Goal: Information Seeking & Learning: Learn about a topic

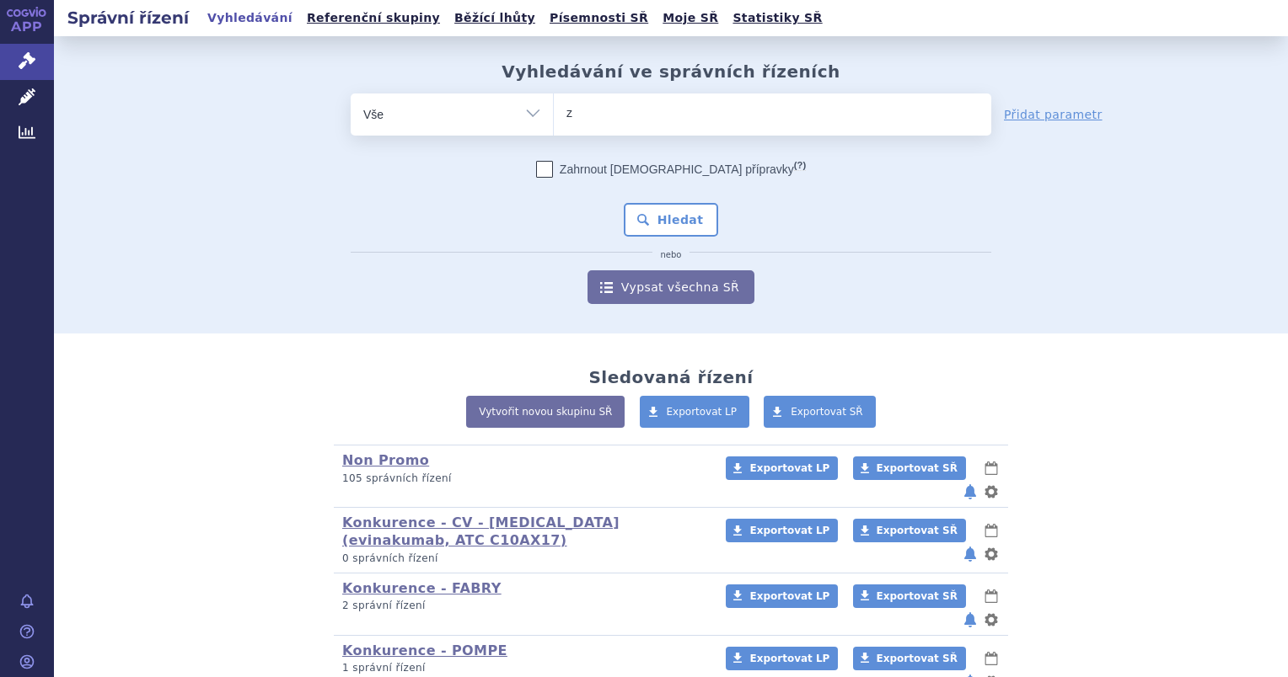
type input "zn"
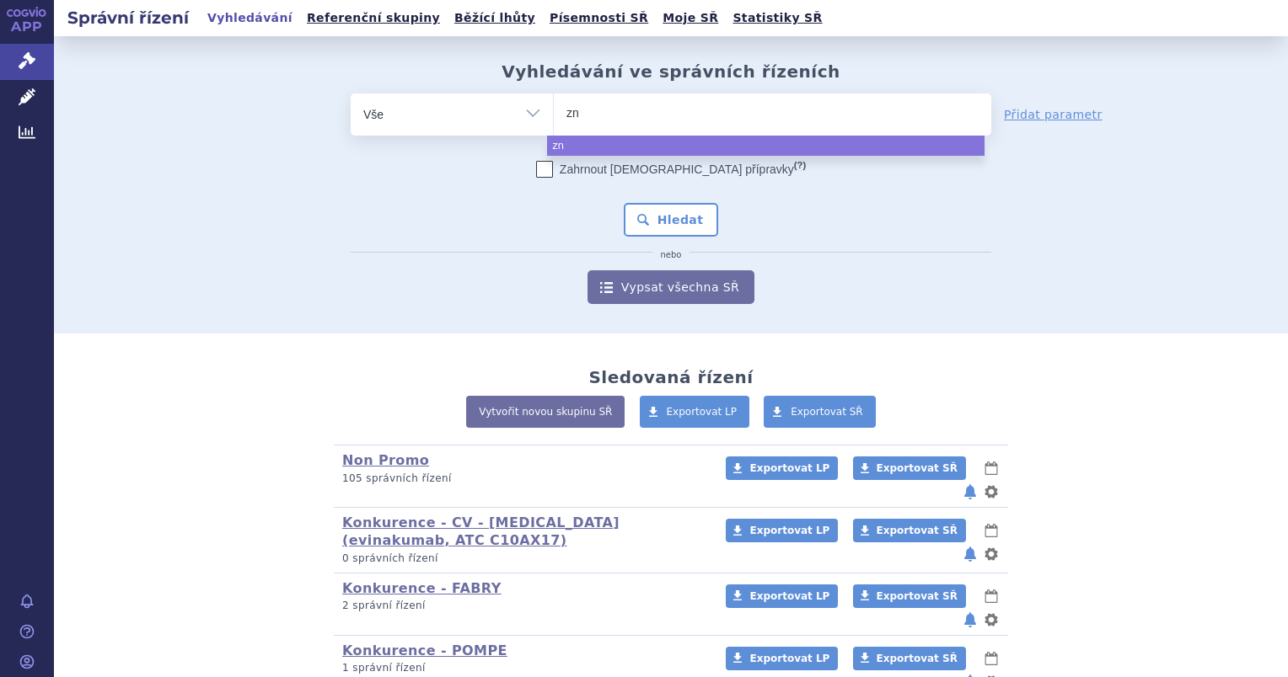
type input "z"
type input "ze"
type input "zez"
type input "ze"
type input "zen"
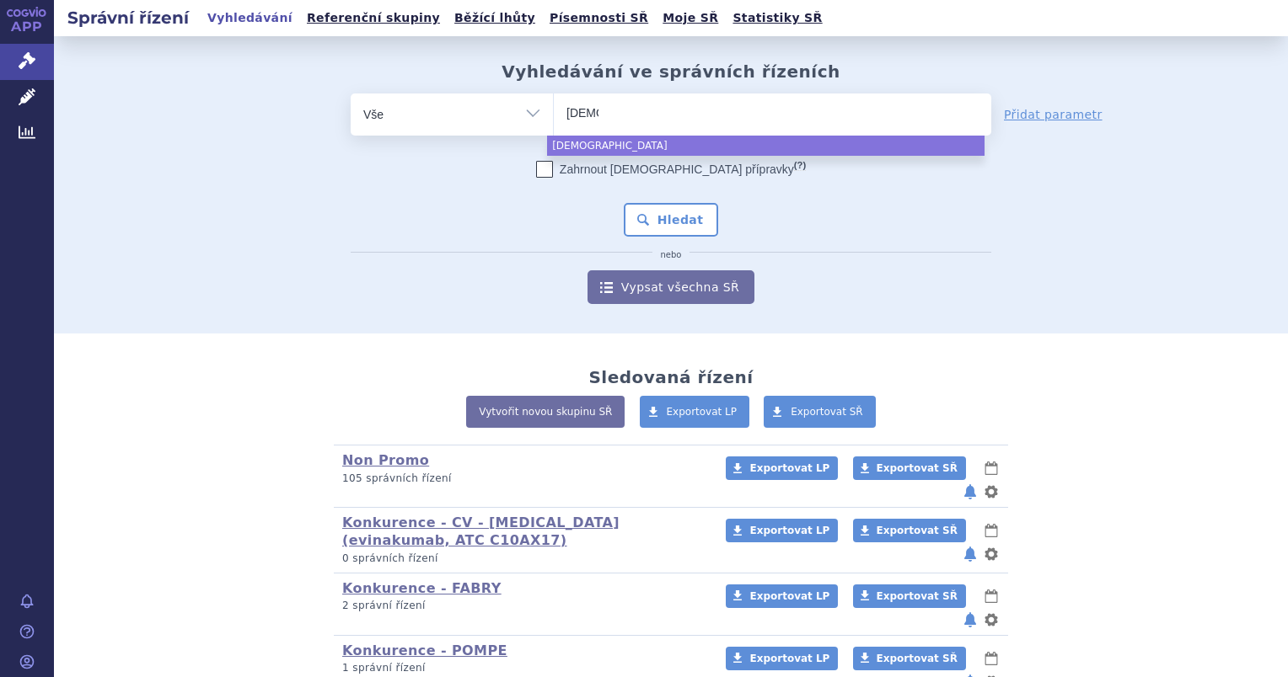
type input "zeno"
type input "zenon"
type input "zenon ne"
type input "zenon neo"
select select "zenon neo"
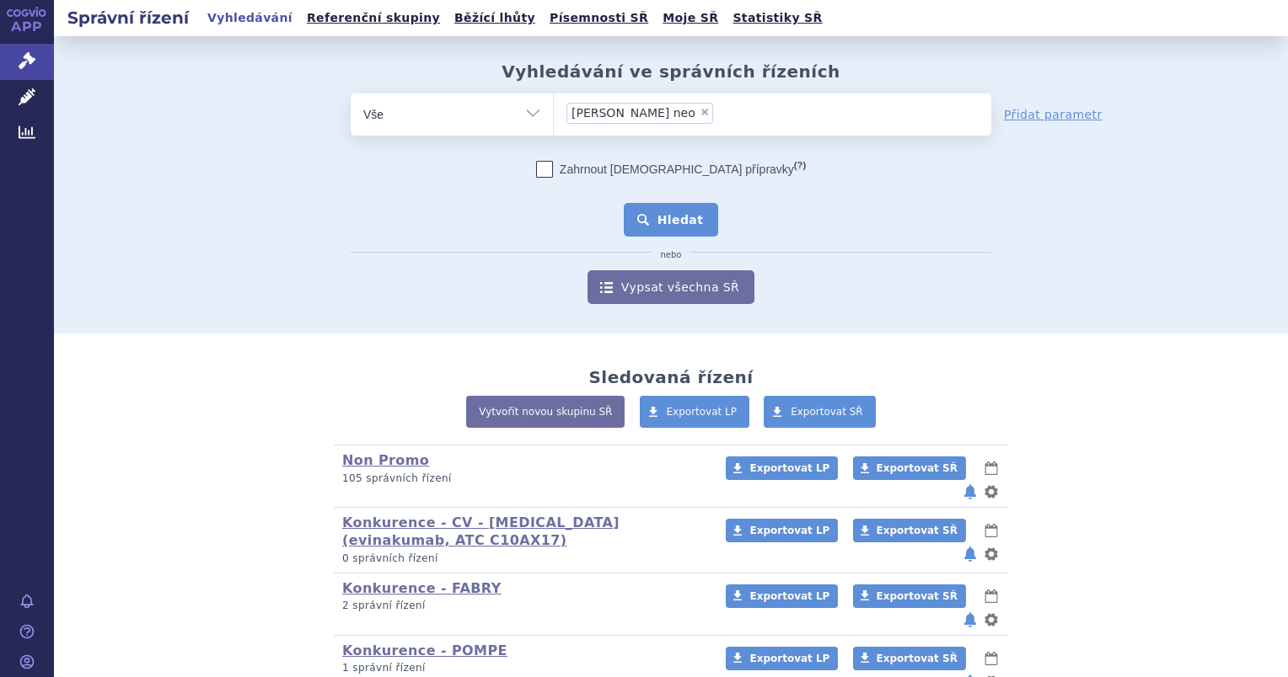
click at [656, 222] on button "Hledat" at bounding box center [671, 220] width 95 height 34
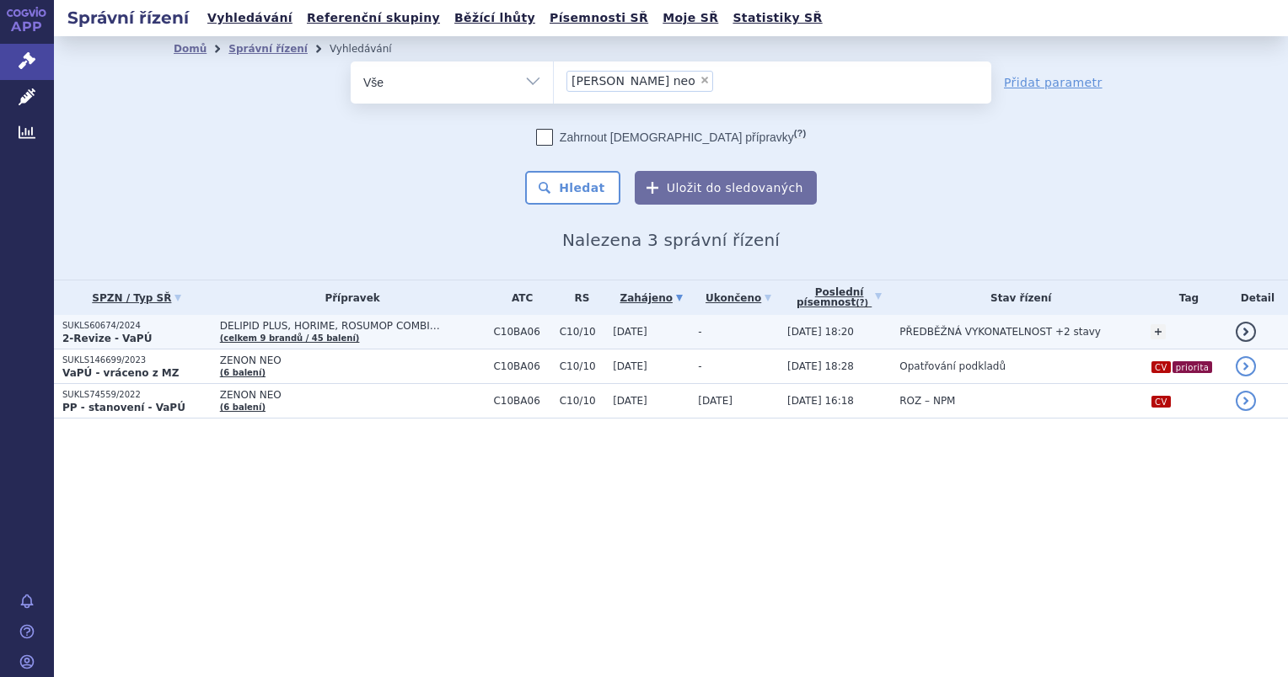
click at [131, 329] on p "SUKLS60674/2024" at bounding box center [136, 326] width 149 height 12
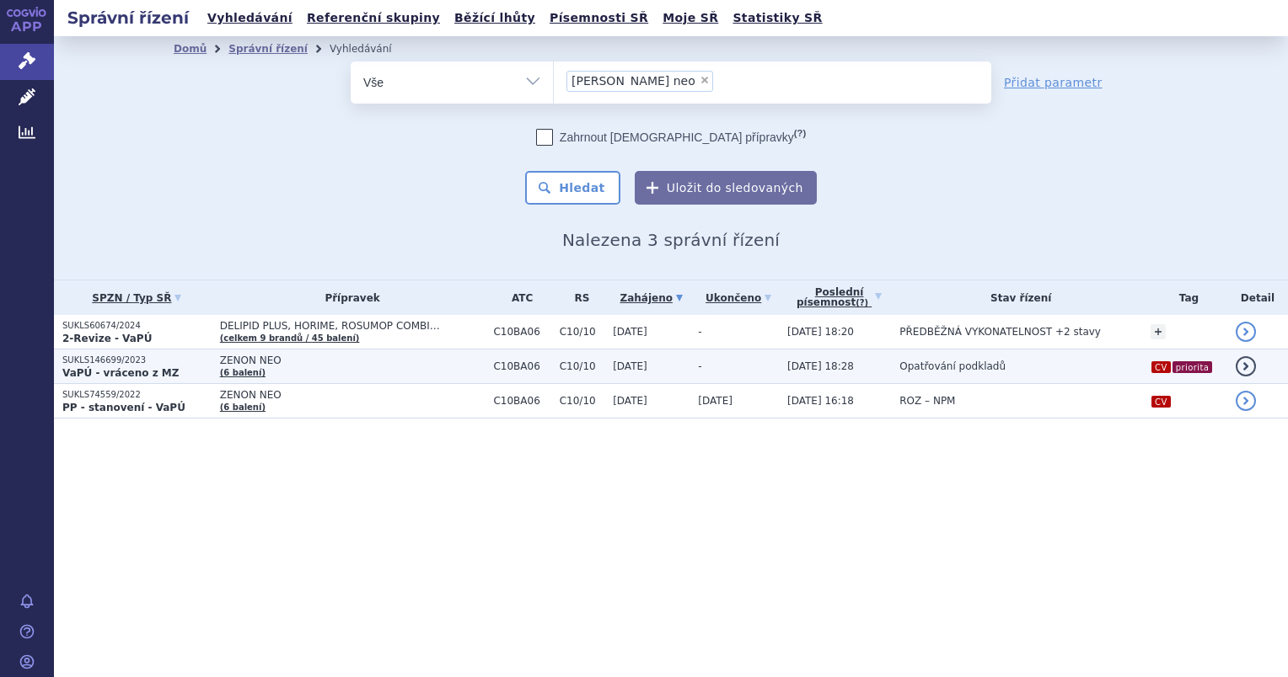
click at [135, 364] on p "SUKLS146699/2023" at bounding box center [136, 361] width 149 height 12
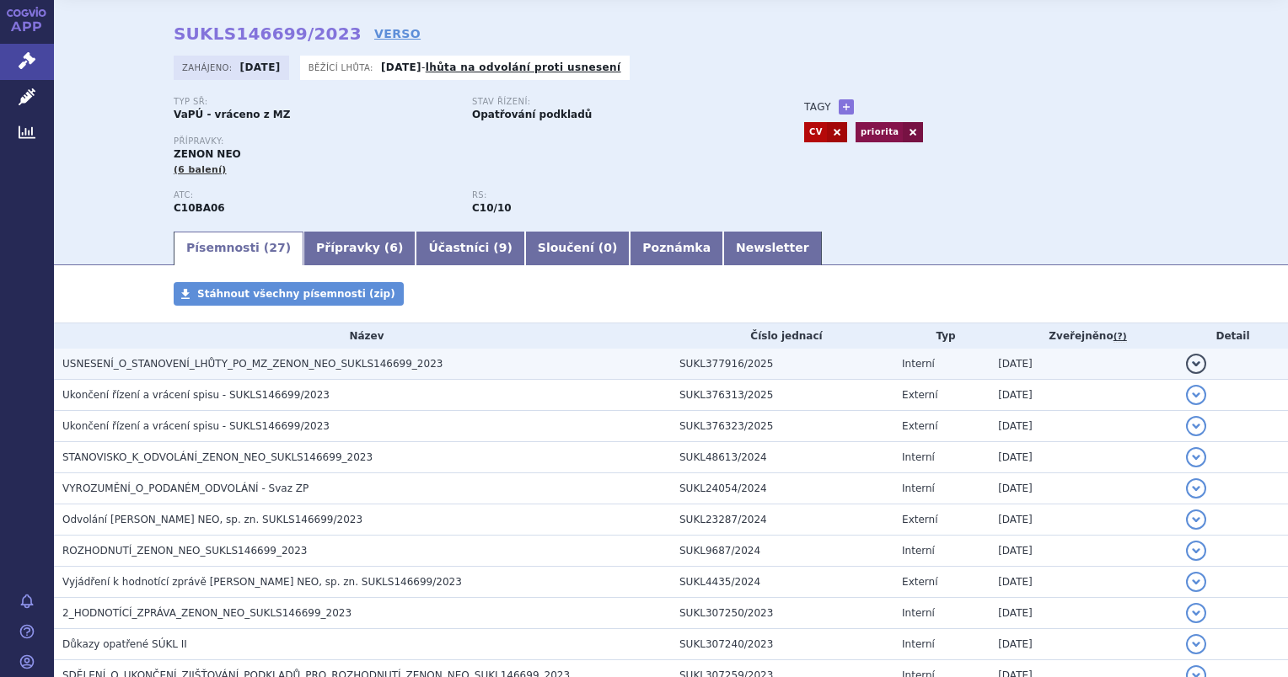
scroll to position [84, 0]
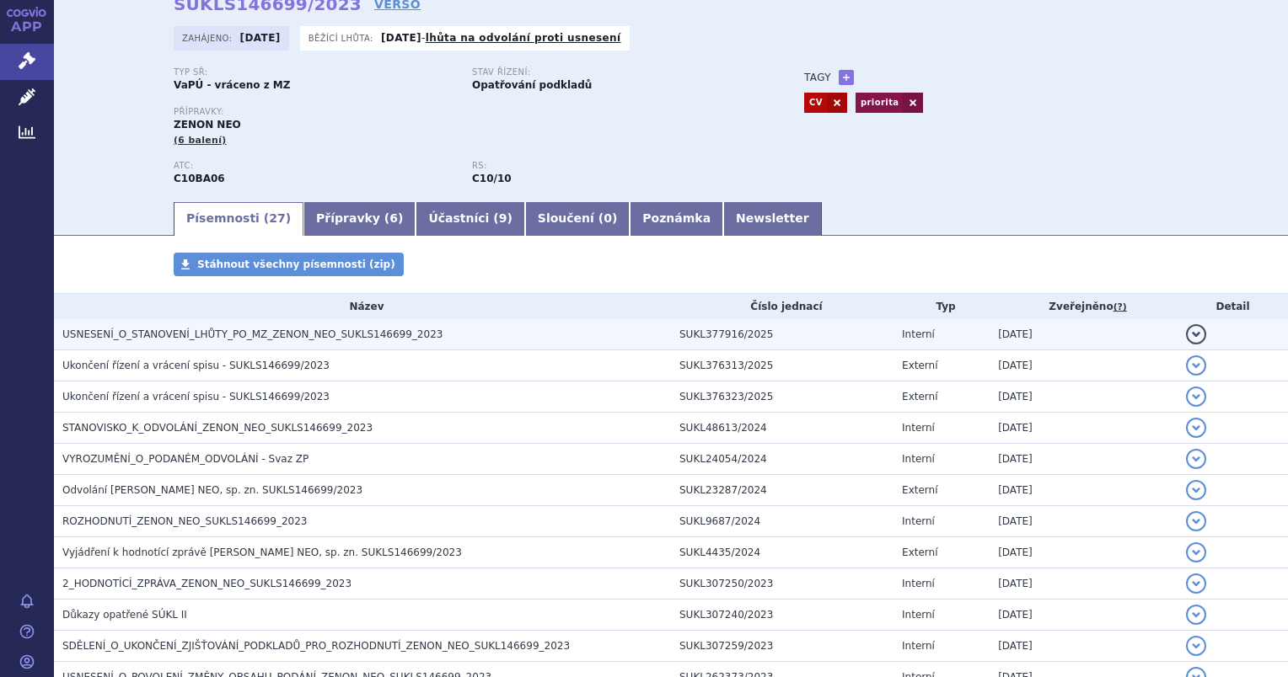
click at [164, 340] on span "USNESENÍ_O_STANOVENÍ_LHŮTY_PO_MZ_ZENON_NEO_SUKLS146699_2023" at bounding box center [252, 335] width 380 height 12
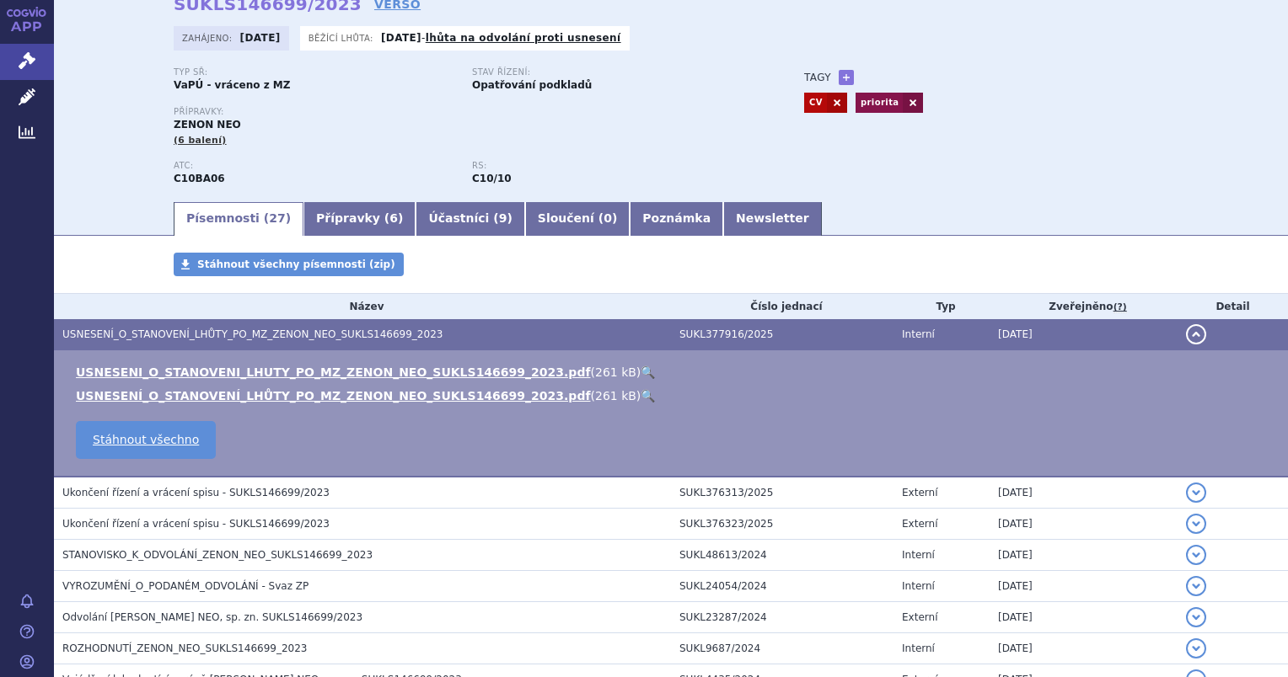
click at [640, 374] on link "🔍" at bounding box center [647, 372] width 14 height 13
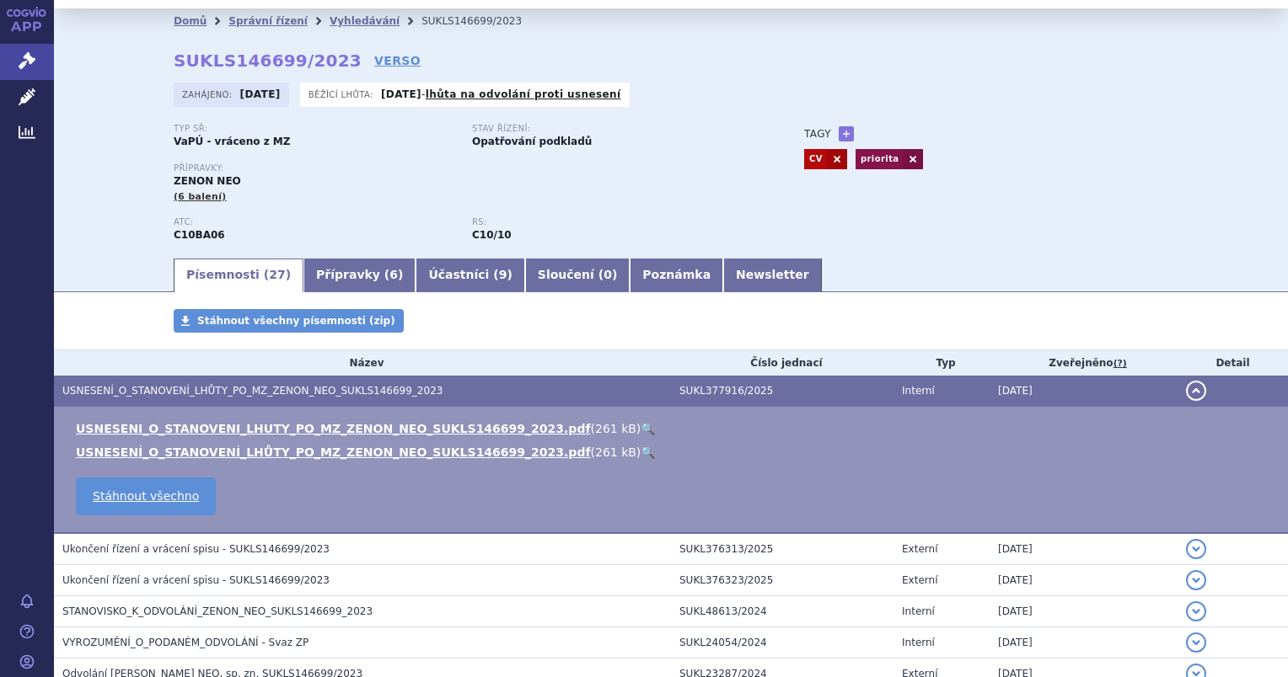
scroll to position [0, 0]
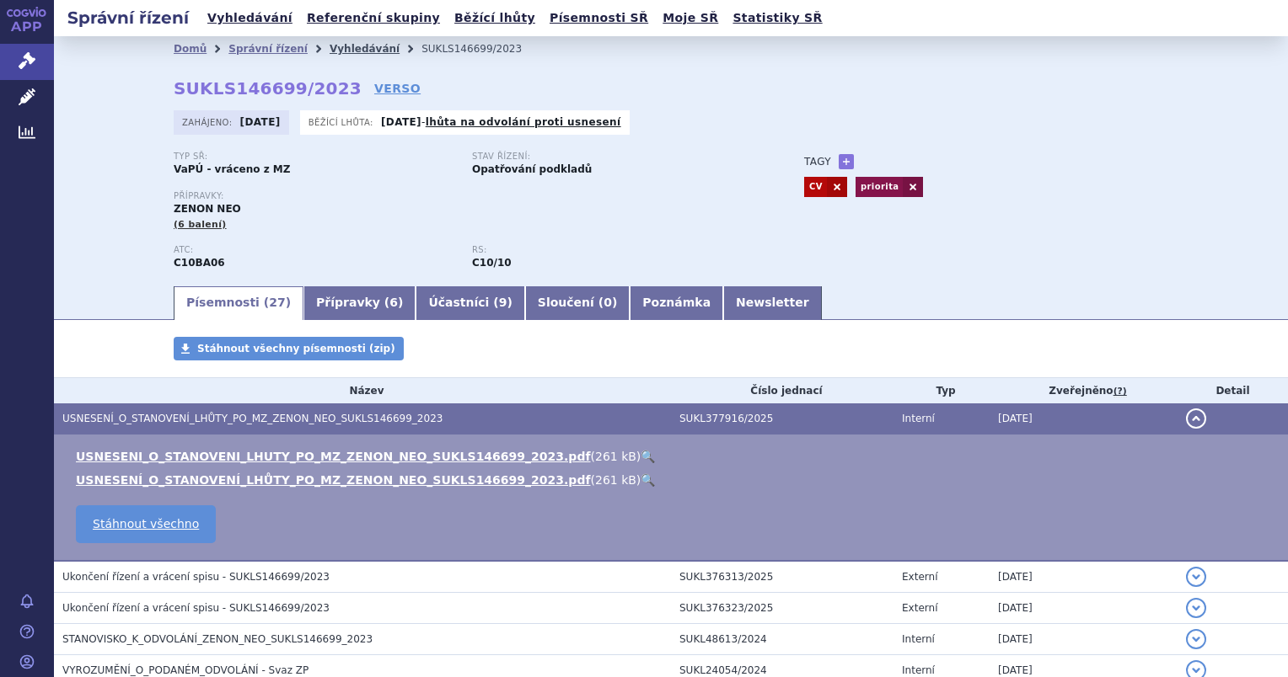
click at [329, 46] on link "Vyhledávání" at bounding box center [364, 49] width 70 height 12
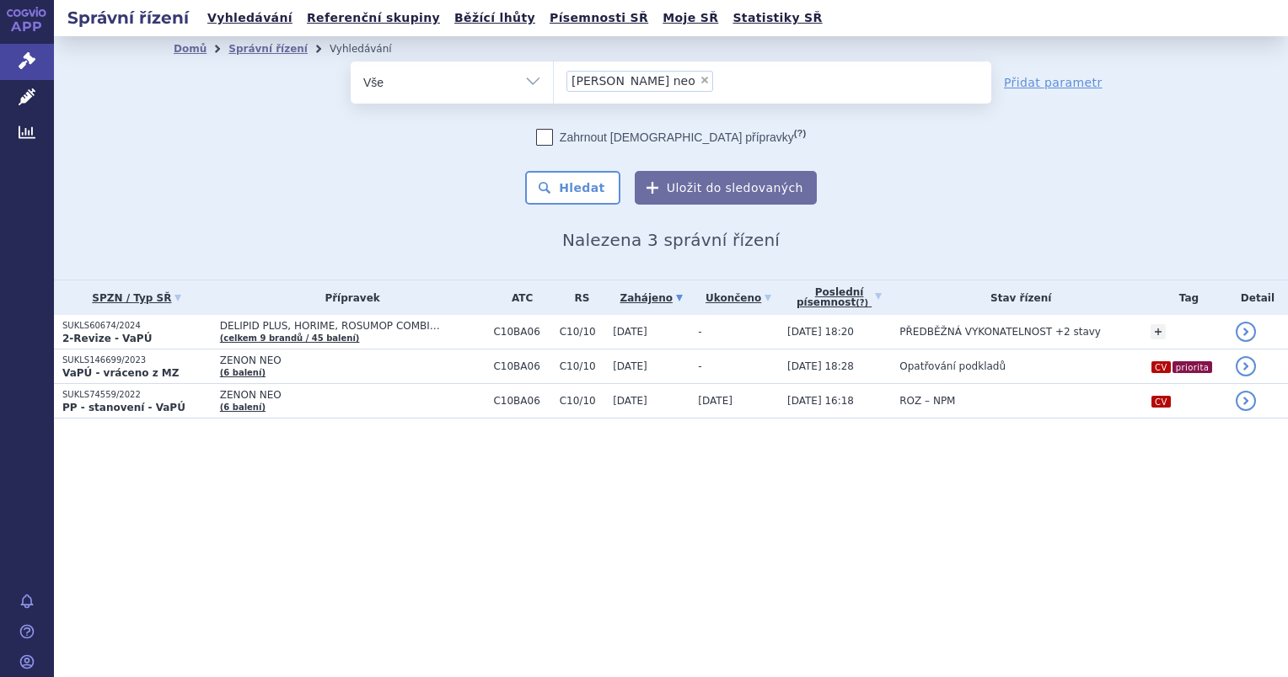
click at [699, 76] on span "×" at bounding box center [704, 80] width 10 height 10
click at [554, 76] on select "zenon neo" at bounding box center [553, 82] width 1 height 42
select select
type input "de"
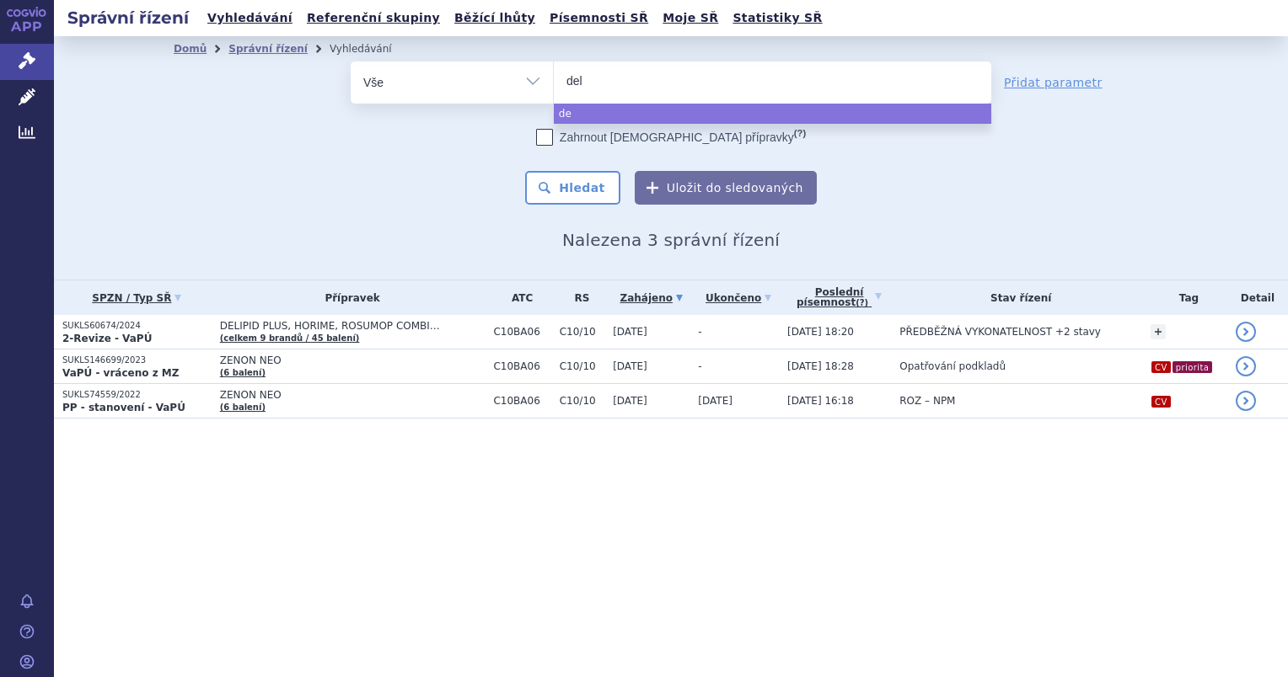
type input "deli"
type input "delipi"
type input "delipid"
type input "delipid p"
type input "delipid pl"
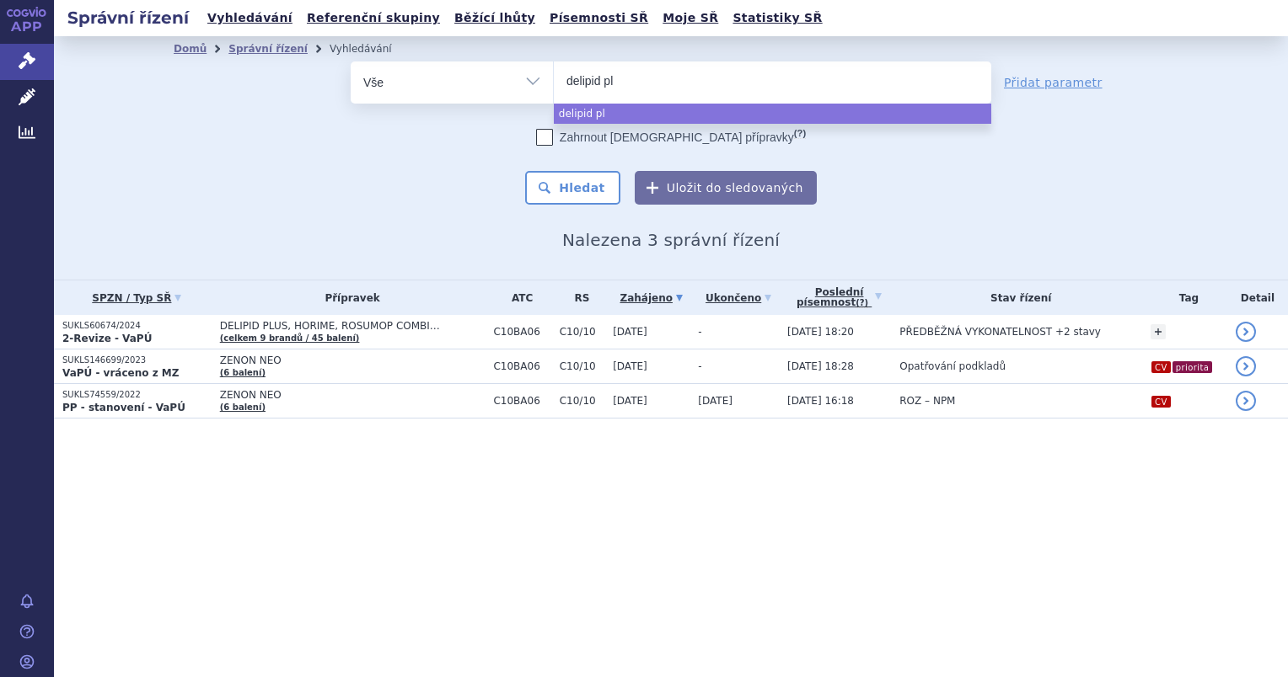
type input "delipid plu"
type input "delipid plus"
select select "delipid plus"
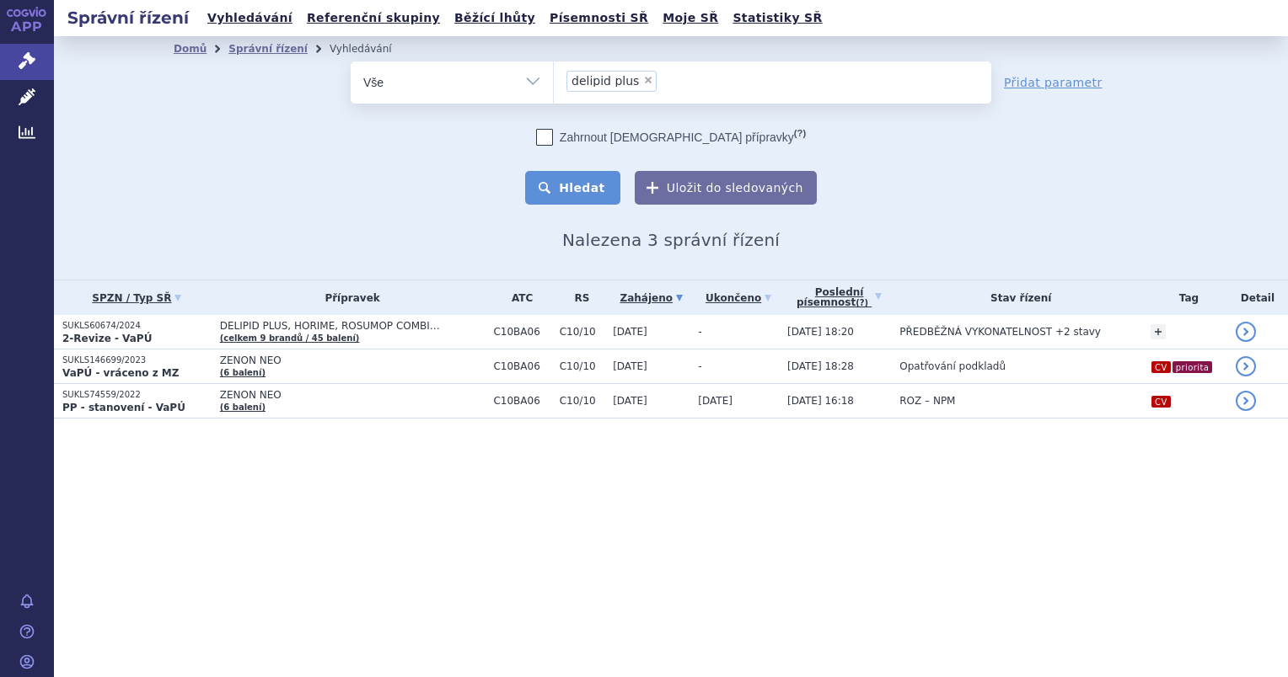
click at [542, 200] on button "Hledat" at bounding box center [572, 188] width 95 height 34
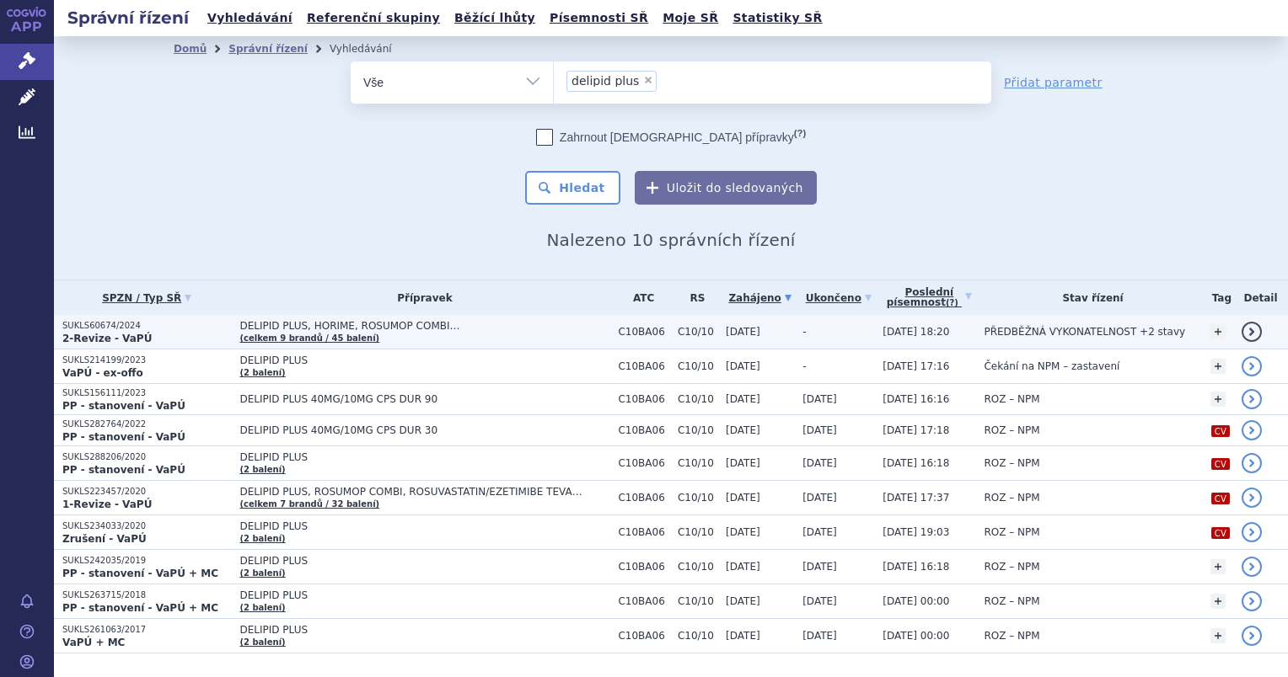
click at [162, 334] on p "2-Revize - VaPÚ" at bounding box center [146, 338] width 169 height 13
click at [129, 333] on strong "2-Revize - VaPÚ" at bounding box center [106, 339] width 89 height 12
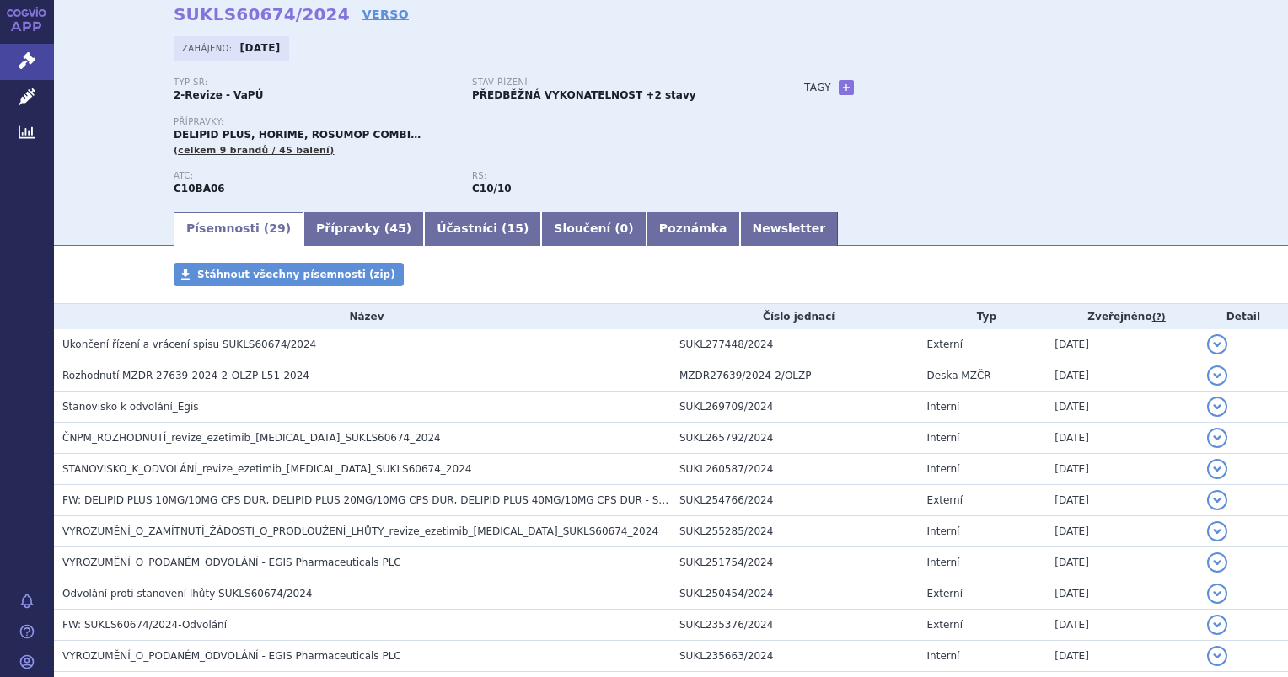
scroll to position [84, 0]
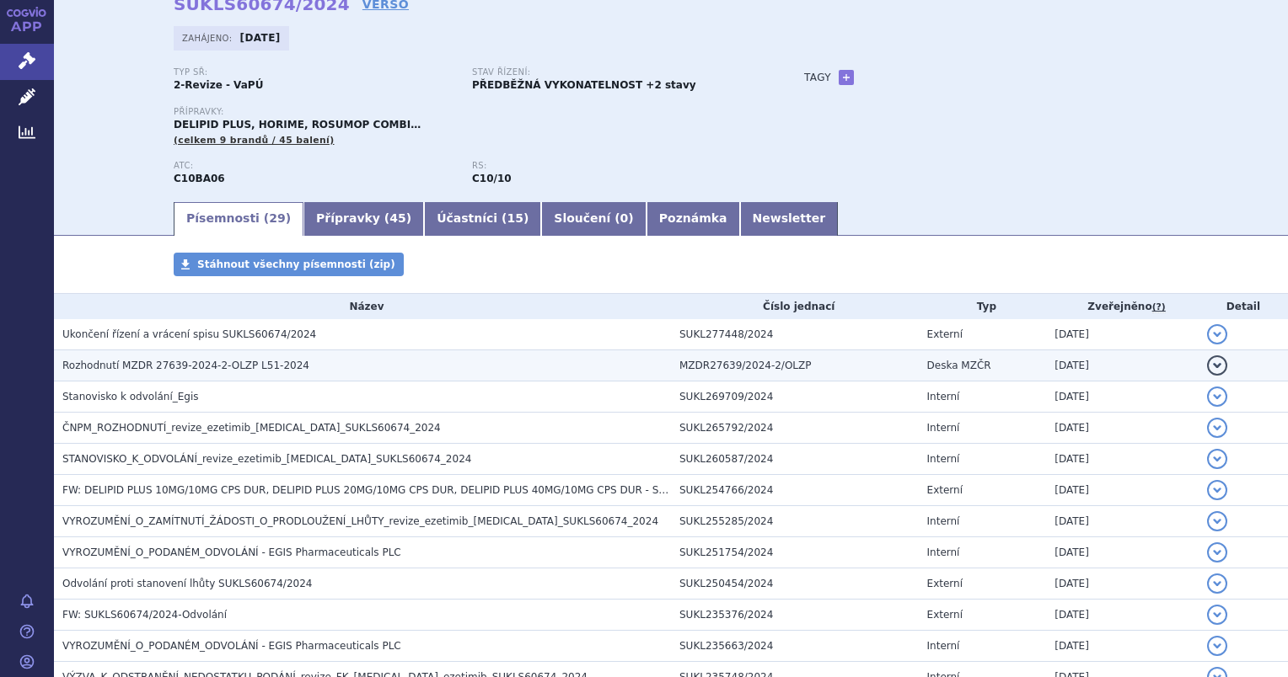
click at [176, 368] on span "Rozhodnutí MZDR 27639-2024-2-OLZP L51-2024" at bounding box center [185, 366] width 247 height 12
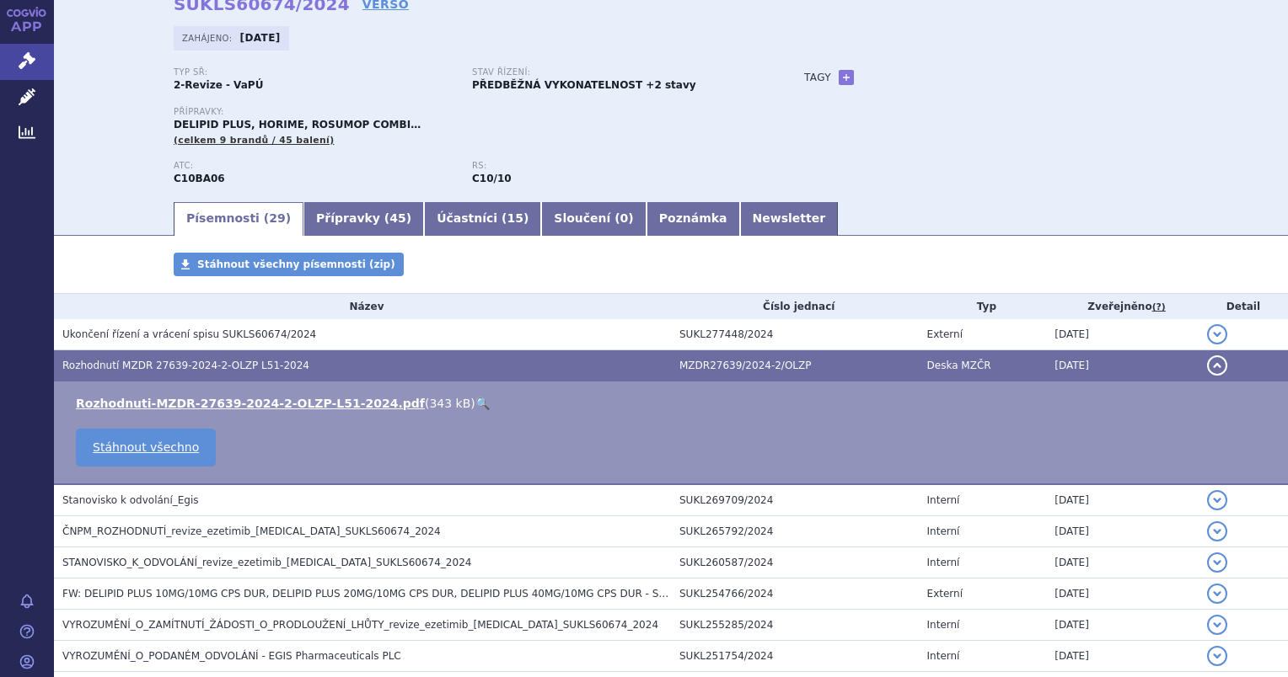
click at [475, 403] on link "🔍" at bounding box center [482, 403] width 14 height 13
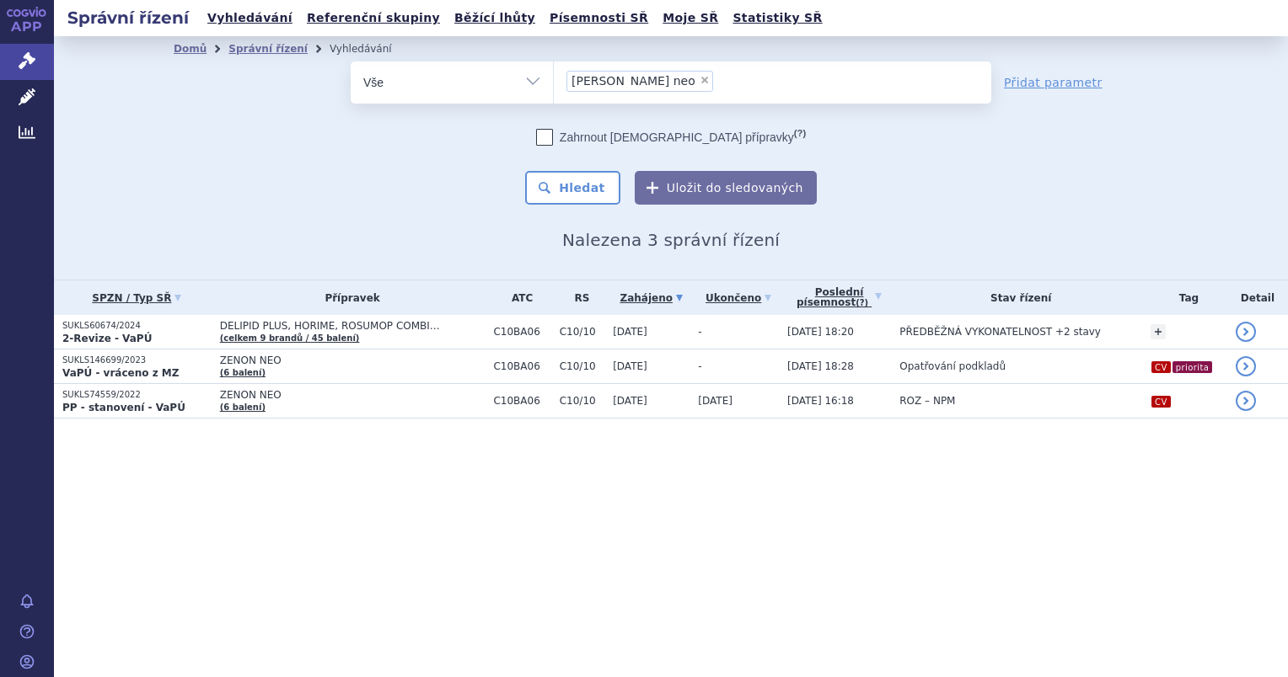
select select
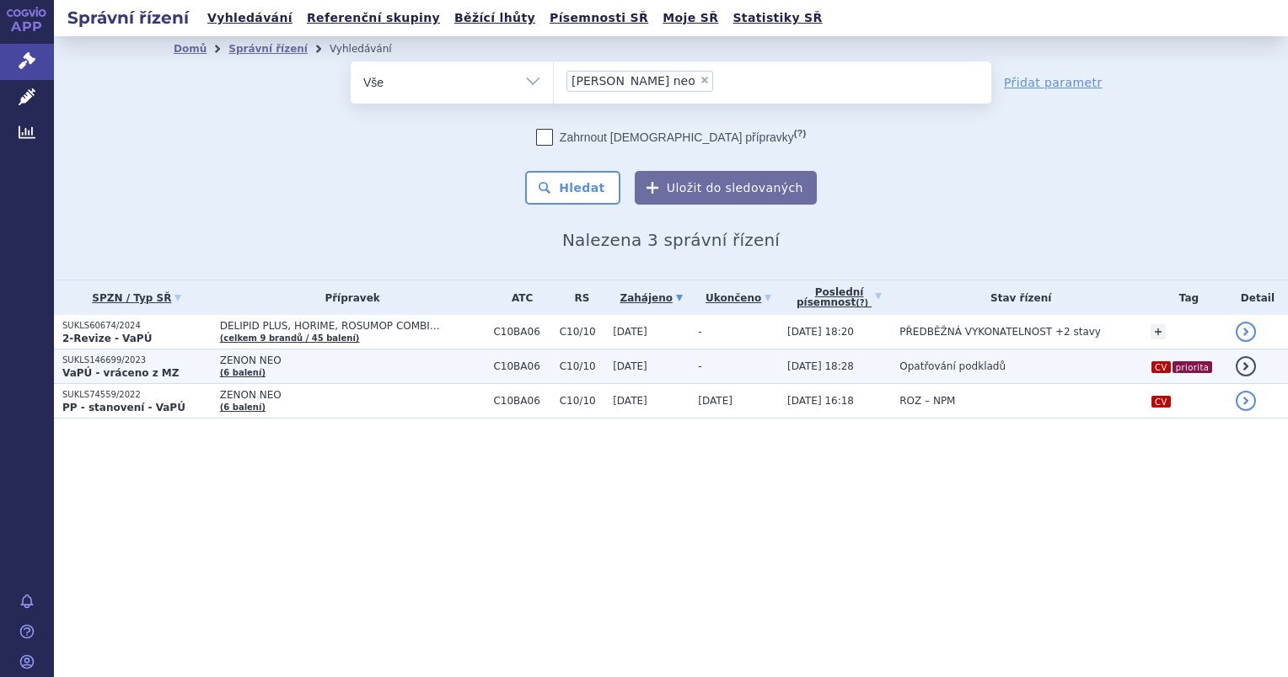
click at [125, 361] on p "SUKLS146699/2023" at bounding box center [136, 361] width 149 height 12
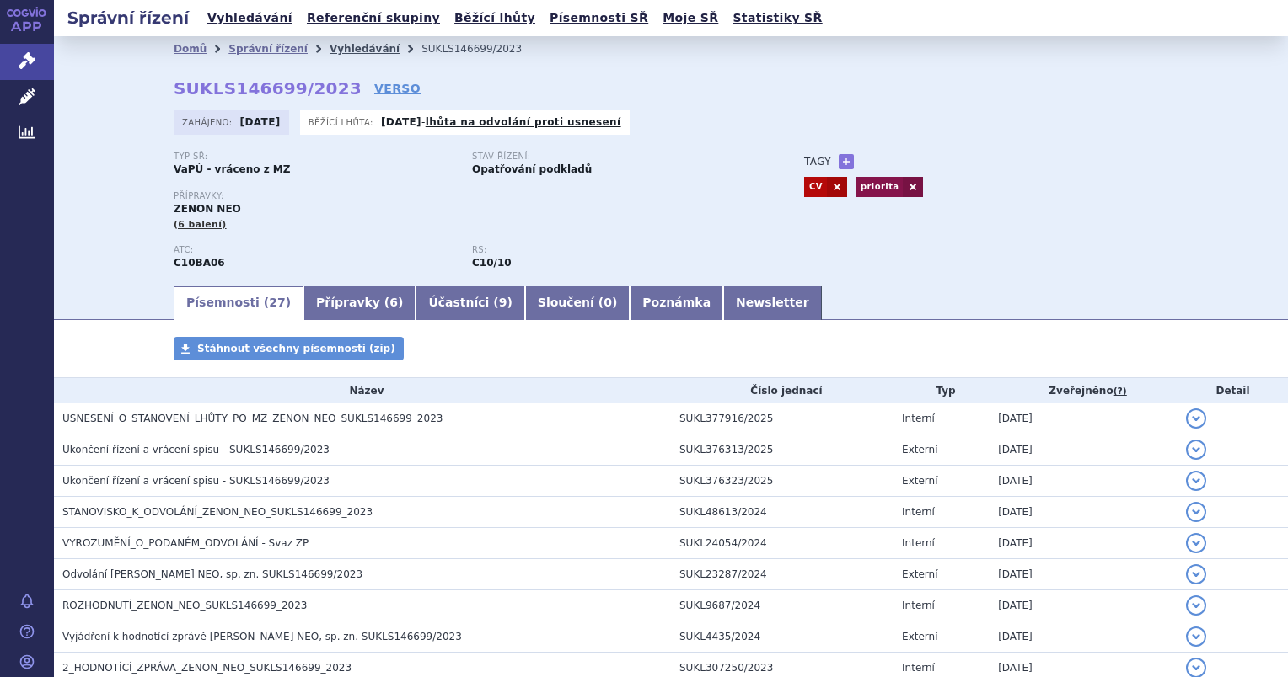
click at [339, 53] on link "Vyhledávání" at bounding box center [364, 49] width 70 height 12
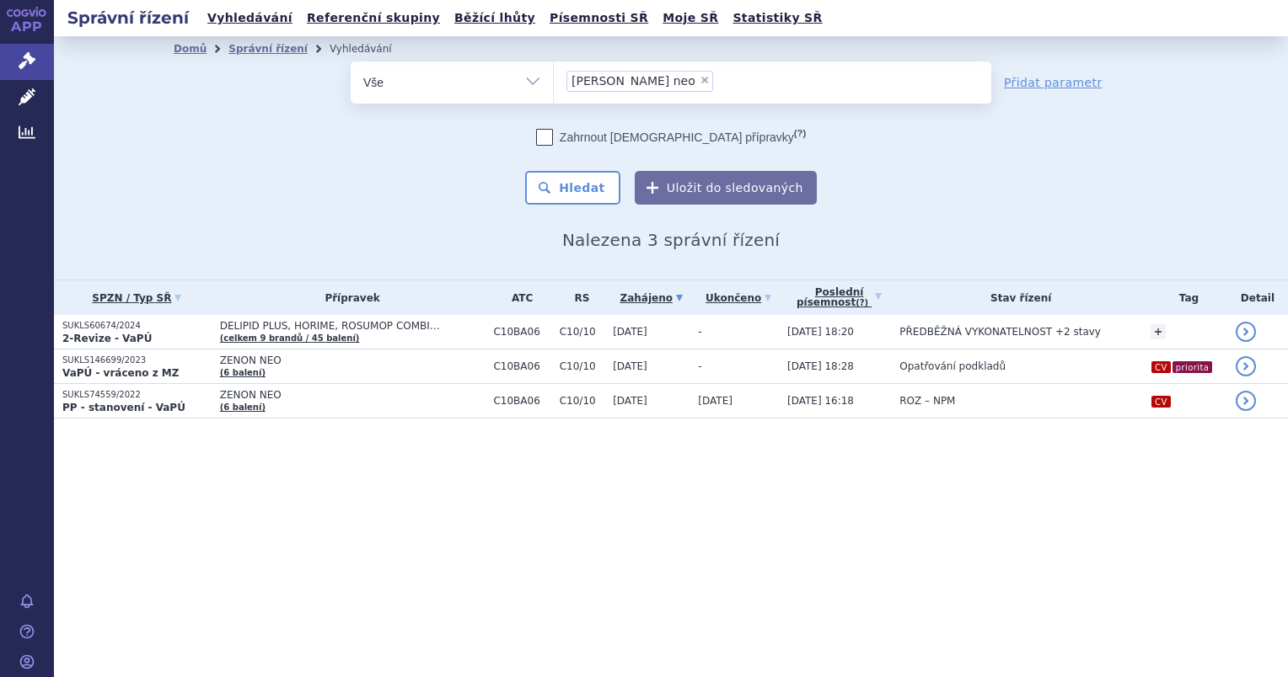
click at [699, 80] on span "×" at bounding box center [704, 80] width 10 height 10
click at [554, 80] on select "zenon neo" at bounding box center [553, 82] width 1 height 42
select select
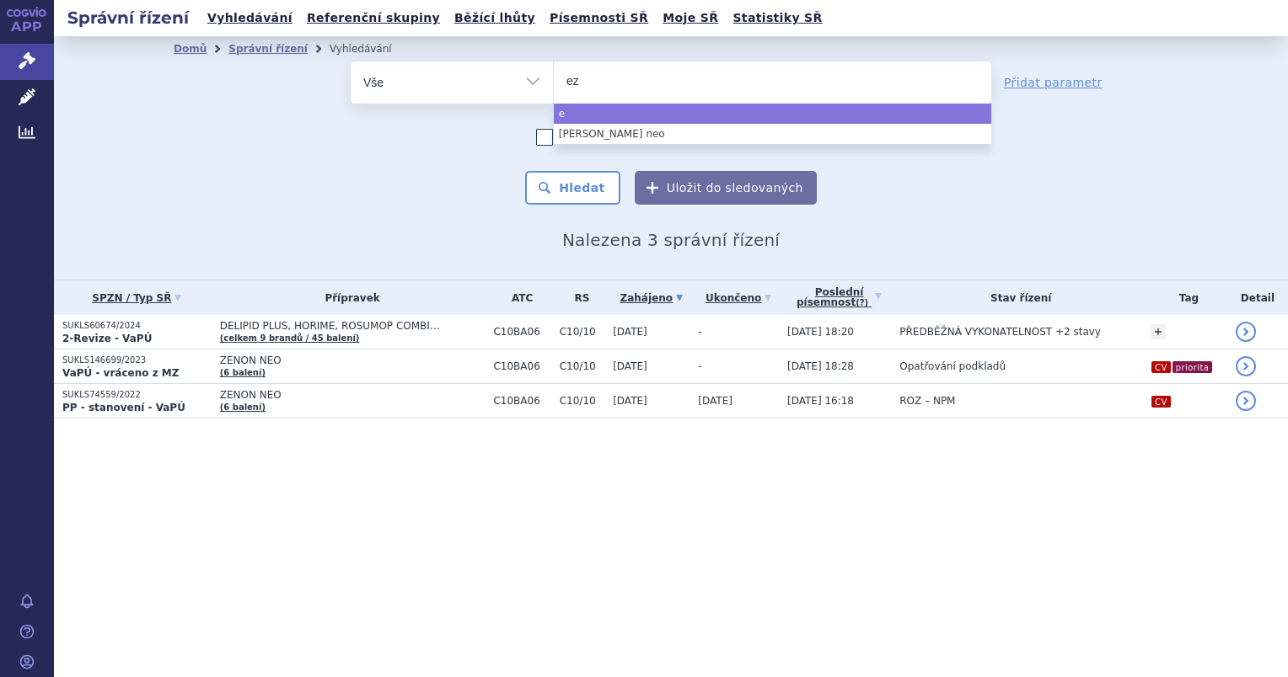
type input "eze"
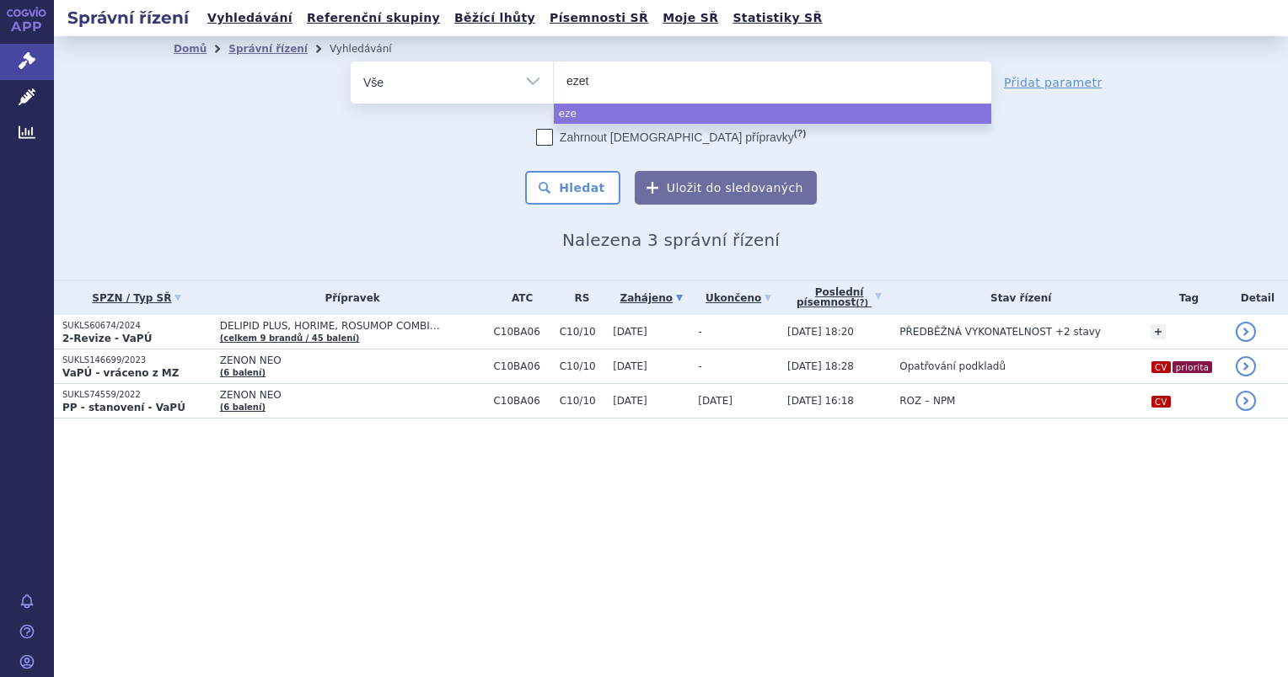
type input "ezeti"
type input "ezetim"
type input "ezetimib"
select select "ezetimib"
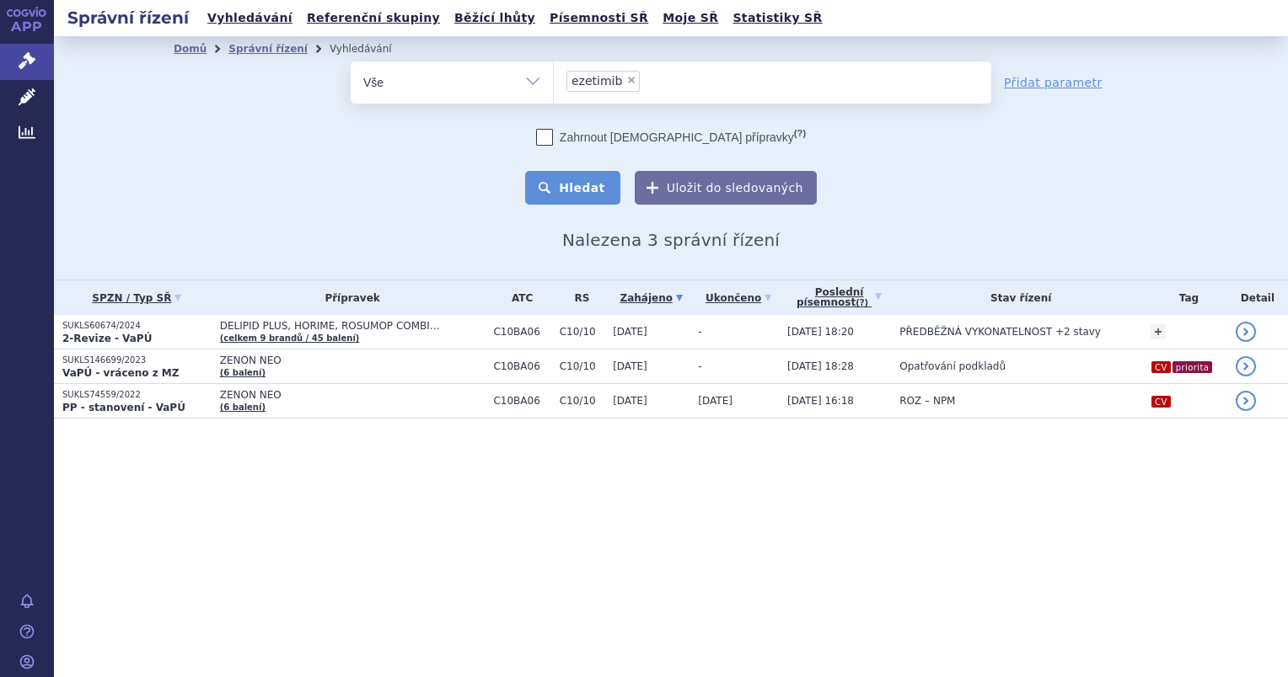
click at [570, 198] on button "Hledat" at bounding box center [572, 188] width 95 height 34
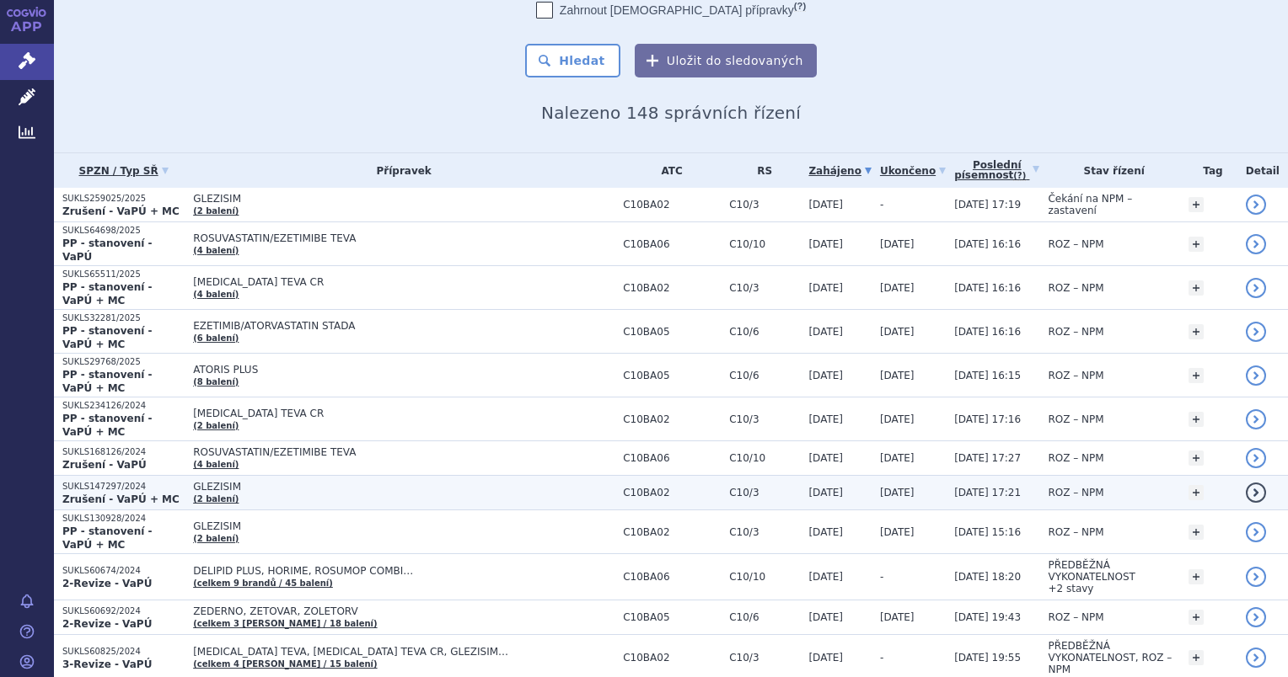
scroll to position [169, 0]
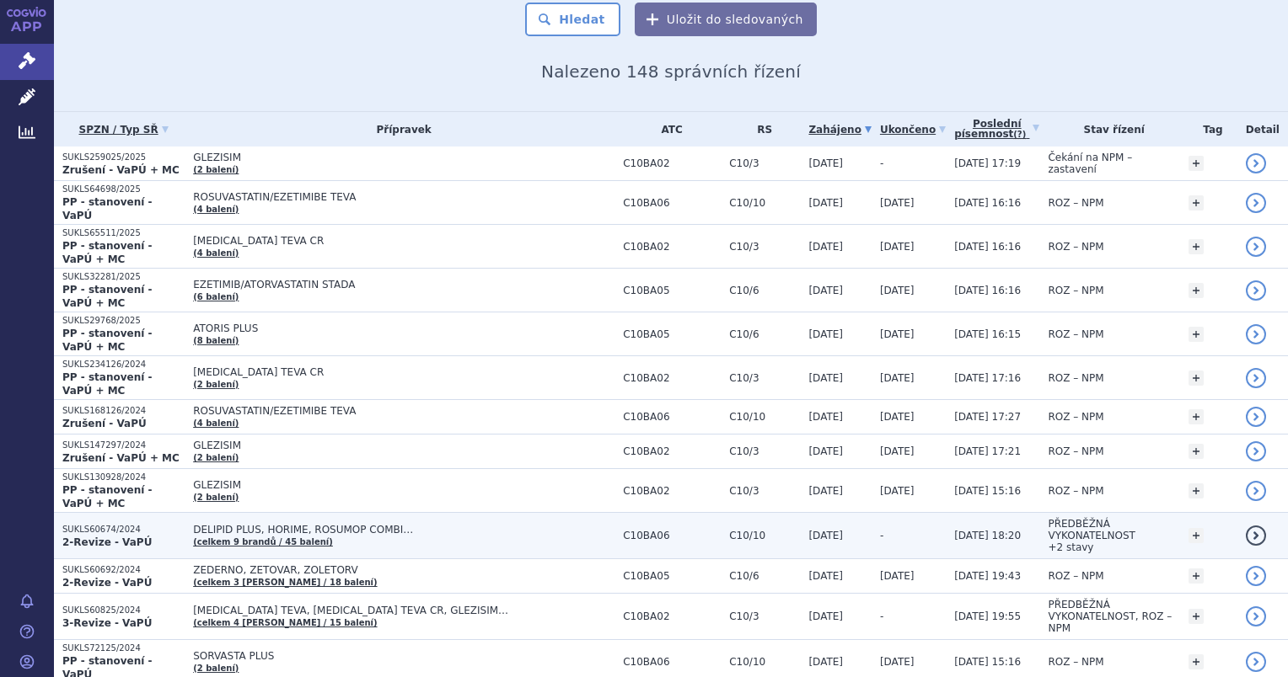
click at [137, 536] on p "2-Revize - VaPÚ" at bounding box center [123, 542] width 122 height 13
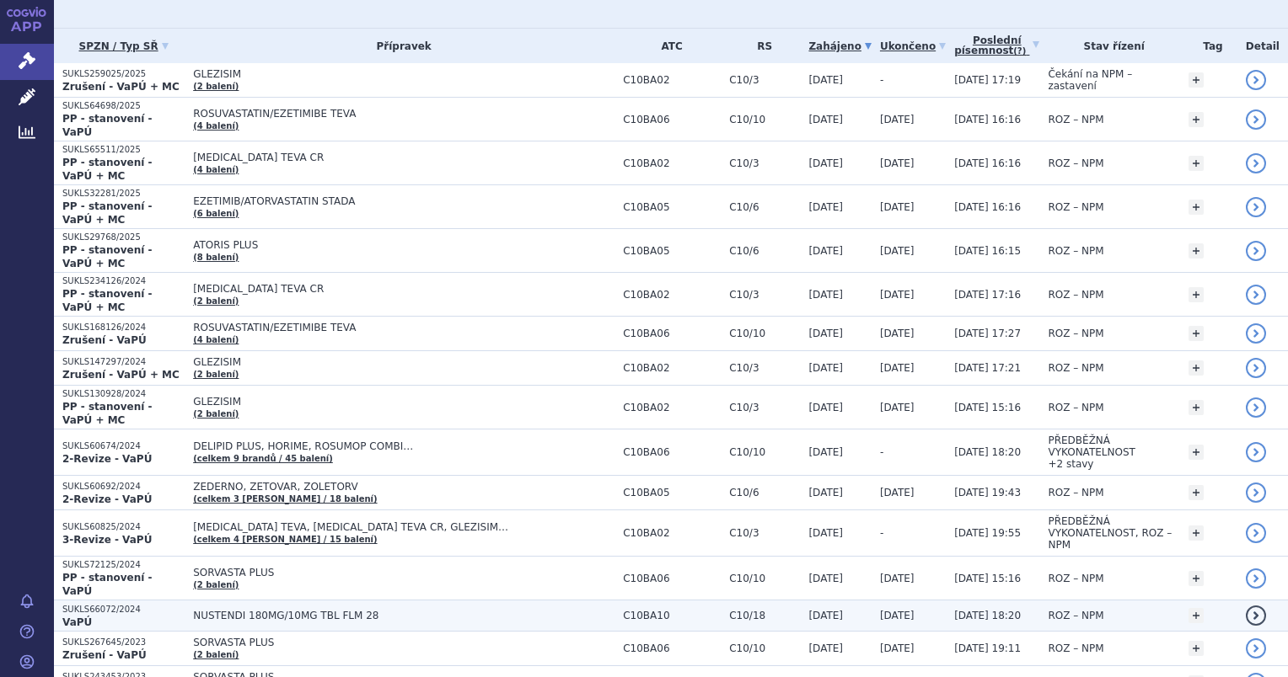
scroll to position [253, 0]
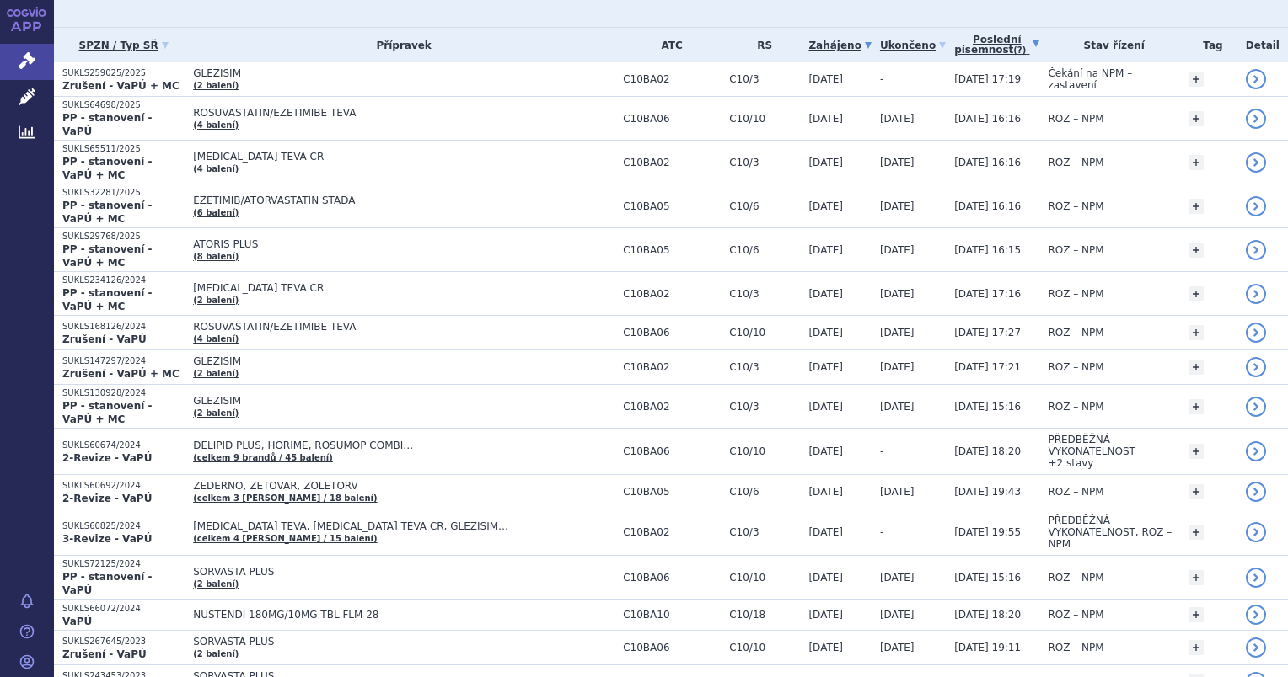
click at [1032, 41] on icon at bounding box center [1035, 43] width 7 height 7
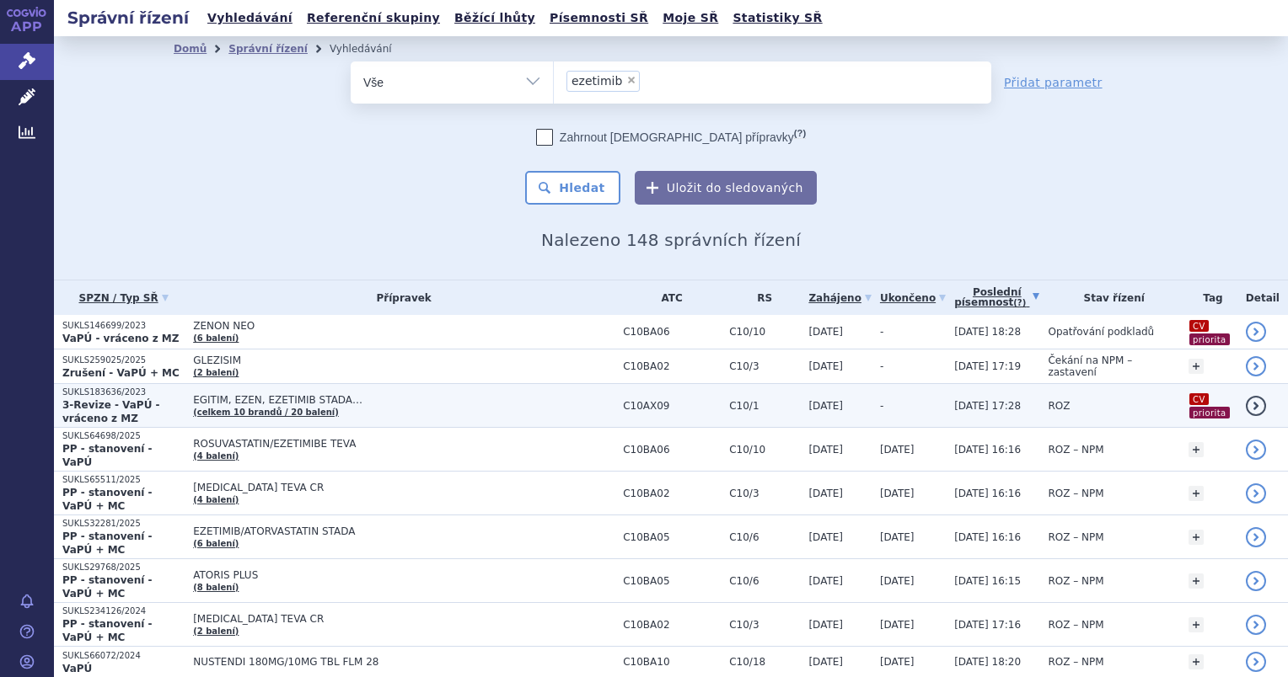
click at [121, 399] on p "SUKLS183636/2023" at bounding box center [123, 393] width 122 height 12
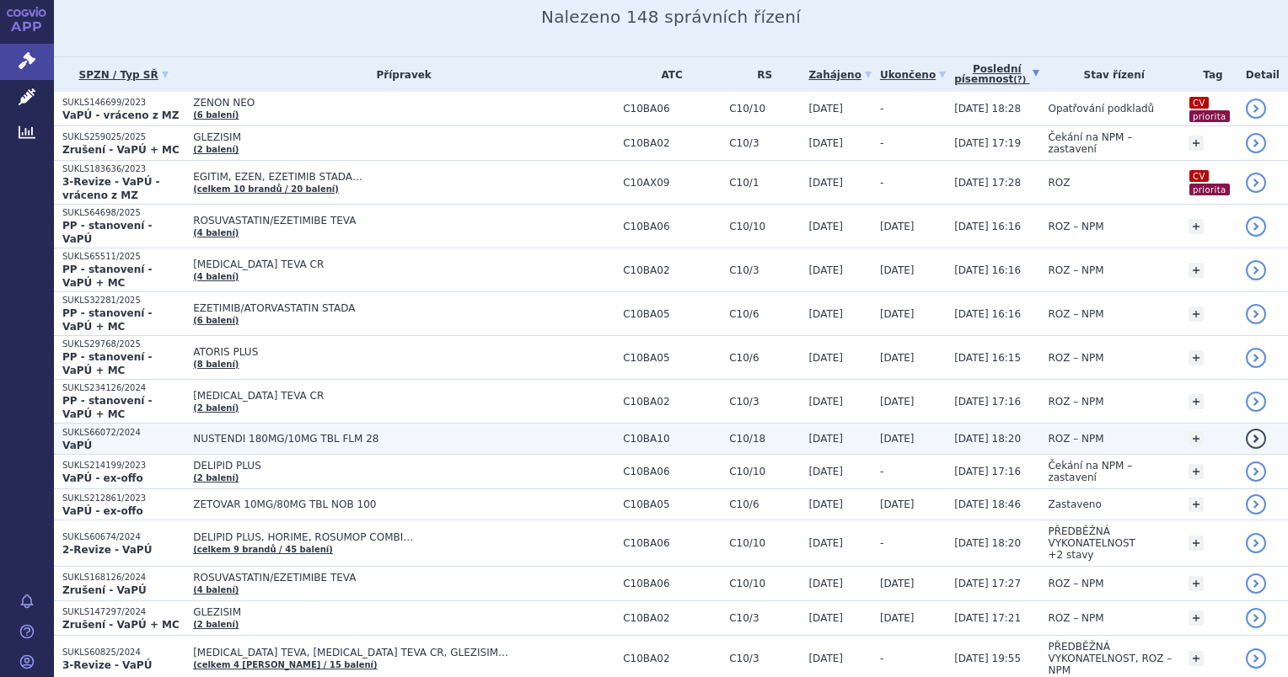
scroll to position [253, 0]
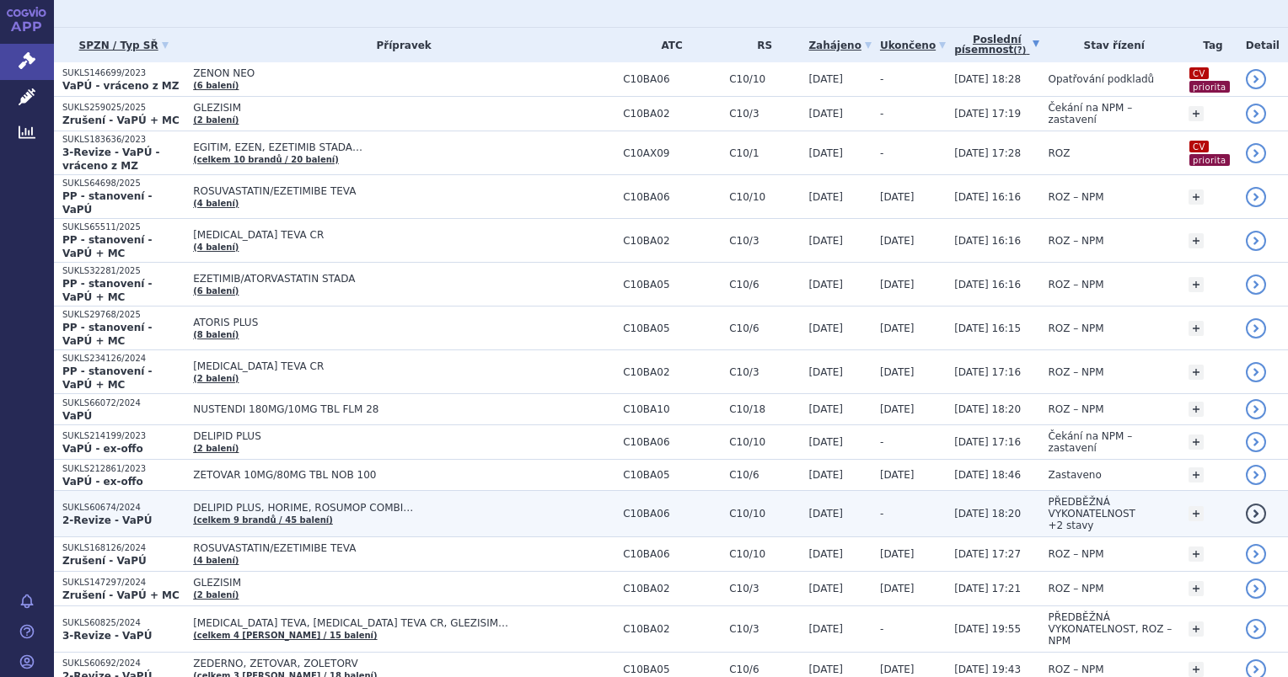
click at [136, 502] on p "SUKLS60674/2024" at bounding box center [123, 508] width 122 height 12
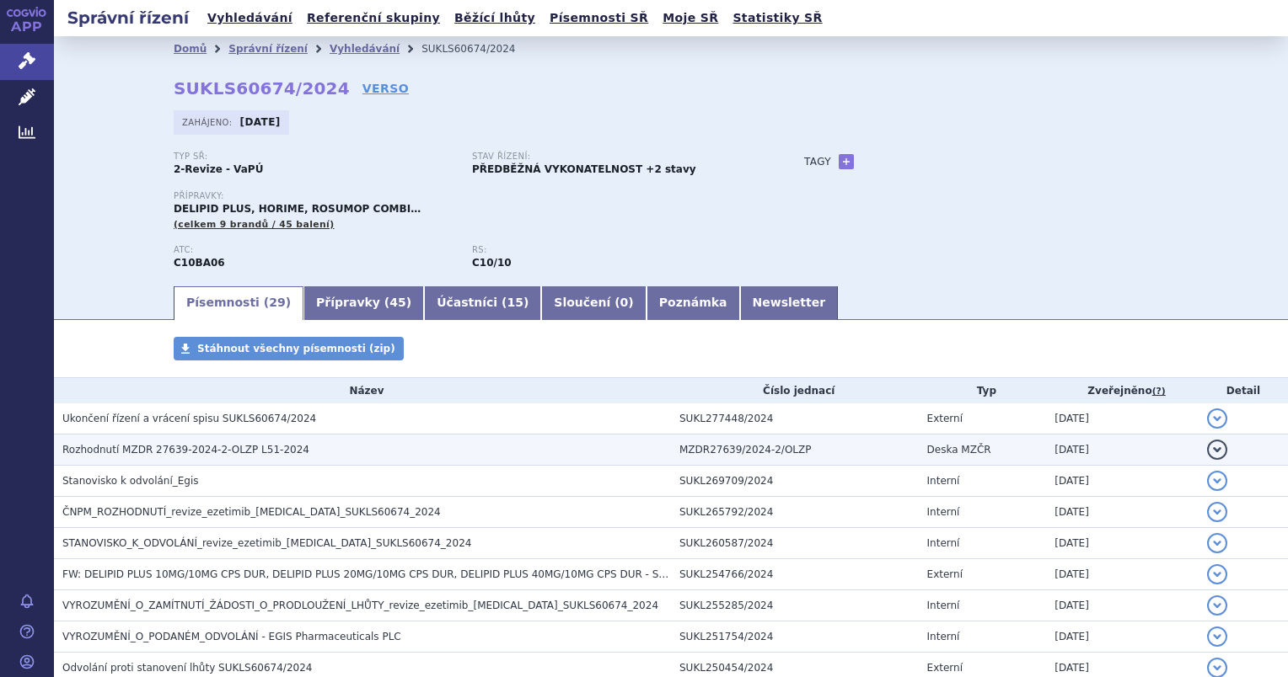
click at [128, 443] on h3 "Rozhodnutí MZDR 27639-2024-2-OLZP L51-2024" at bounding box center [366, 450] width 608 height 17
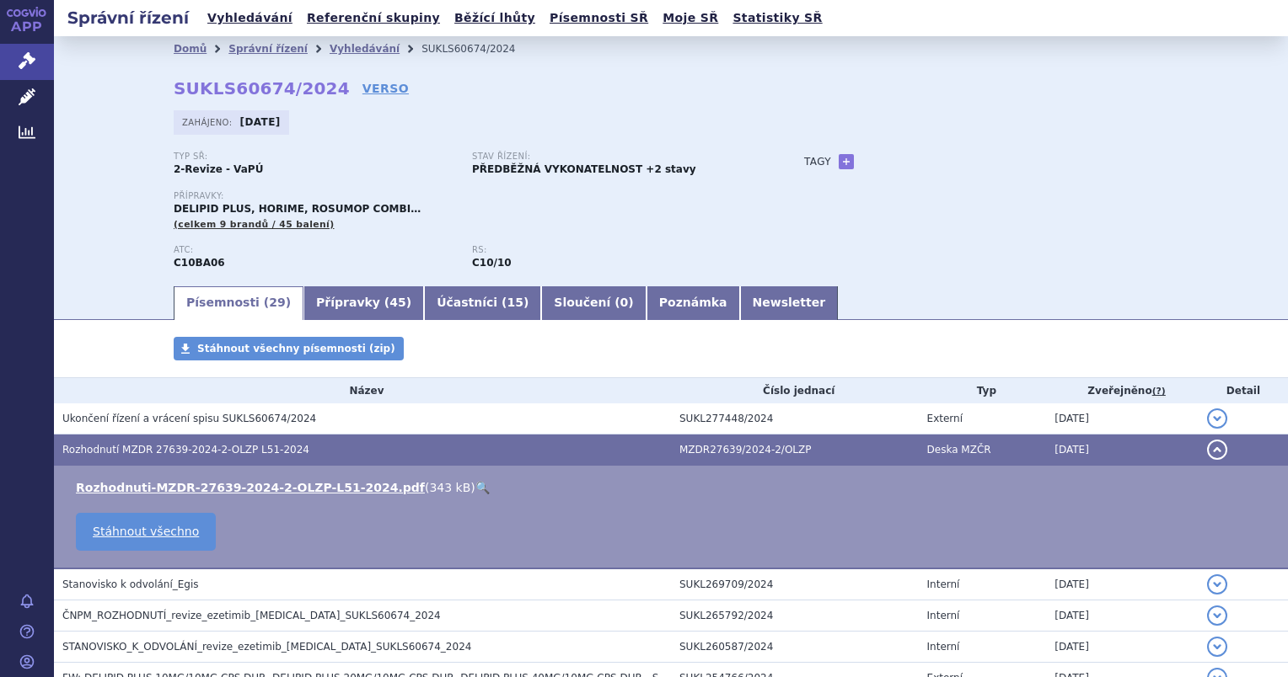
click at [475, 491] on link "🔍" at bounding box center [482, 487] width 14 height 13
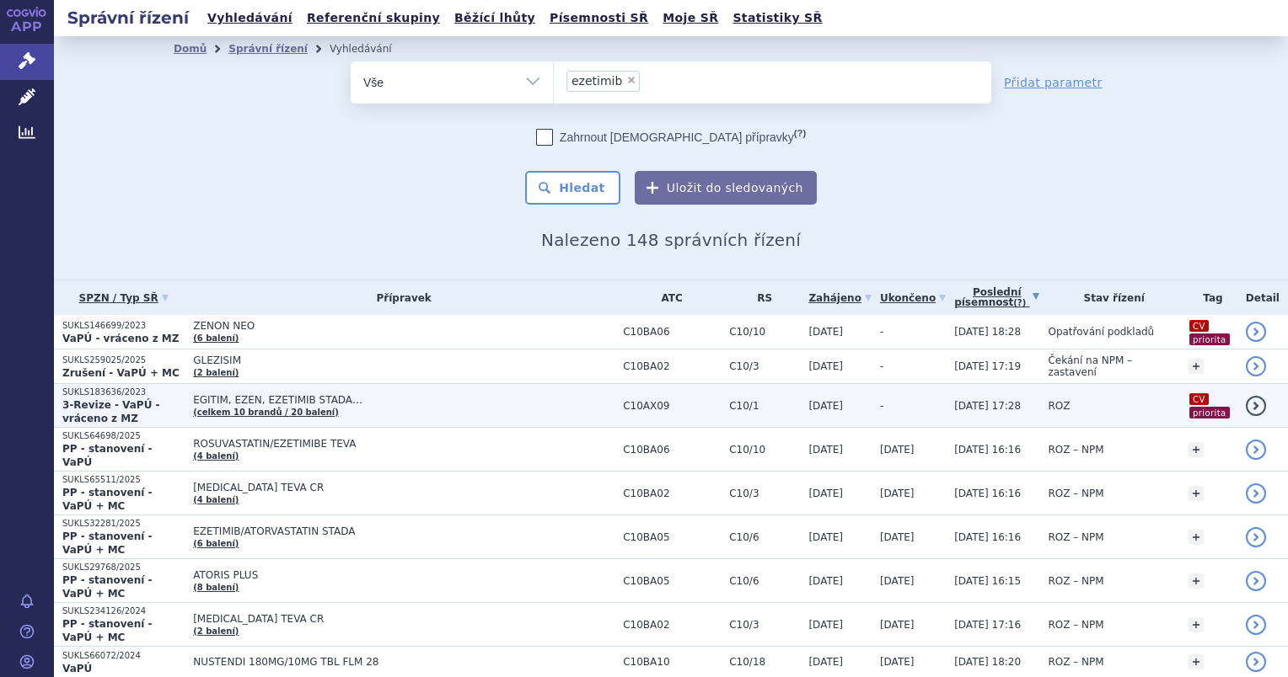
click at [138, 394] on p "SUKLS183636/2023" at bounding box center [123, 393] width 122 height 12
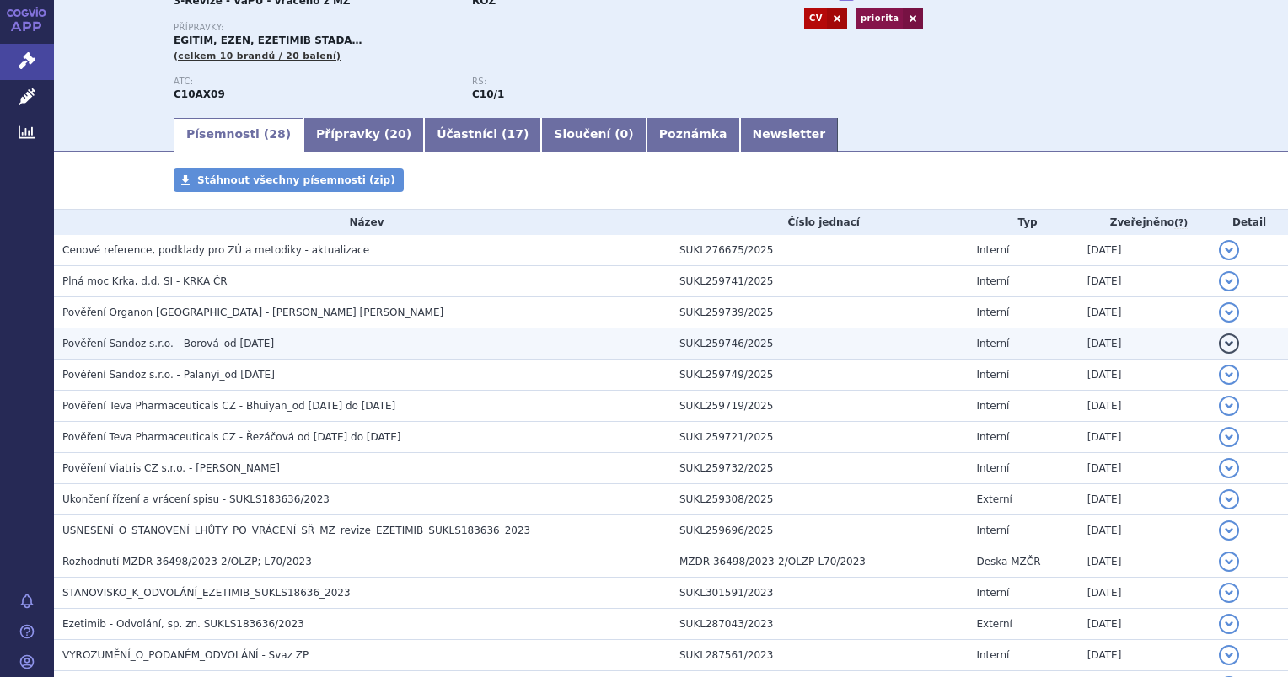
scroll to position [253, 0]
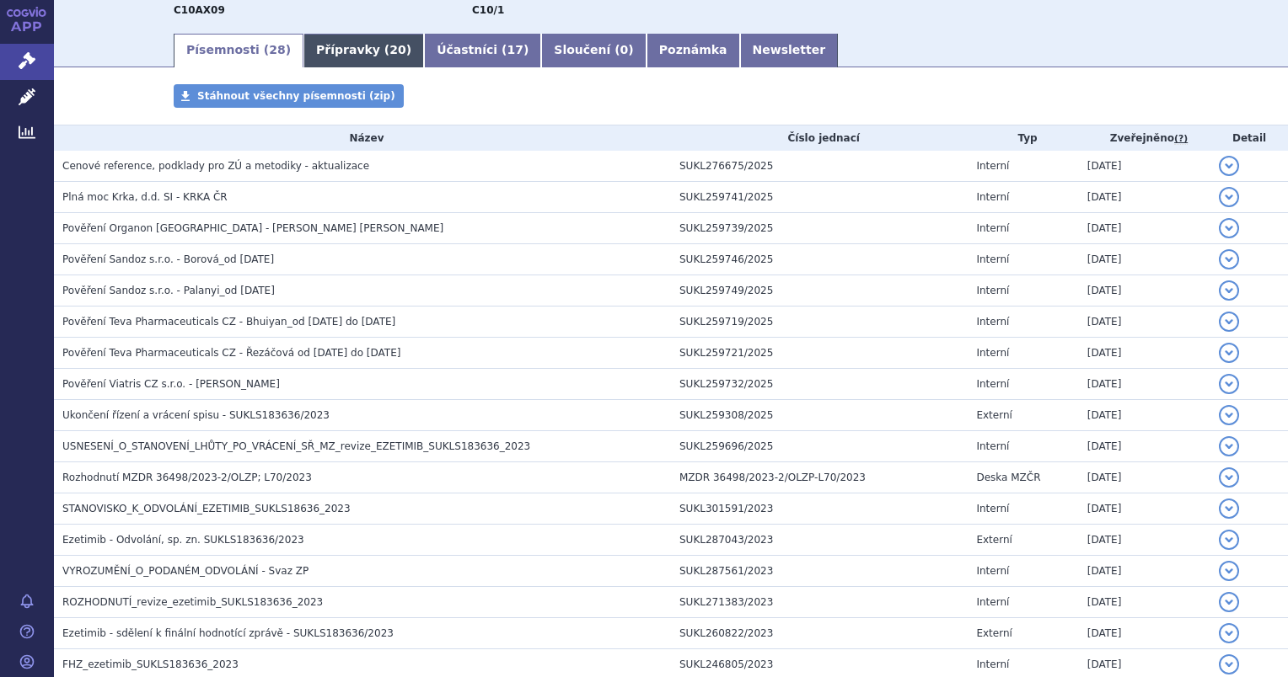
click at [334, 51] on link "Přípravky ( 20 )" at bounding box center [363, 51] width 120 height 34
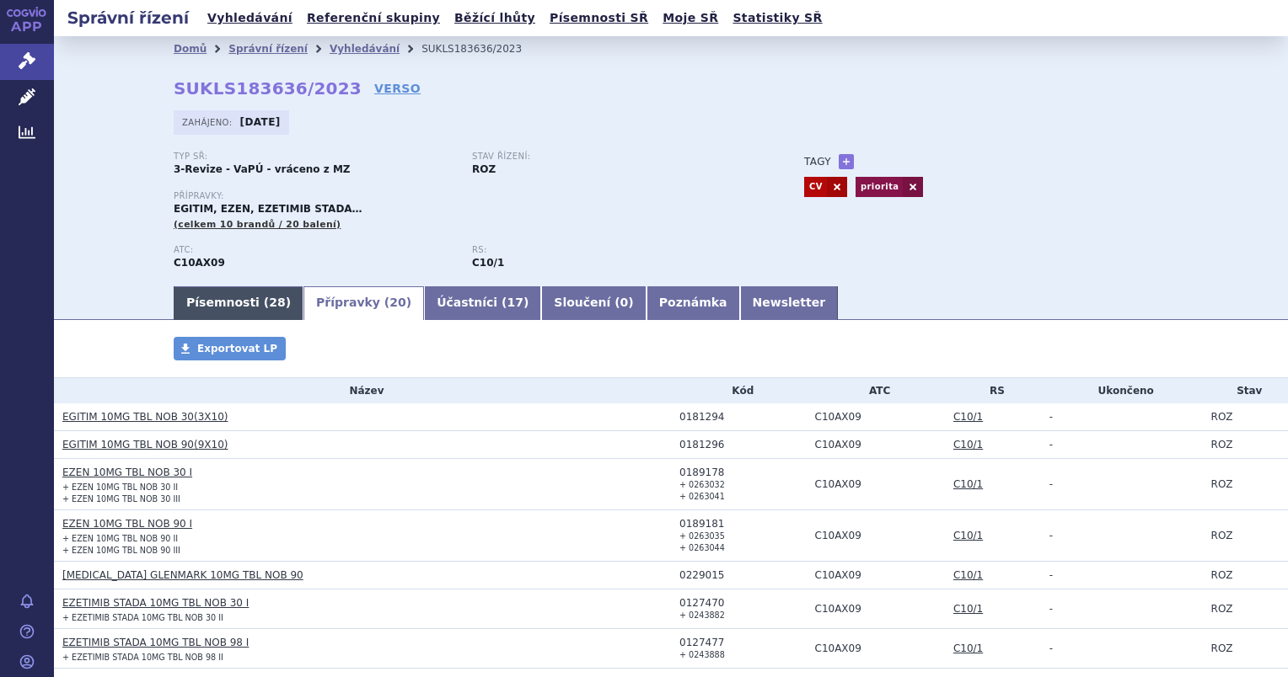
click at [223, 313] on link "Písemnosti ( 28 )" at bounding box center [239, 303] width 130 height 34
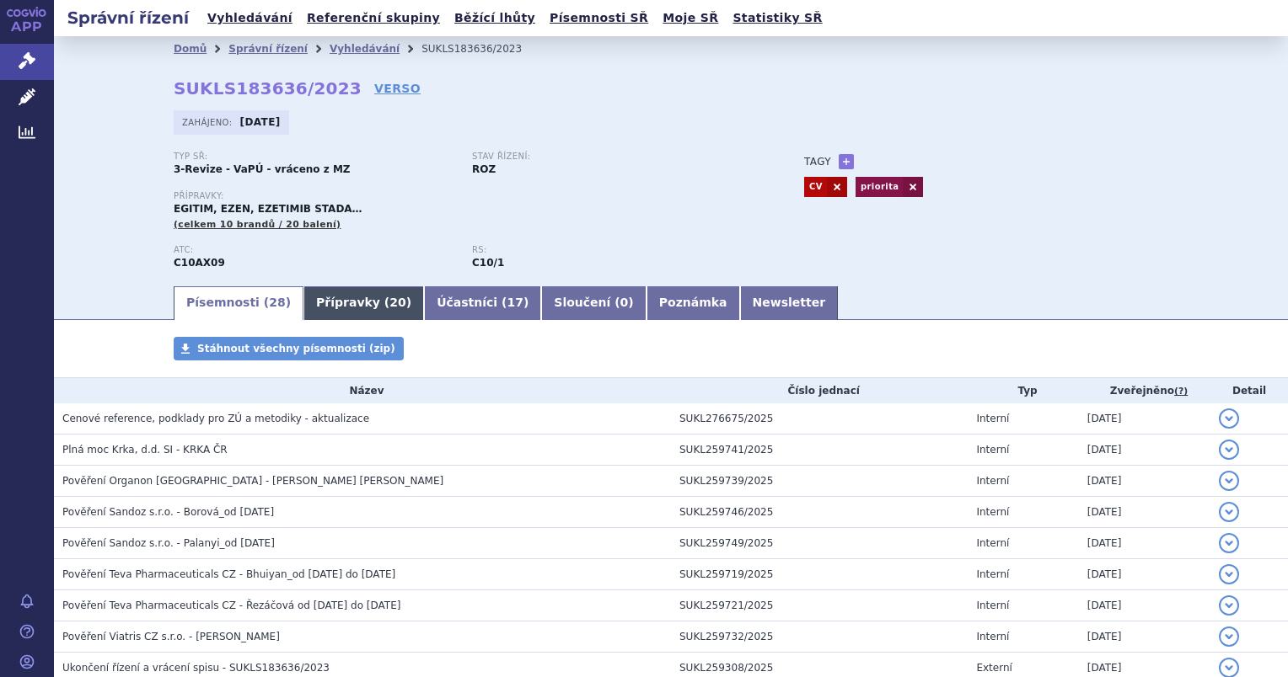
click at [340, 311] on link "Přípravky ( 20 )" at bounding box center [363, 303] width 120 height 34
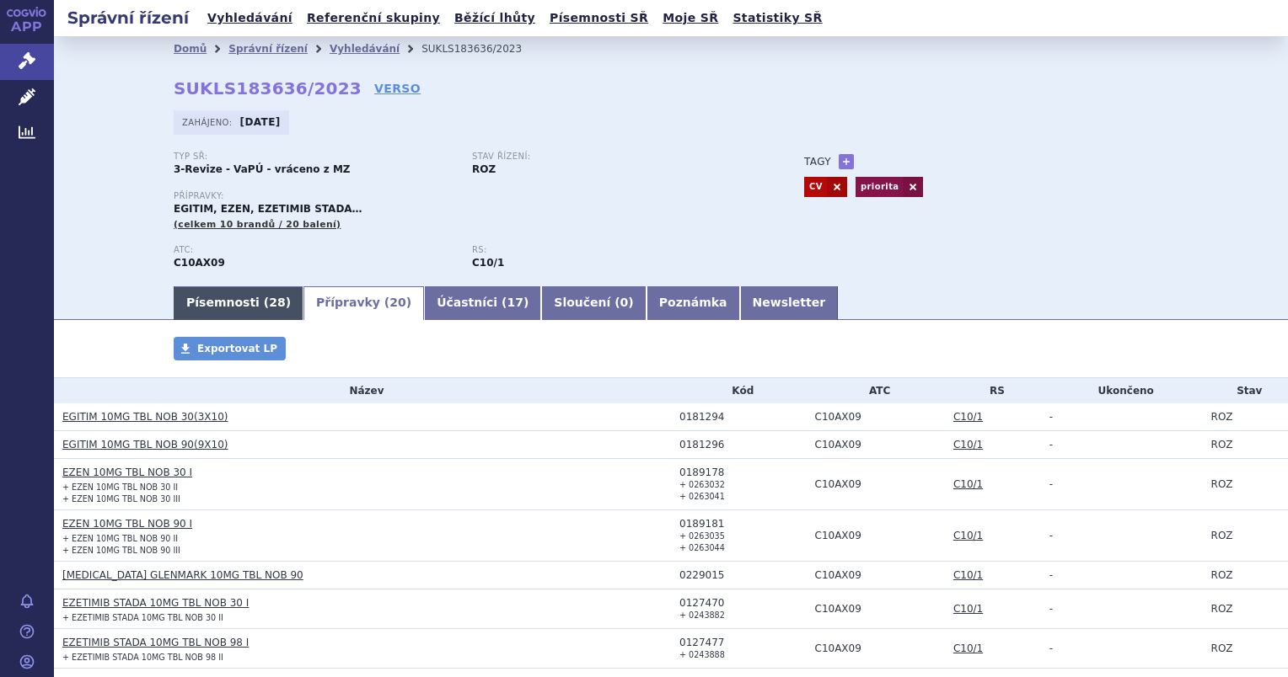
click at [235, 306] on link "Písemnosti ( 28 )" at bounding box center [239, 303] width 130 height 34
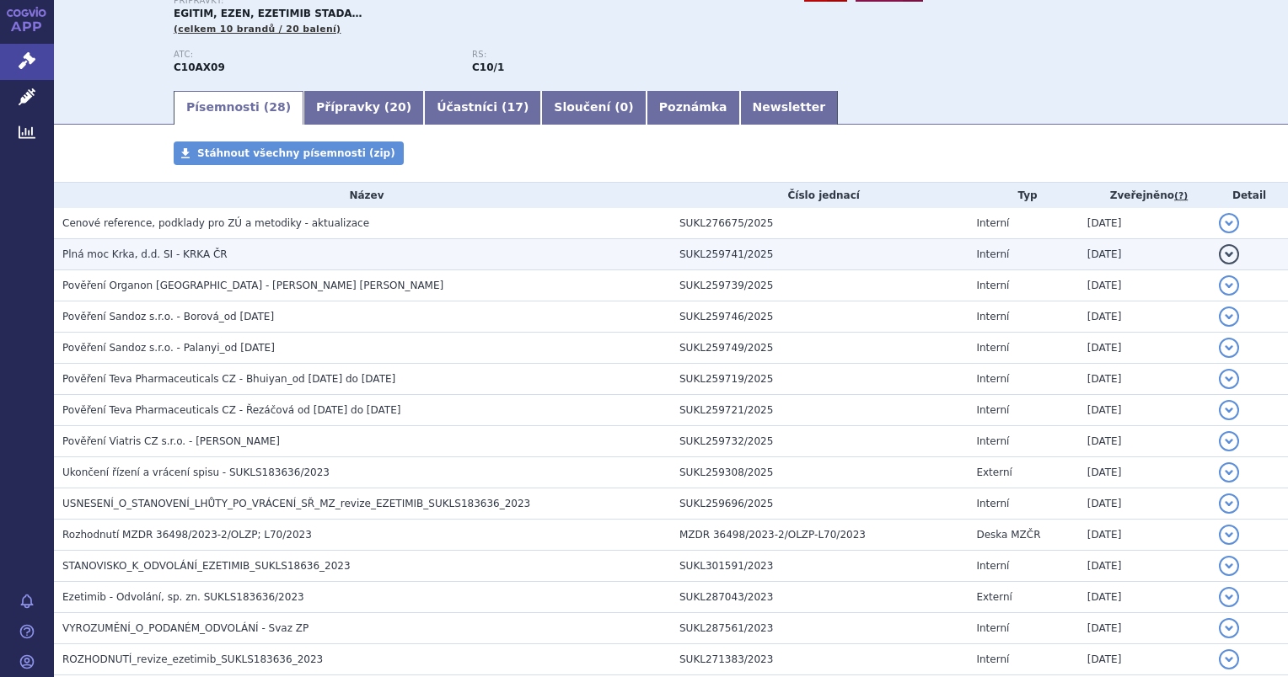
scroll to position [169, 0]
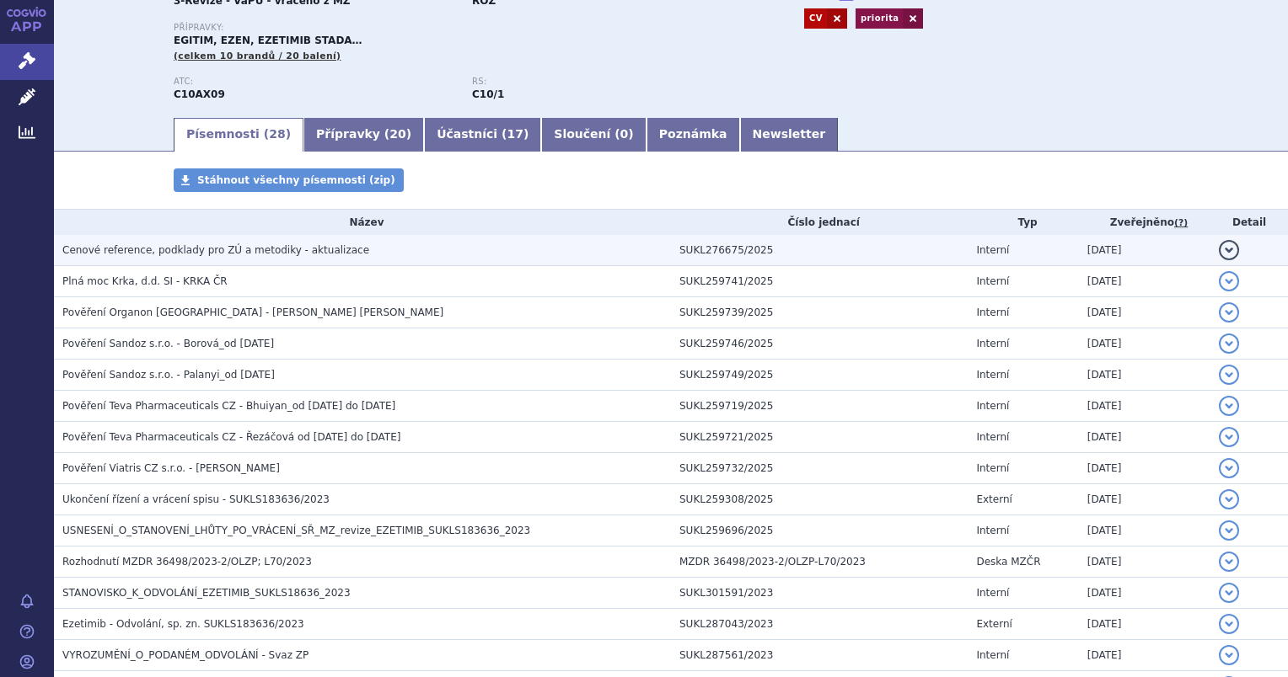
click at [138, 247] on span "Cenové reference, podklady pro ZÚ a metodiky - aktualizace" at bounding box center [215, 250] width 307 height 12
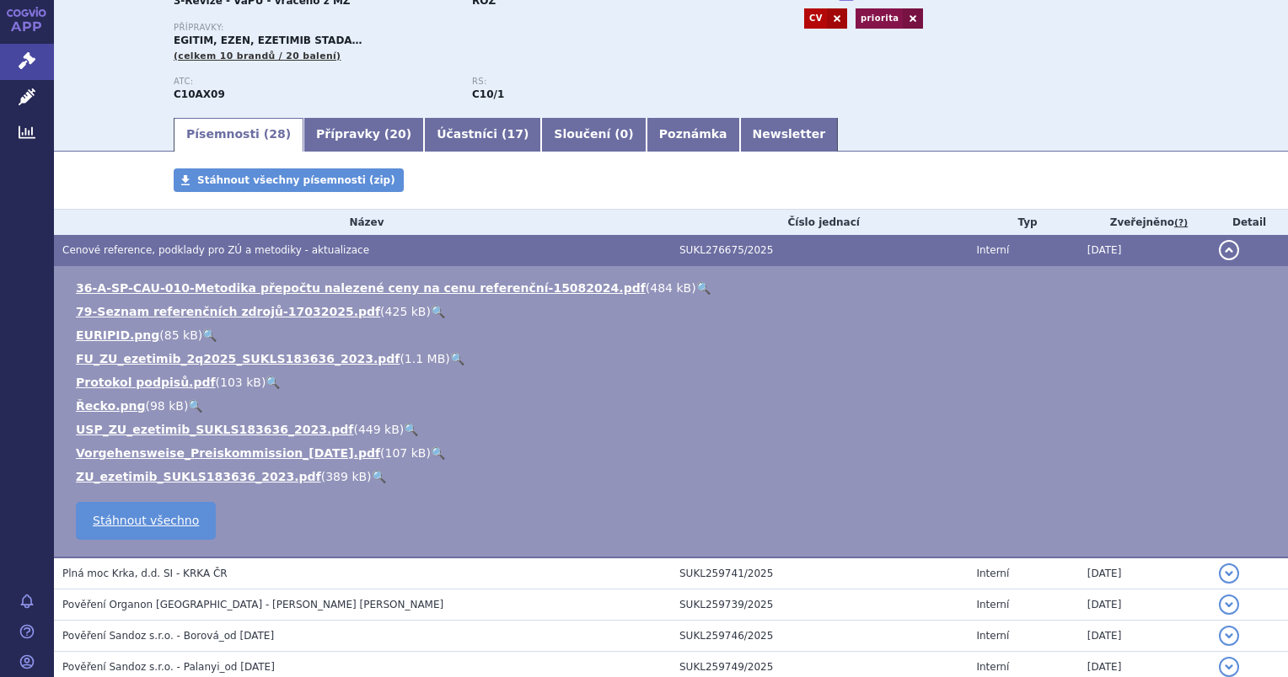
click at [372, 484] on link "🔍" at bounding box center [379, 476] width 14 height 13
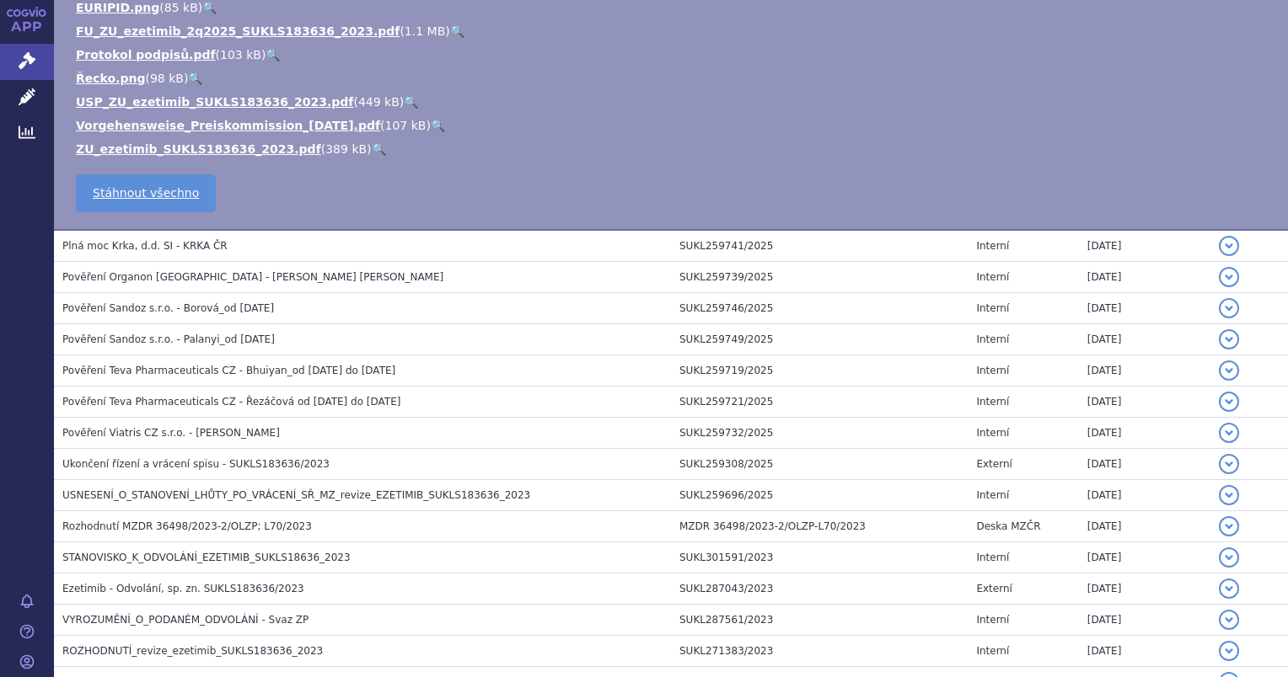
scroll to position [506, 0]
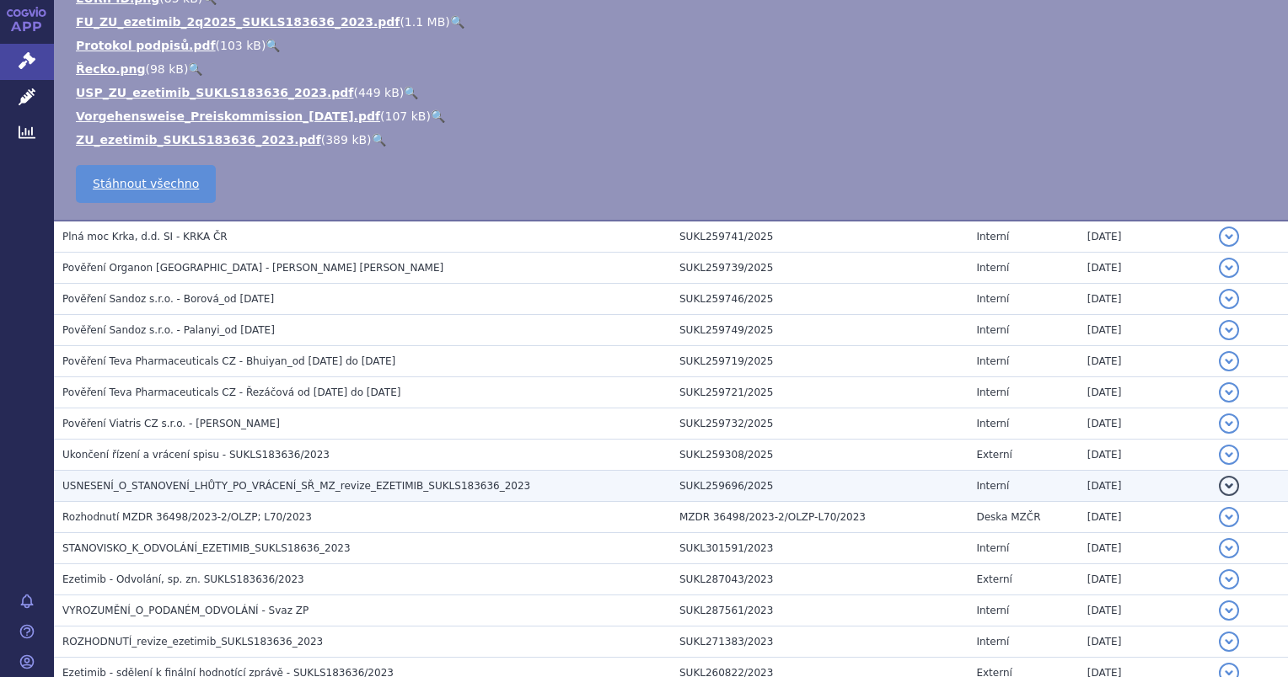
click at [159, 480] on span "USNESENÍ_O_STANOVENÍ_LHŮTY_PO_VRÁCENÍ_SŘ_MZ_revize_EZETIMIB_SUKLS183636_2023" at bounding box center [296, 486] width 468 height 12
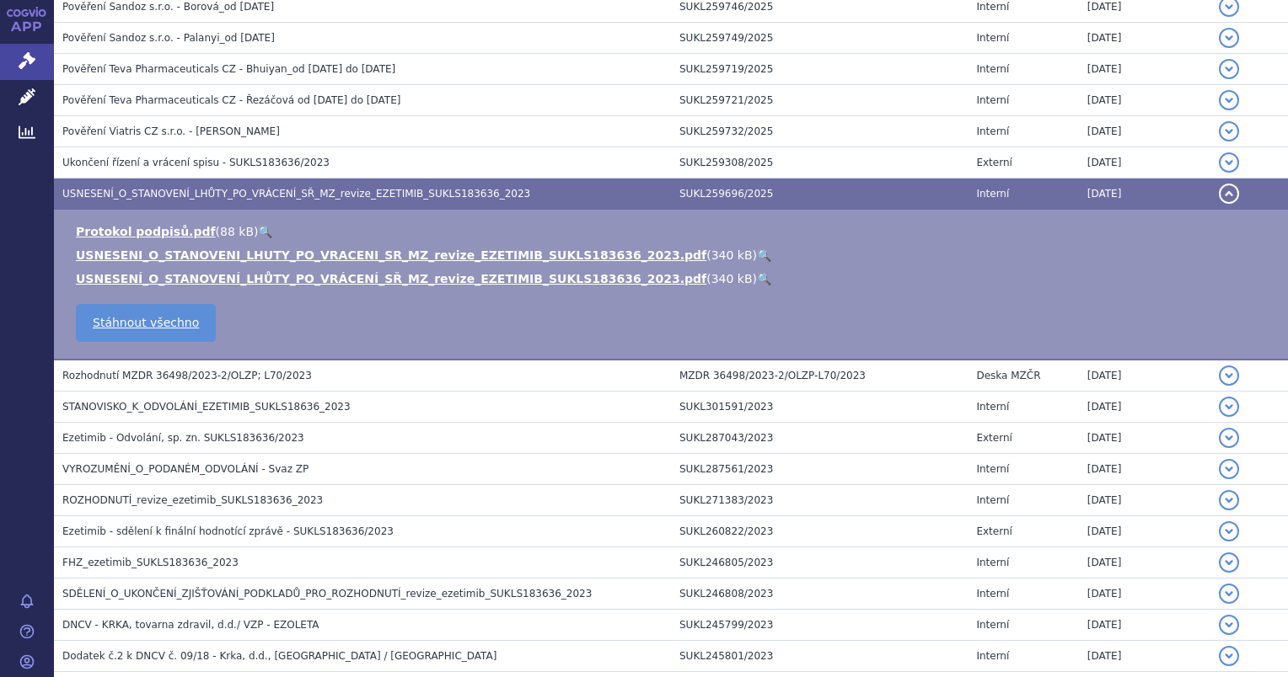
scroll to position [213, 0]
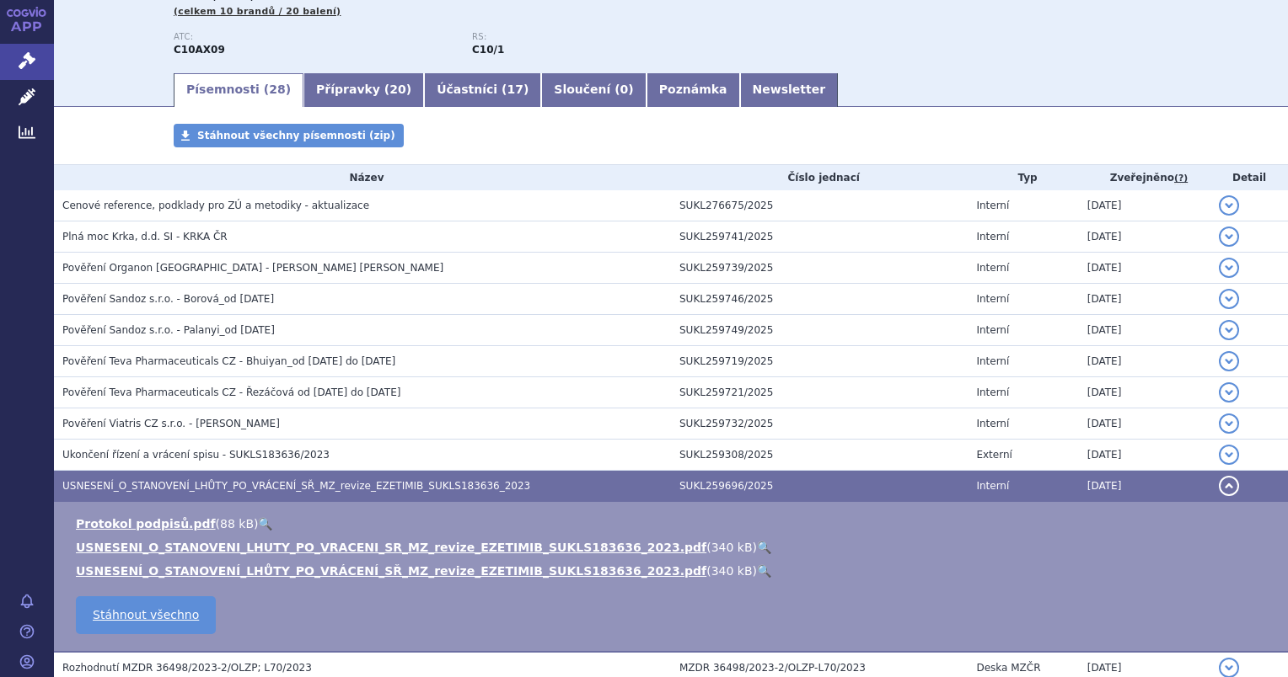
click at [757, 547] on link "🔍" at bounding box center [764, 547] width 14 height 13
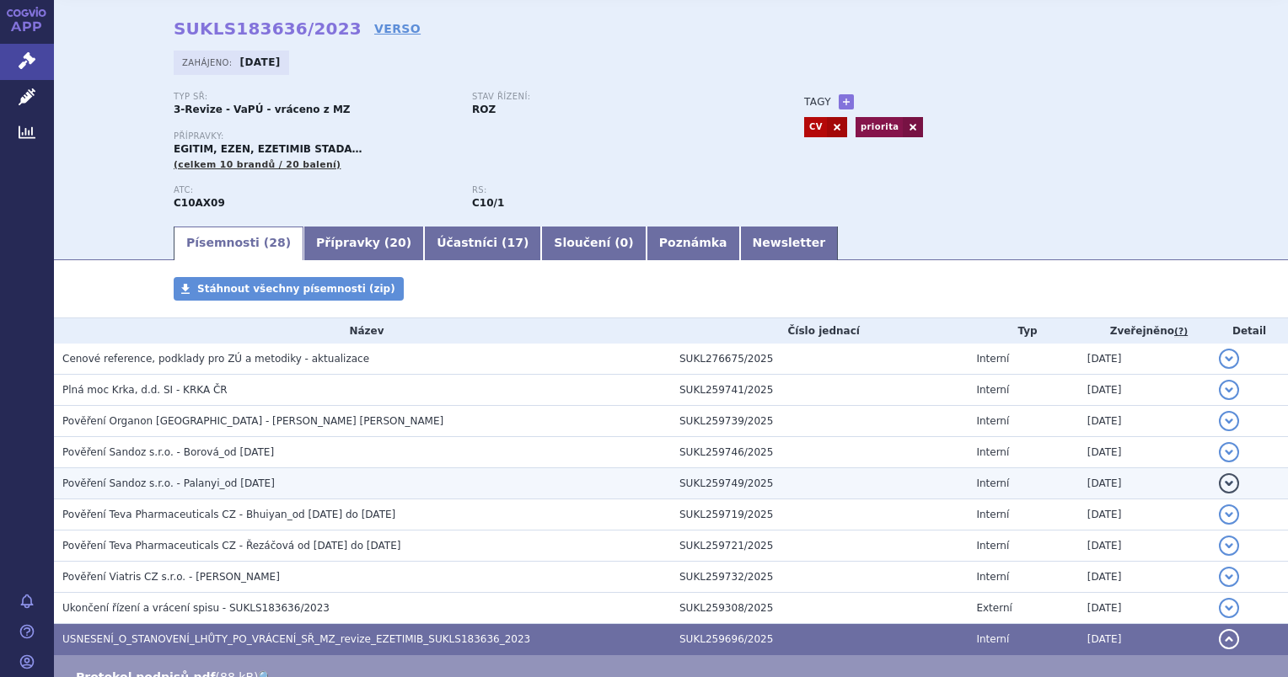
scroll to position [0, 0]
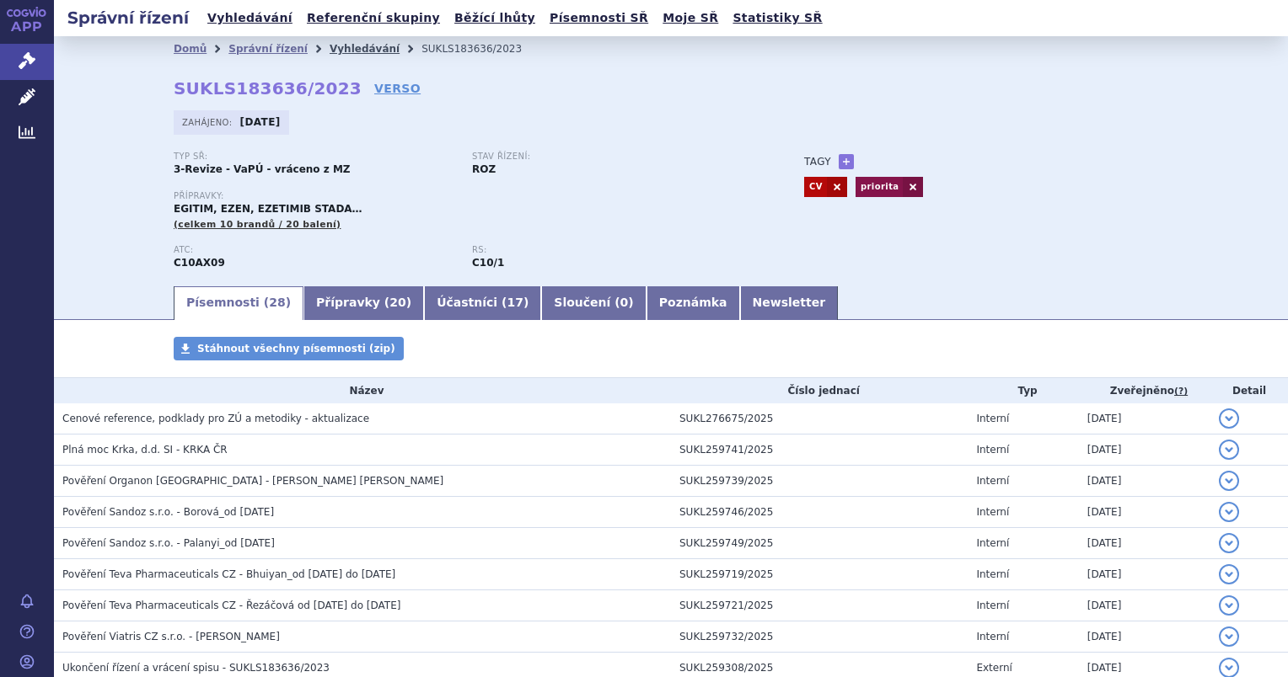
click at [329, 50] on link "Vyhledávání" at bounding box center [364, 49] width 70 height 12
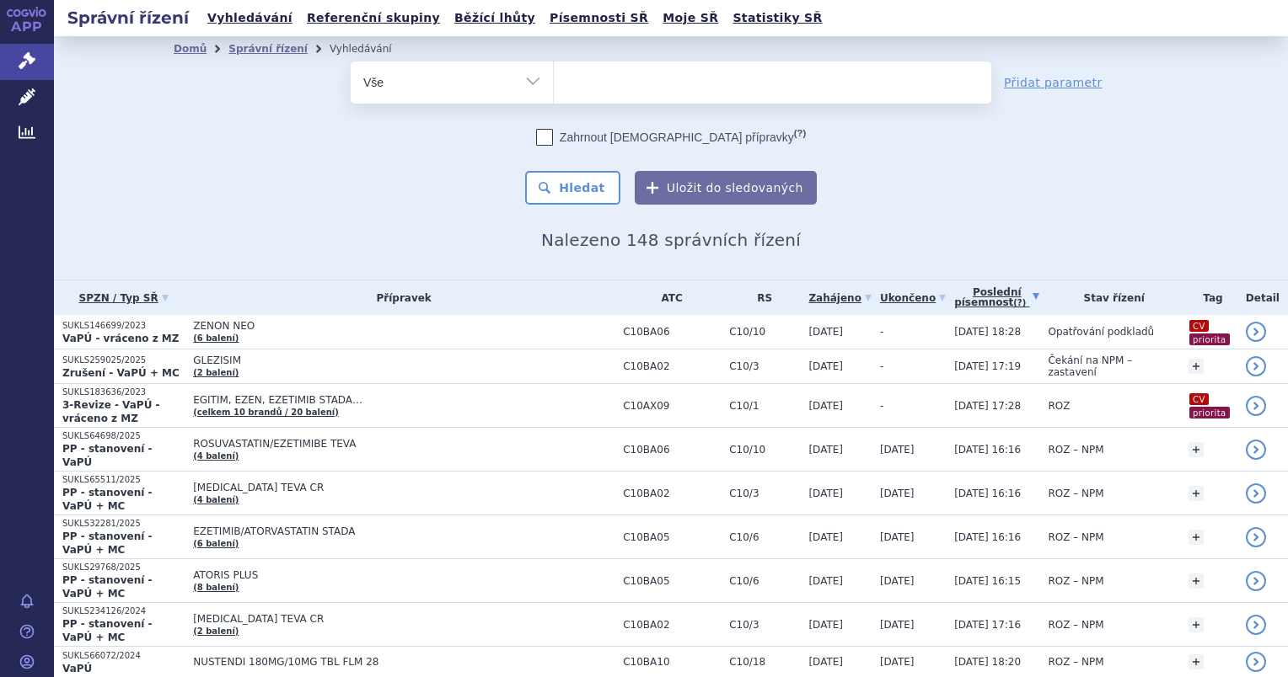
select select
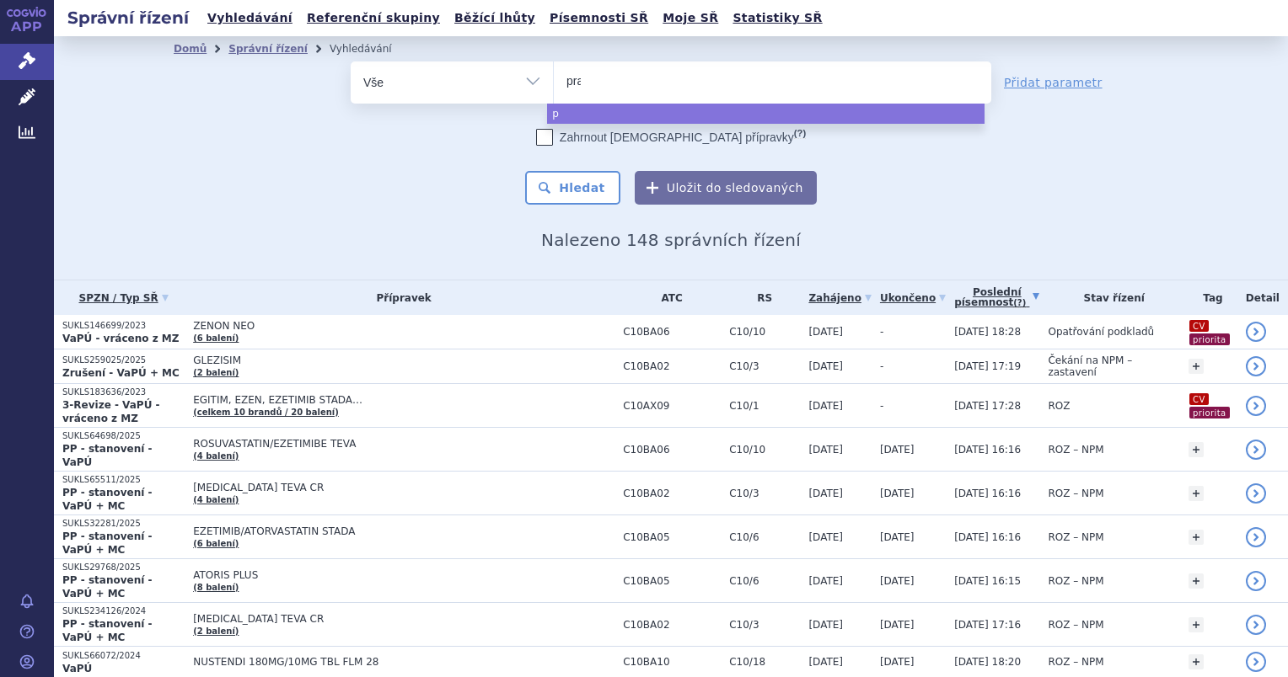
type input "pral"
type input "pralu"
type input "praluen"
type input "[MEDICAL_DATA]"
select select "[MEDICAL_DATA]"
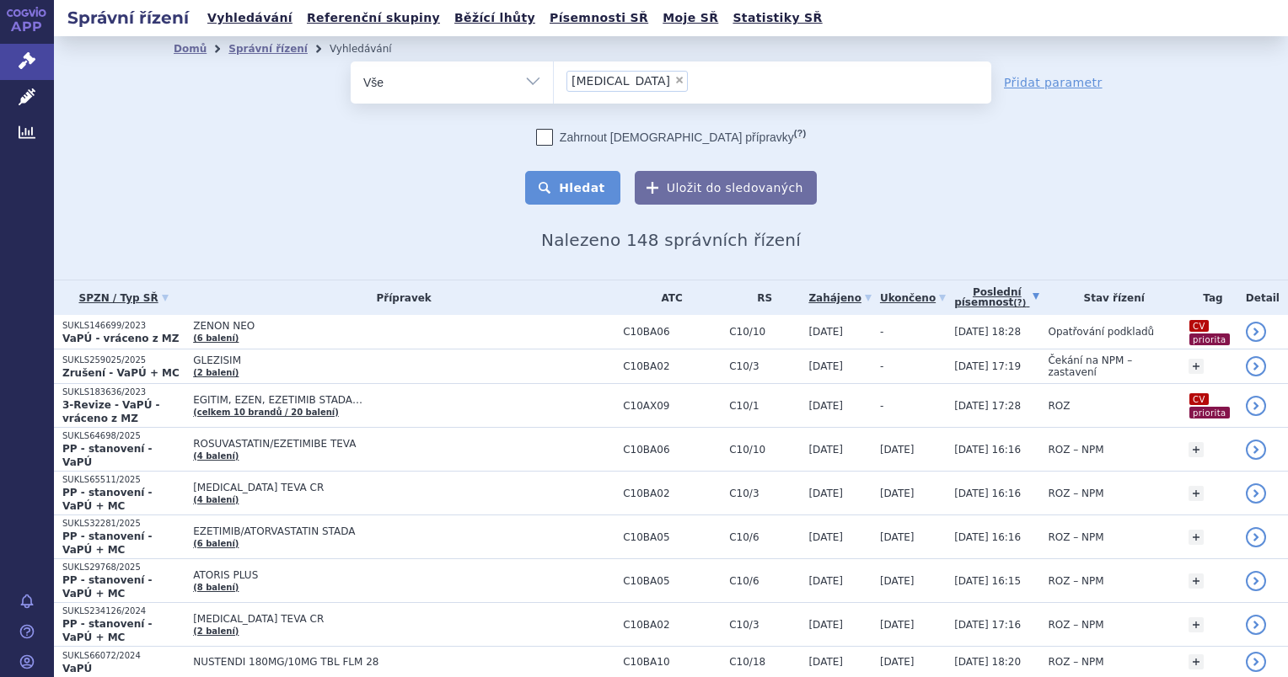
click at [565, 192] on button "Hledat" at bounding box center [572, 188] width 95 height 34
select select
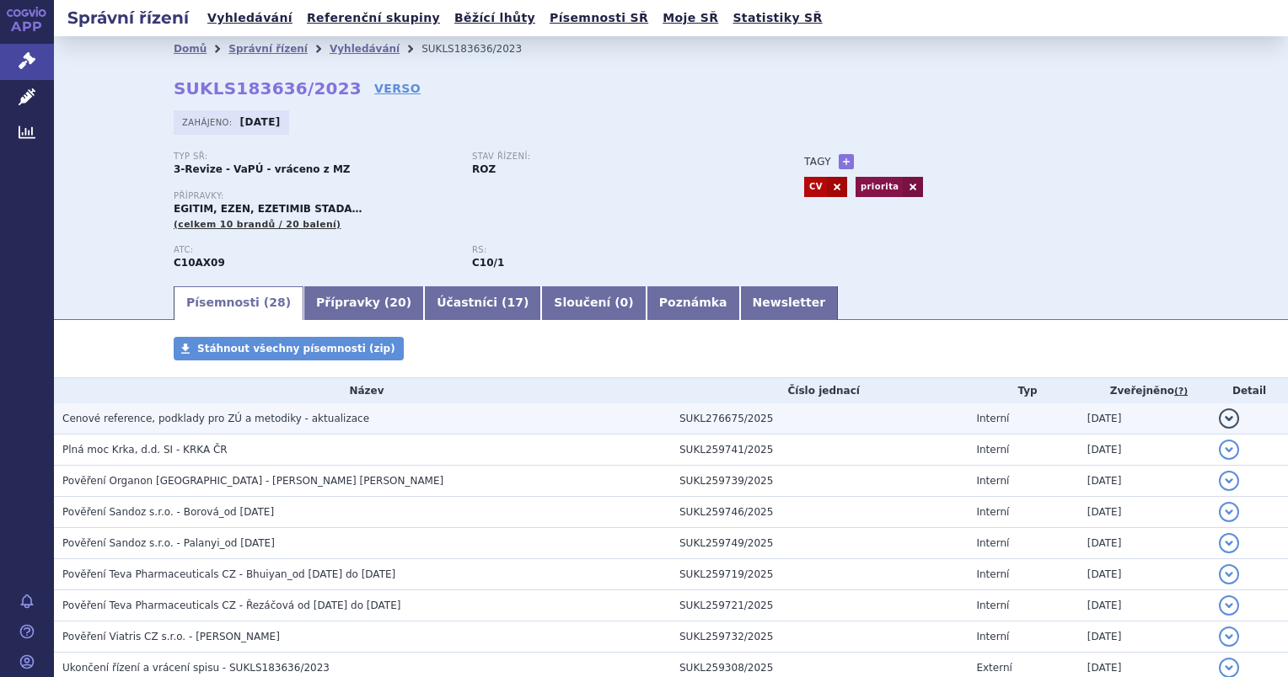
click at [103, 420] on span "Cenové reference, podklady pro ZÚ a metodiky - aktualizace" at bounding box center [215, 419] width 307 height 12
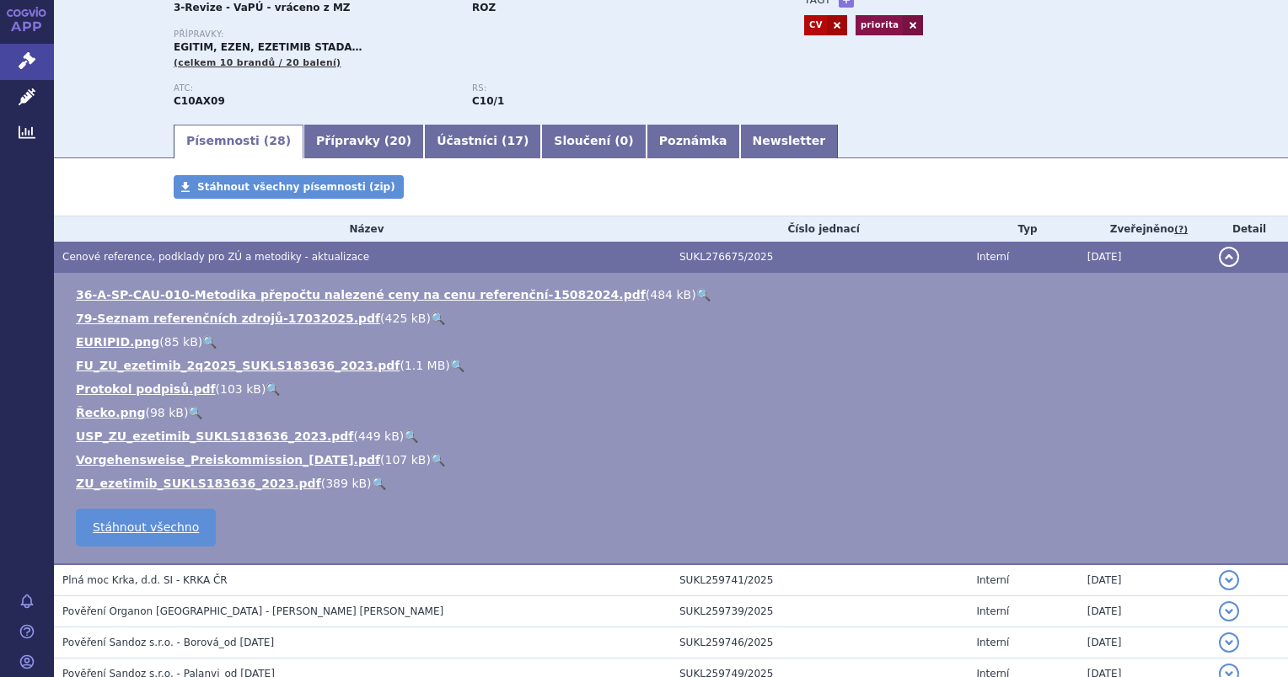
scroll to position [169, 0]
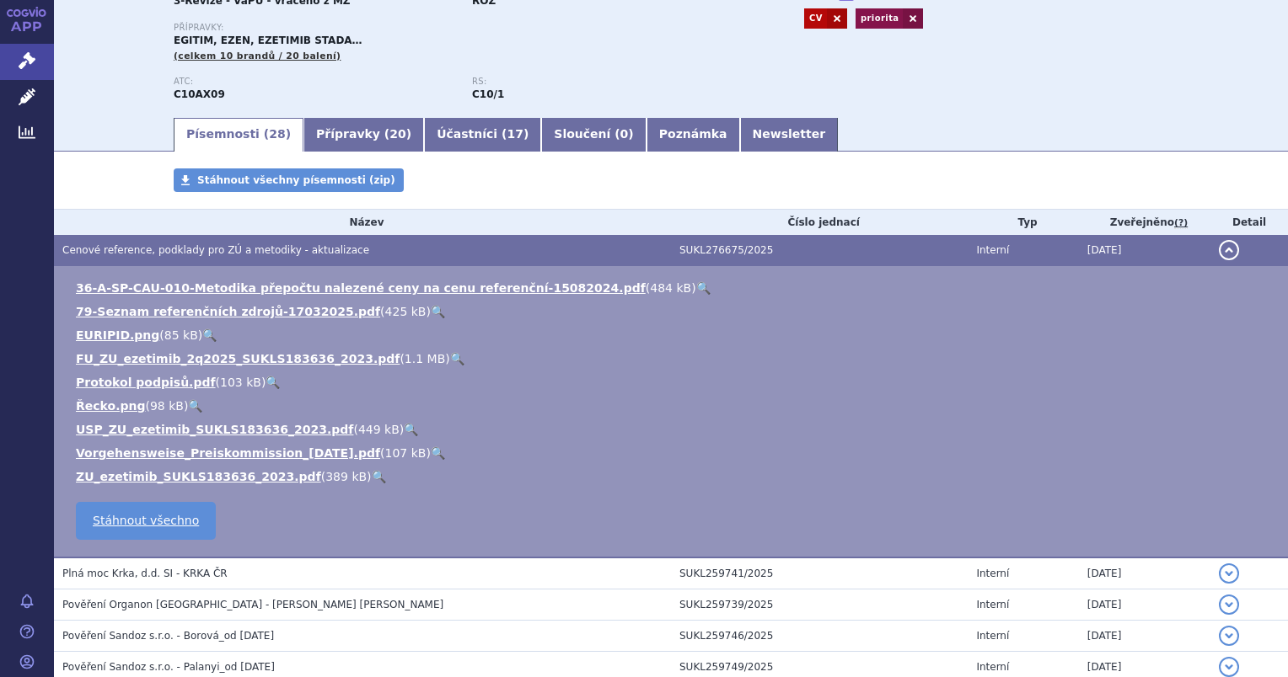
click at [404, 432] on link "🔍" at bounding box center [411, 429] width 14 height 13
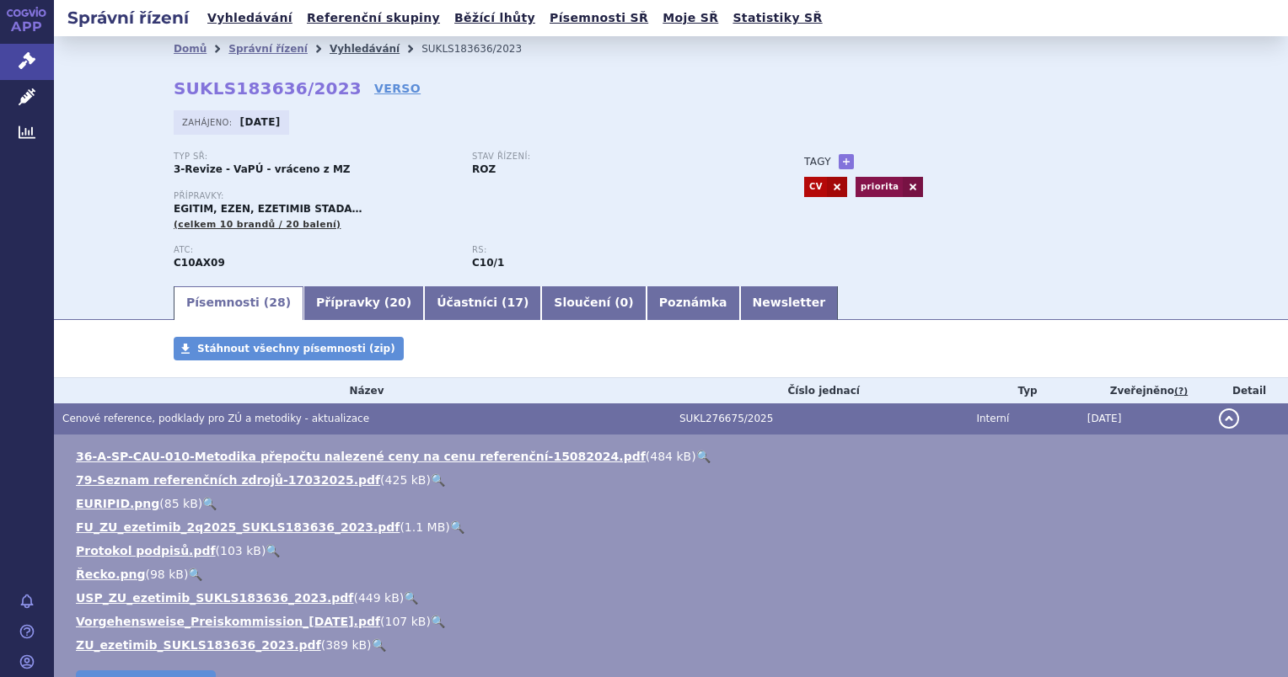
click at [329, 51] on link "Vyhledávání" at bounding box center [364, 49] width 70 height 12
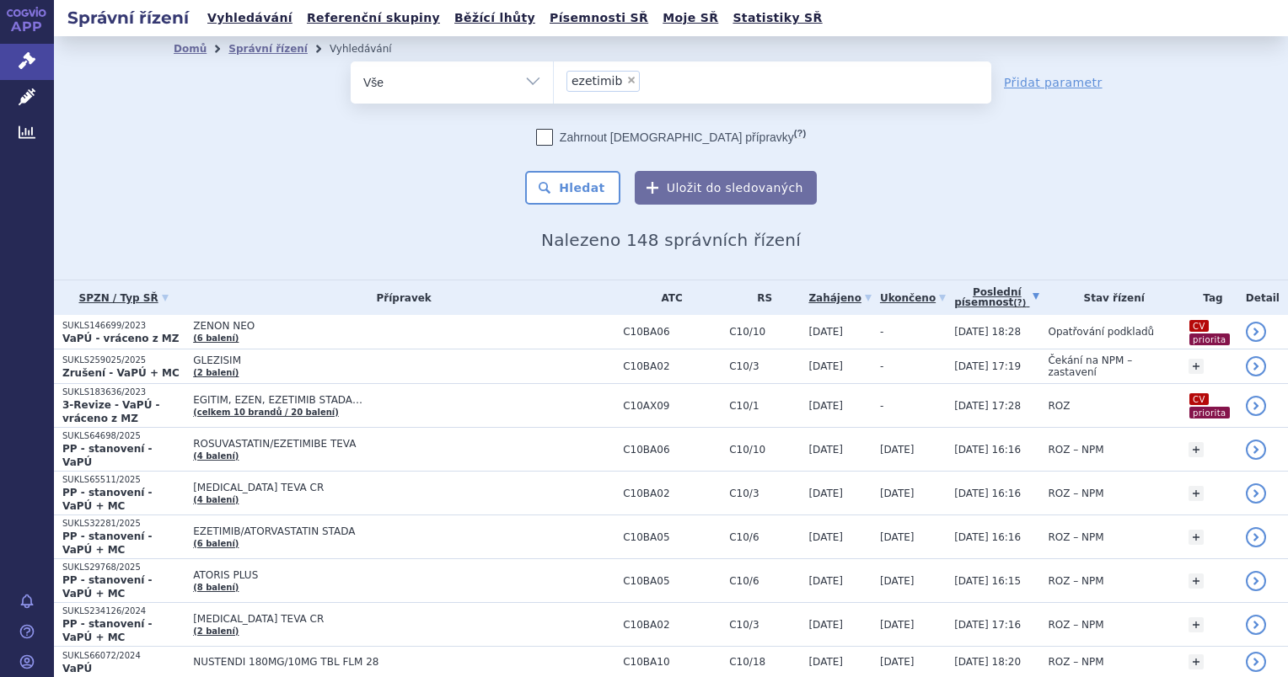
click at [626, 82] on span "×" at bounding box center [631, 80] width 10 height 10
click at [554, 82] on select "ezetimib" at bounding box center [553, 82] width 1 height 42
select select
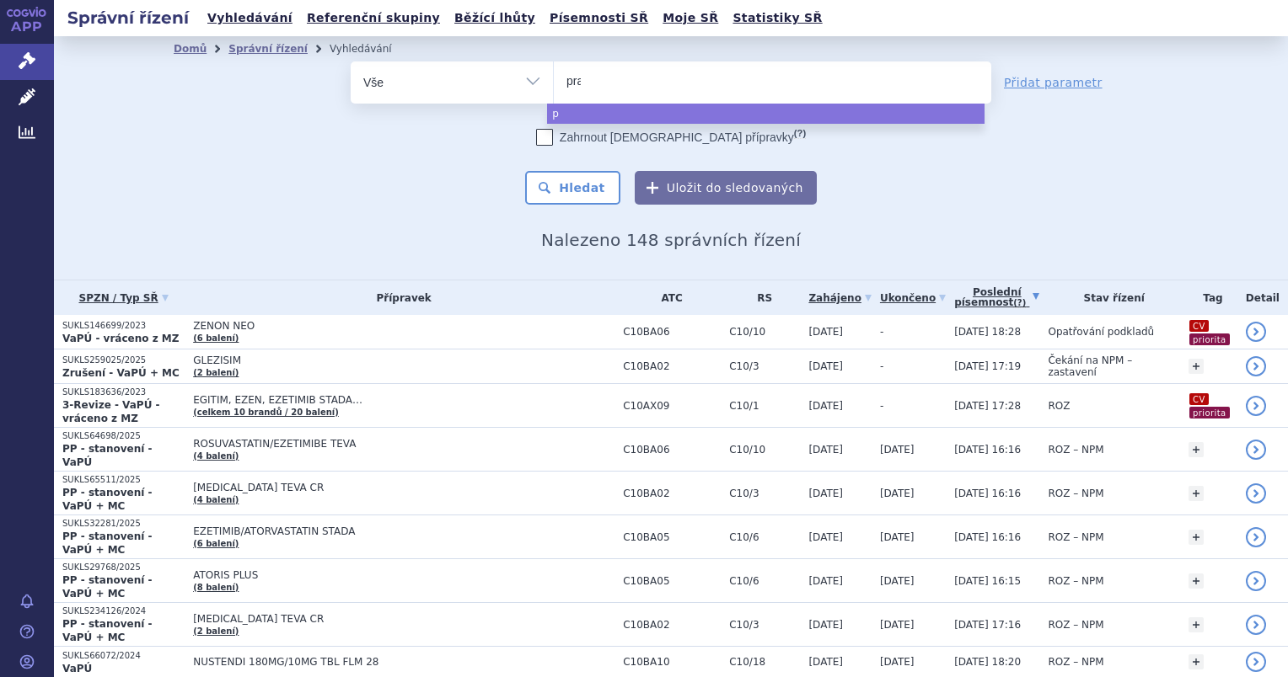
type input "pral"
type input "pralu"
type input "praluent"
select select "praluent"
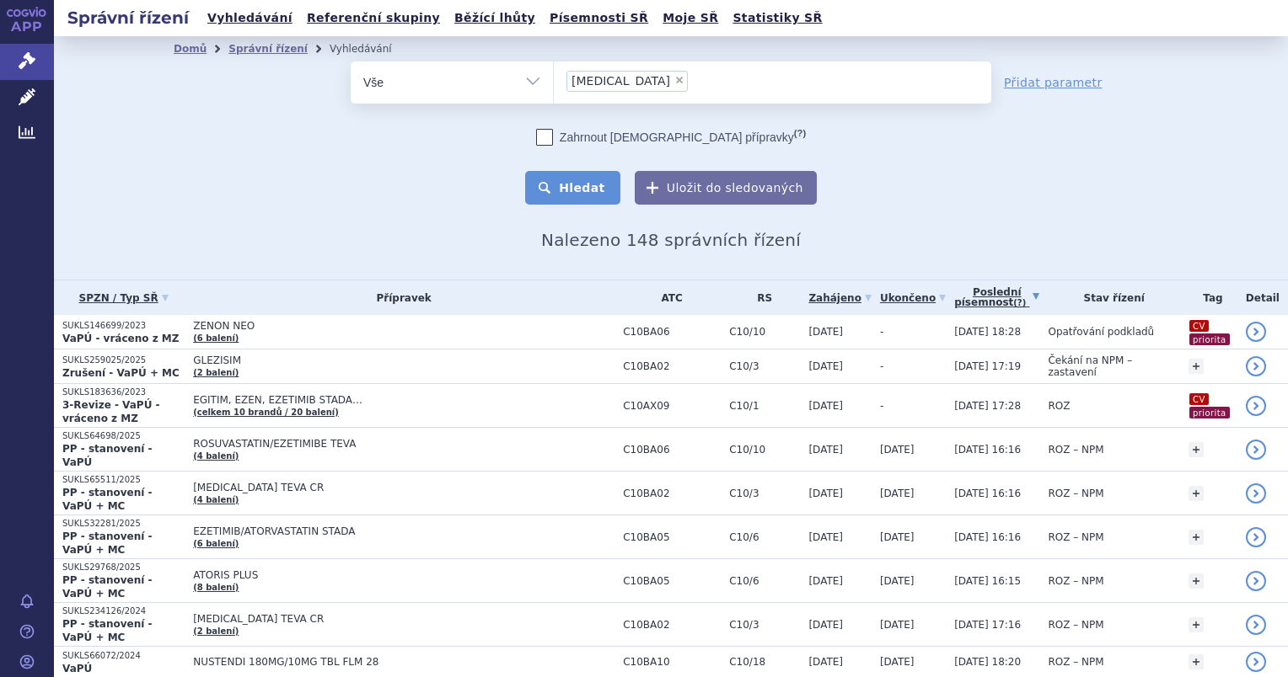
click at [555, 179] on button "Hledat" at bounding box center [572, 188] width 95 height 34
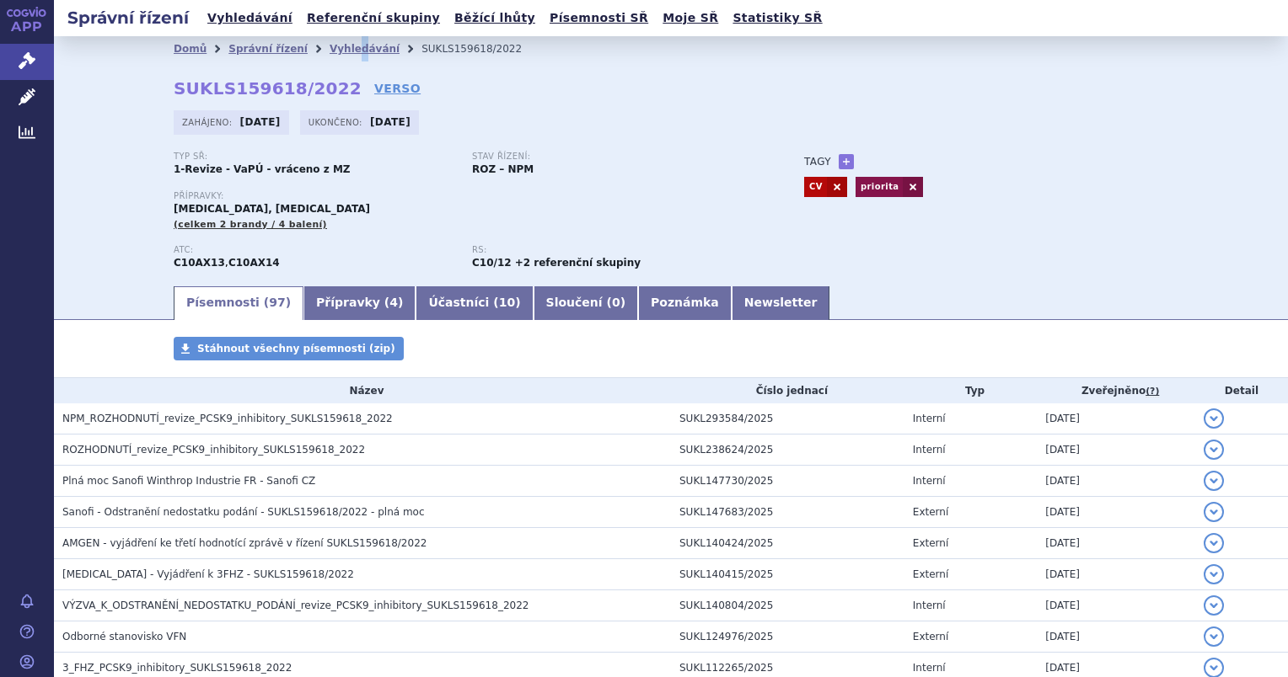
click at [334, 40] on li "Vyhledávání" at bounding box center [375, 48] width 92 height 25
drag, startPoint x: 334, startPoint y: 40, endPoint x: 322, endPoint y: 47, distance: 13.6
click at [329, 47] on link "Vyhledávání" at bounding box center [364, 49] width 70 height 12
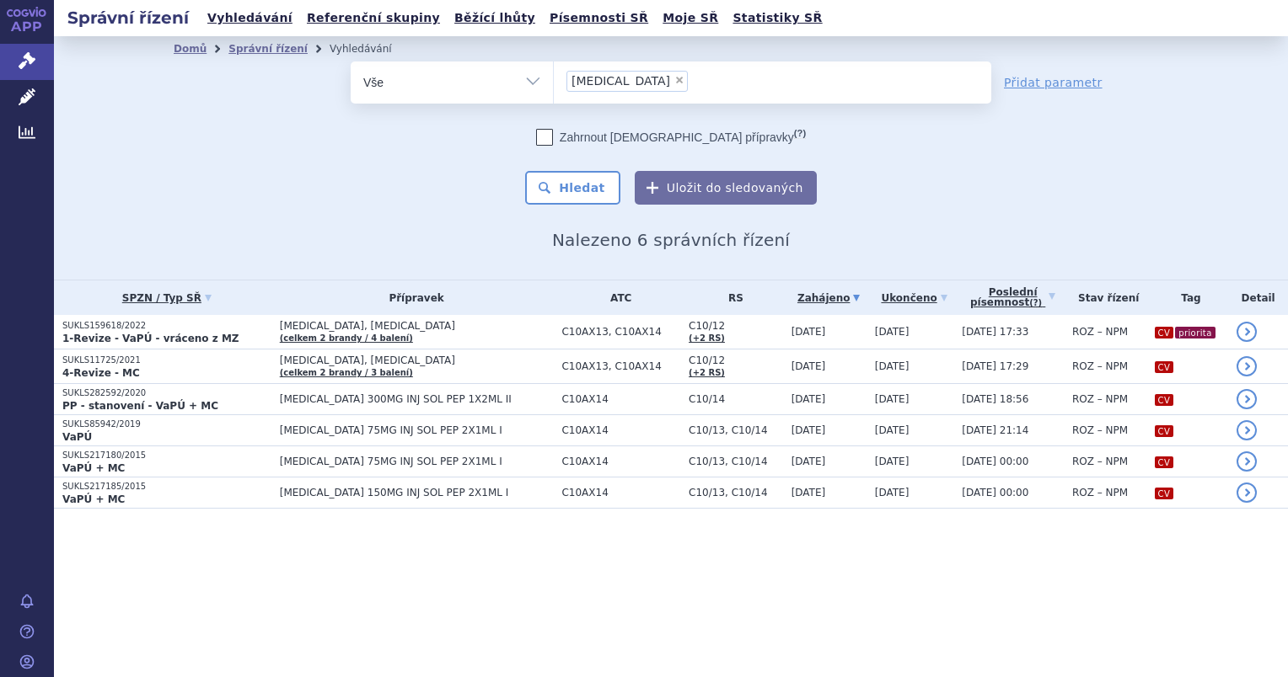
click at [674, 81] on span "×" at bounding box center [679, 80] width 10 height 10
click at [554, 81] on select "praluent" at bounding box center [553, 82] width 1 height 42
select select
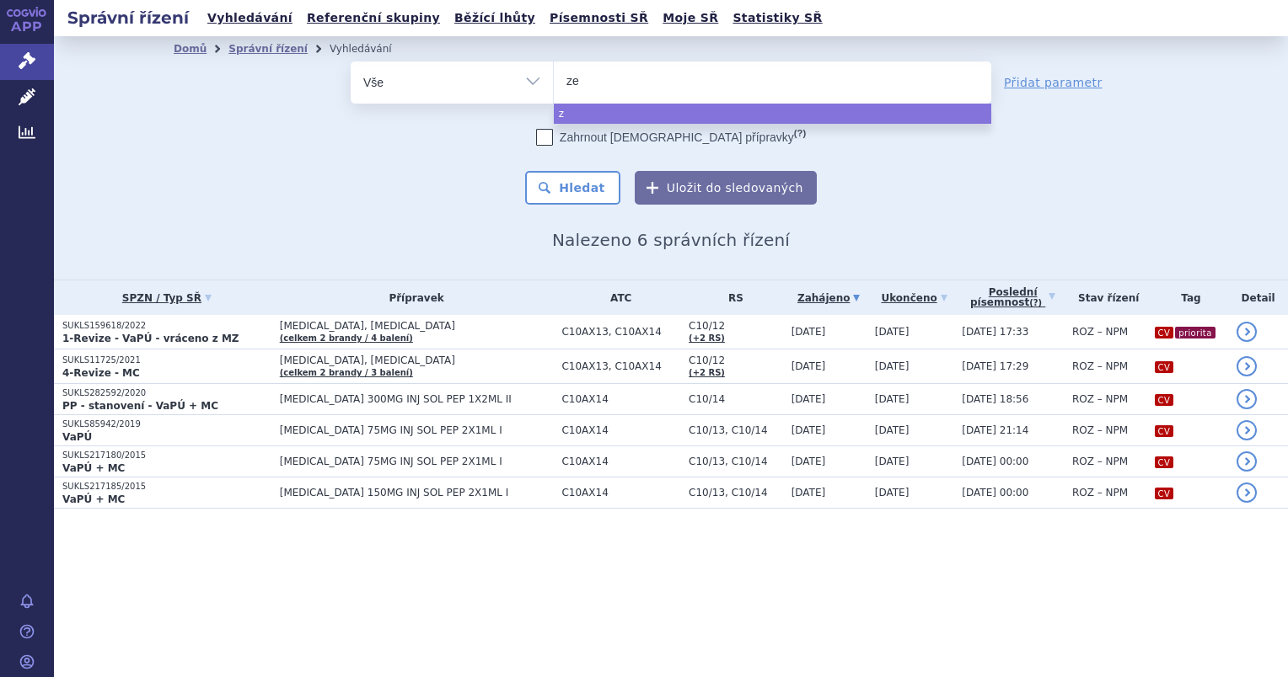
type input "zen"
type input "zeno"
type input "zenon"
type input "zenon neo"
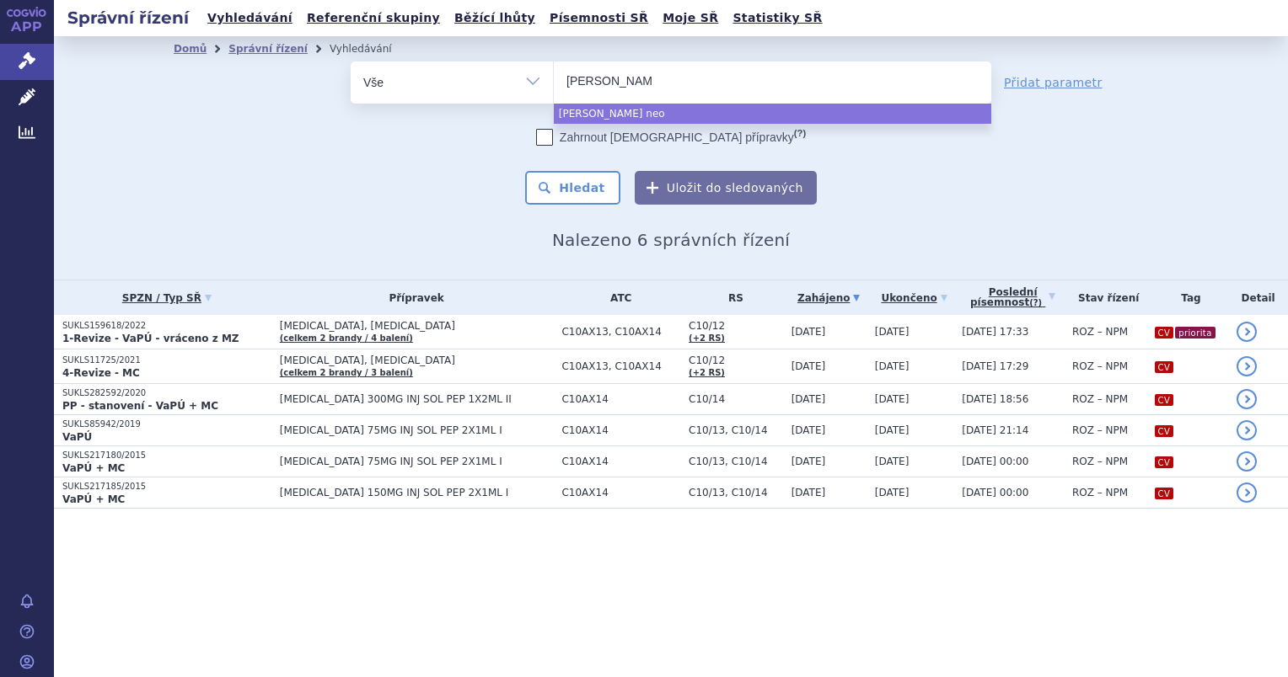
select select "zenon neo"
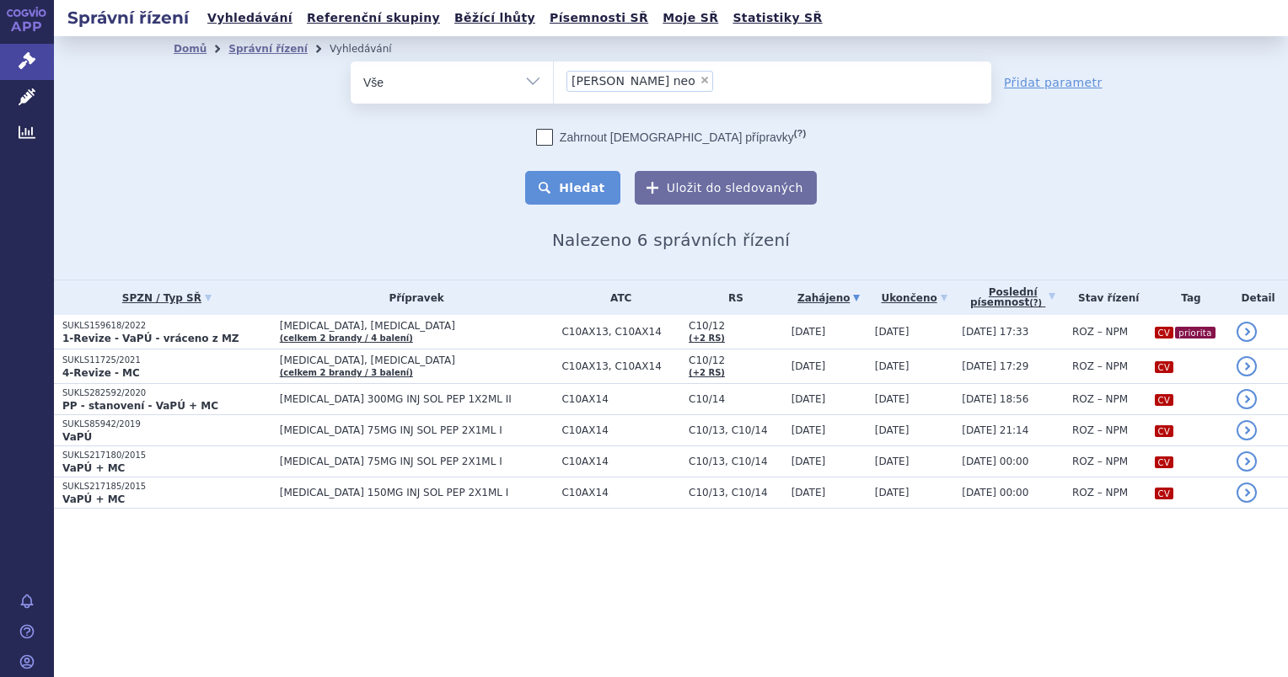
click at [570, 193] on button "Hledat" at bounding box center [572, 188] width 95 height 34
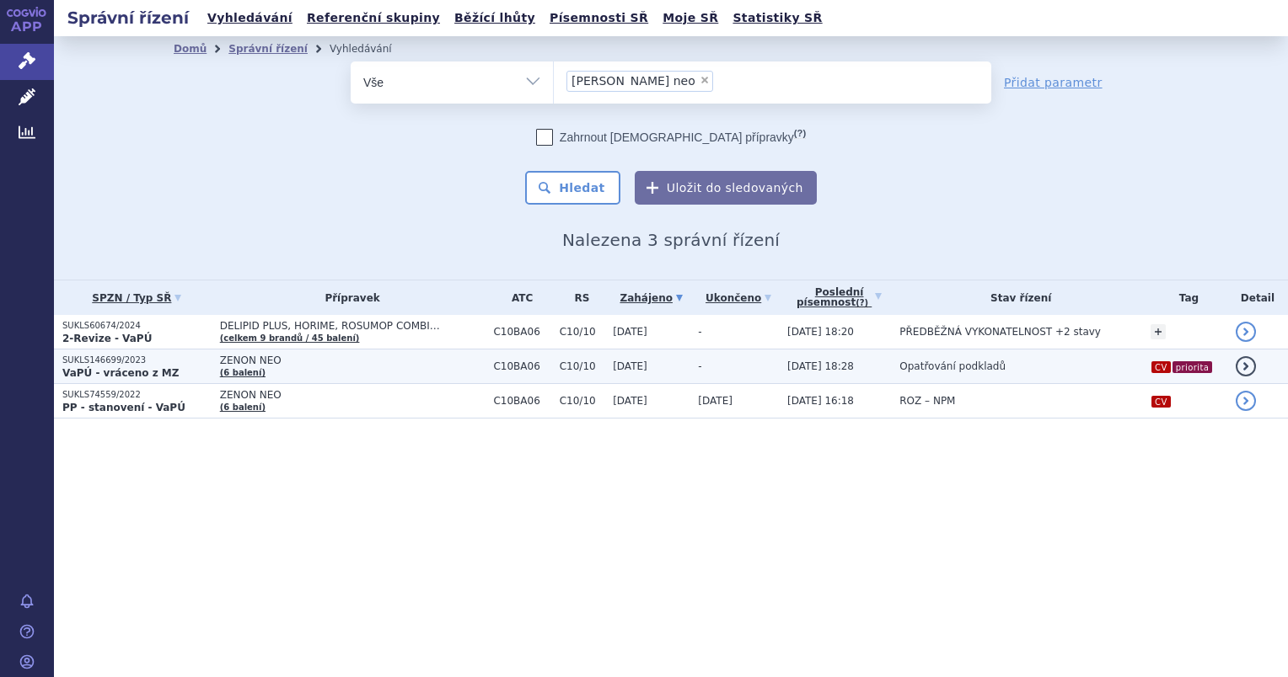
click at [110, 367] on strong "VaPÚ - vráceno z MZ" at bounding box center [120, 373] width 116 height 12
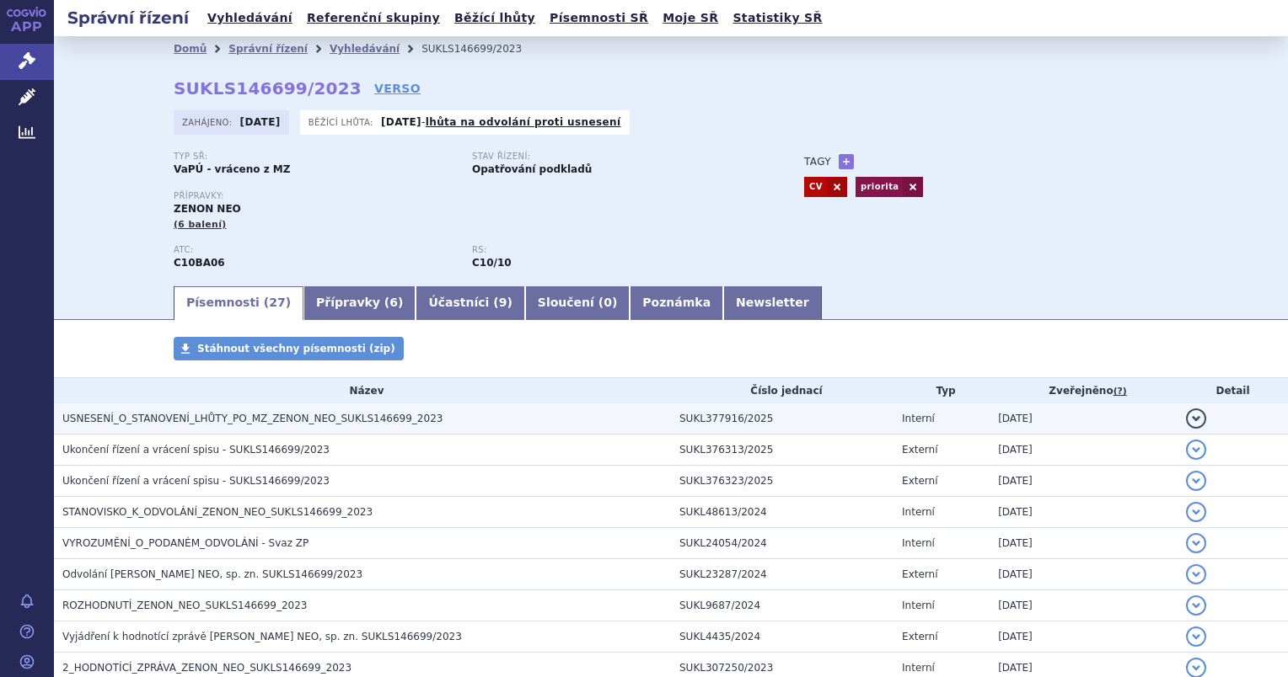
click at [162, 421] on span "USNESENÍ_O_STANOVENÍ_LHŮTY_PO_MZ_ZENON_NEO_SUKLS146699_2023" at bounding box center [252, 419] width 380 height 12
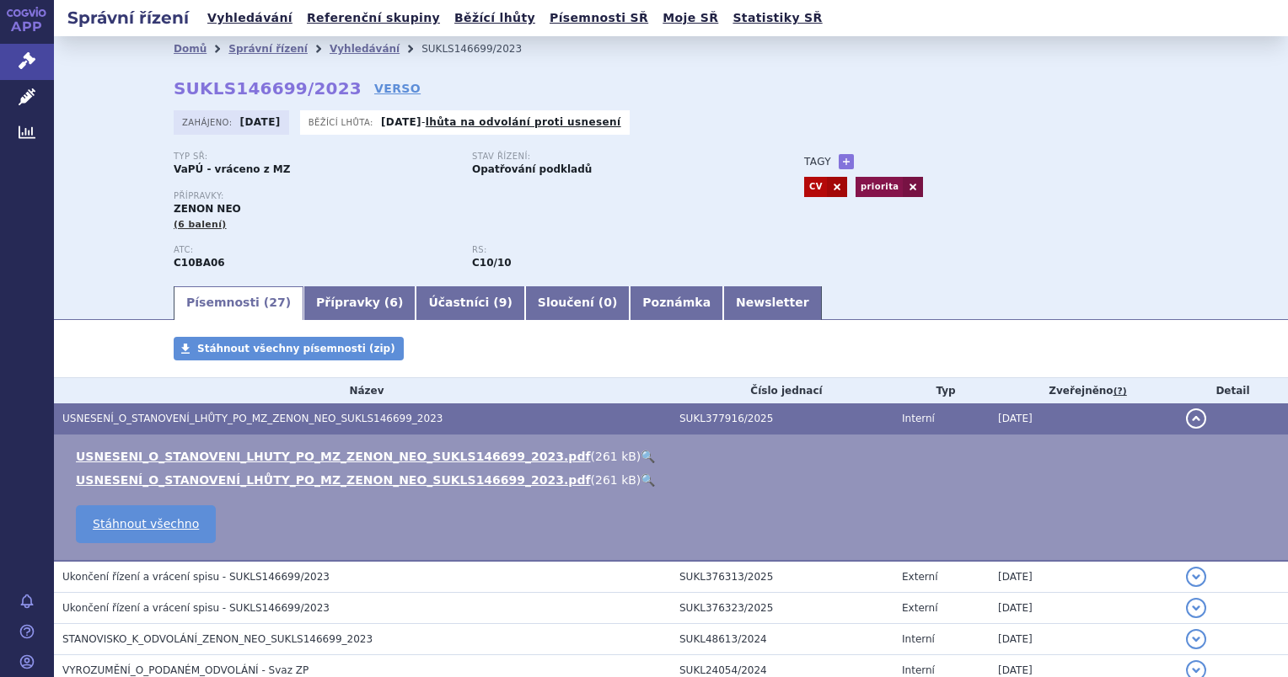
click at [640, 456] on link "🔍" at bounding box center [647, 456] width 14 height 13
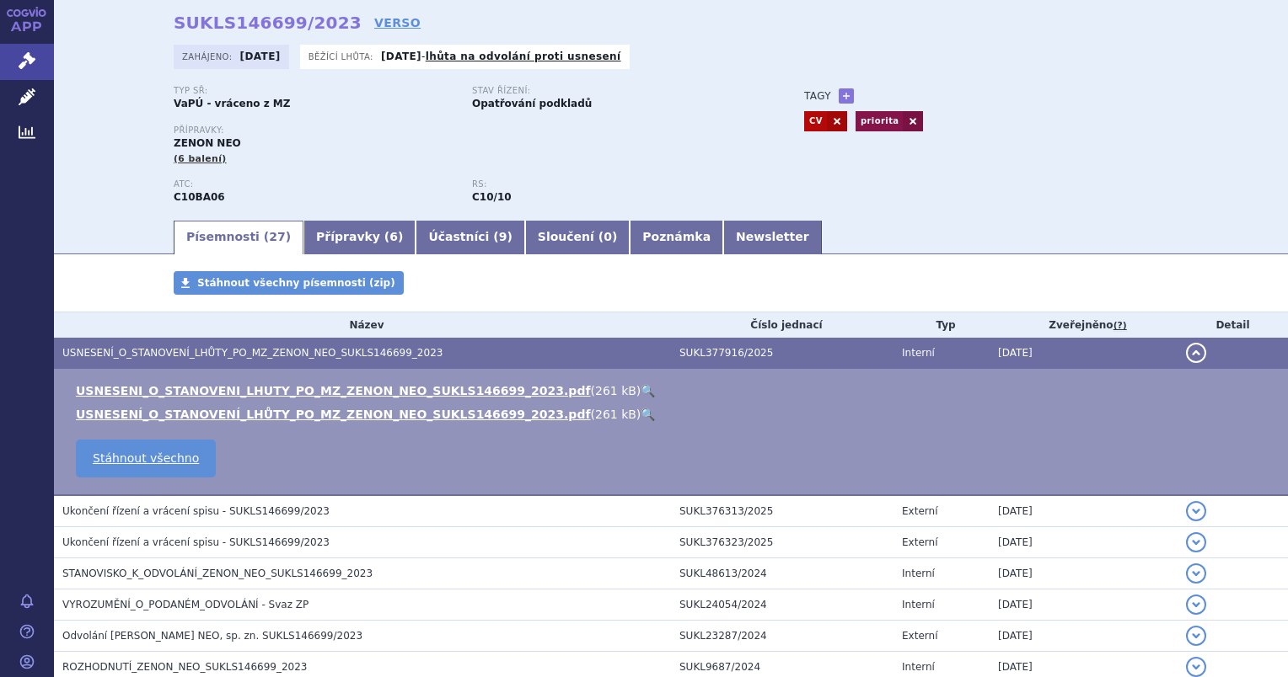
scroll to position [169, 0]
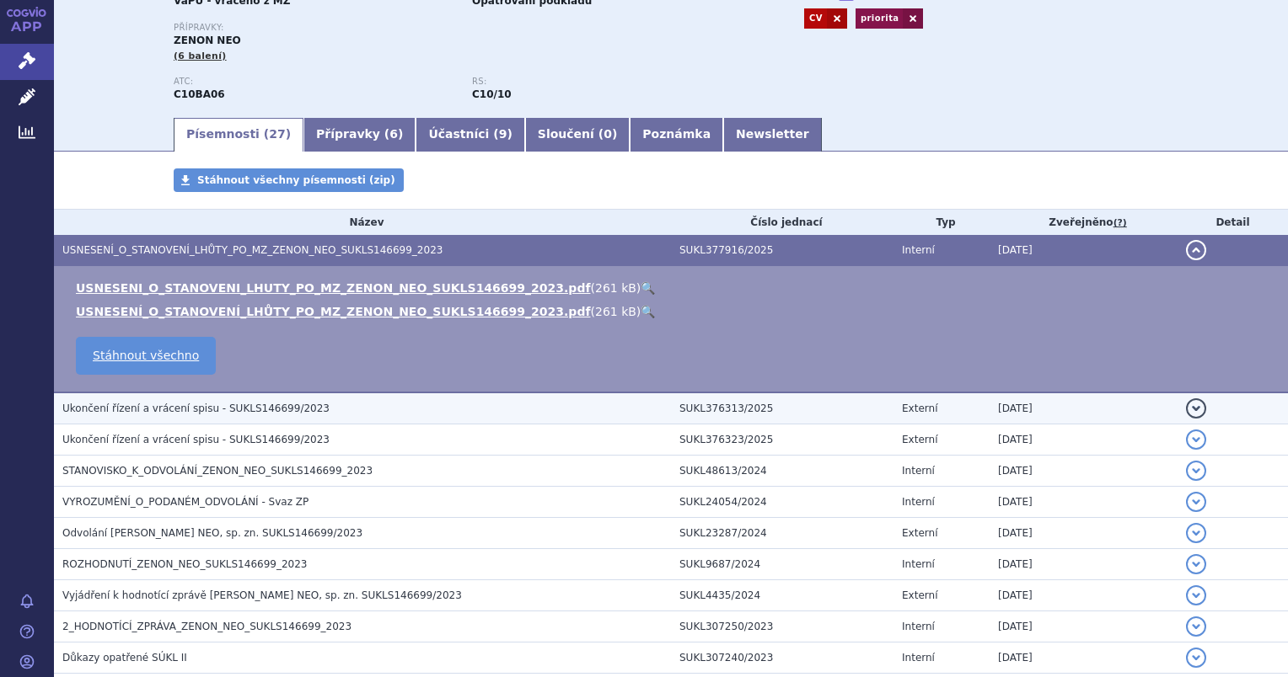
click at [228, 410] on span "Ukončení řízení a vrácení spisu - SUKLS146699/2023" at bounding box center [195, 409] width 267 height 12
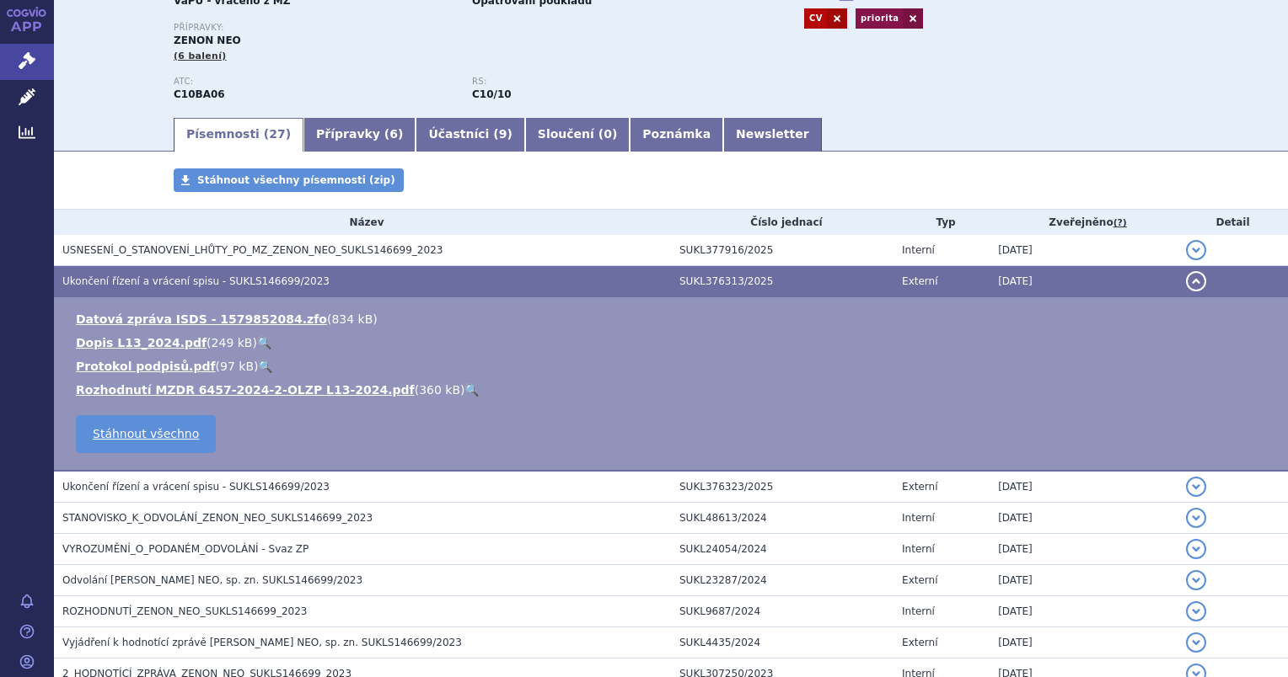
click at [464, 396] on link "🔍" at bounding box center [471, 389] width 14 height 13
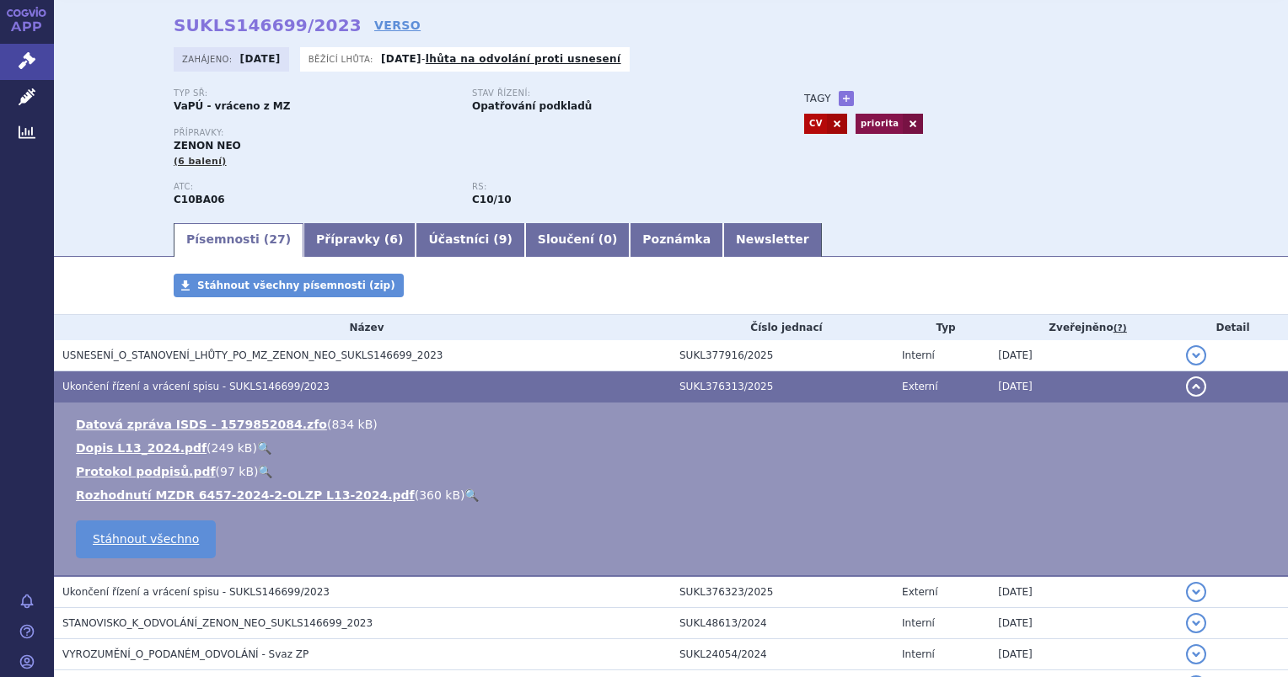
scroll to position [253, 0]
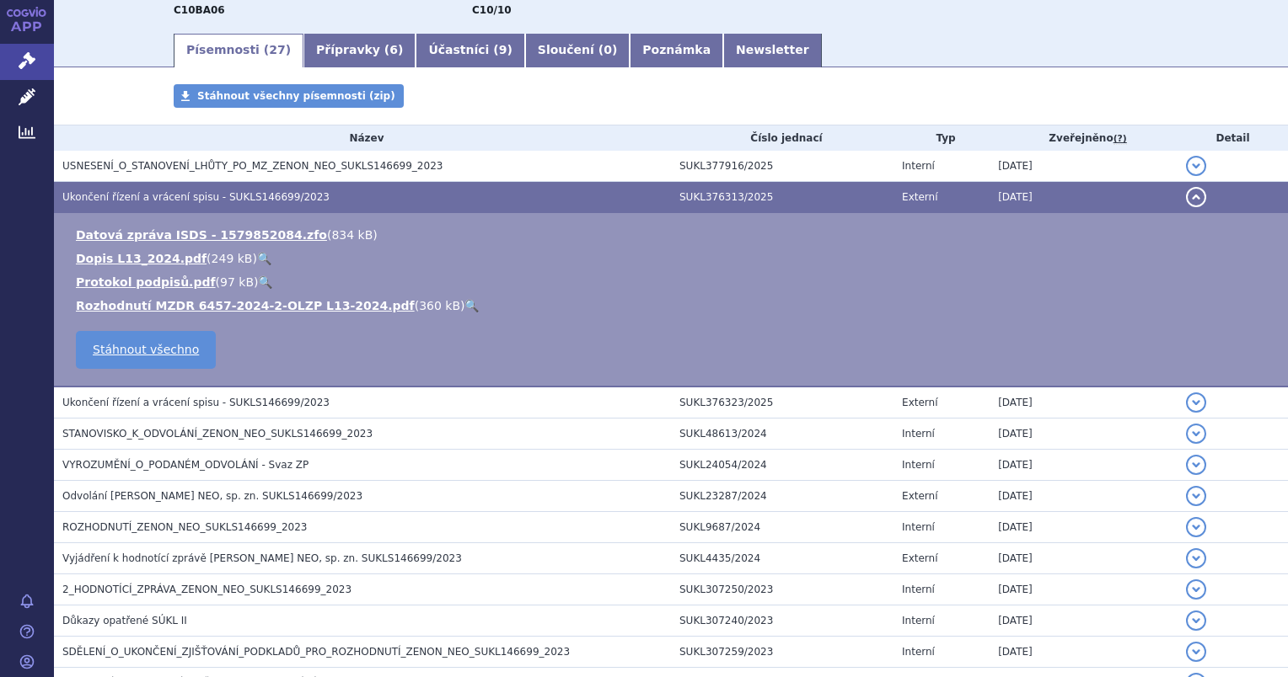
click at [70, 404] on span "Ukončení řízení a vrácení spisu - SUKLS146699/2023" at bounding box center [195, 403] width 267 height 12
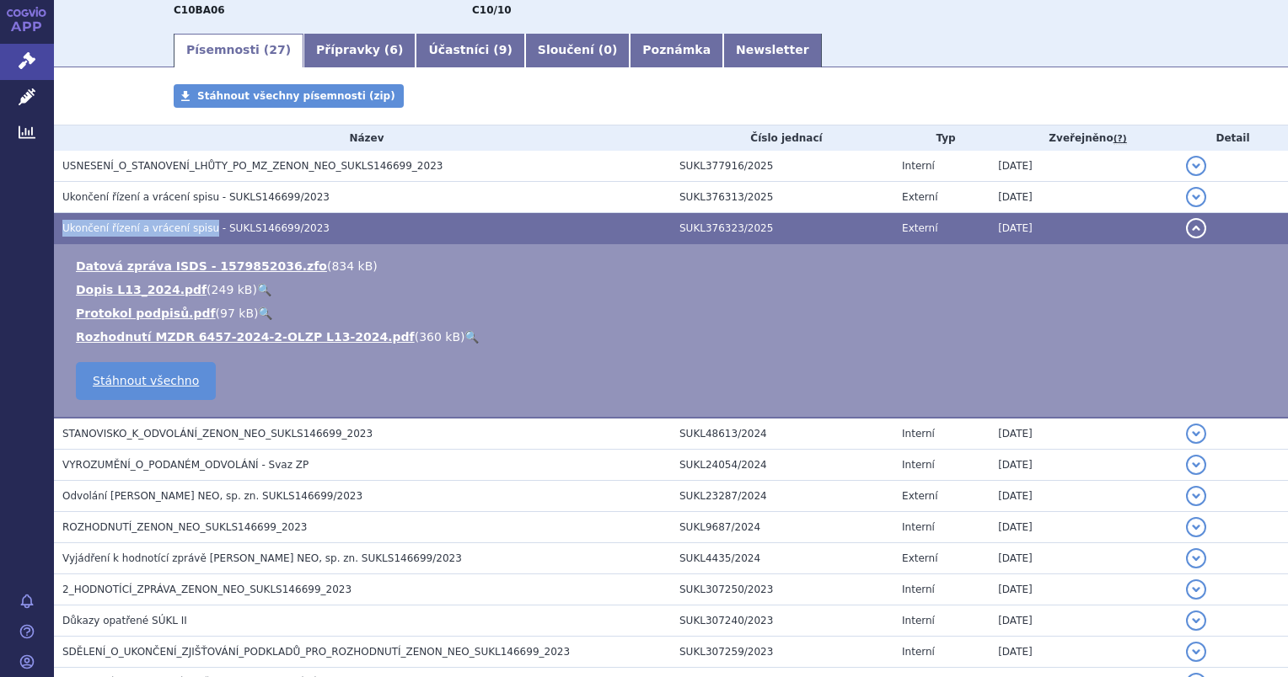
drag, startPoint x: 62, startPoint y: 228, endPoint x: 196, endPoint y: 236, distance: 134.2
click at [196, 234] on span "Ukončení řízení a vrácení spisu - SUKLS146699/2023" at bounding box center [195, 228] width 267 height 12
drag, startPoint x: 71, startPoint y: 338, endPoint x: 176, endPoint y: 340, distance: 105.4
click at [176, 340] on ul "Datová zpráva ISDS - 1579852036.zfo ( 834 kB ) Dopis L13_2024.pdf ( 249 kB ) 🔍 …" at bounding box center [671, 302] width 1200 height 88
copy link "Rozhodnutí MZDR"
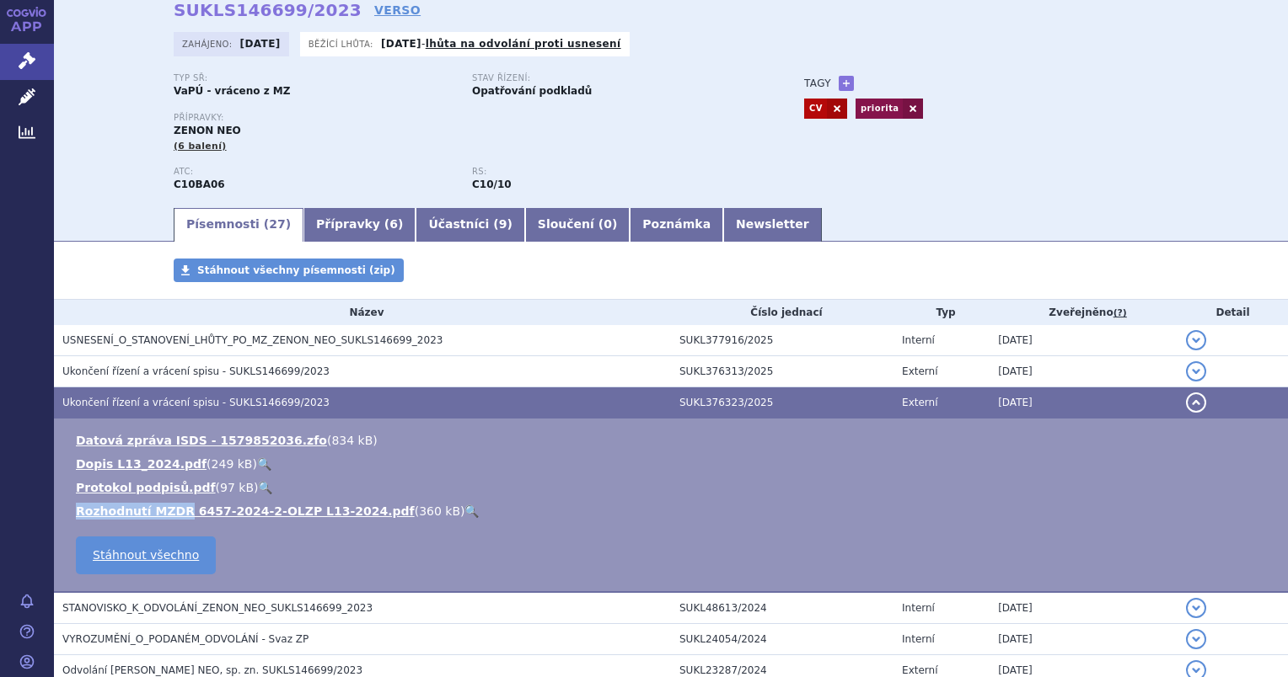
scroll to position [0, 0]
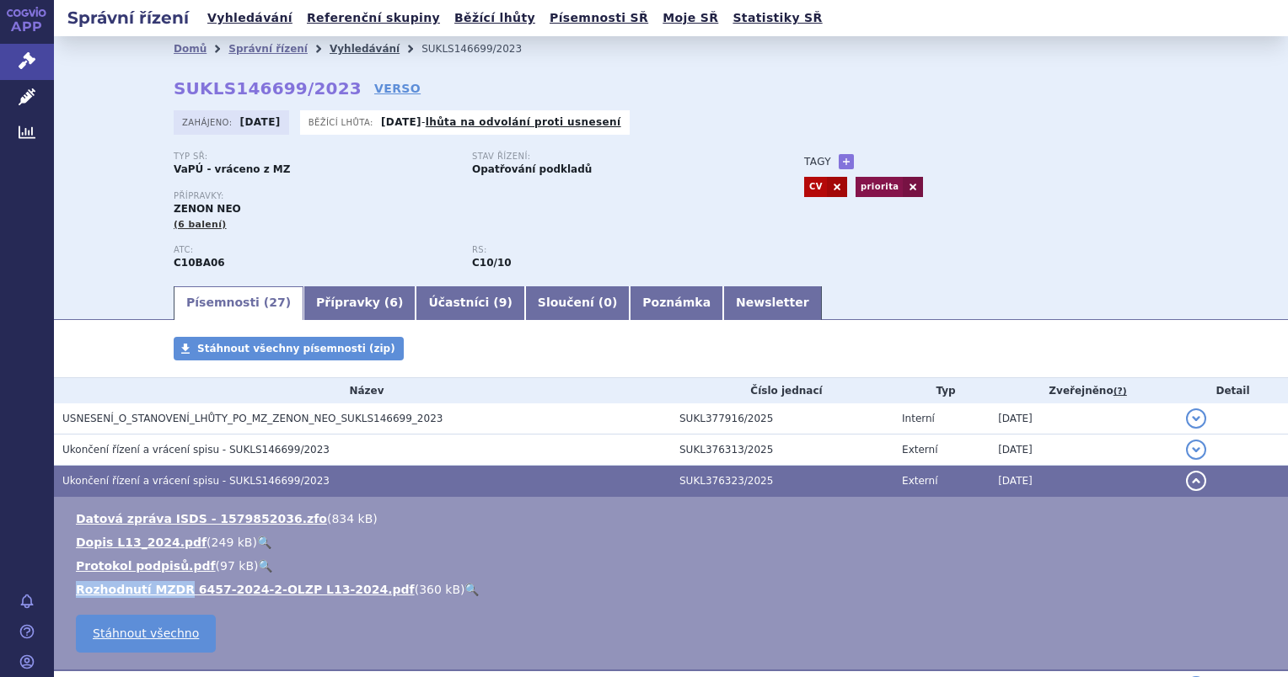
click at [329, 43] on link "Vyhledávání" at bounding box center [364, 49] width 70 height 12
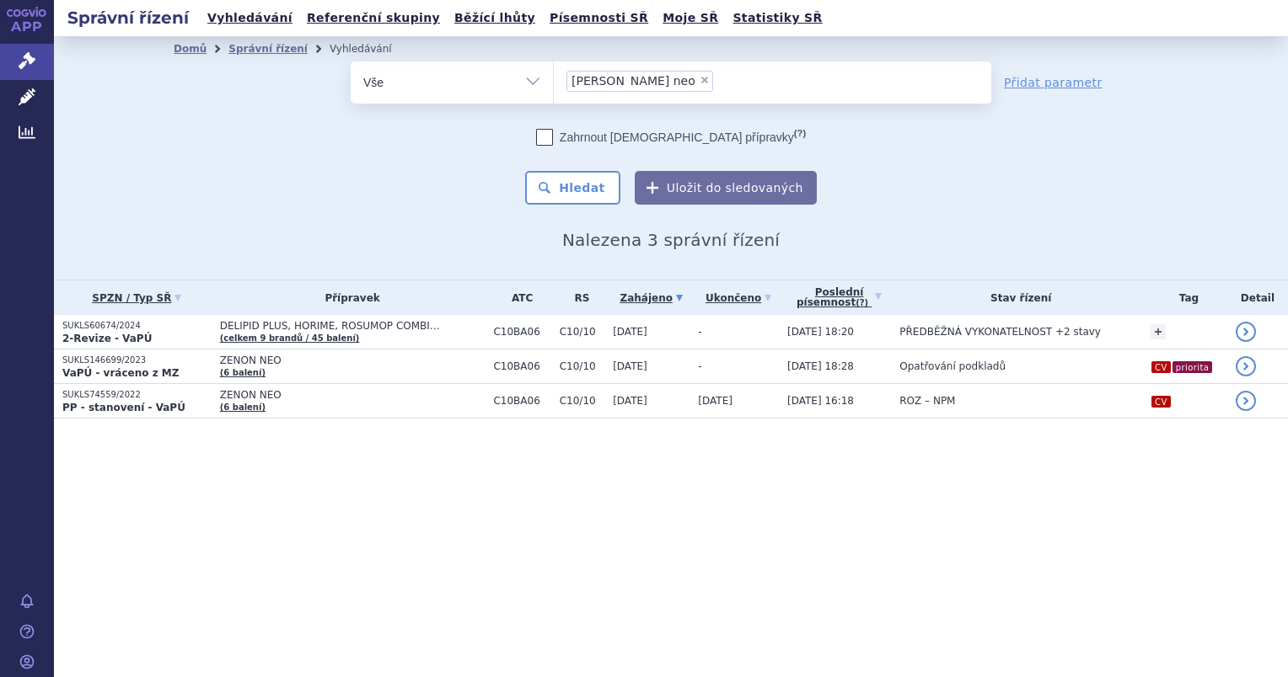
click at [699, 79] on span "×" at bounding box center [704, 80] width 10 height 10
click at [554, 79] on select "[PERSON_NAME] neo" at bounding box center [553, 82] width 1 height 42
select select
click at [544, 24] on link "Písemnosti SŘ" at bounding box center [598, 18] width 109 height 23
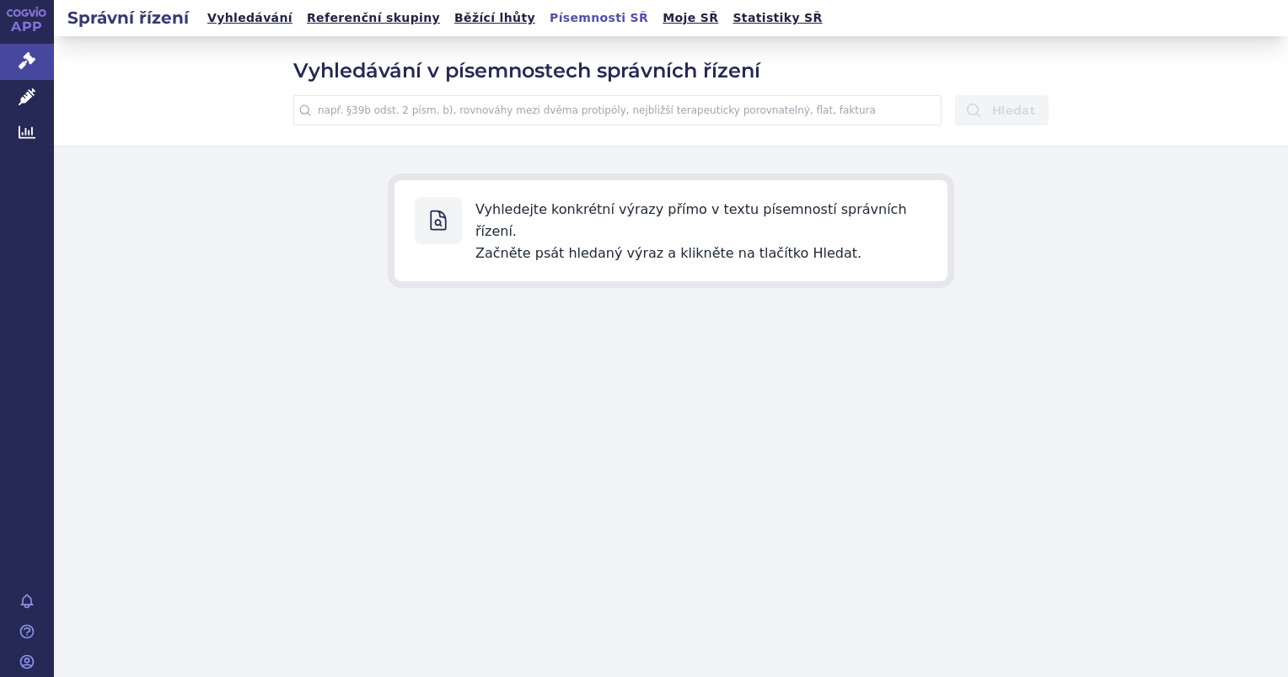
click at [377, 111] on input "text" at bounding box center [617, 110] width 648 height 30
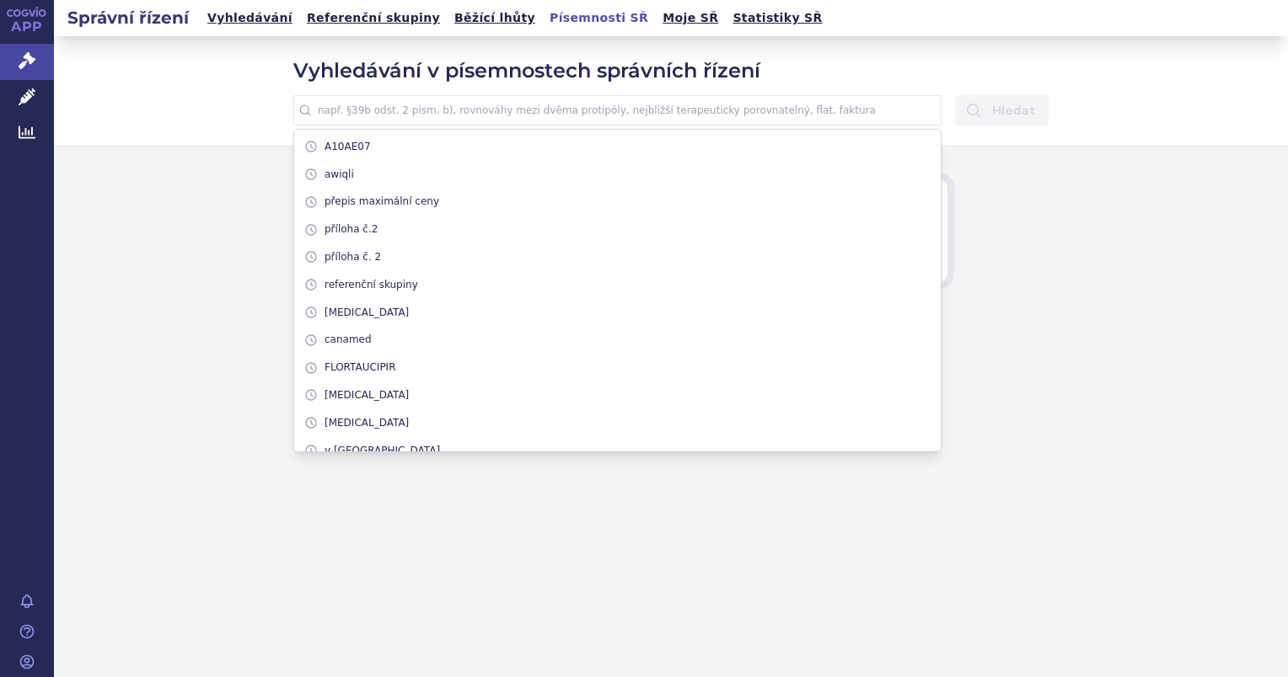
paste input "Rozhodnutí MZDR"
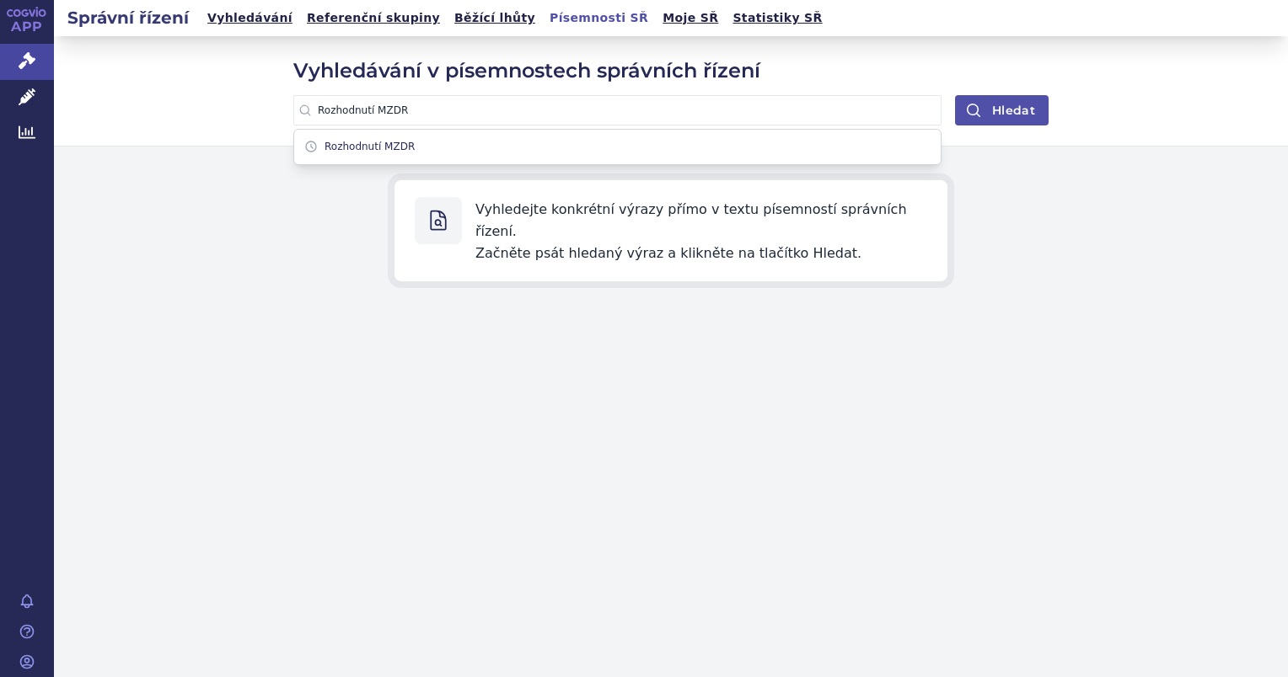
type input "Rozhodnutí MZDR"
click at [991, 115] on button "Hledat" at bounding box center [1002, 110] width 94 height 30
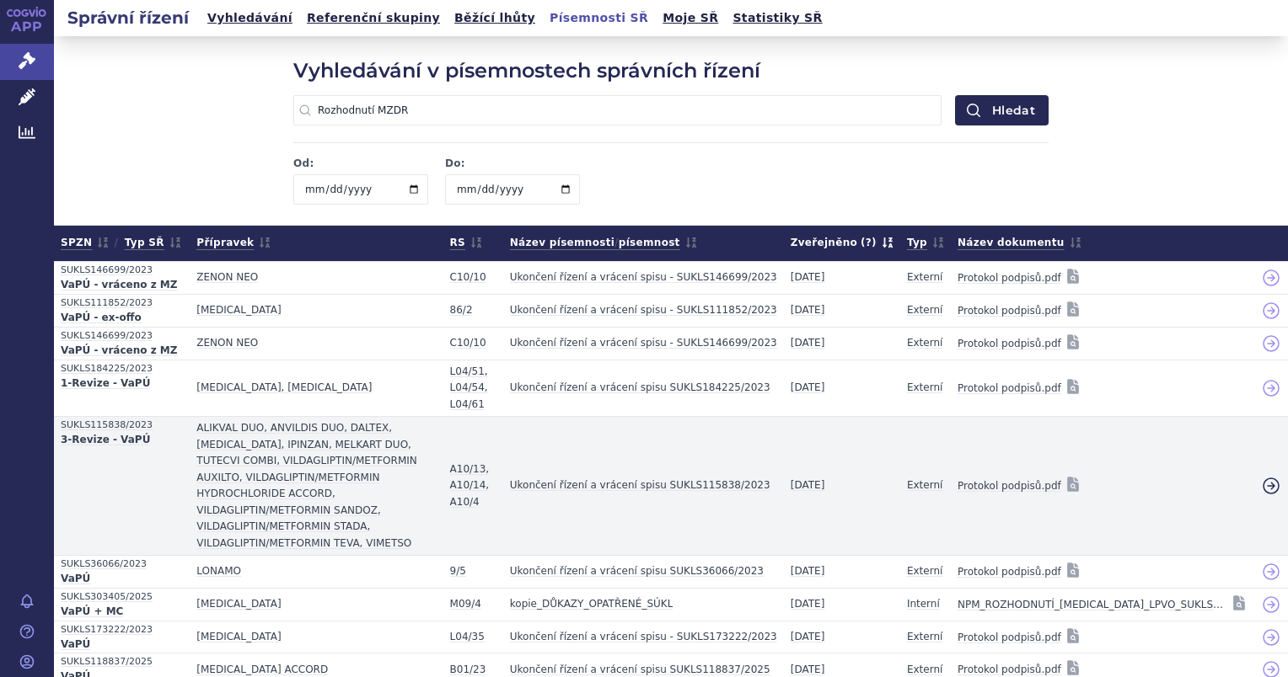
click at [1261, 476] on icon at bounding box center [1271, 486] width 20 height 20
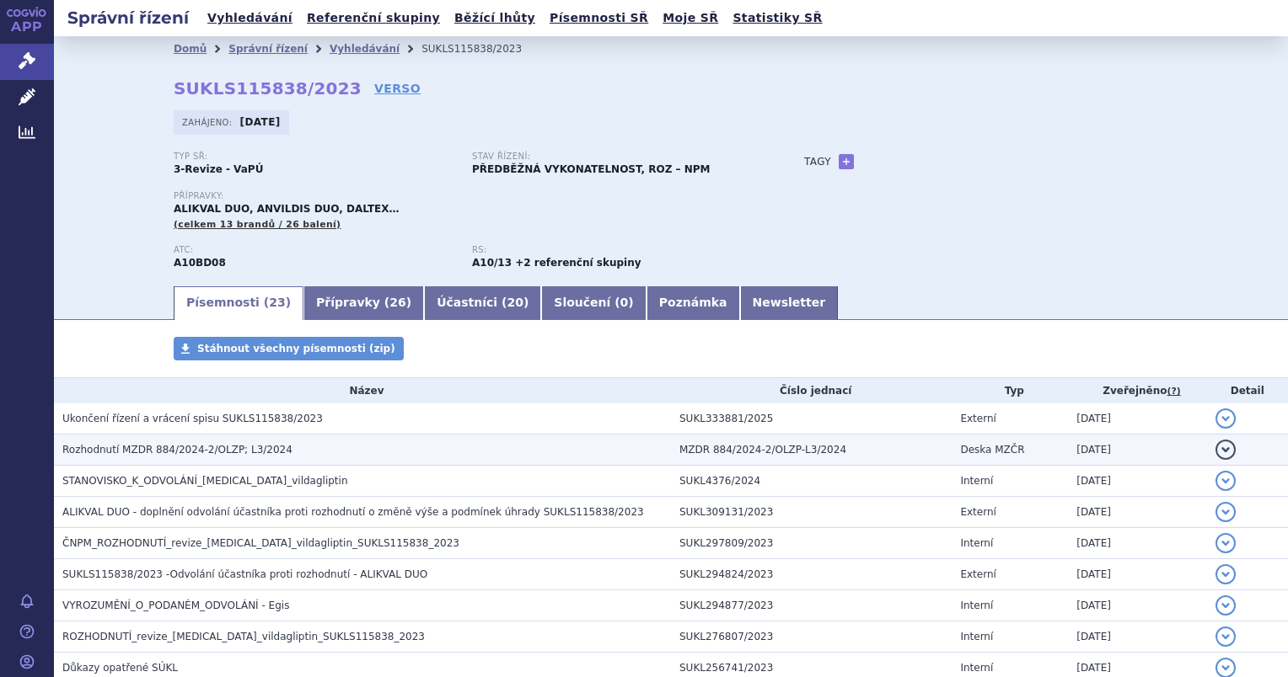
click at [161, 451] on span "Rozhodnutí MZDR 884/2024-2/OLZP; L3/2024" at bounding box center [177, 450] width 230 height 12
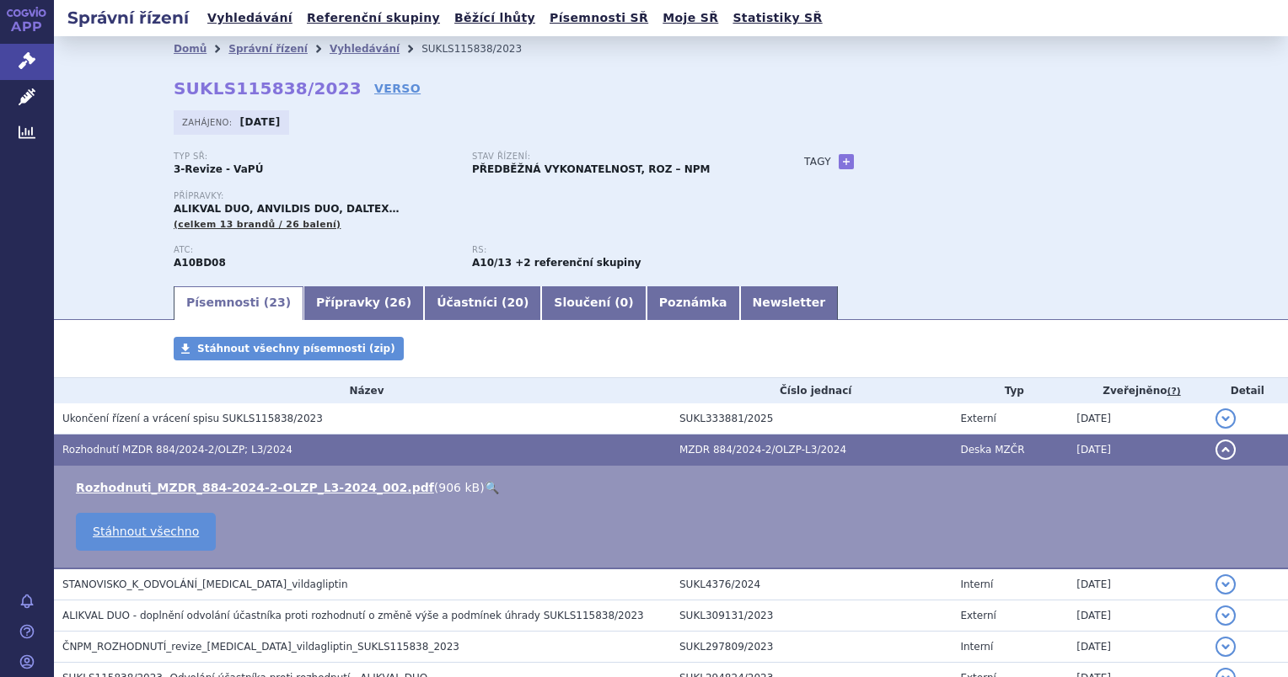
click at [485, 492] on link "🔍" at bounding box center [492, 487] width 14 height 13
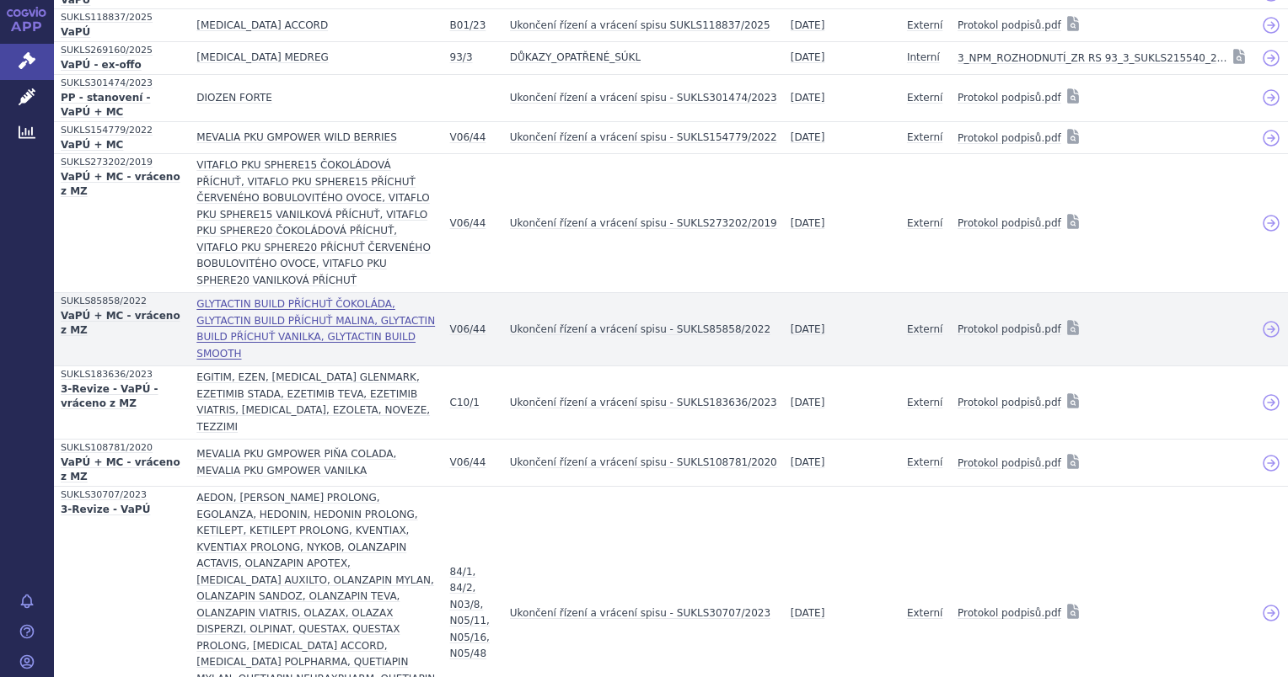
scroll to position [674, 0]
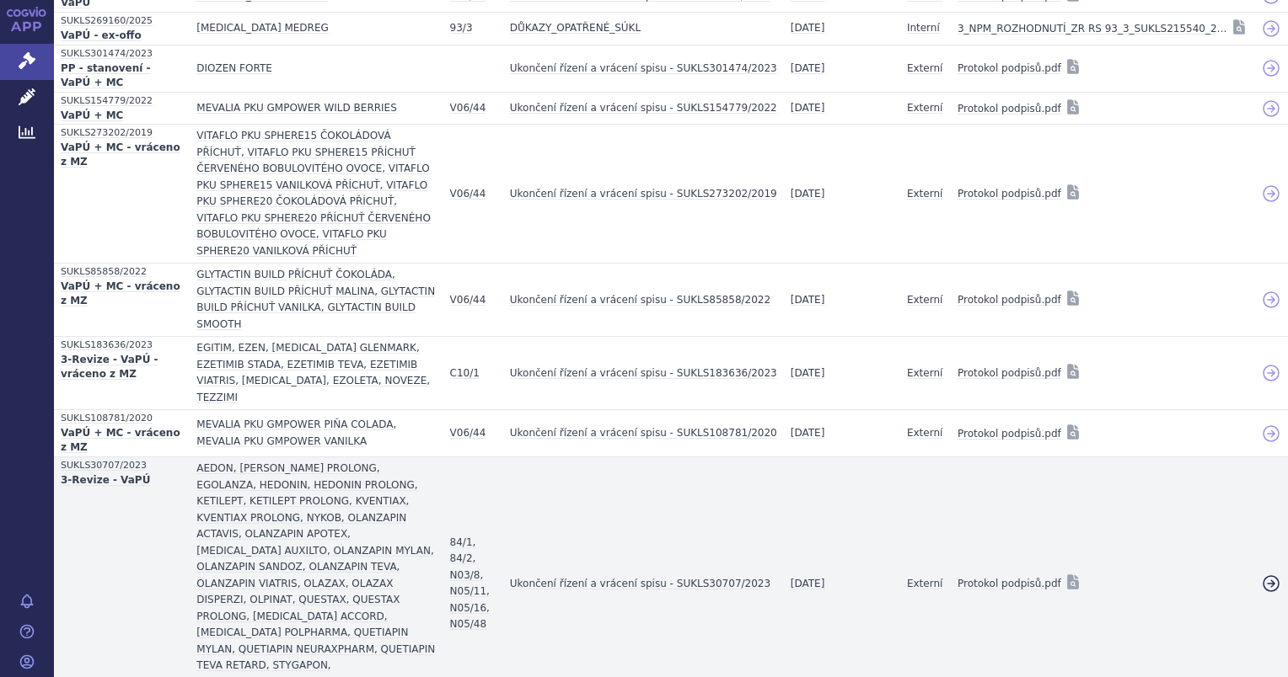
click at [1261, 574] on icon at bounding box center [1271, 584] width 20 height 20
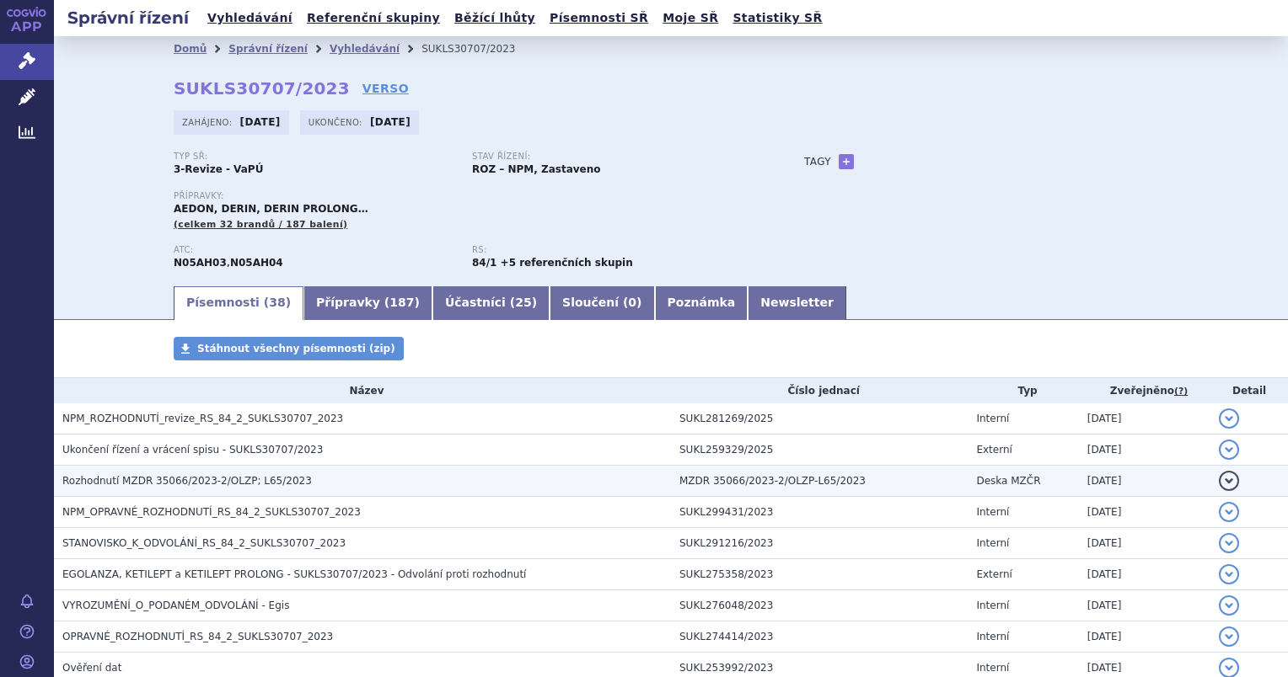
click at [158, 478] on span "Rozhodnutí MZDR 35066/2023-2/OLZP; L65/2023" at bounding box center [186, 481] width 249 height 12
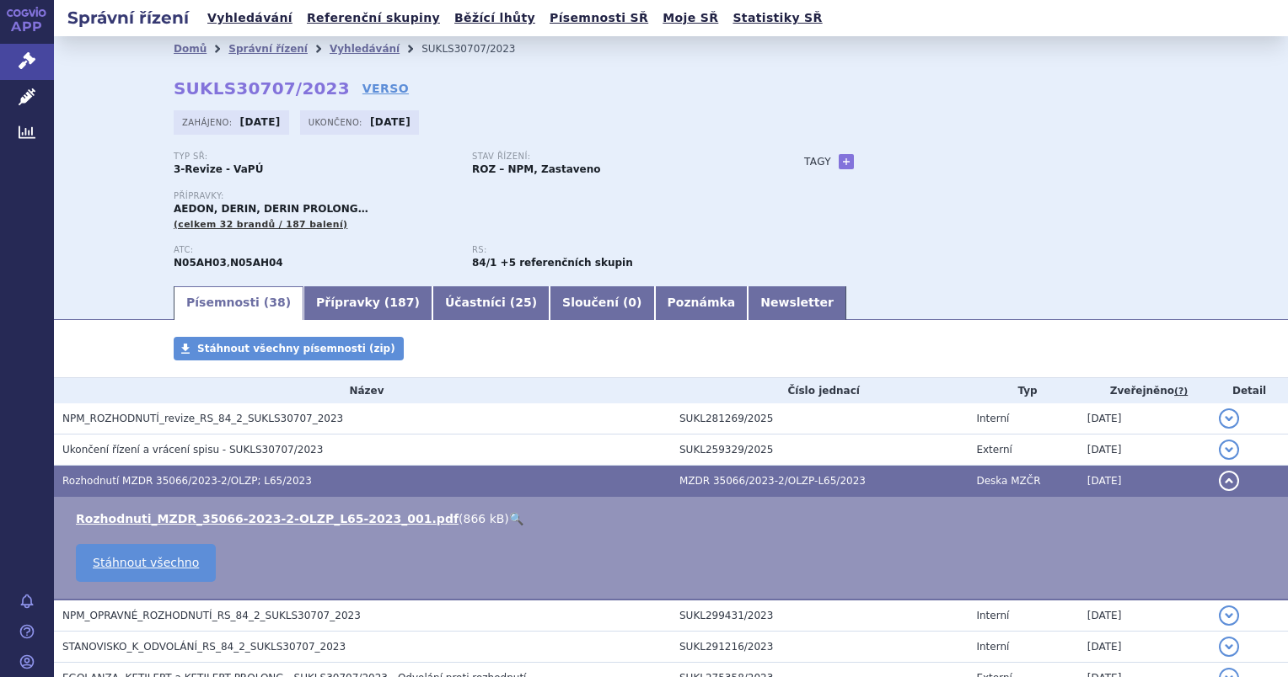
click at [509, 526] on link "🔍" at bounding box center [516, 518] width 14 height 13
click at [309, 313] on link "Přípravky ( 187 )" at bounding box center [367, 303] width 129 height 34
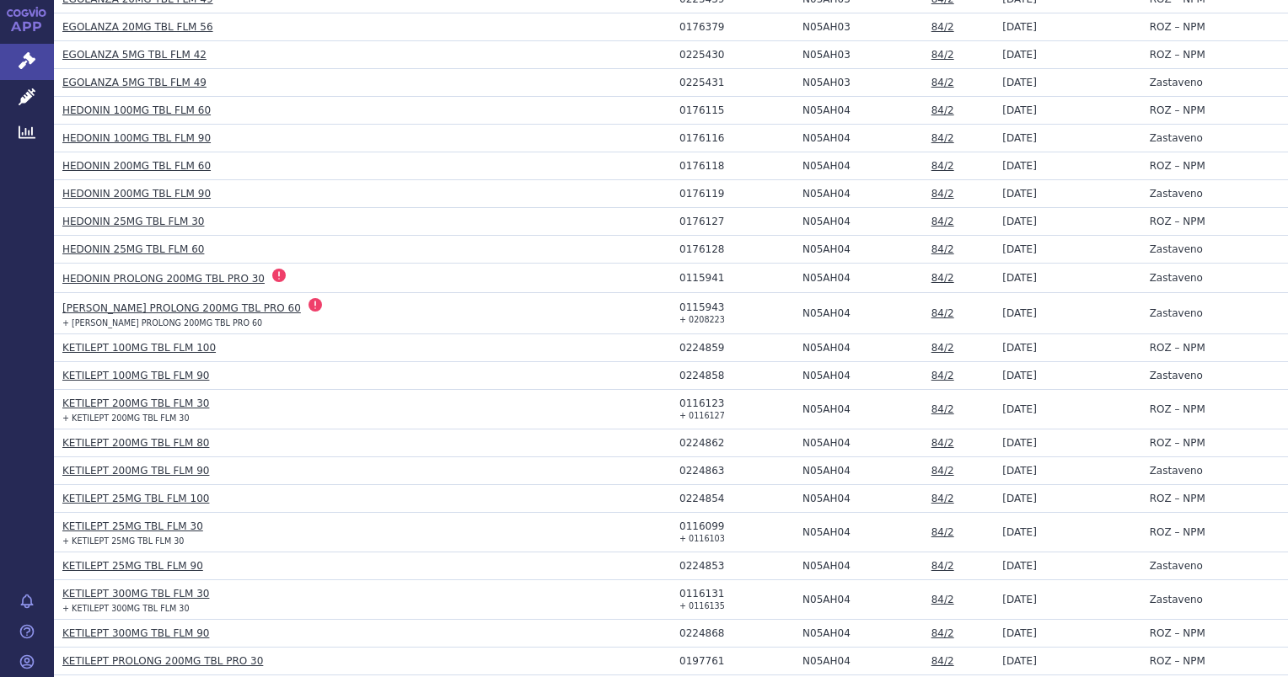
scroll to position [1011, 0]
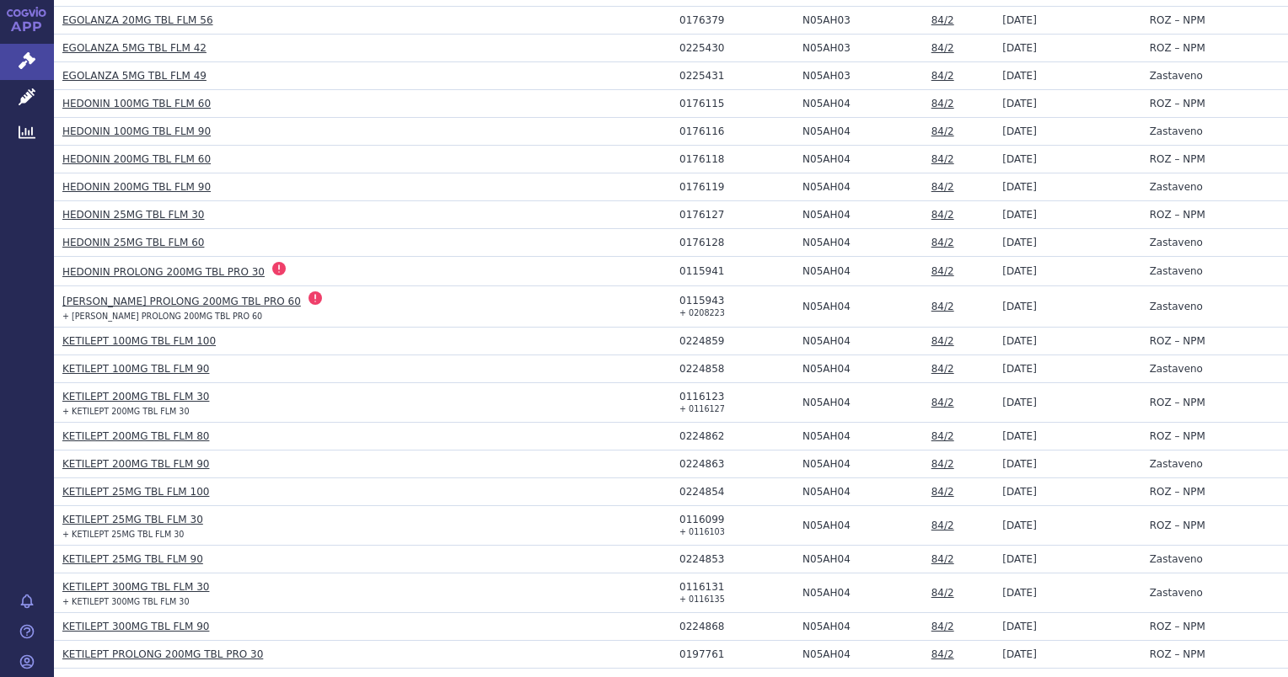
click at [687, 486] on div "0224854" at bounding box center [736, 492] width 115 height 12
copy div "0224854"
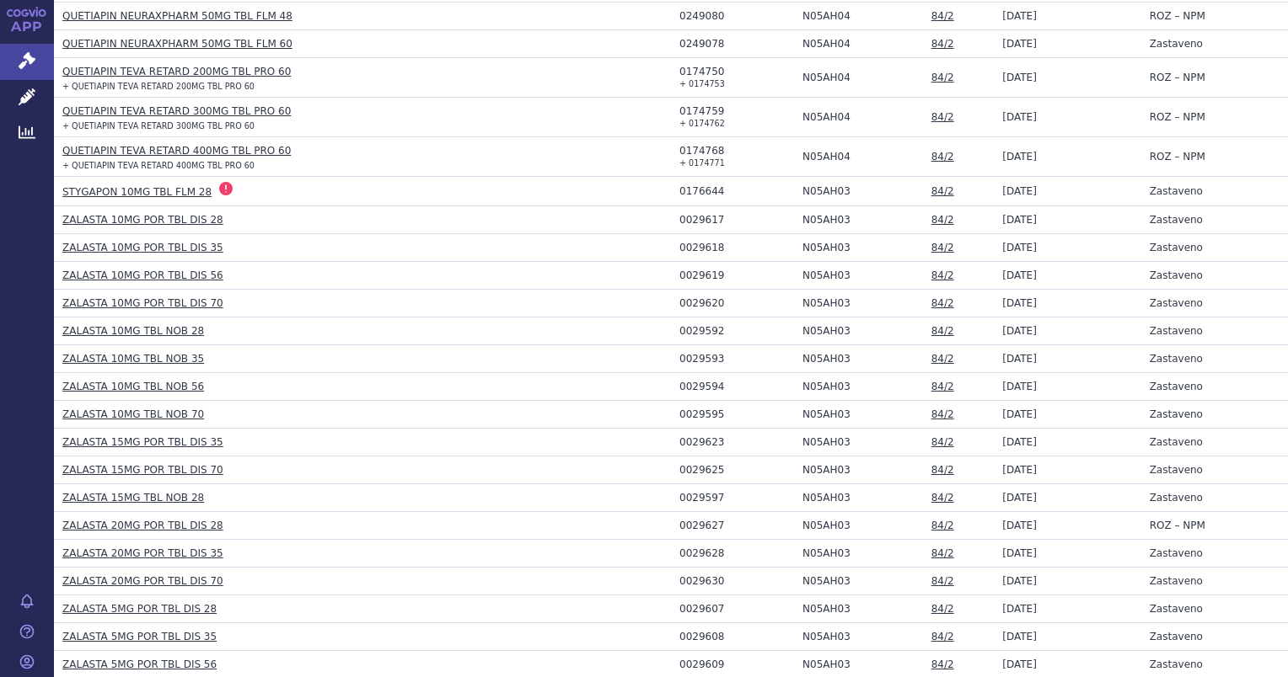
scroll to position [4960, 0]
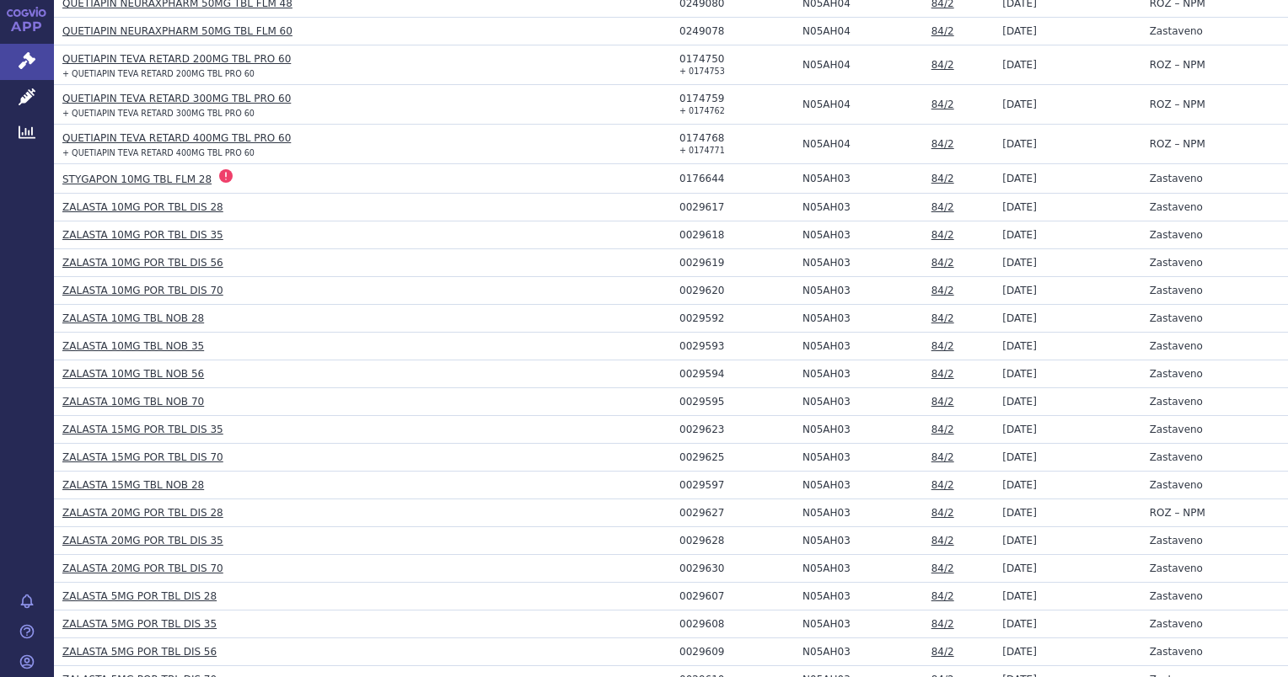
click at [688, 507] on div "0029627" at bounding box center [736, 513] width 115 height 12
copy div "0029627"
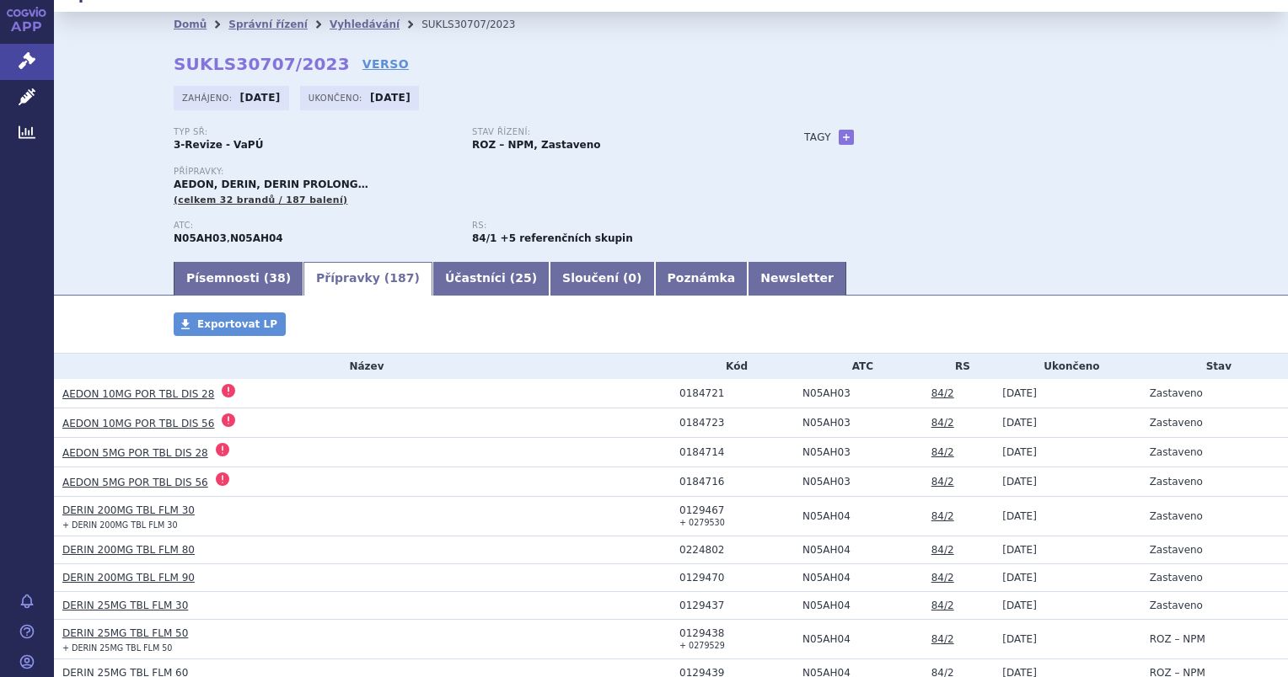
scroll to position [0, 0]
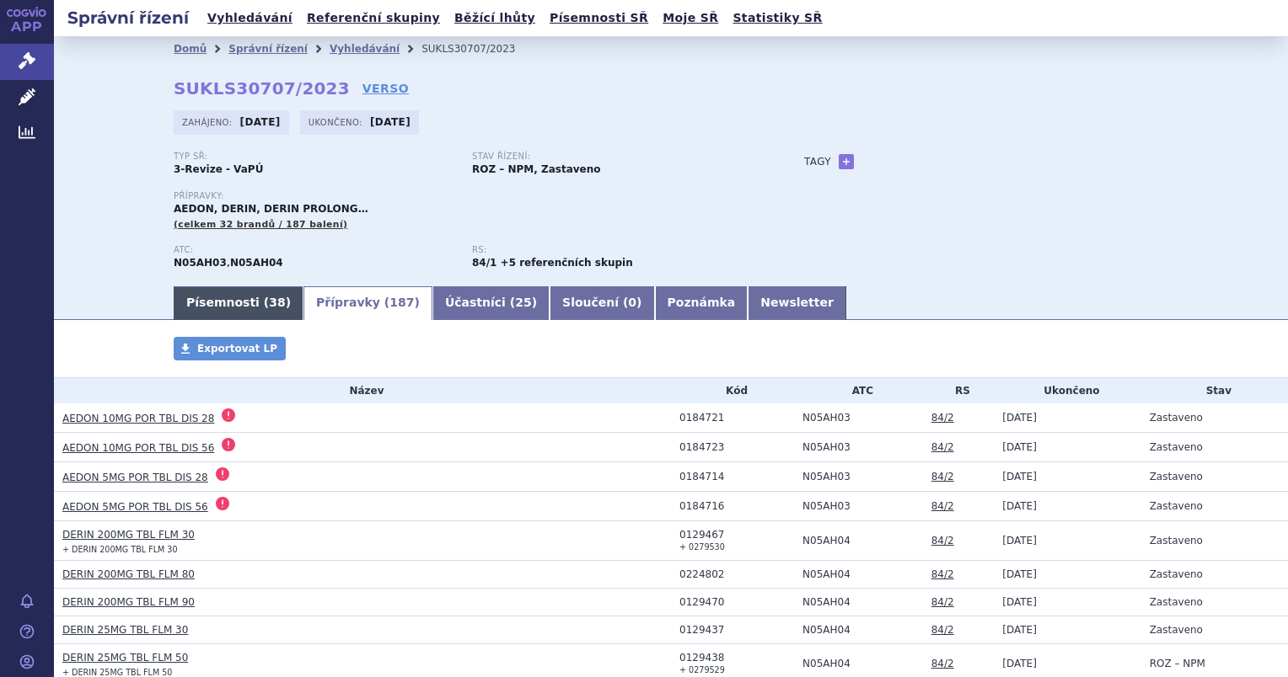
click at [211, 300] on link "Písemnosti ( 38 )" at bounding box center [239, 303] width 130 height 34
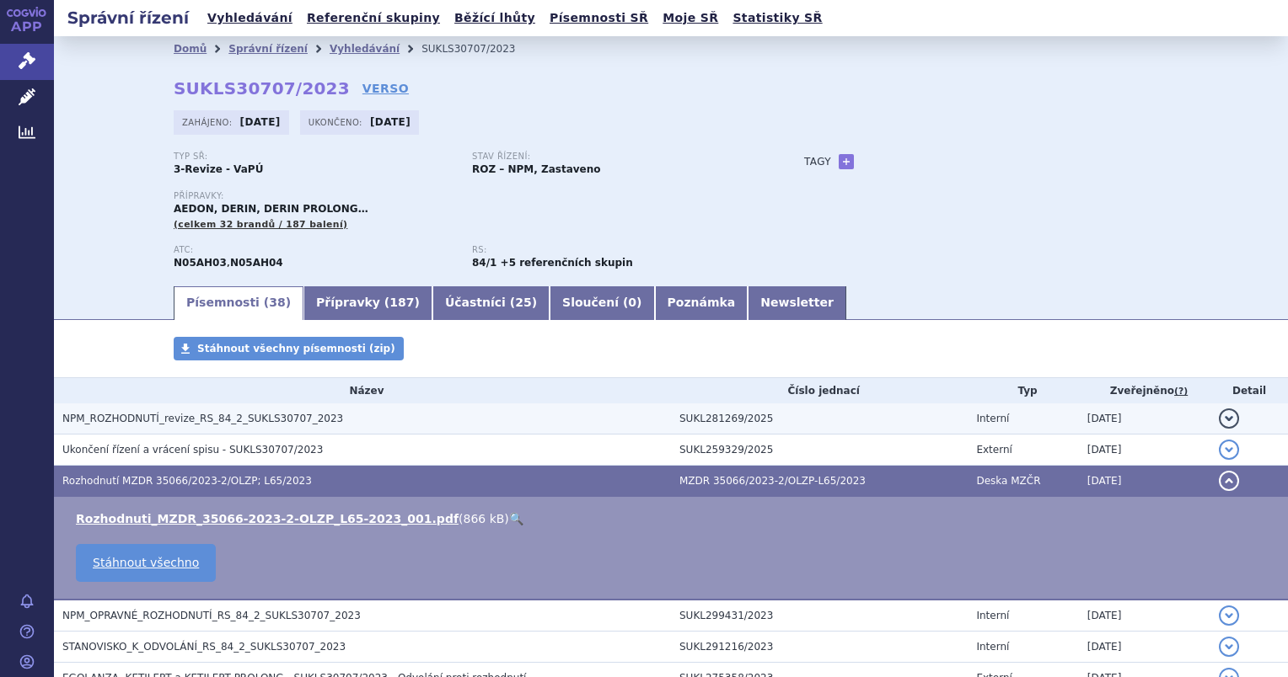
click at [168, 418] on span "NPM_ROZHODNUTÍ_revize_RS_84_2_SUKLS30707_2023" at bounding box center [202, 419] width 281 height 12
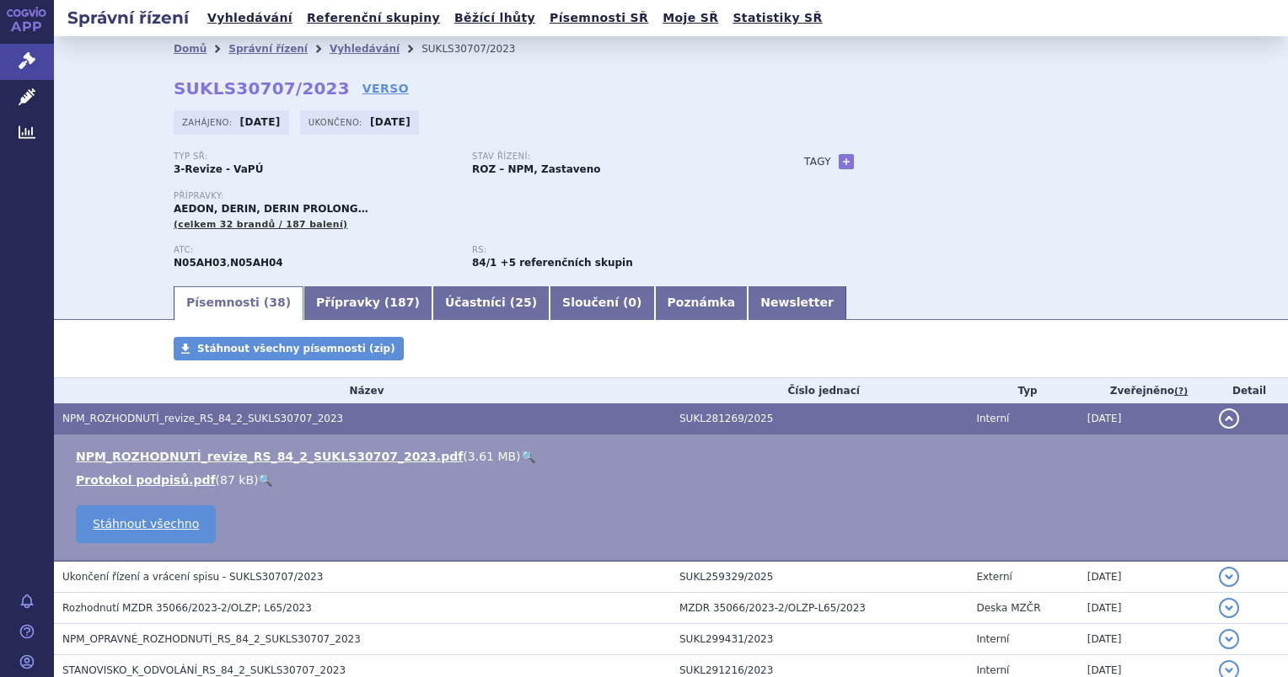
click at [521, 459] on link "🔍" at bounding box center [528, 456] width 14 height 13
click at [329, 43] on link "Vyhledávání" at bounding box center [364, 49] width 70 height 12
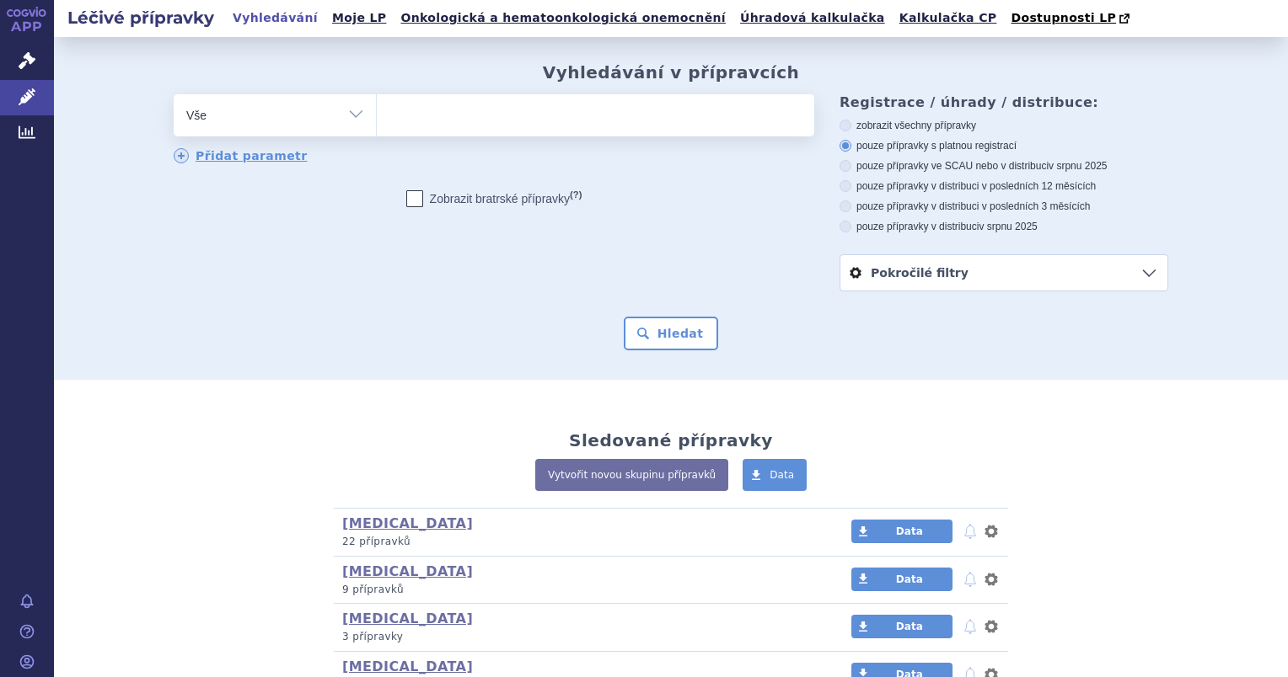
click at [399, 112] on ul at bounding box center [595, 111] width 437 height 35
click at [377, 112] on select at bounding box center [376, 115] width 1 height 42
paste input "0224854"
type input "0224854"
select select "0224854"
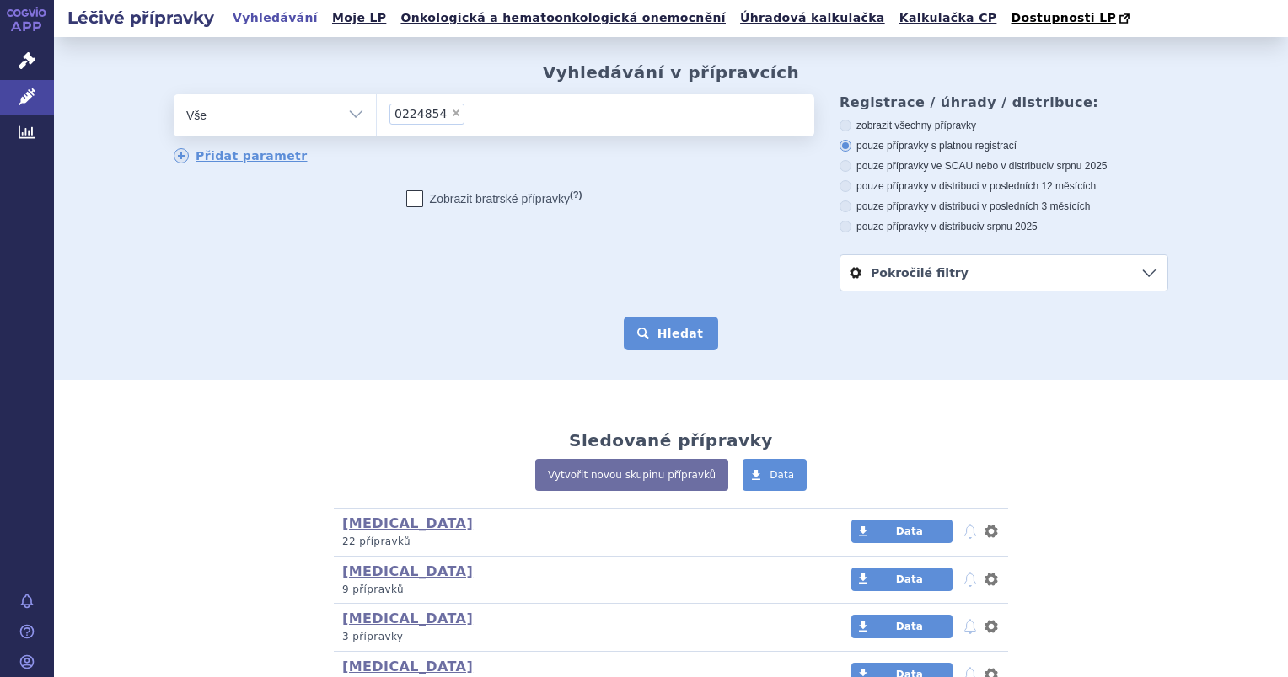
click at [650, 334] on button "Hledat" at bounding box center [671, 334] width 95 height 34
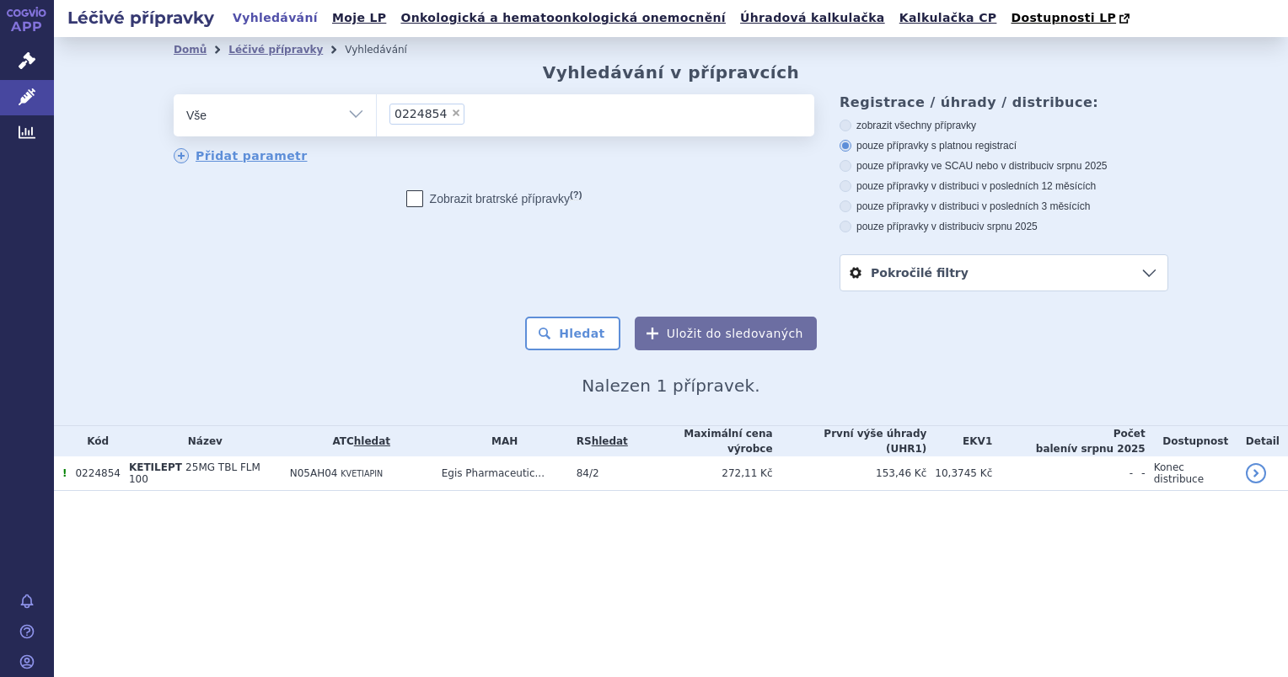
click at [451, 114] on span "×" at bounding box center [456, 113] width 10 height 10
click at [377, 114] on select "0224854" at bounding box center [376, 115] width 1 height 42
select select
click at [347, 121] on select "Vše Přípravek/SUKL kód MAH VPOIS ATC/Aktivní látka Léková forma Síla" at bounding box center [275, 113] width 202 height 38
select select "filter-reference-group"
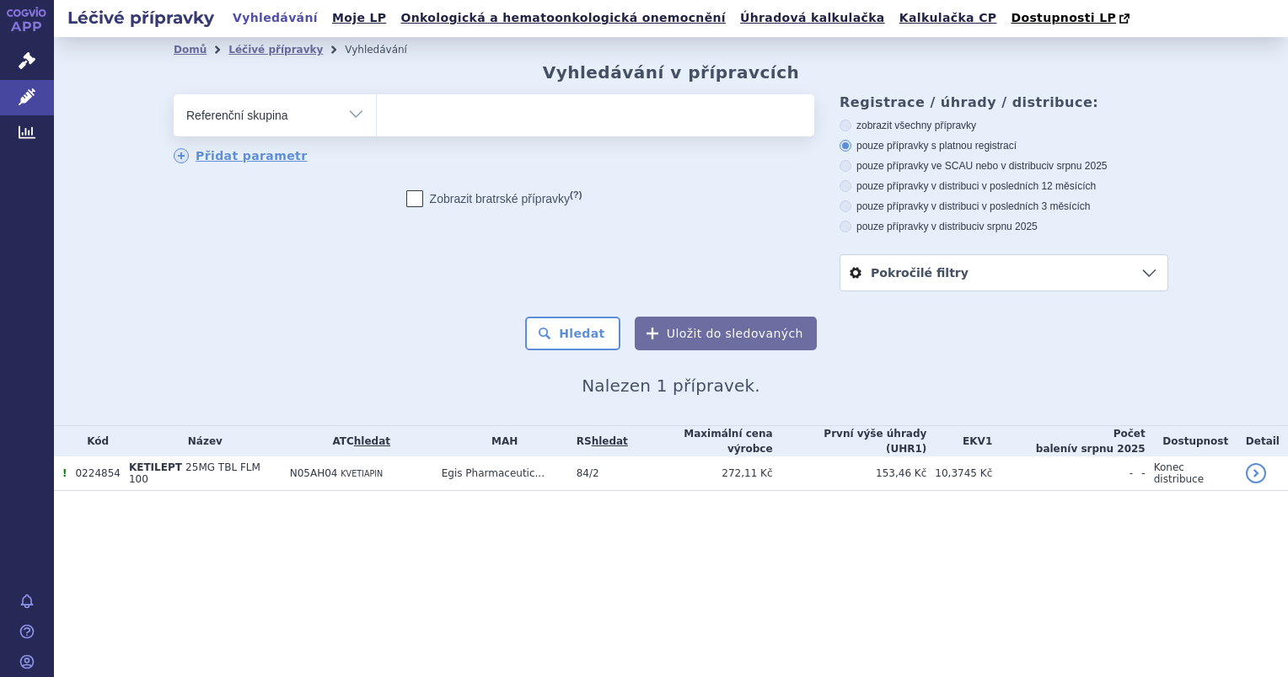
click at [174, 95] on select "Vše Přípravek/SUKL kód MAH VPOIS ATC/Aktivní látka Léková forma Síla" at bounding box center [275, 113] width 202 height 38
click at [415, 96] on ul at bounding box center [595, 111] width 437 height 35
click at [377, 96] on select at bounding box center [376, 115] width 1 height 42
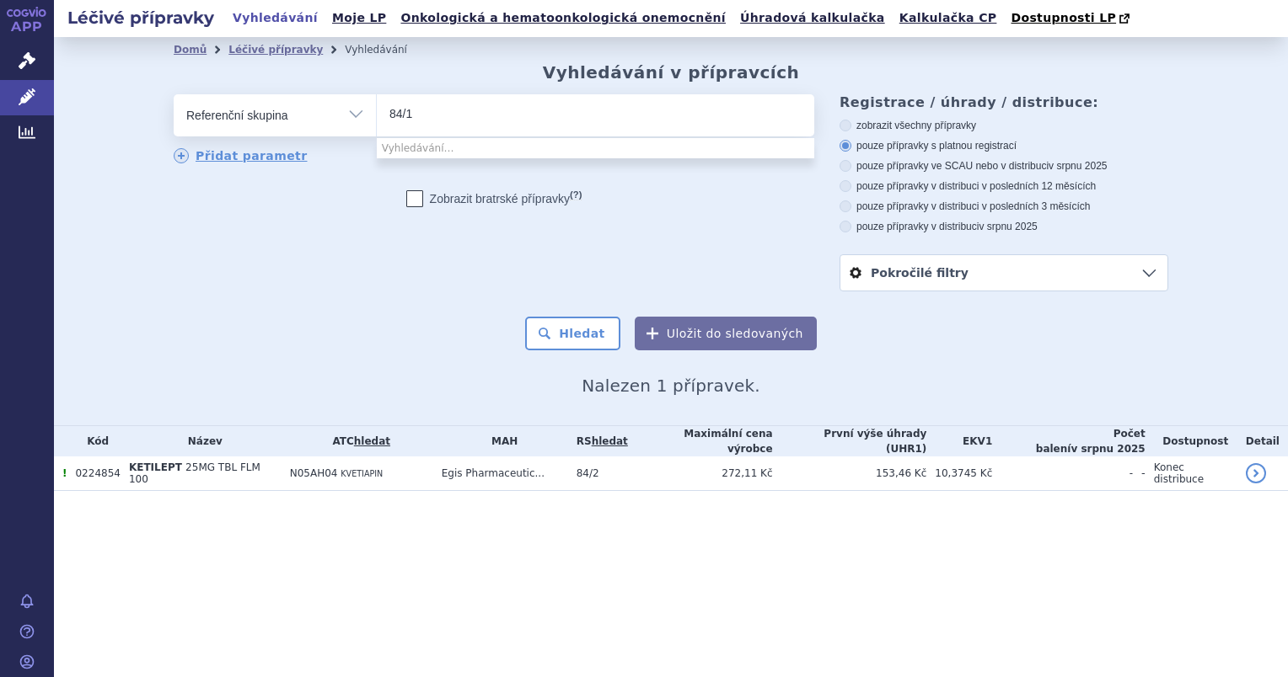
type input "84/1"
select select "84/1"
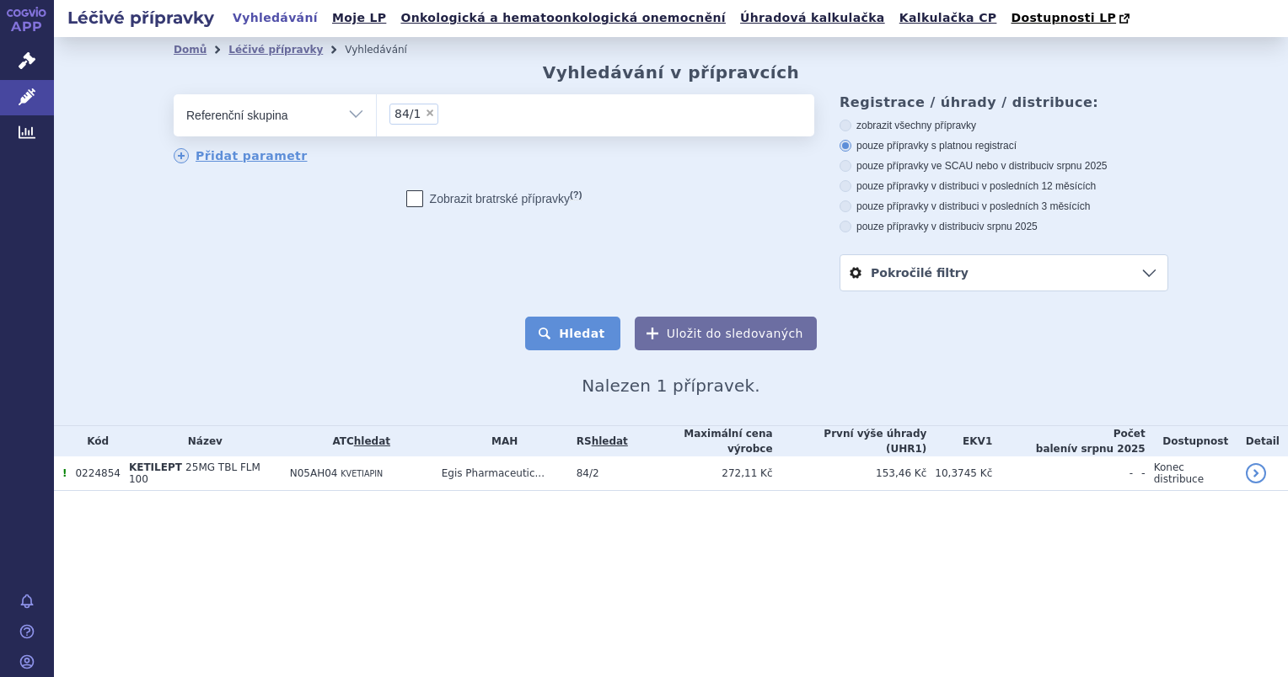
click at [571, 333] on button "Hledat" at bounding box center [572, 334] width 95 height 34
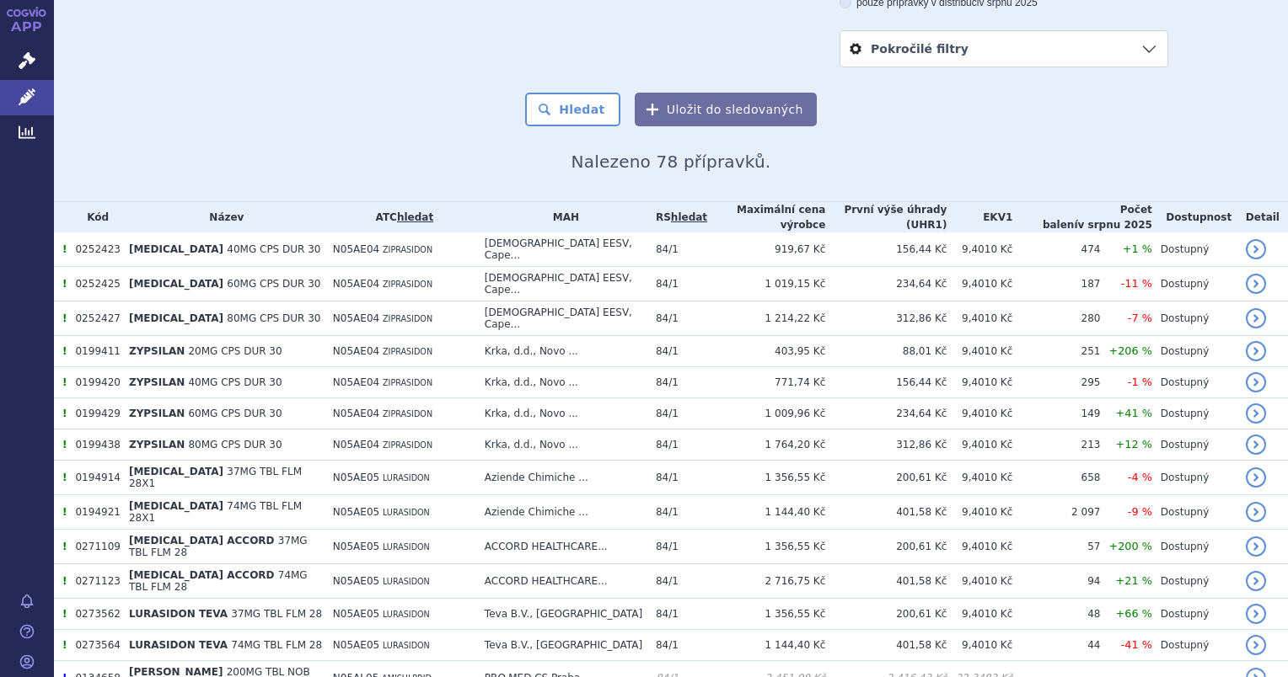
scroll to position [84, 0]
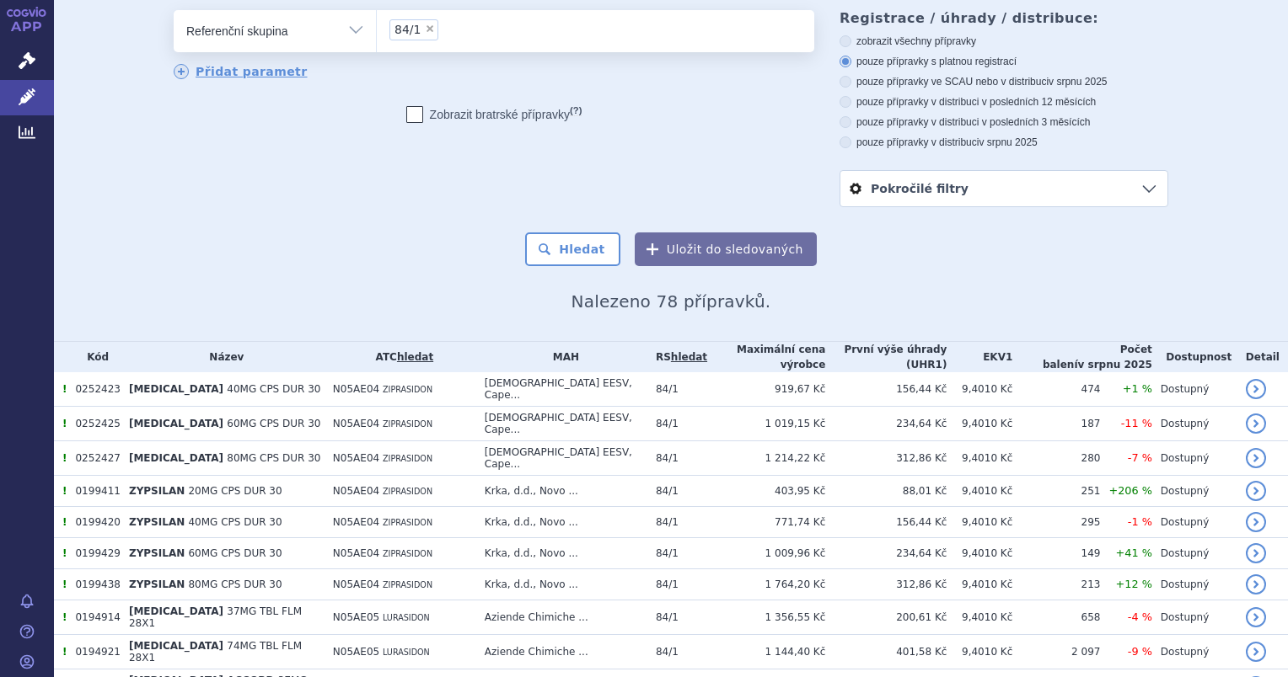
click at [431, 23] on ul "× 84/1" at bounding box center [595, 28] width 437 height 37
click at [377, 23] on select "84/1" at bounding box center [376, 30] width 1 height 42
click at [339, 25] on select "Vše Přípravek/SUKL kód MAH VPOIS ATC/Aktivní látka Léková forma Síla" at bounding box center [275, 29] width 202 height 38
click at [174, 11] on select "Vše Přípravek/SUKL kód MAH VPOIS ATC/Aktivní látka Léková forma Síla" at bounding box center [275, 29] width 202 height 38
click at [344, 34] on select "Vše Přípravek/SUKL kód MAH VPOIS ATC/Aktivní látka Léková forma Síla" at bounding box center [275, 29] width 202 height 38
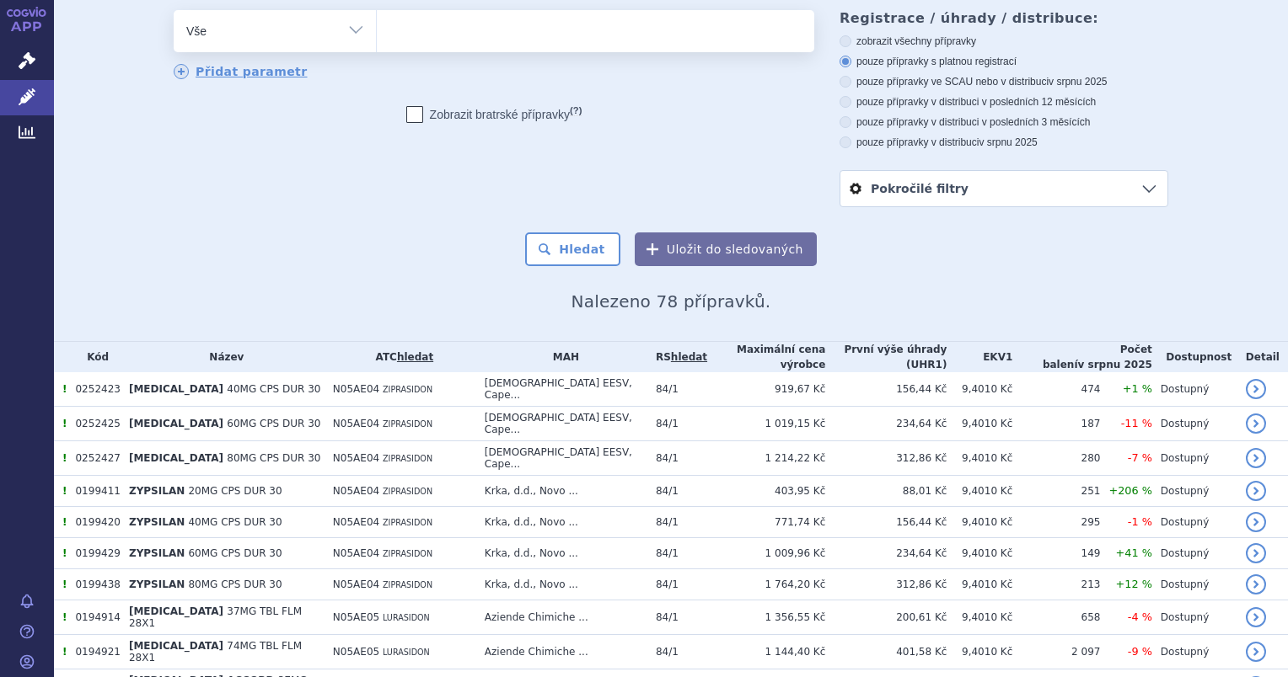
select select "filter-product"
click at [174, 11] on select "Vše Přípravek/SUKL kód MAH VPOIS ATC/Aktivní látka Léková forma Síla" at bounding box center [275, 29] width 202 height 38
click at [438, 33] on ul at bounding box center [595, 27] width 437 height 35
click at [377, 33] on select at bounding box center [376, 30] width 1 height 42
paste input "0029627"
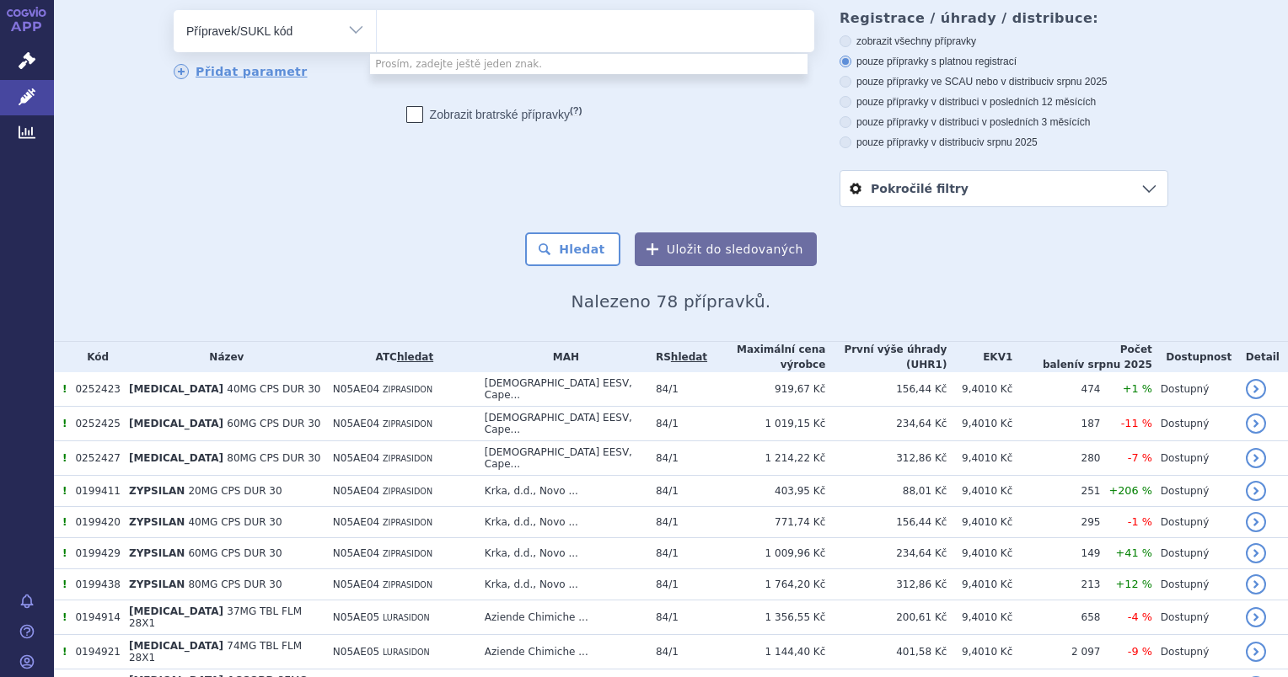
type input "0029627"
select select "0029627"
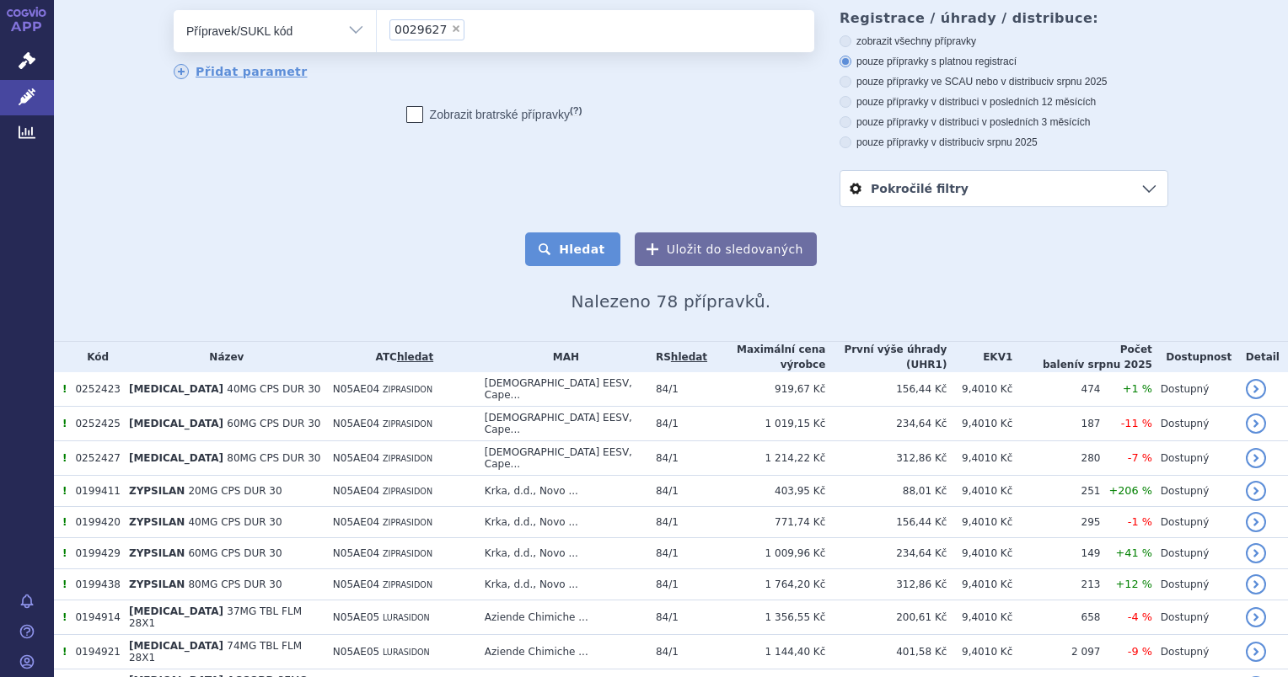
click at [553, 257] on button "Hledat" at bounding box center [572, 250] width 95 height 34
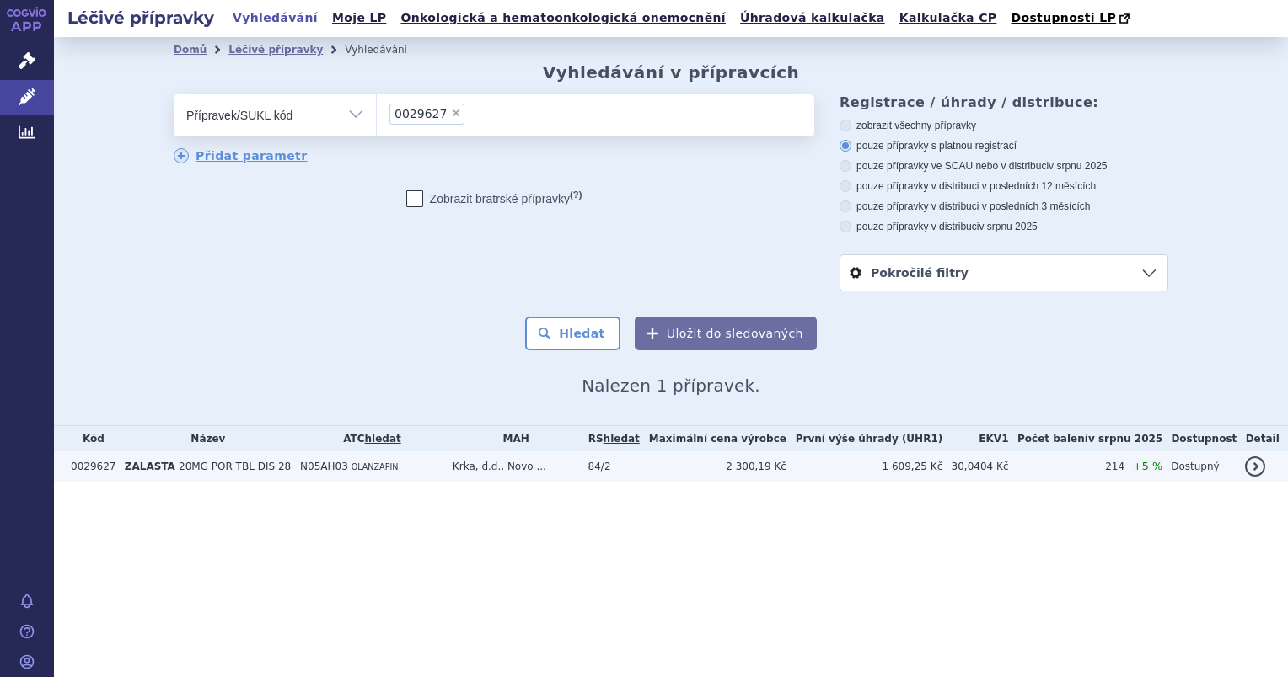
click at [185, 475] on td "ZALASTA 20MG POR TBL DIS 28" at bounding box center [203, 467] width 175 height 31
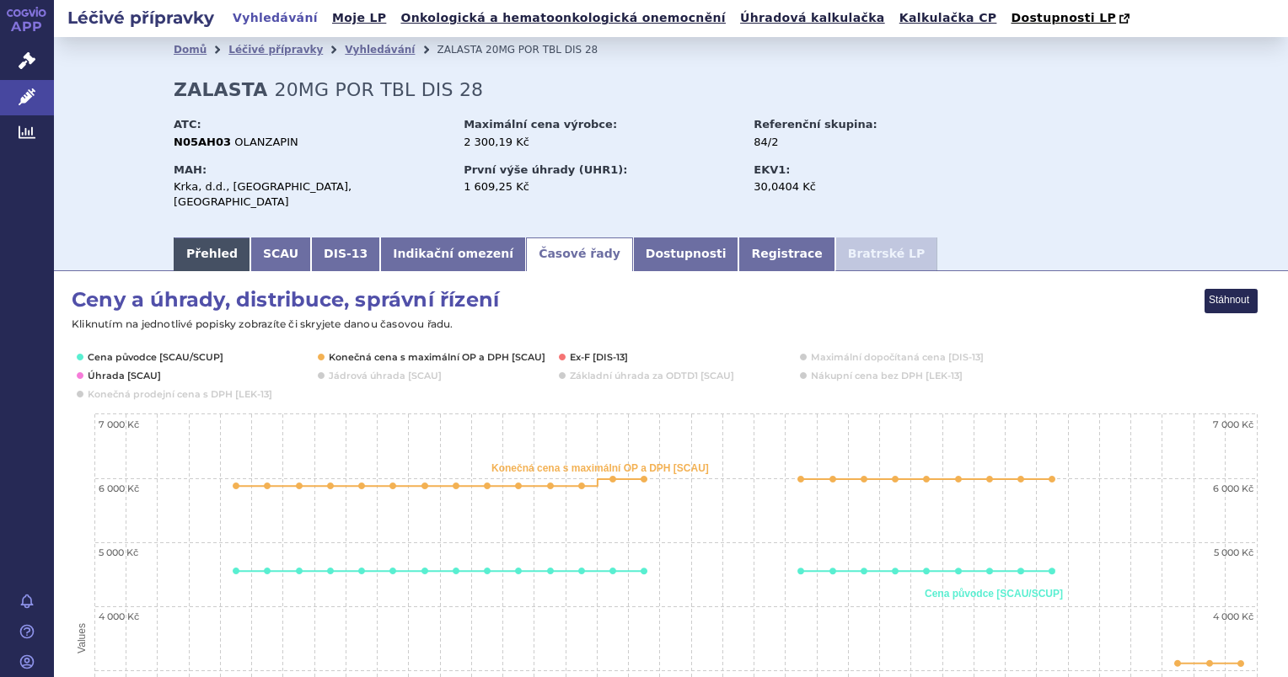
click at [195, 238] on link "Přehled" at bounding box center [212, 255] width 77 height 34
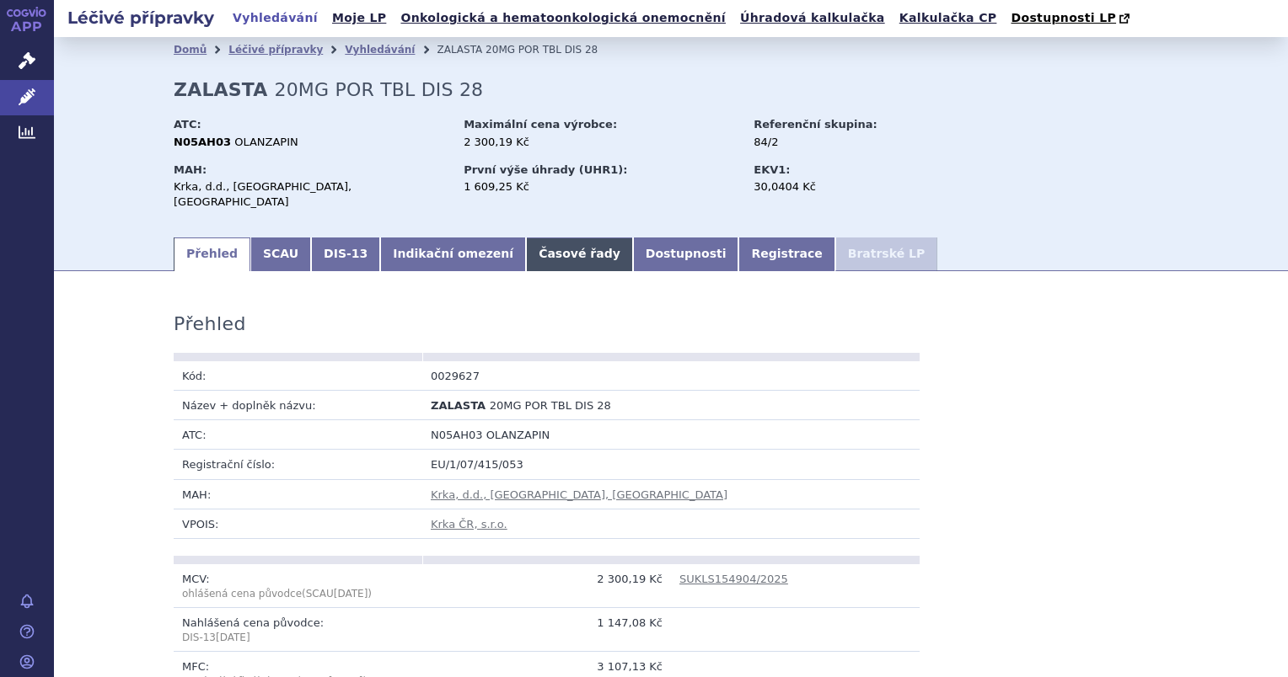
click at [526, 244] on link "Časové řady" at bounding box center [579, 255] width 107 height 34
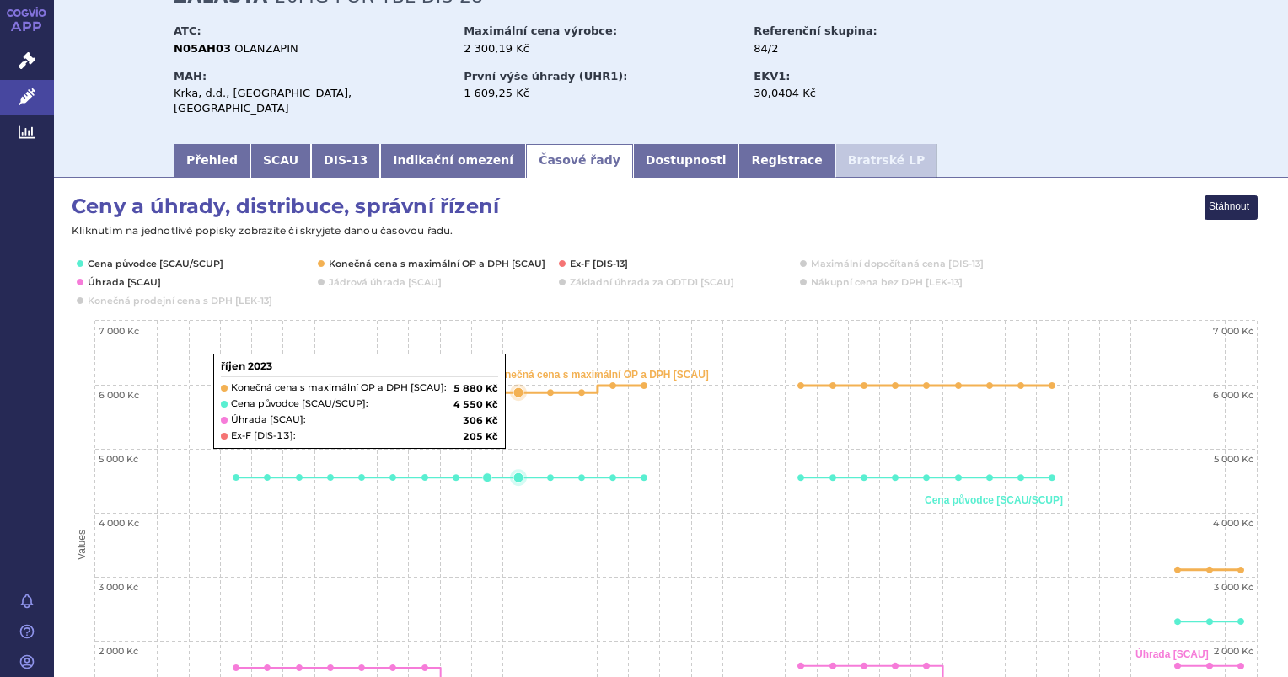
scroll to position [84, 0]
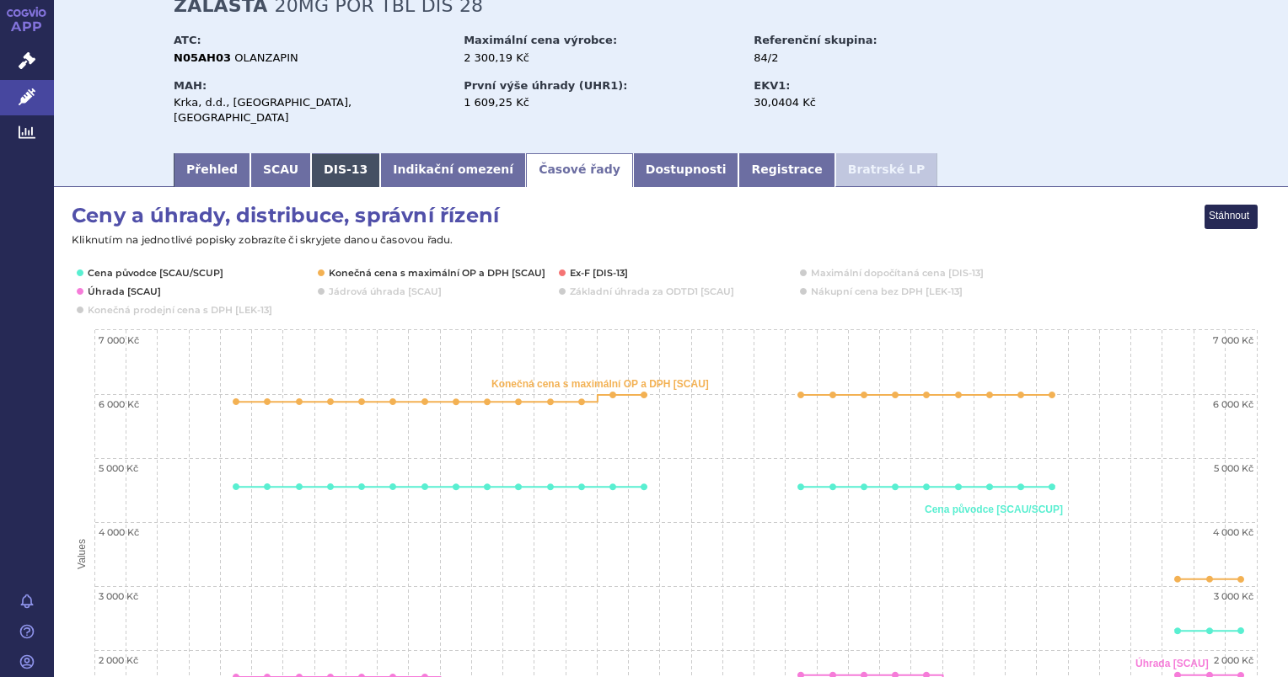
click at [314, 153] on link "DIS-13" at bounding box center [345, 170] width 69 height 34
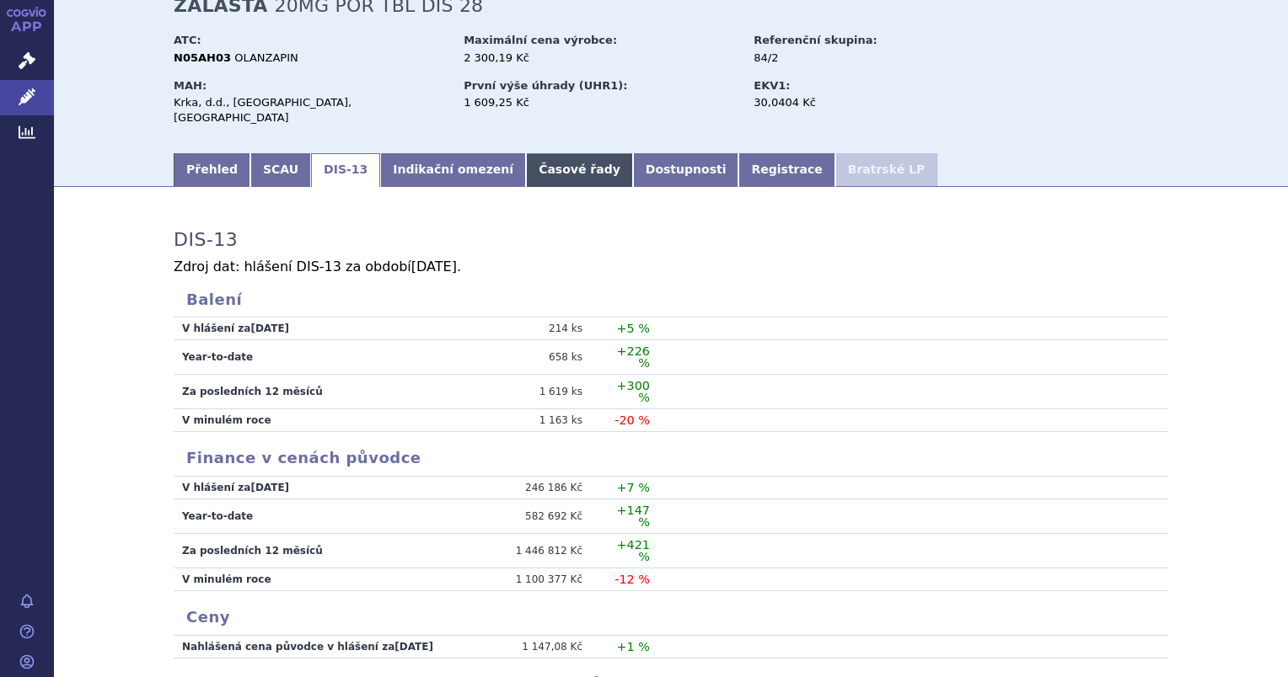
click at [526, 159] on link "Časové řady" at bounding box center [579, 170] width 107 height 34
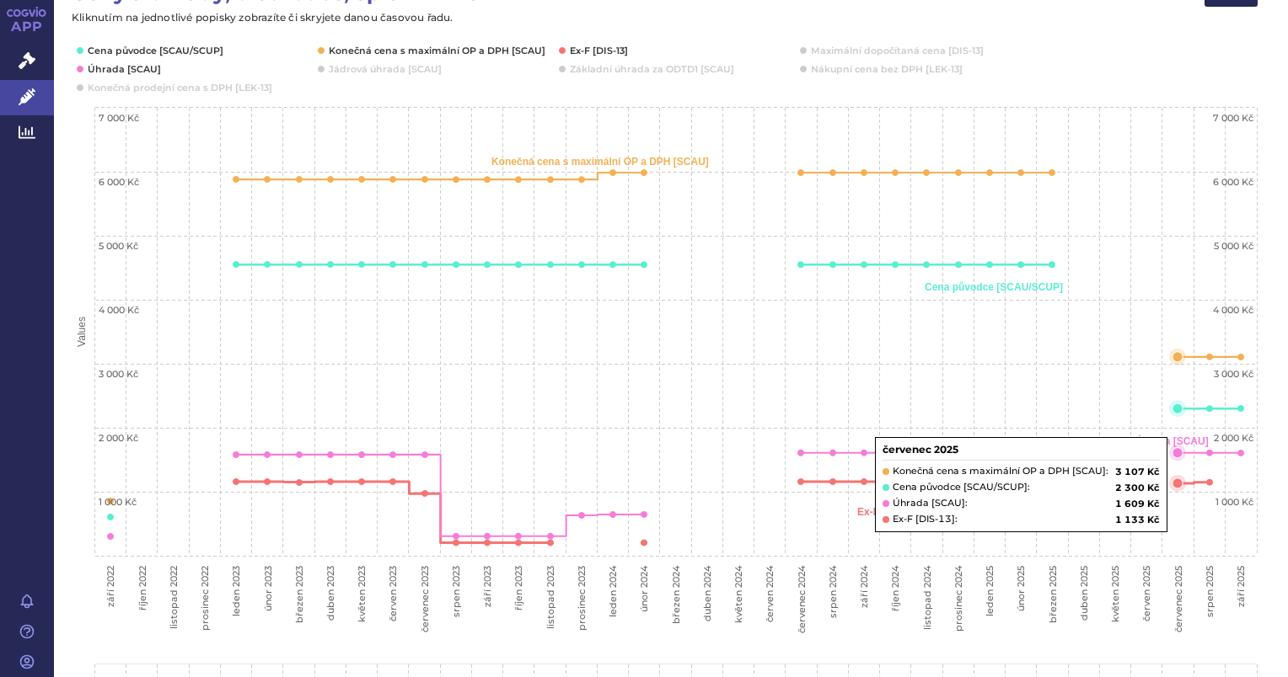
scroll to position [337, 0]
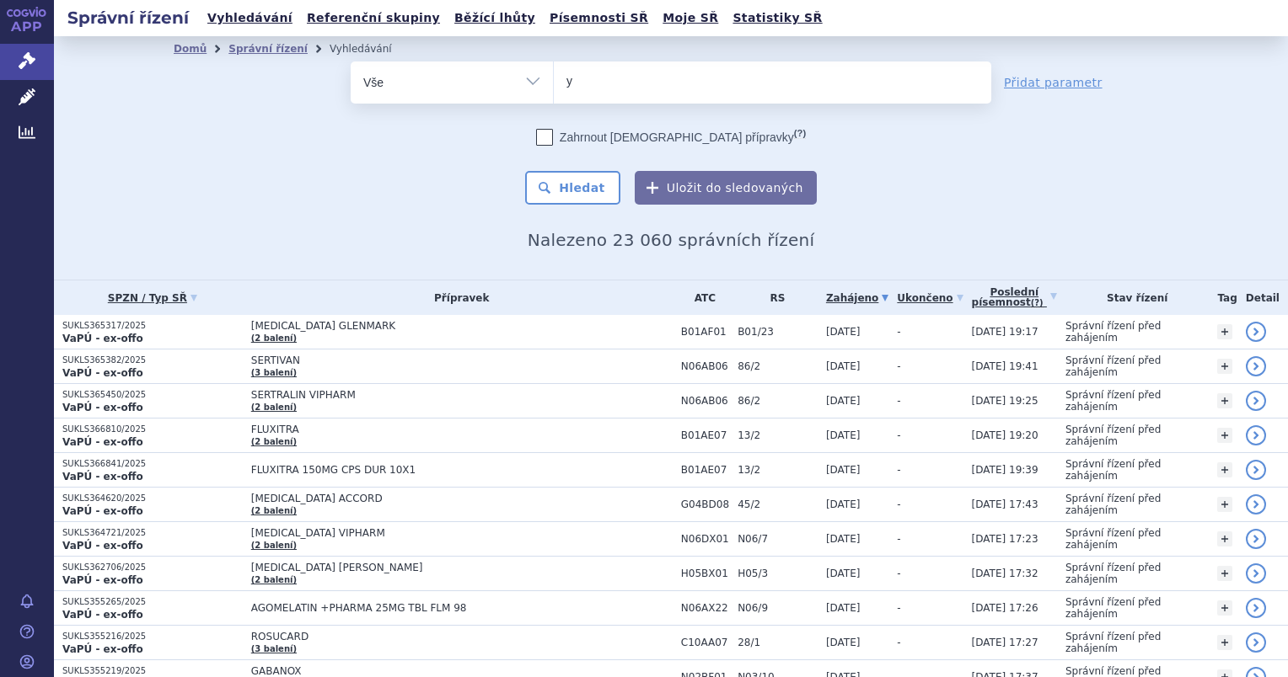
type input "ye"
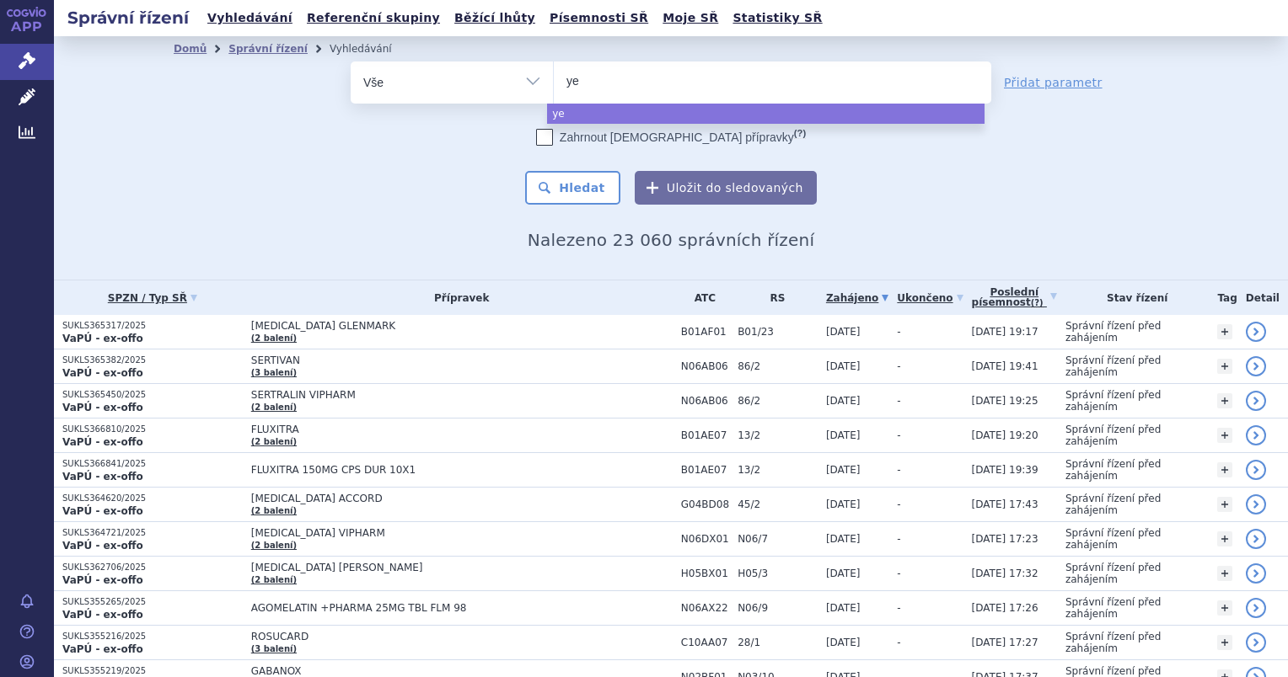
type input "yen"
type input "ye"
type input "y"
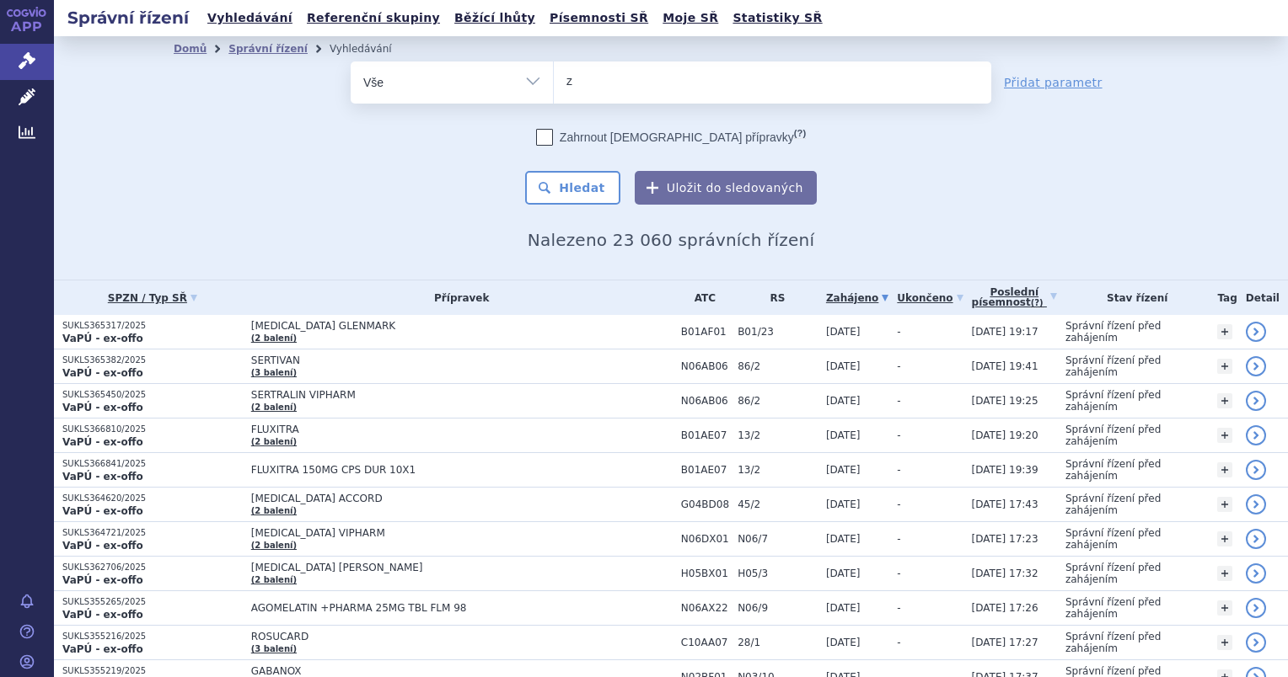
type input "[DEMOGRAPHIC_DATA]"
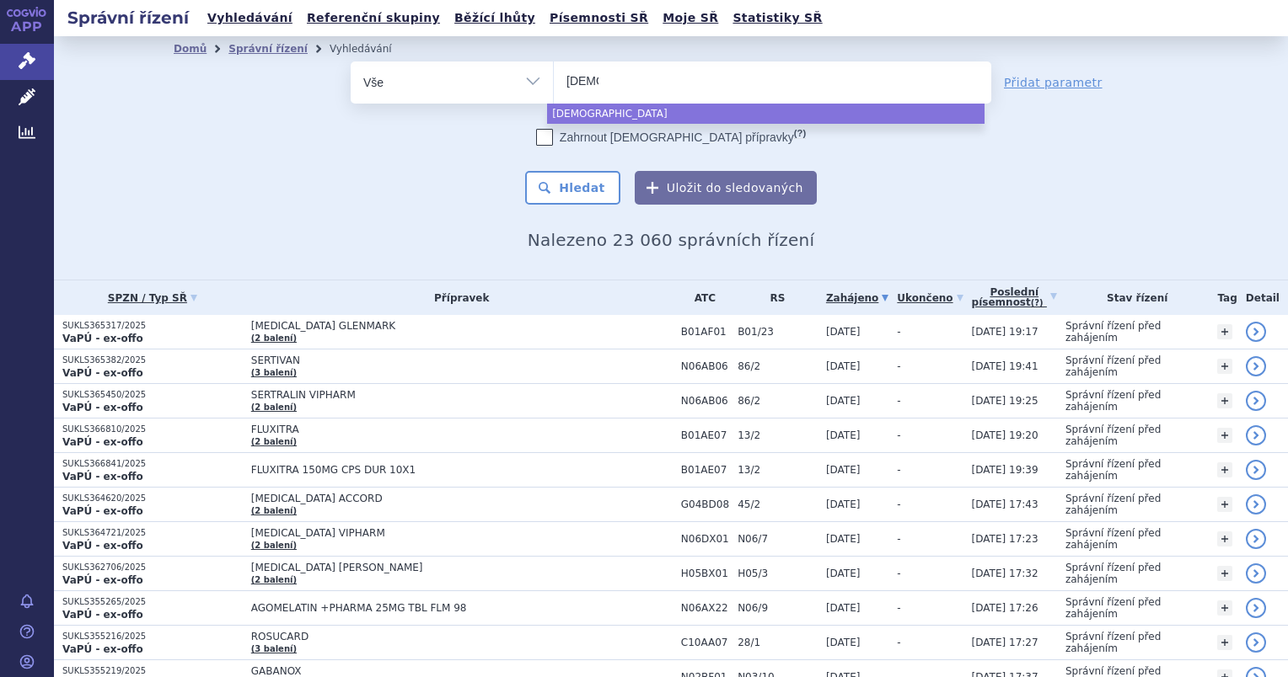
type input "[DEMOGRAPHIC_DATA]"
type input "zenon"
type input "zenon ne"
type input "zenon neo"
select select "zenon neo"
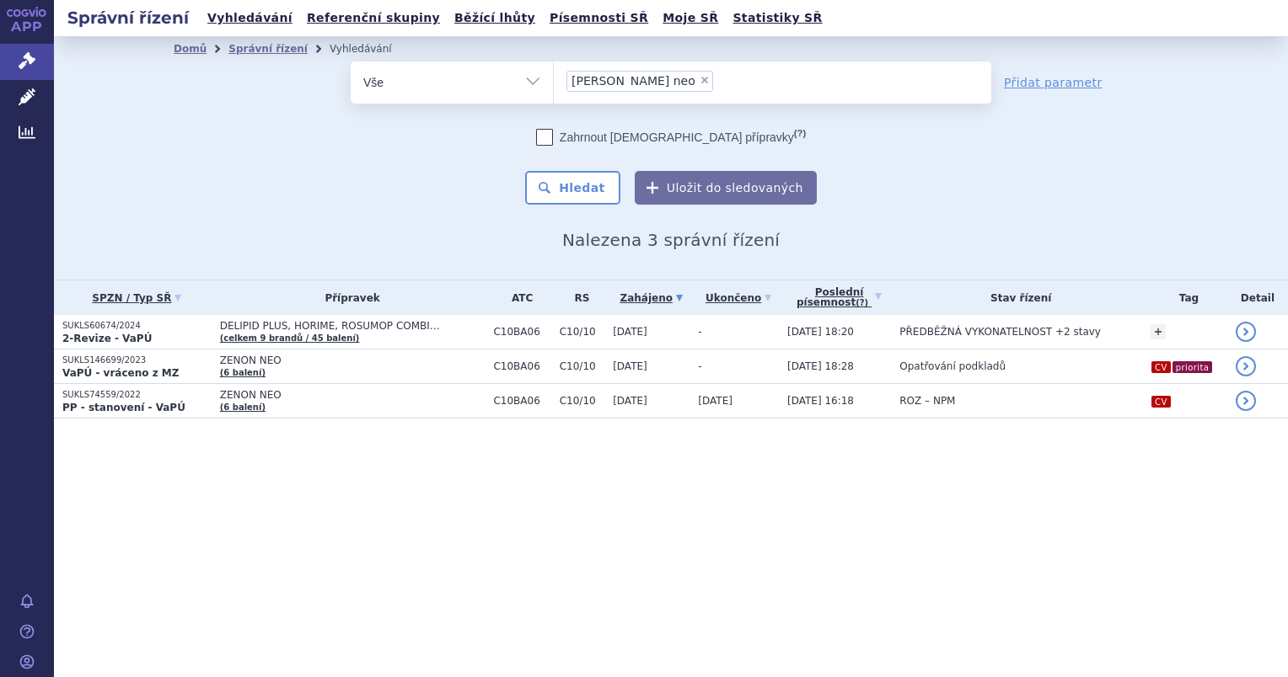
click at [128, 367] on strong "VaPÚ - vráceno z MZ" at bounding box center [120, 373] width 116 height 12
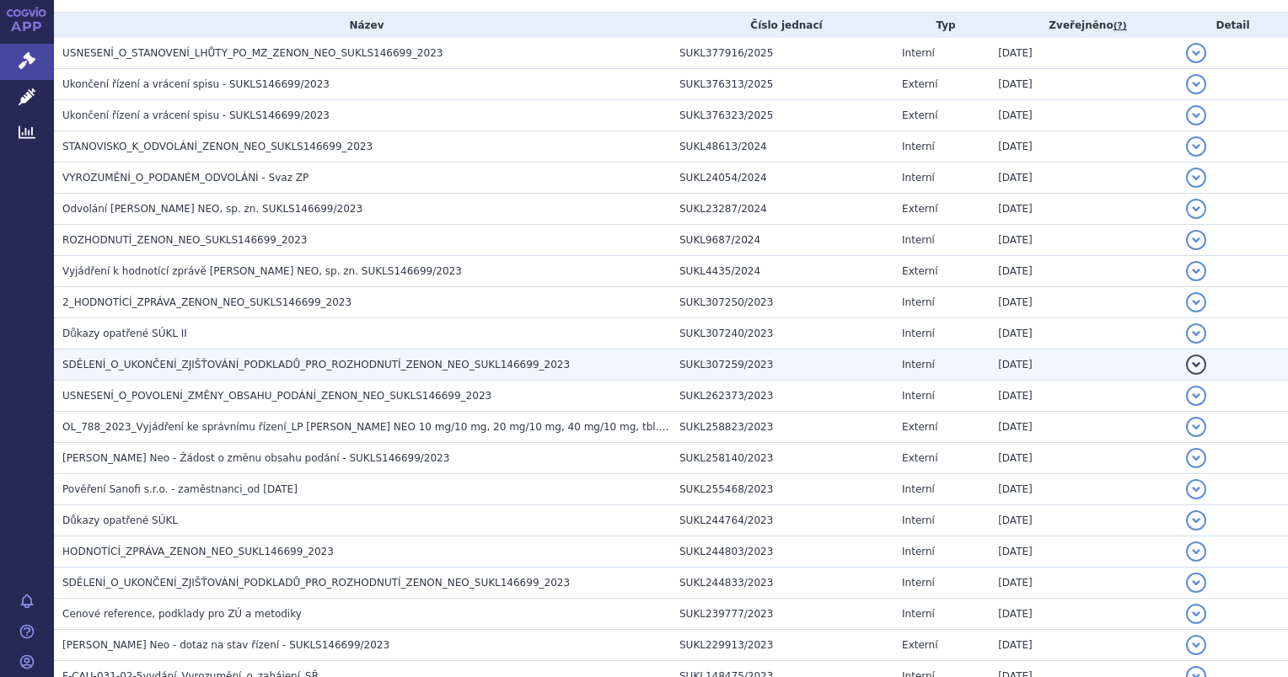
scroll to position [337, 0]
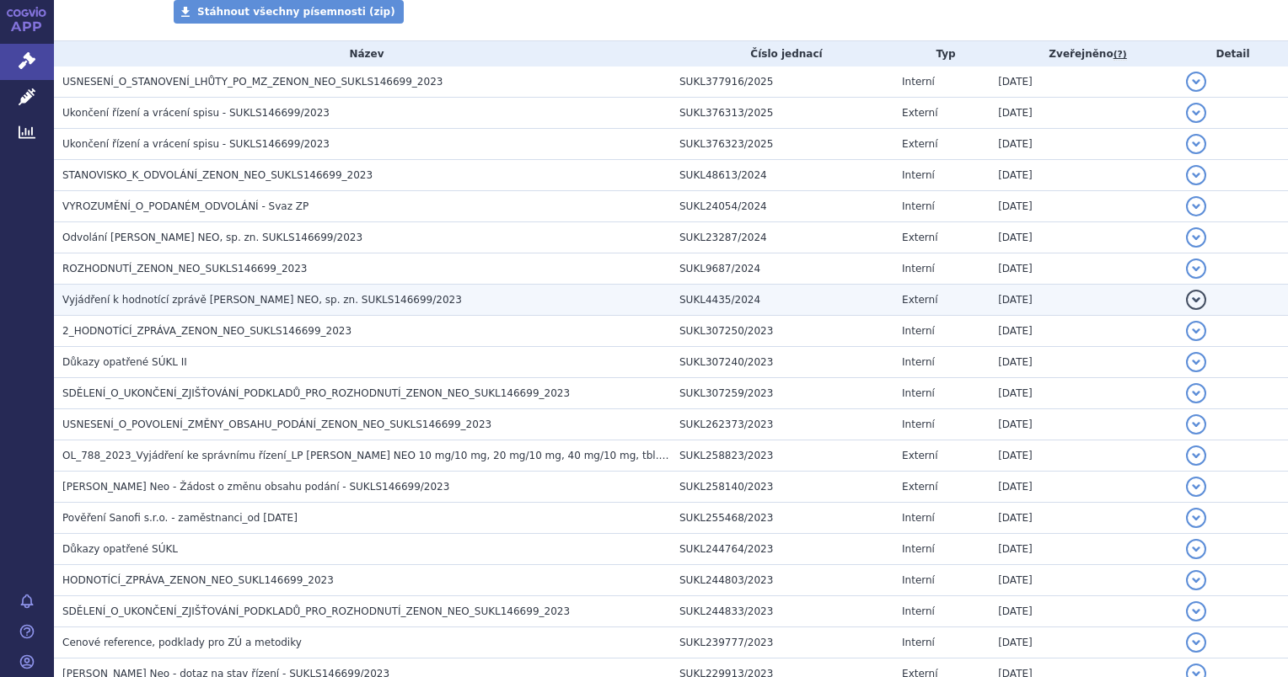
click at [172, 297] on span "Vyjádření k hodnotící zprávě [PERSON_NAME] NEO, sp. zn. SUKLS146699/2023" at bounding box center [261, 300] width 399 height 12
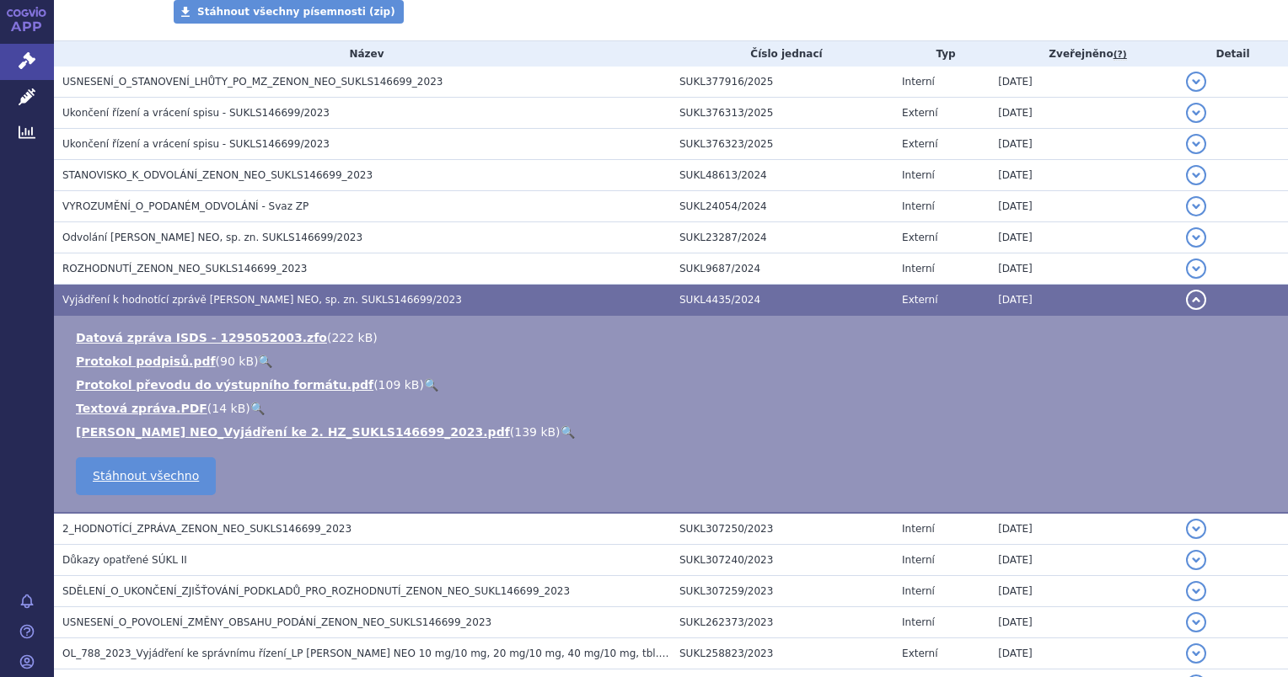
click at [560, 435] on link "🔍" at bounding box center [567, 432] width 14 height 13
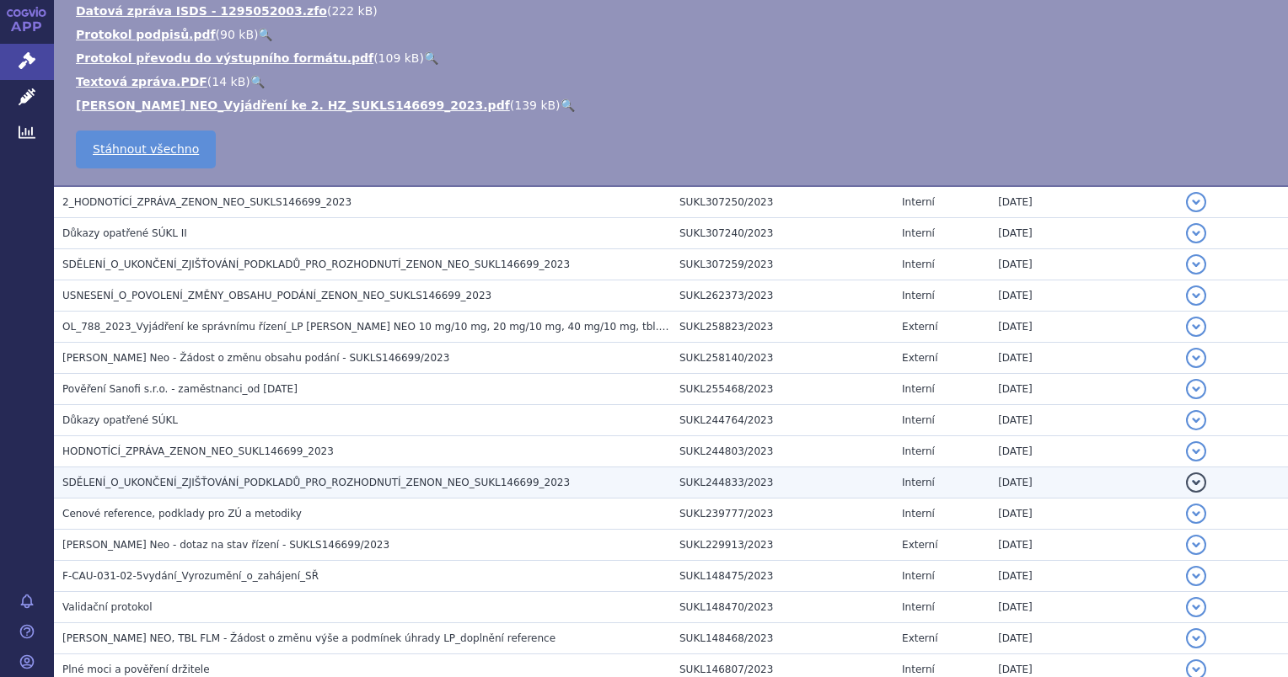
scroll to position [674, 0]
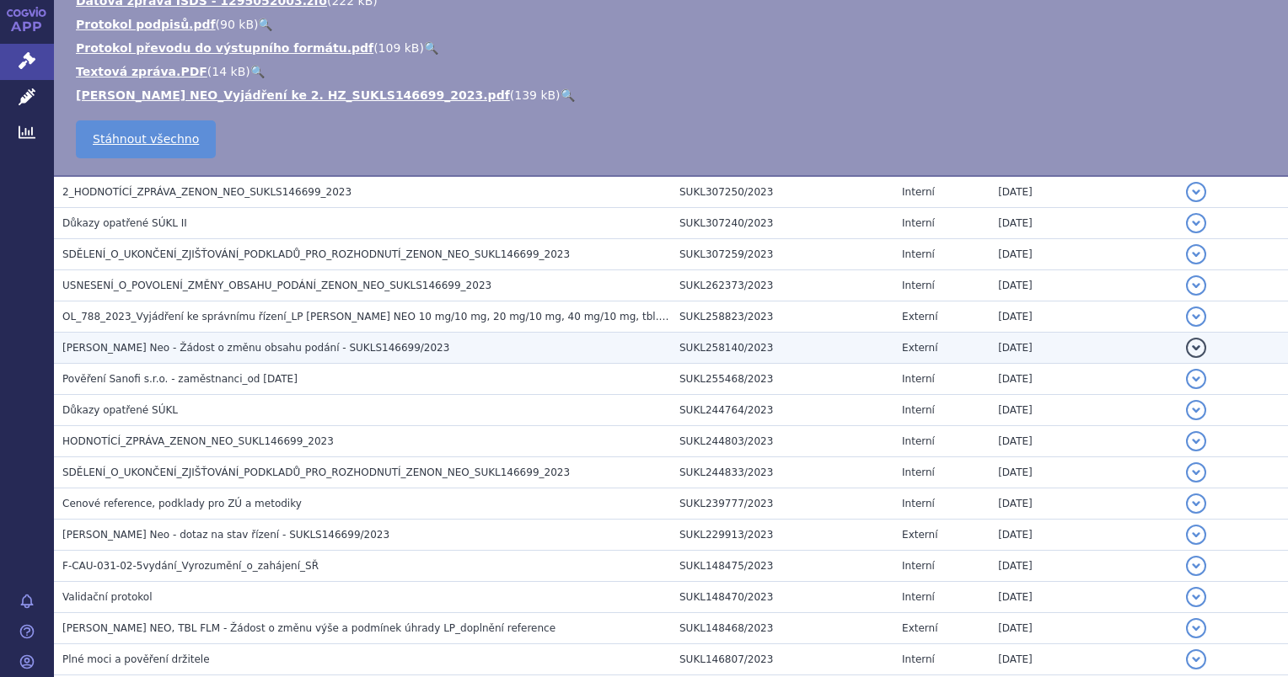
click at [187, 346] on span "[PERSON_NAME] Neo - Žádost o změnu obsahu podání - SUKLS146699/2023" at bounding box center [255, 348] width 387 height 12
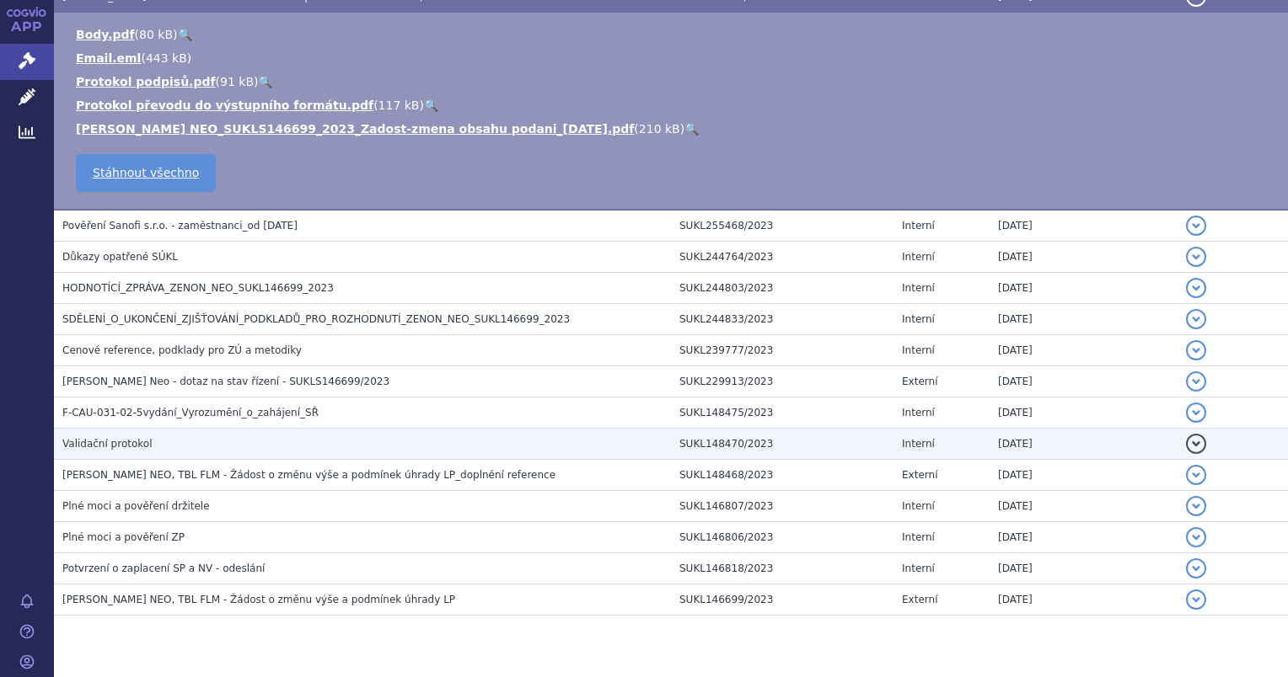
scroll to position [864, 0]
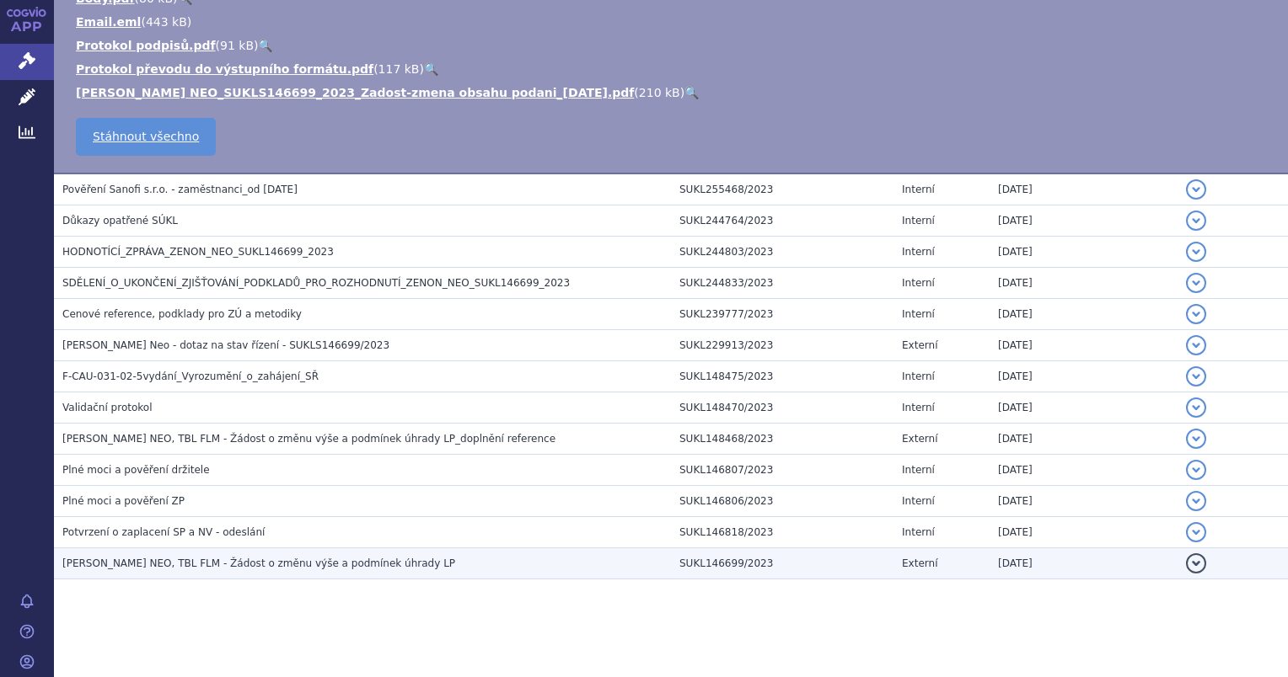
click at [188, 558] on span "[PERSON_NAME] NEO, TBL FLM - Žádost o změnu výše a podmínek úhrady LP" at bounding box center [258, 564] width 393 height 12
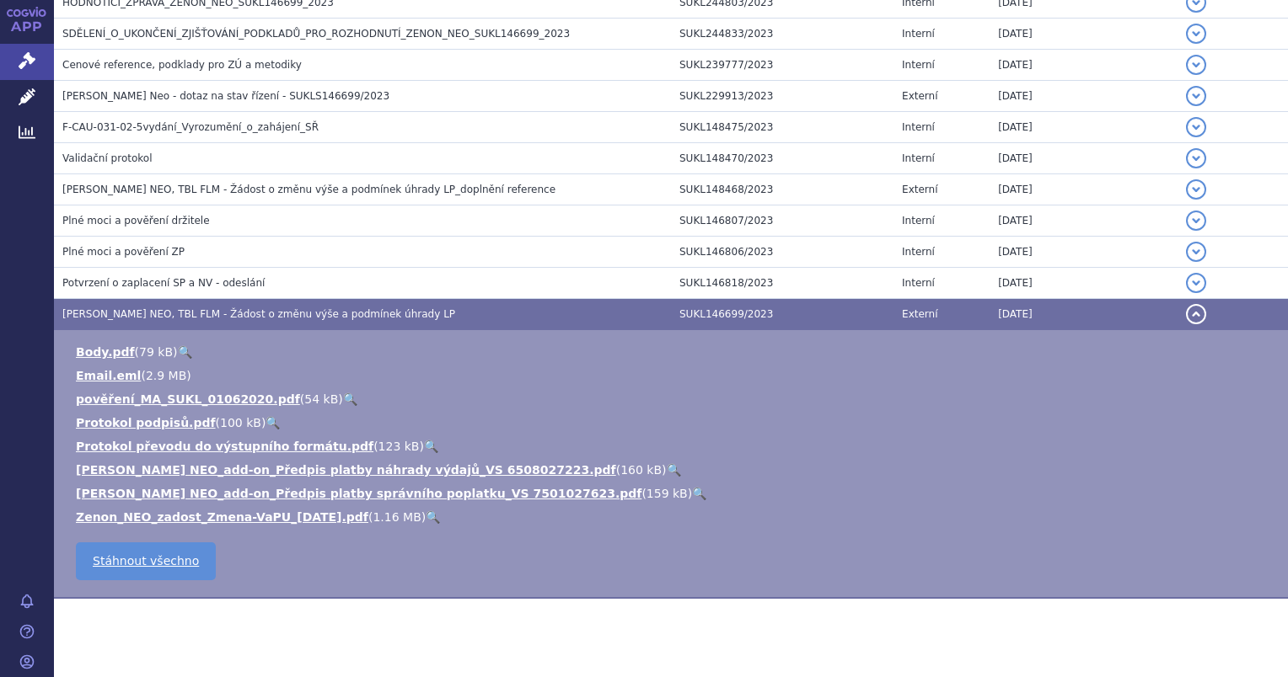
scroll to position [919, 0]
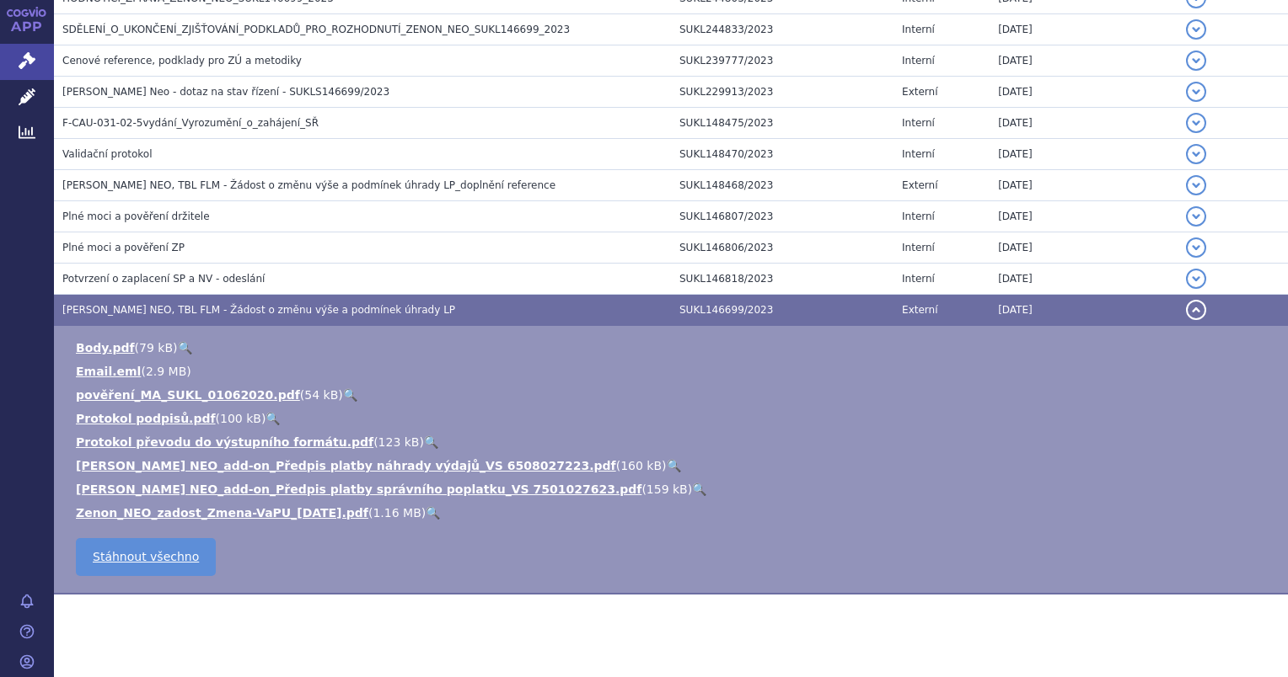
click at [426, 511] on link "🔍" at bounding box center [433, 512] width 14 height 13
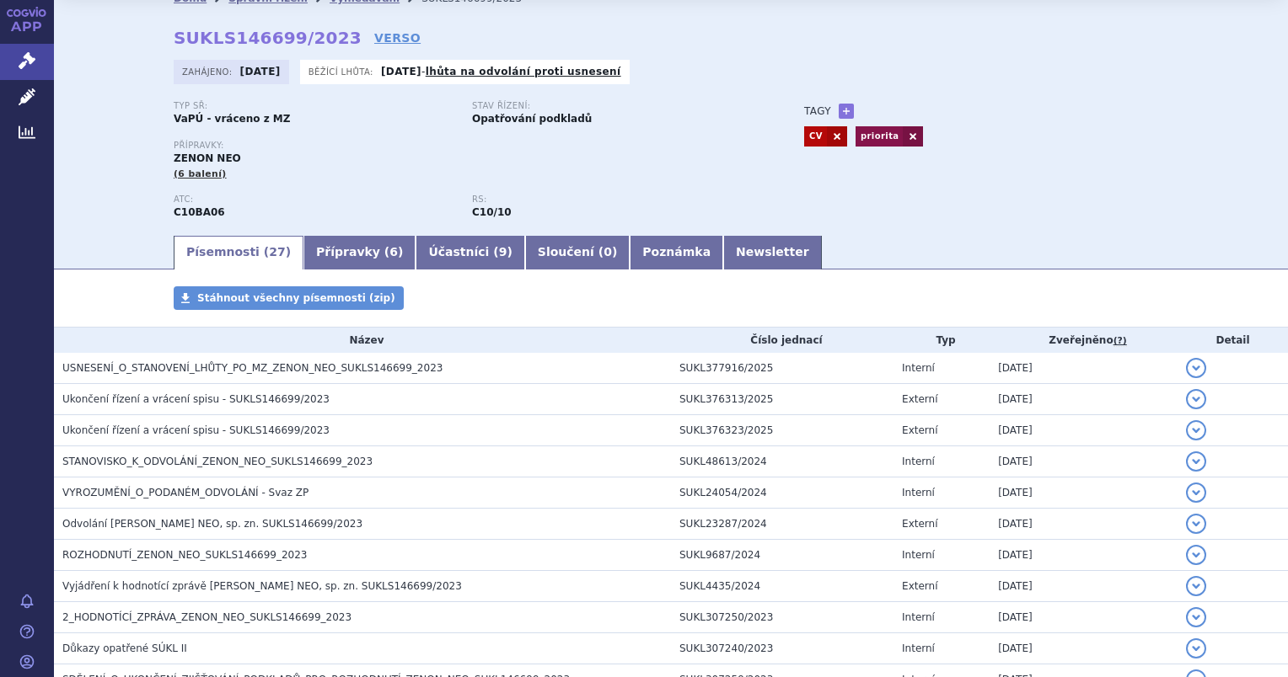
scroll to position [0, 0]
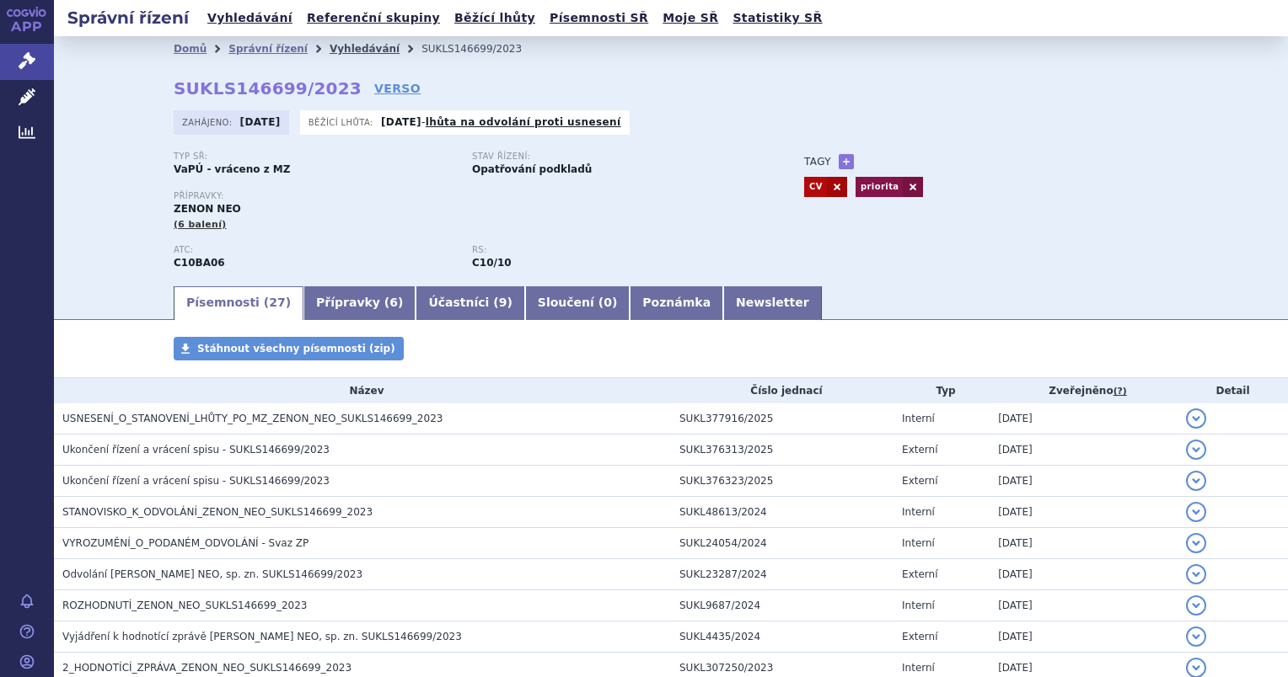
click at [329, 43] on link "Vyhledávání" at bounding box center [364, 49] width 70 height 12
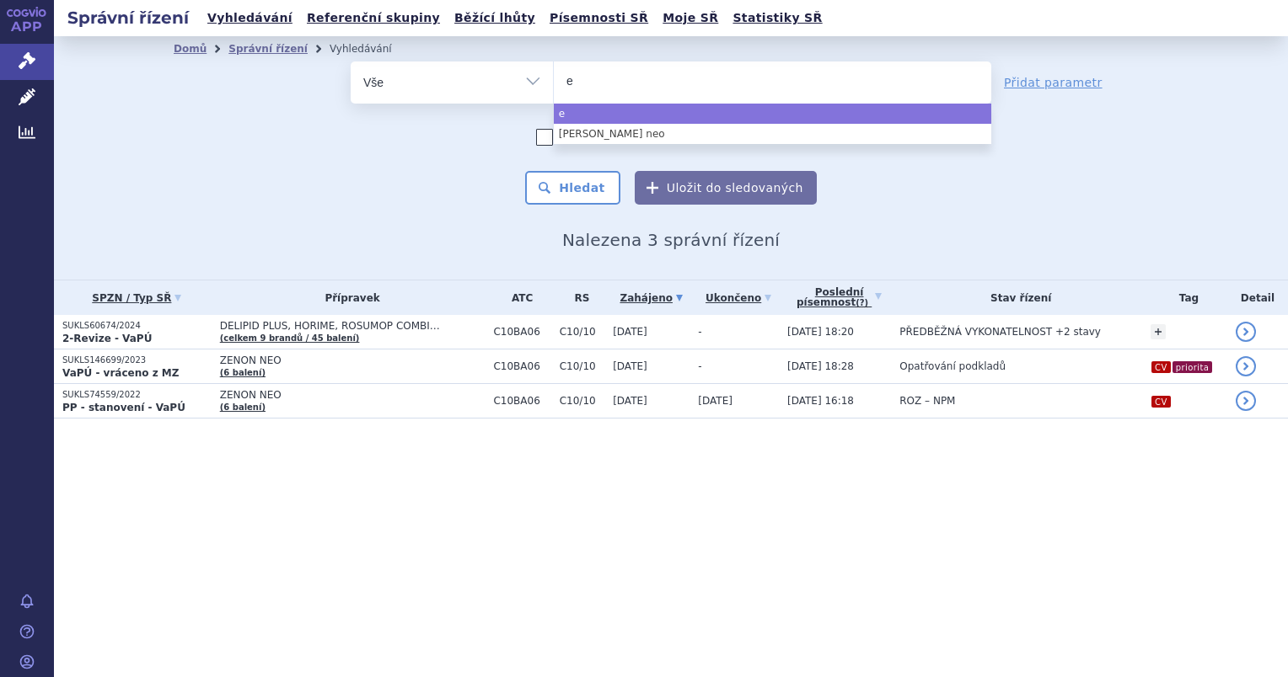
select select
type input "eye"
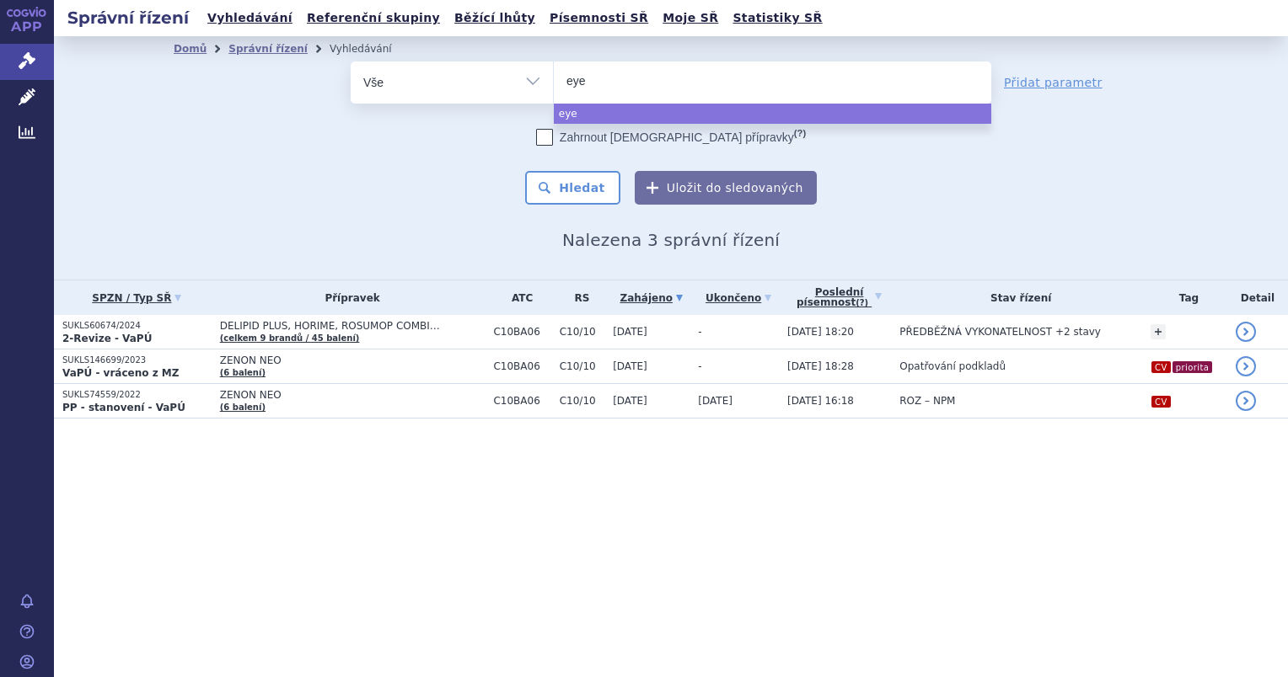
type input "eyet"
type input "eyeti"
type input "eyetim"
type input "eyetimib"
select select "eyetimib"
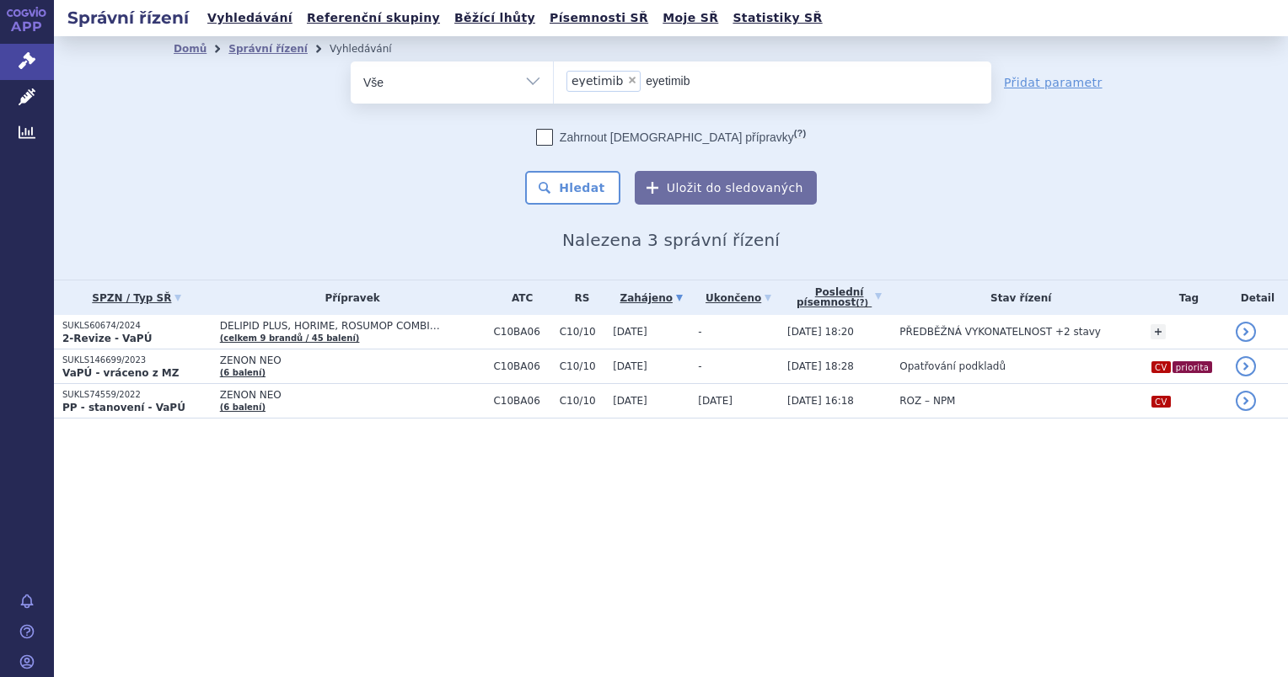
type input "eyetimi"
select select
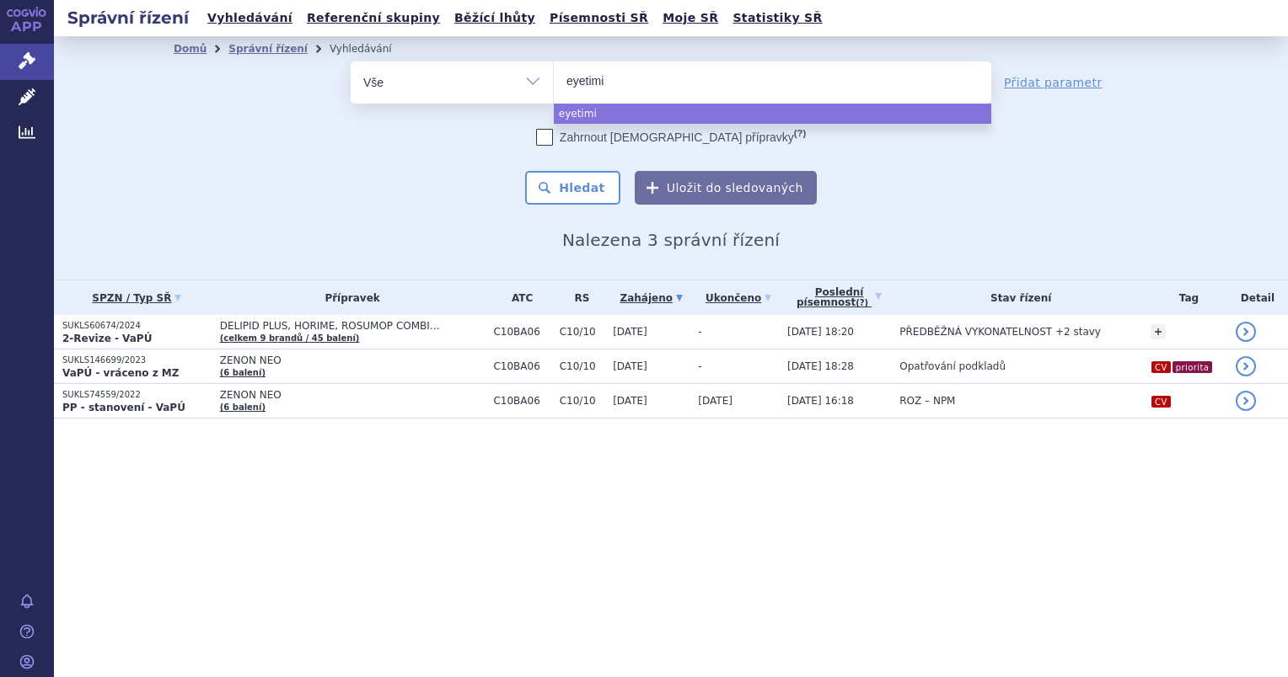
type input "eyetim"
type input "eyet"
type input "eye"
type input "ey"
type input "e"
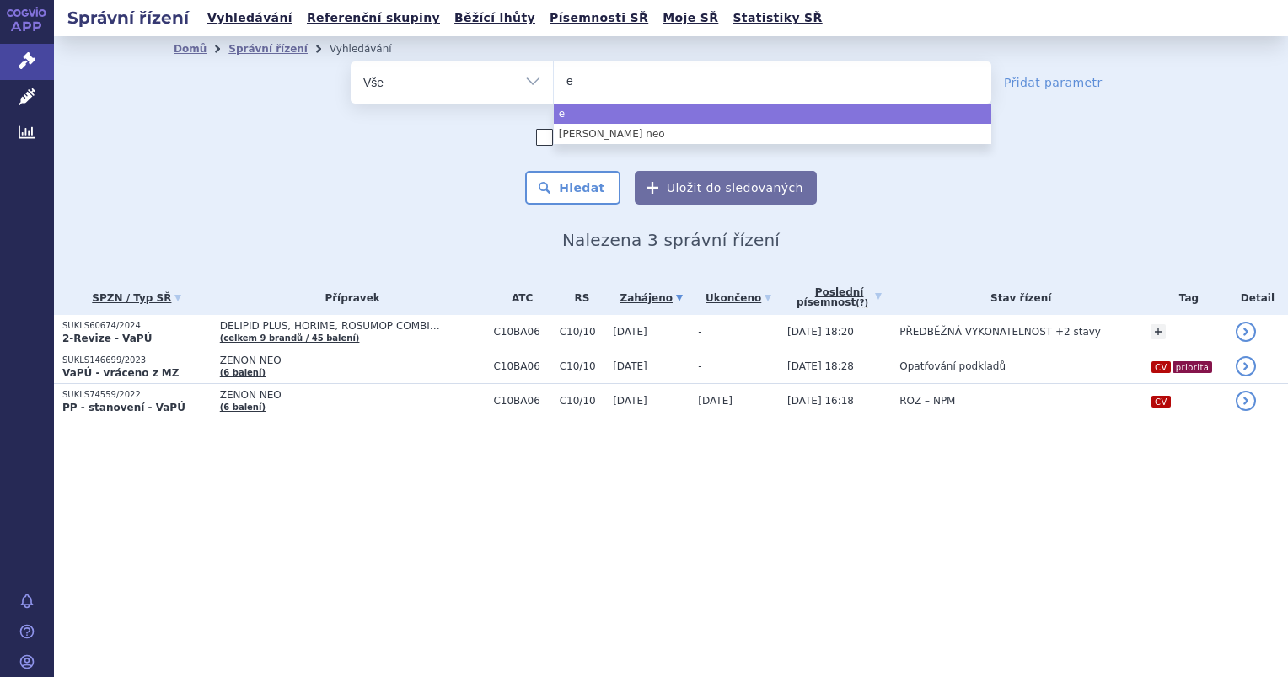
type input "ez"
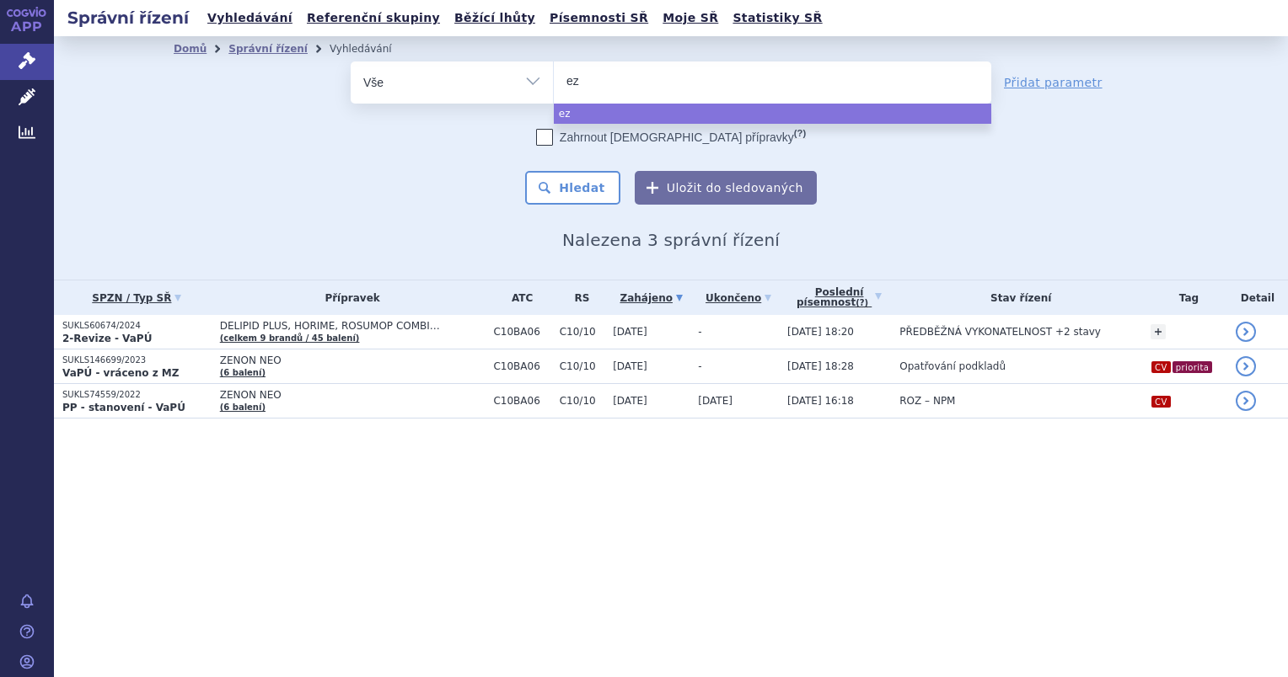
type input "eze"
type input "ezeti"
type input "ezetim"
type input "ezetimib"
select select "ezetimib"
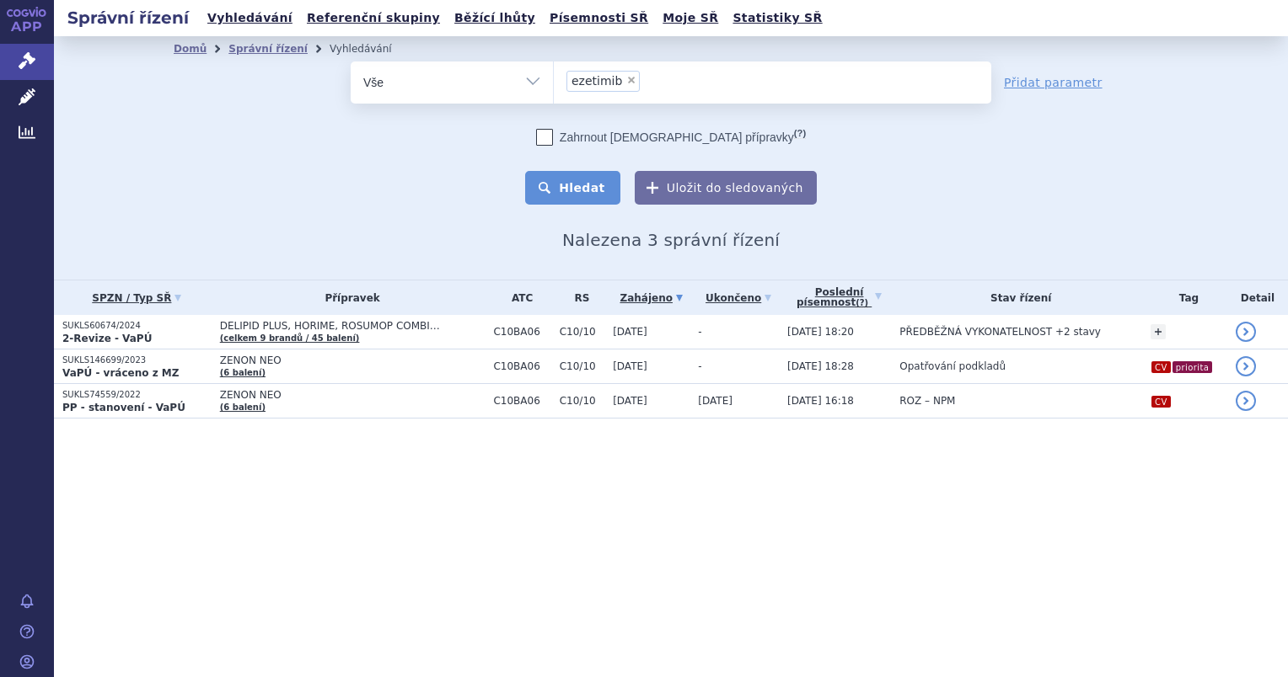
click at [549, 191] on button "Hledat" at bounding box center [572, 188] width 95 height 34
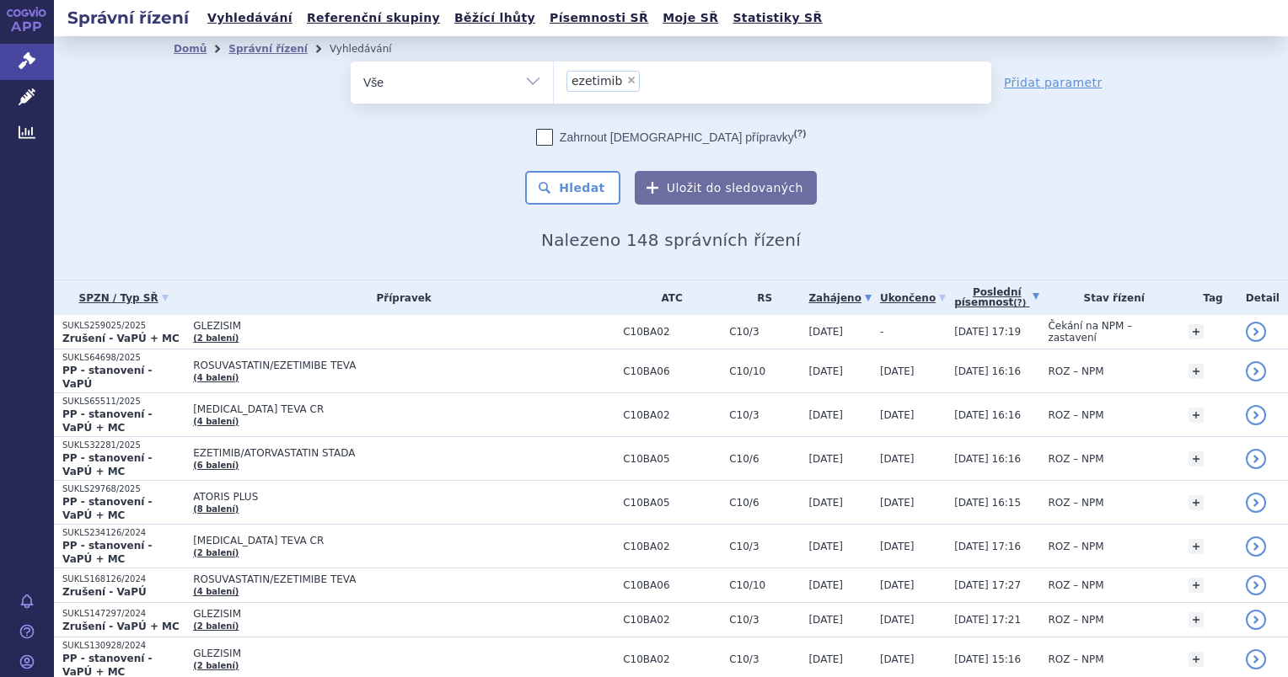
click at [1032, 296] on icon at bounding box center [1035, 296] width 7 height 7
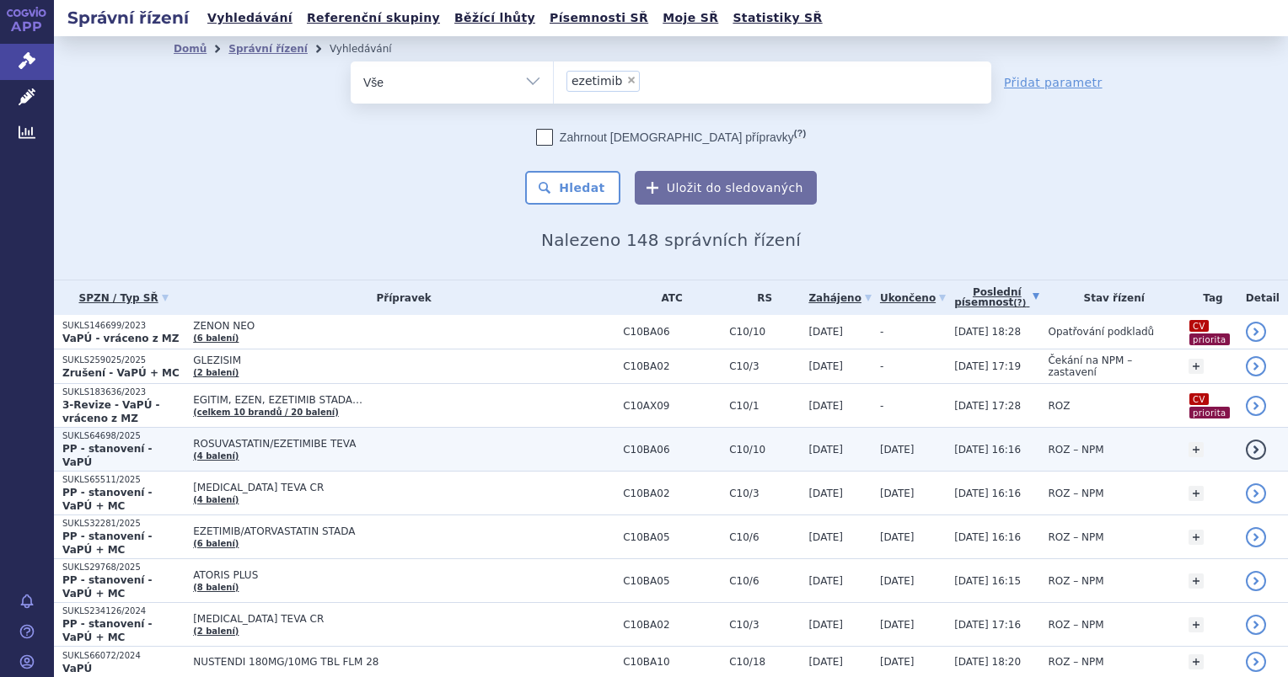
click at [122, 433] on p "SUKLS64698/2025" at bounding box center [123, 437] width 122 height 12
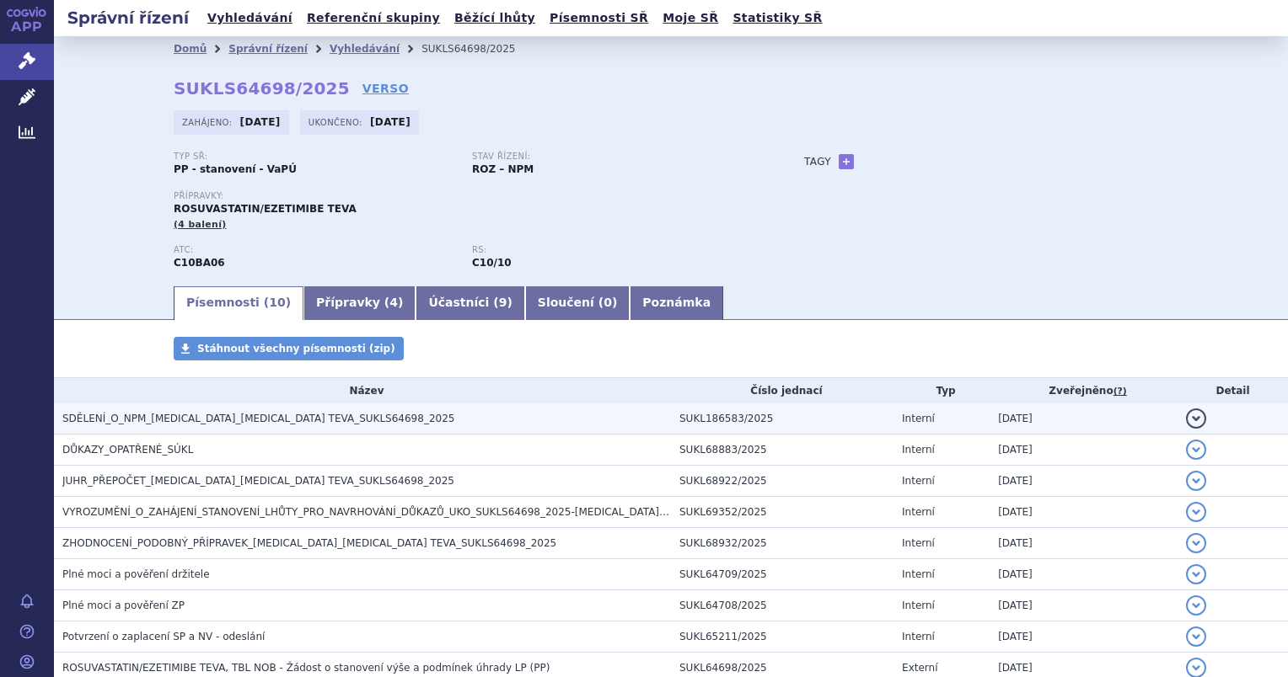
click at [134, 425] on span "SDĚLENÍ_O_NPM_[MEDICAL_DATA]_[MEDICAL_DATA] TEVA_SUKLS64698_2025" at bounding box center [258, 419] width 392 height 12
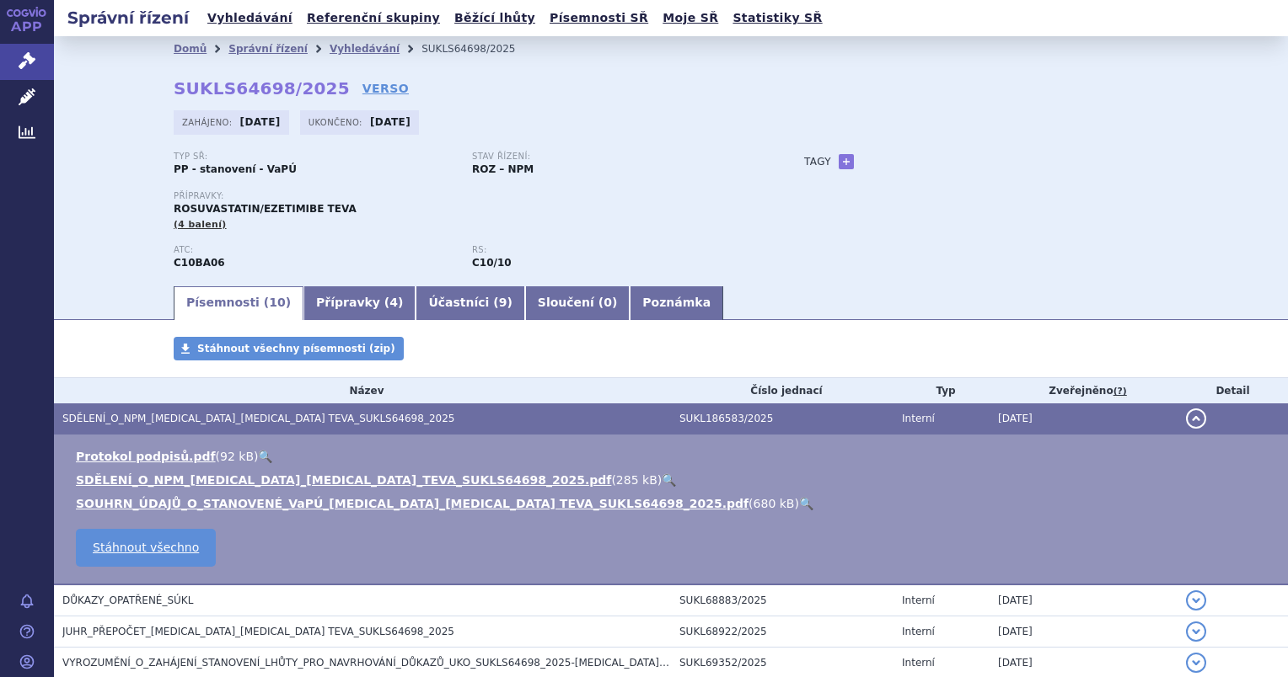
click at [799, 506] on link "🔍" at bounding box center [806, 503] width 14 height 13
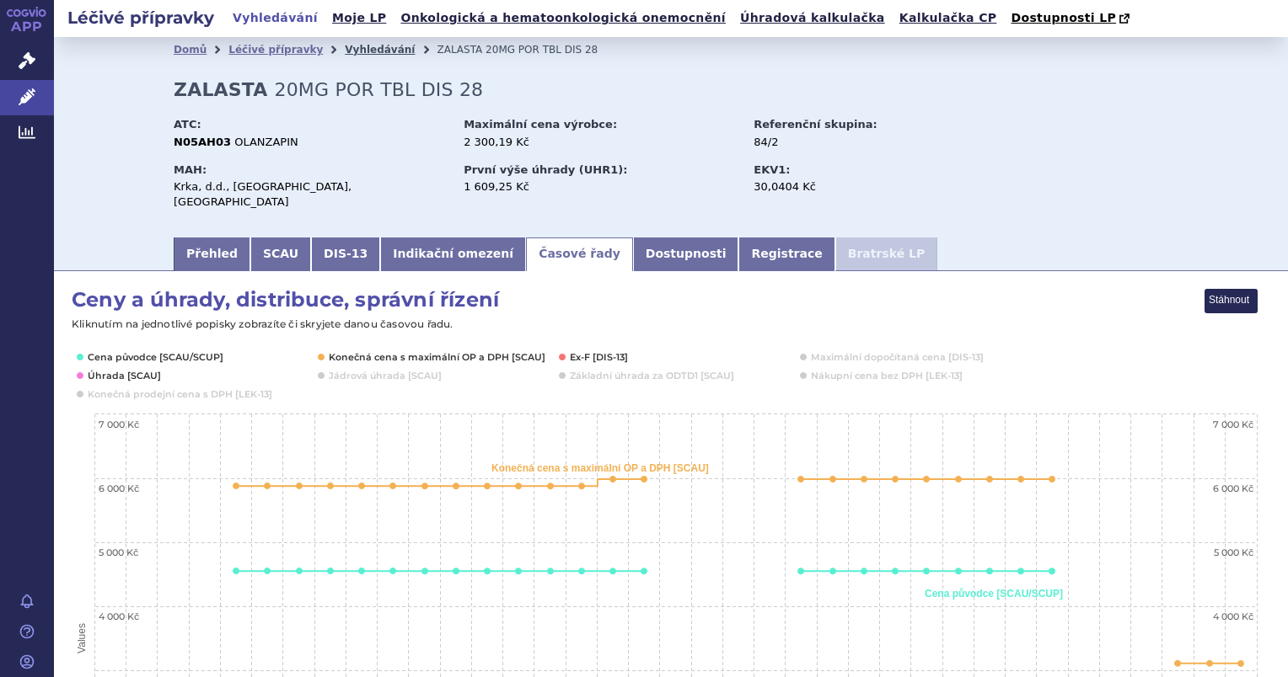
click at [345, 56] on link "Vyhledávání" at bounding box center [380, 50] width 70 height 12
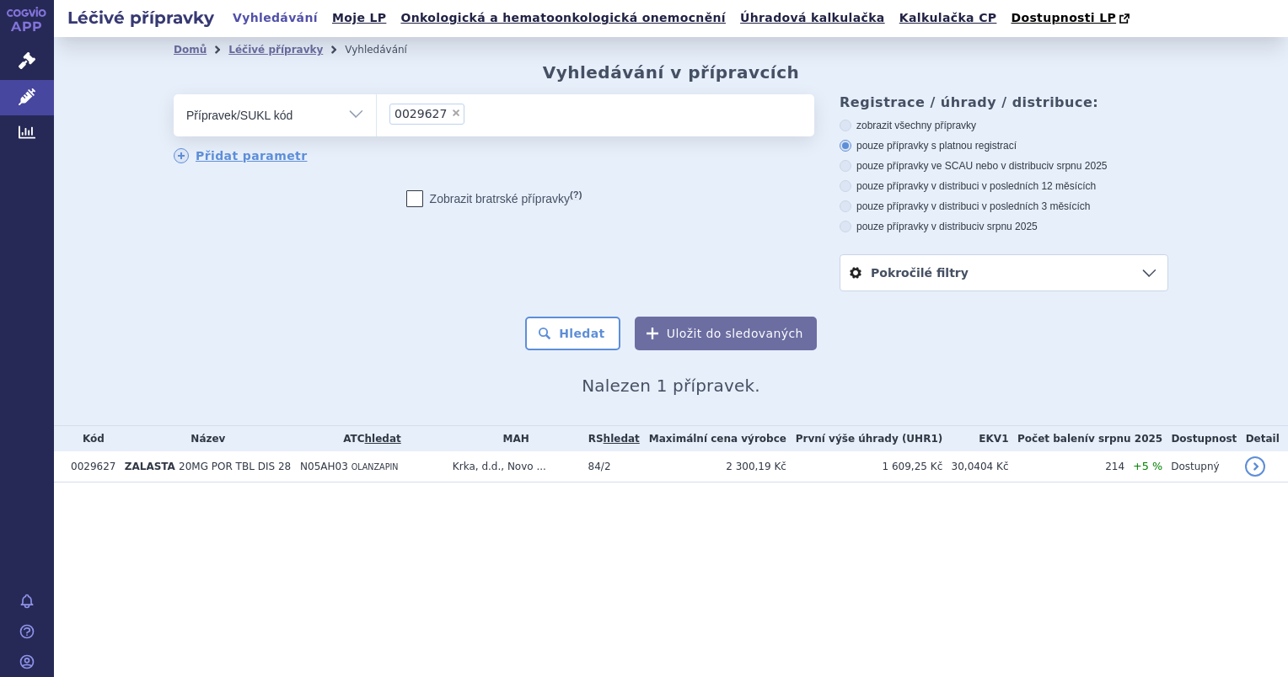
click at [451, 111] on span "×" at bounding box center [456, 113] width 10 height 10
click at [377, 111] on select "0029627" at bounding box center [376, 115] width 1 height 42
select select
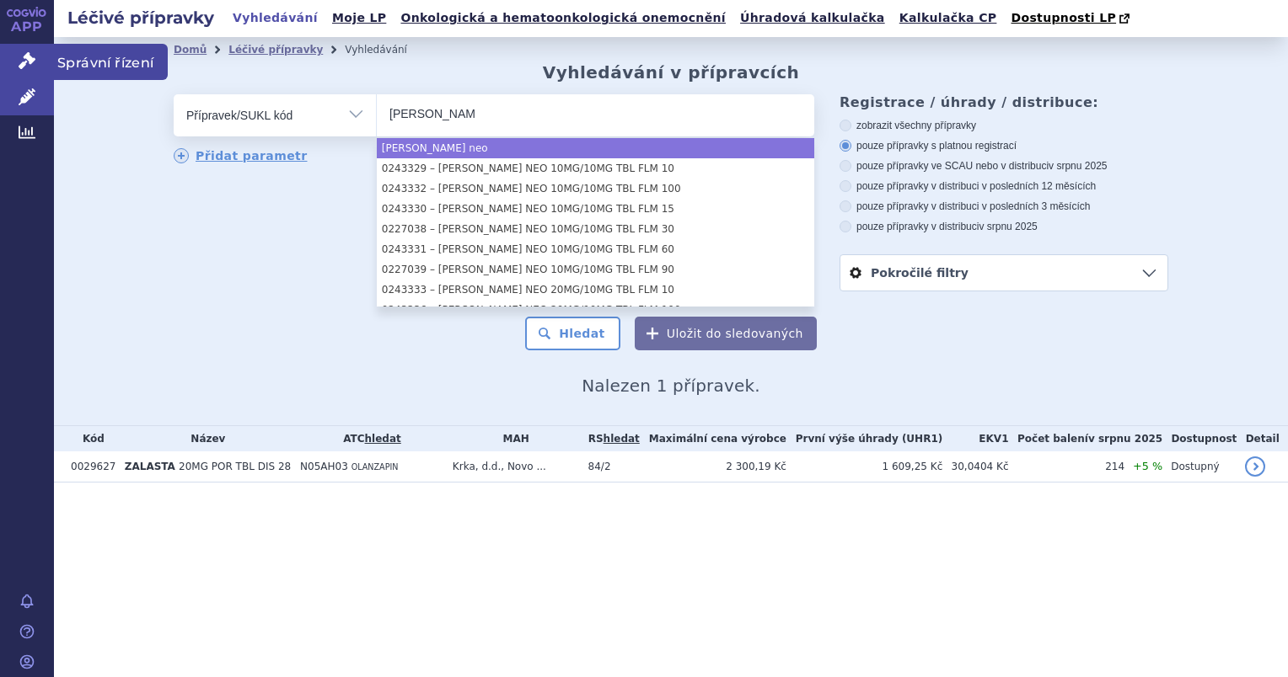
type input "[PERSON_NAME] neo"
click at [24, 57] on icon at bounding box center [27, 60] width 17 height 17
select select "[PERSON_NAME] neo"
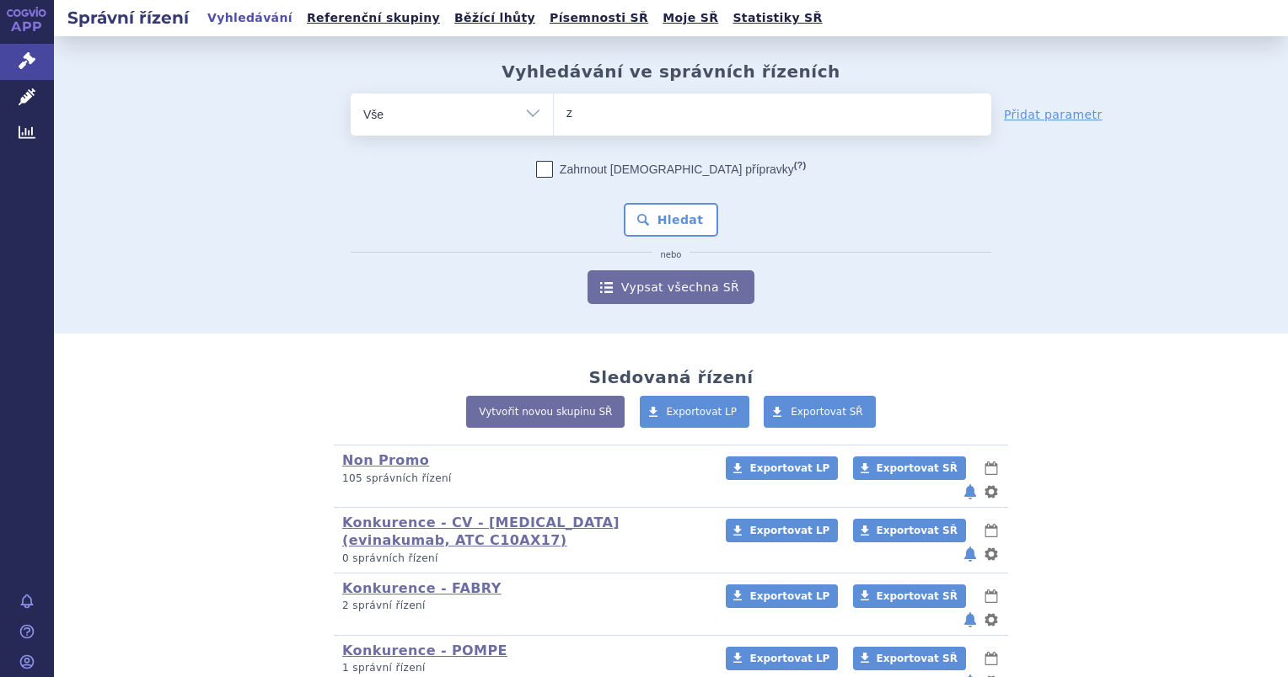
type input "ze"
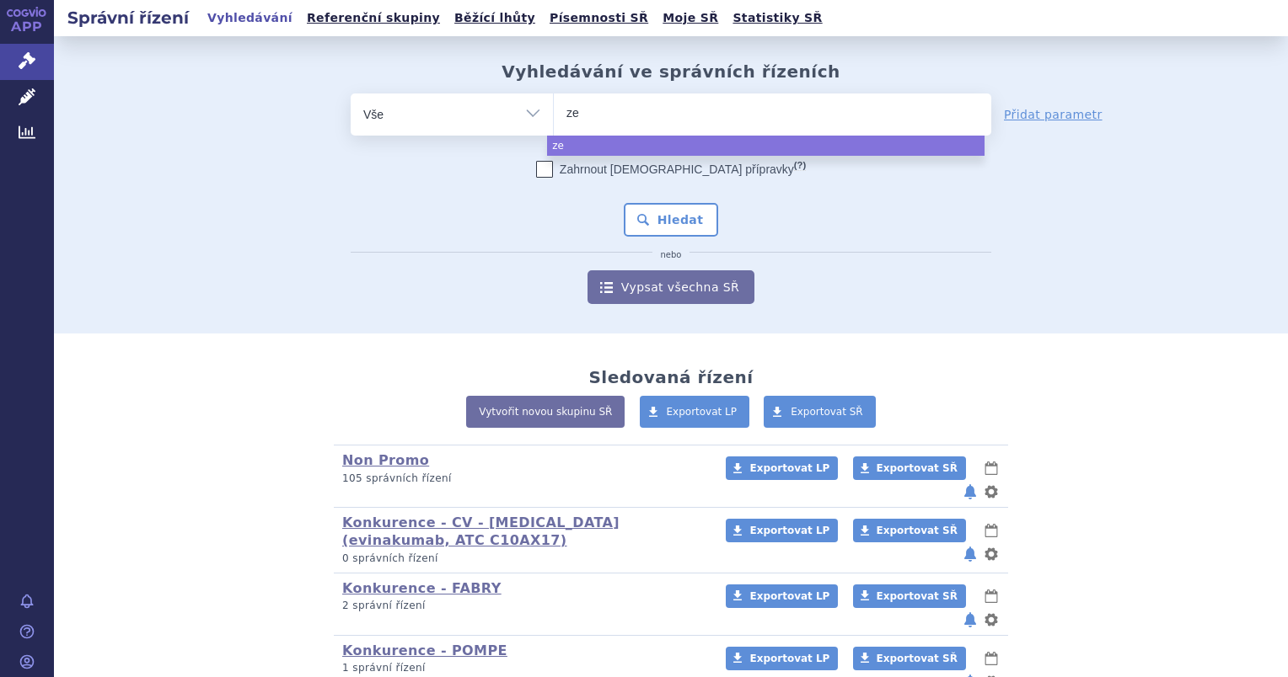
type input "zen"
type input "zeno"
type input "zenon"
type input "zenon ne"
type input "zenon neo"
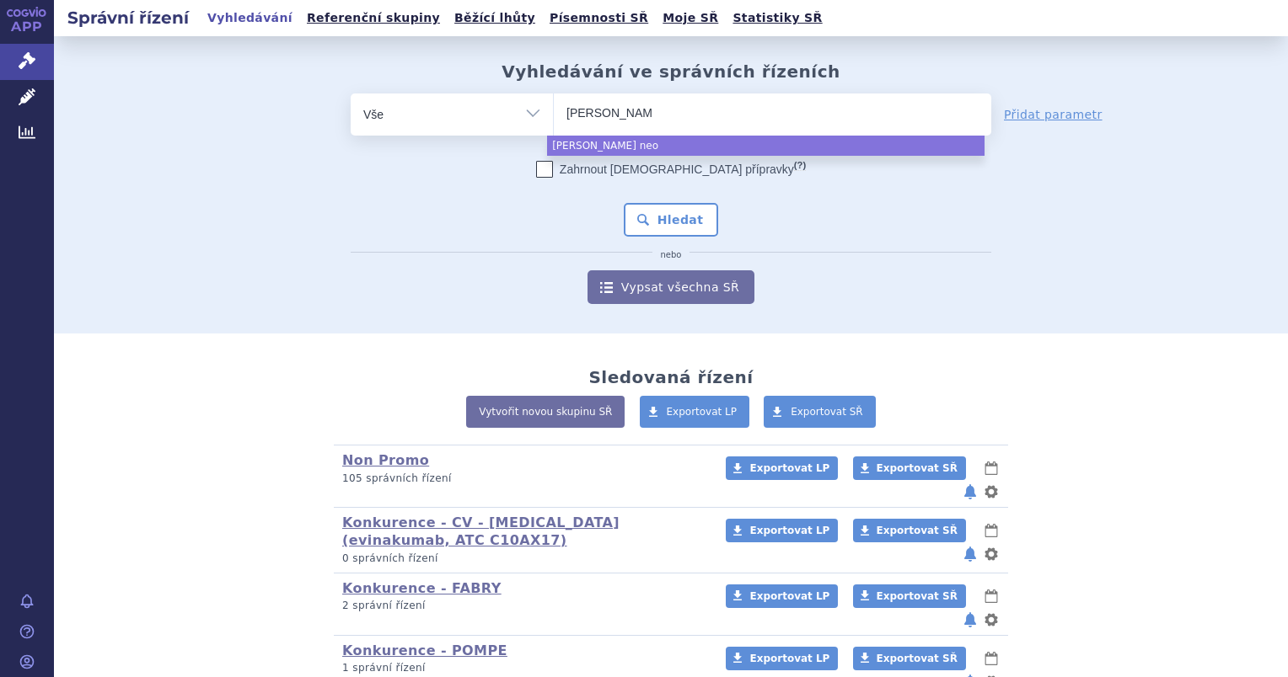
select select "zenon neo"
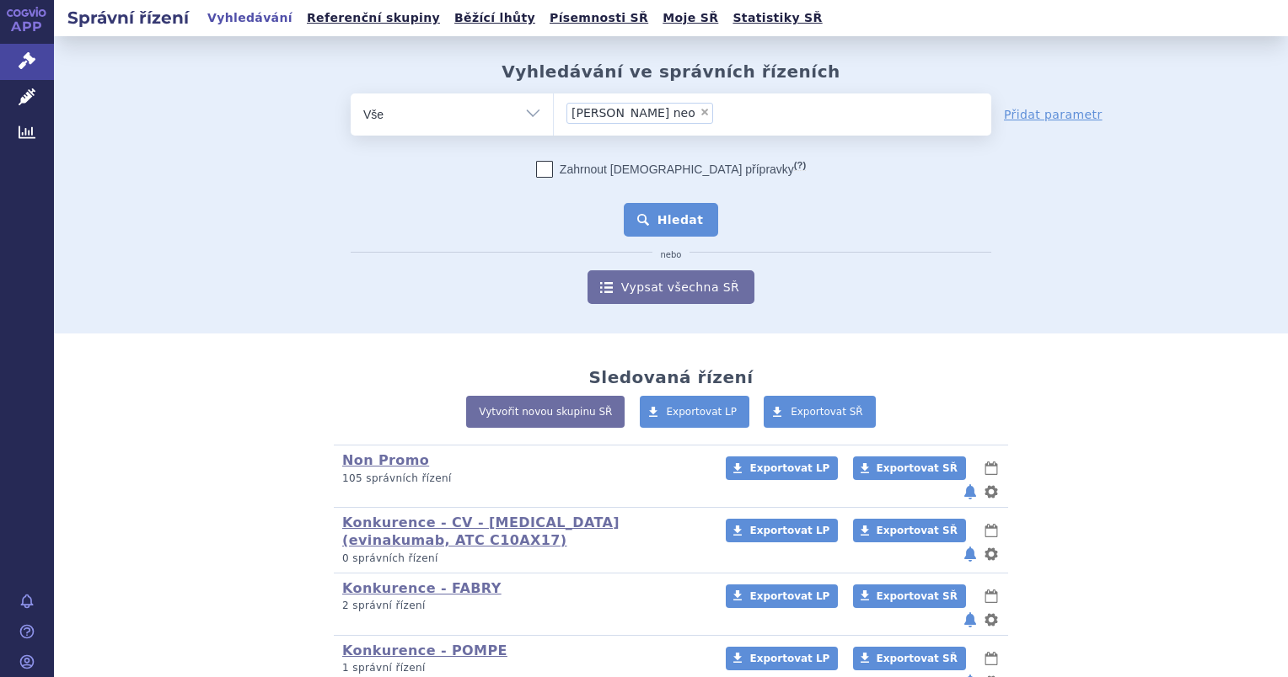
click at [624, 211] on button "Hledat" at bounding box center [671, 220] width 95 height 34
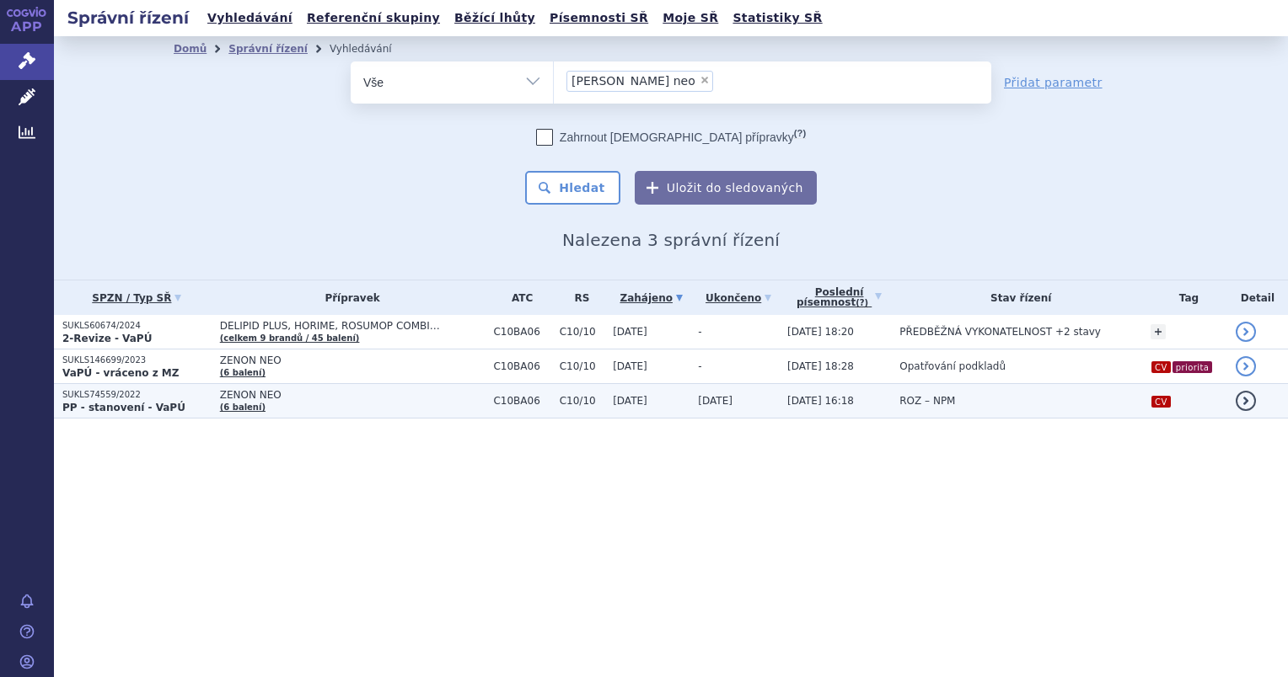
click at [104, 405] on strong "PP - stanovení - VaPÚ" at bounding box center [123, 408] width 123 height 12
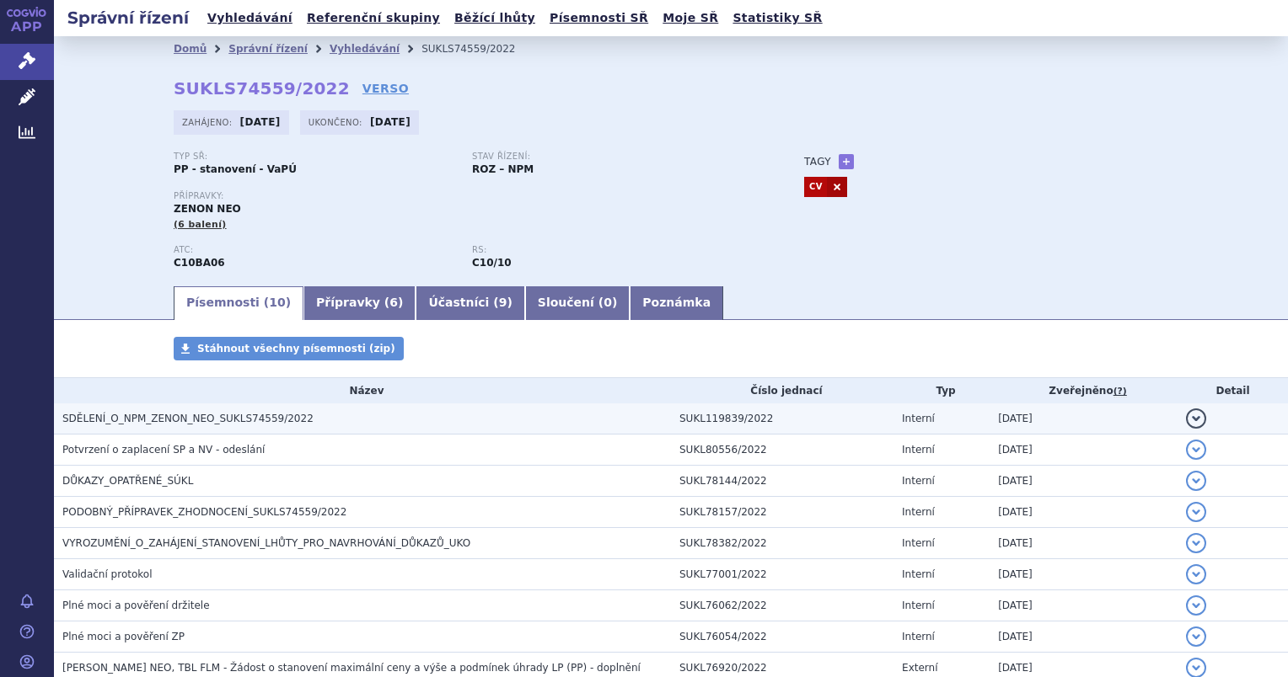
click at [119, 430] on td "SDĚLENÍ_O_NPM_ZENON_NEO_SUKLS74559/2022" at bounding box center [362, 419] width 617 height 31
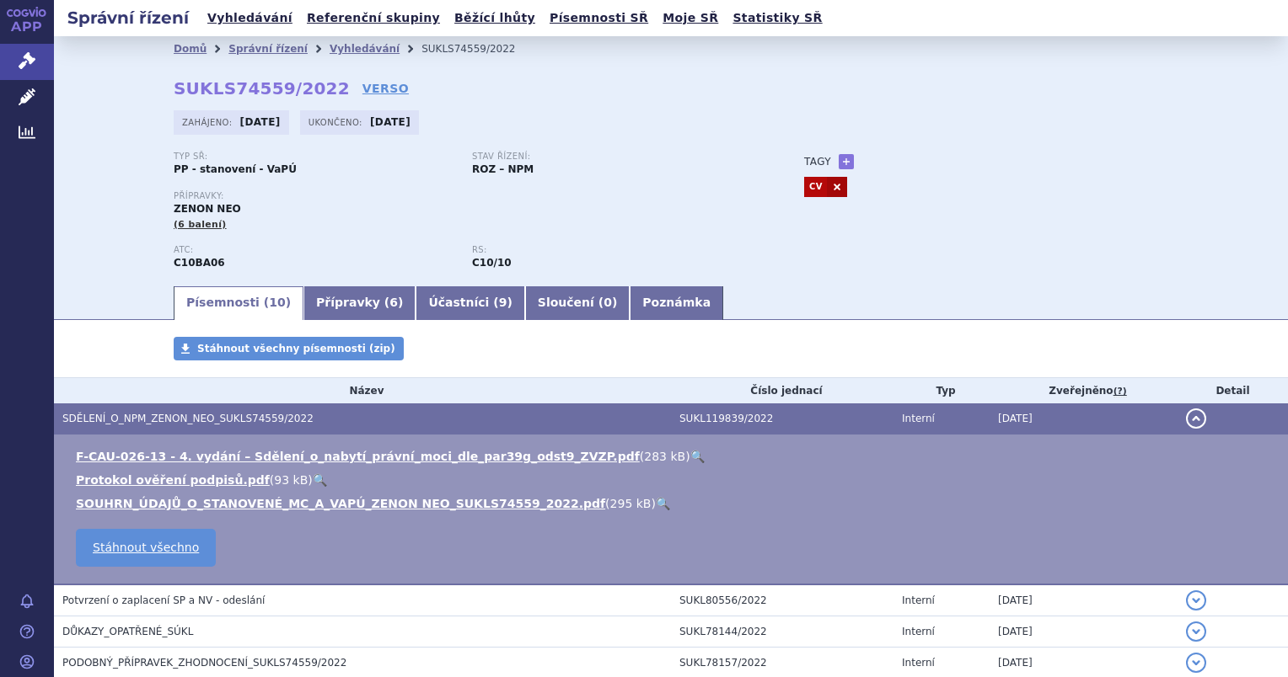
click at [656, 506] on link "🔍" at bounding box center [663, 503] width 14 height 13
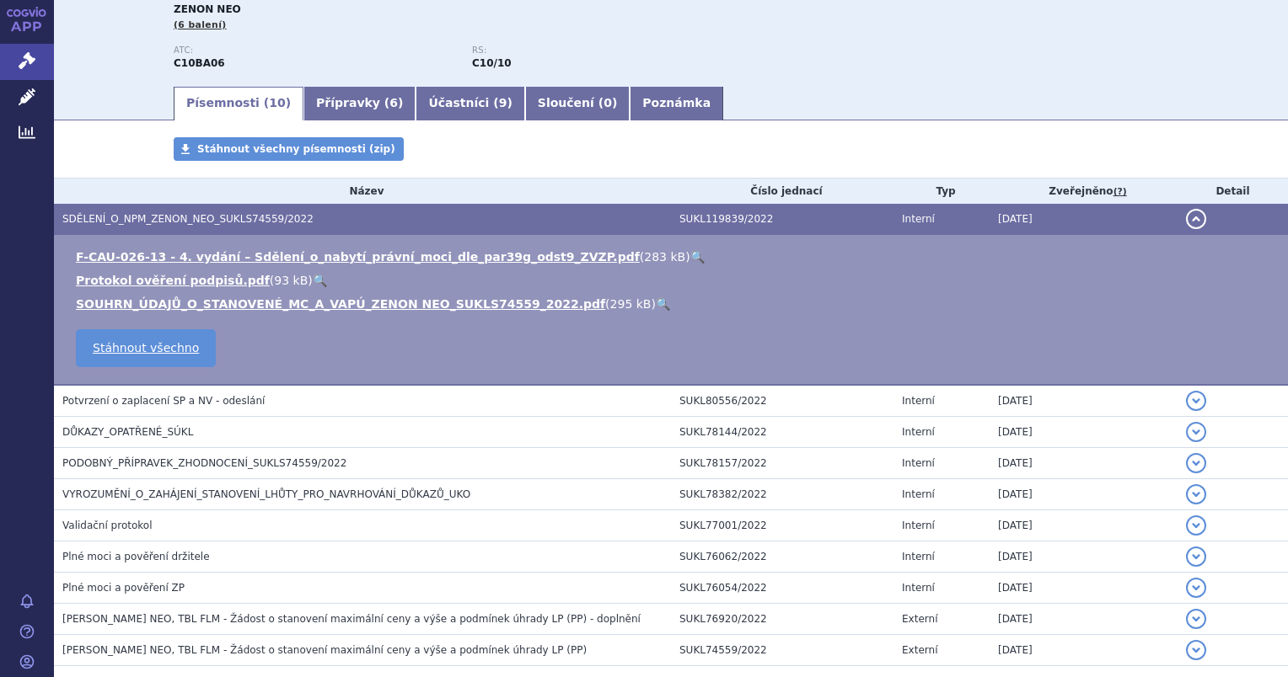
scroll to position [37, 0]
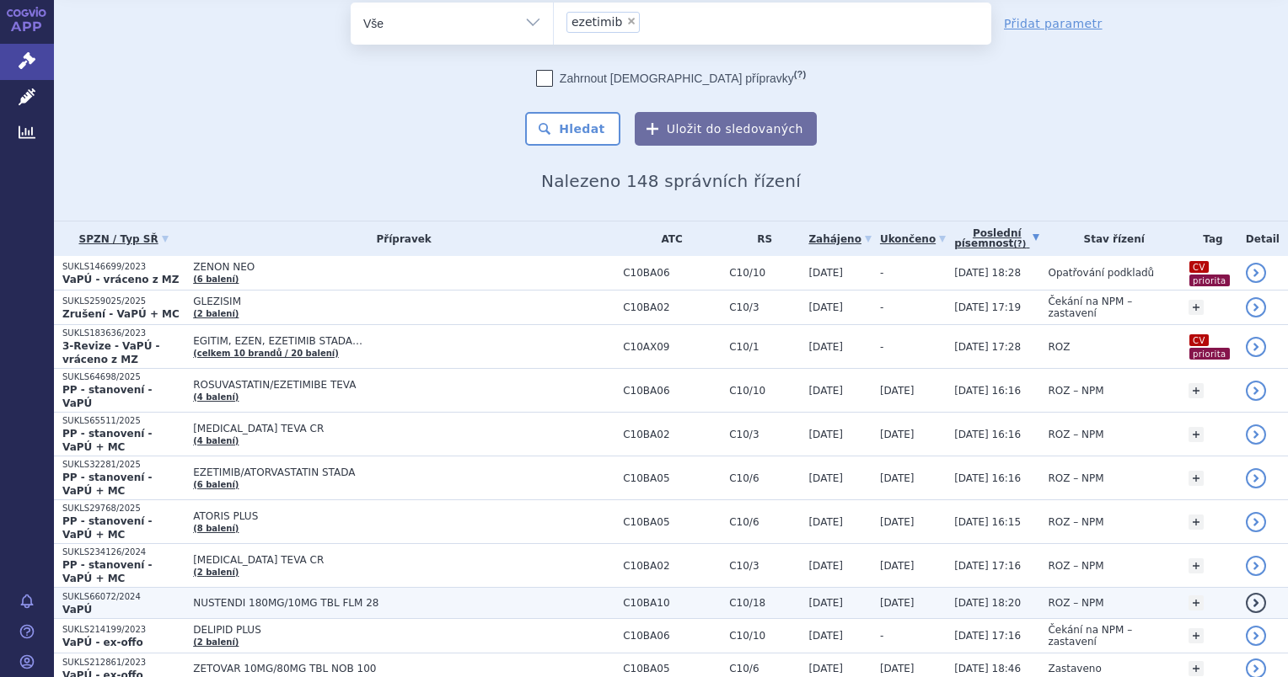
scroll to position [84, 0]
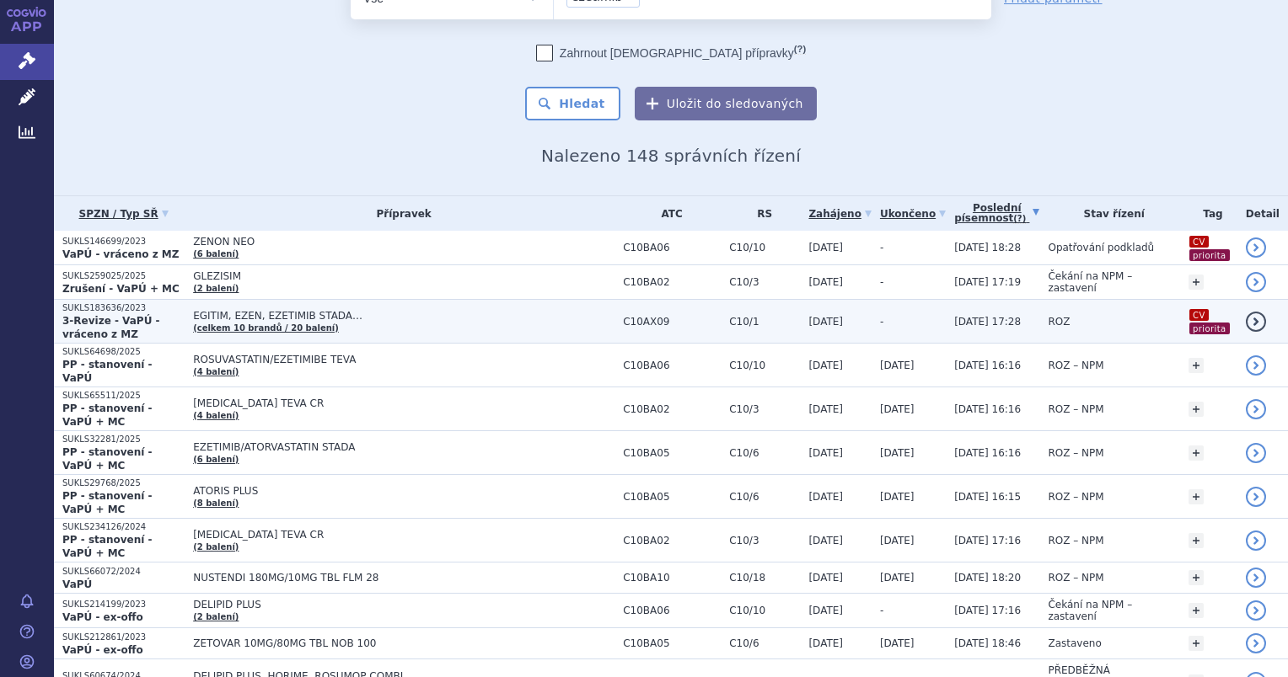
click at [154, 315] on strong "3-Revize - VaPÚ - vráceno z MZ" at bounding box center [111, 327] width 98 height 25
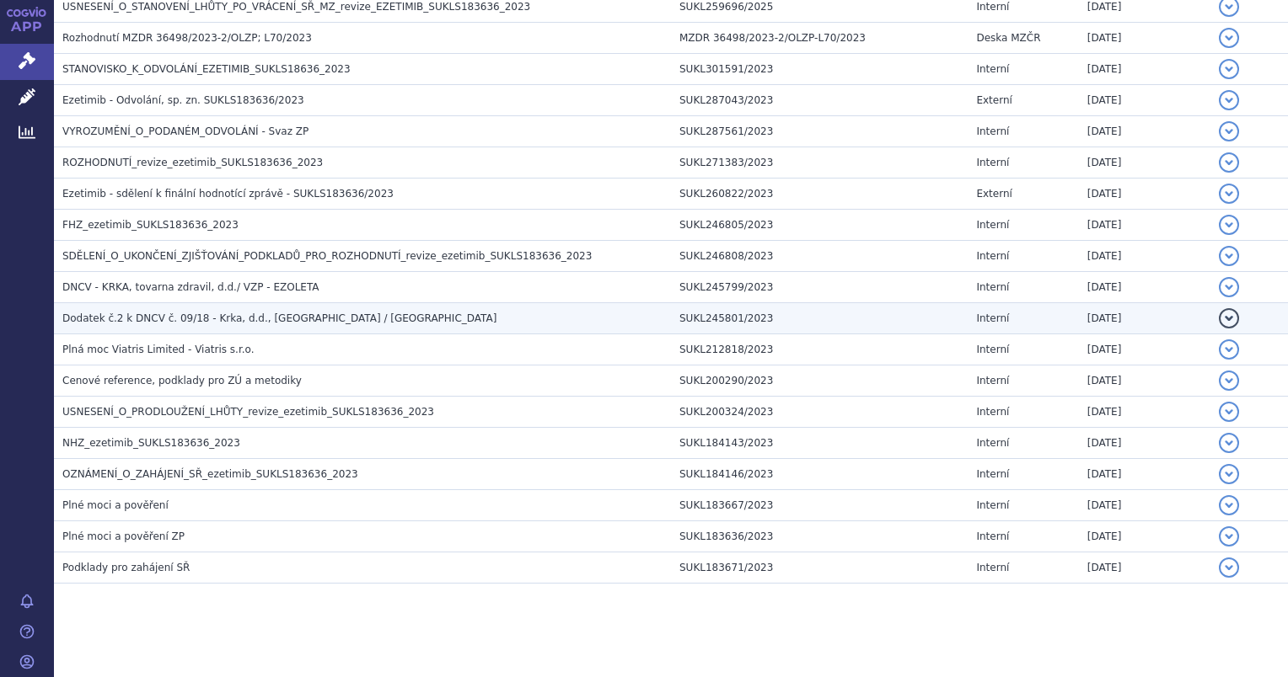
scroll to position [698, 0]
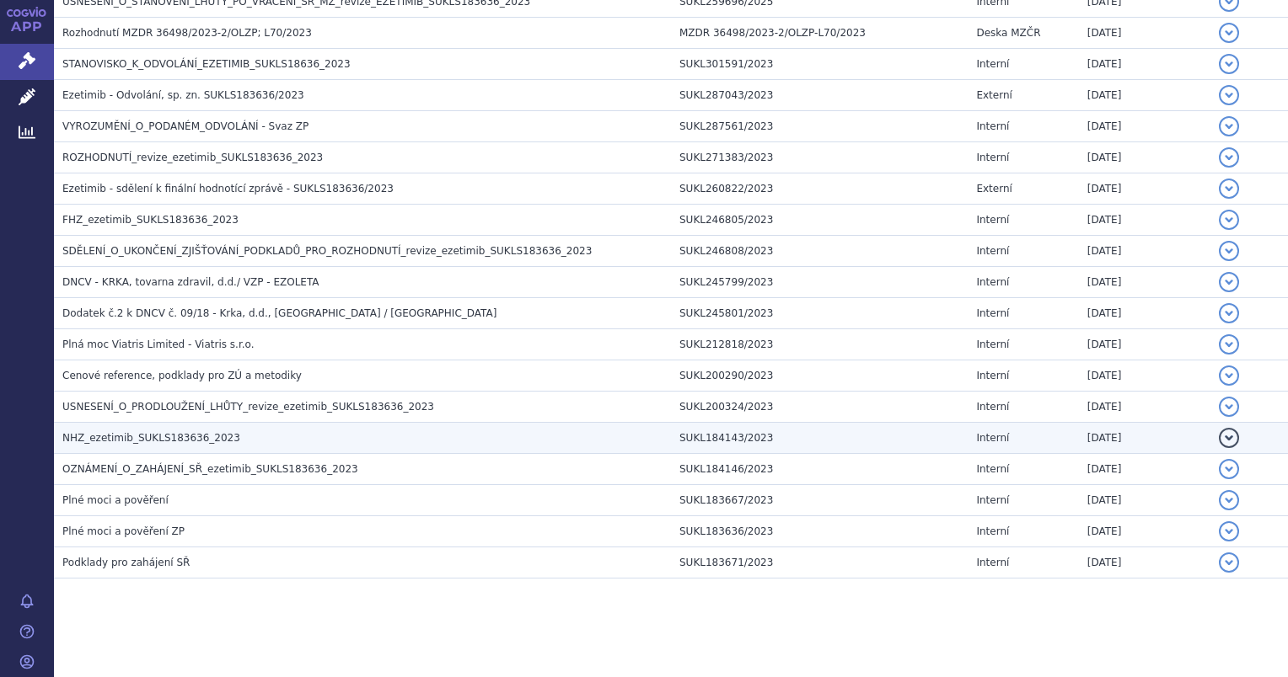
click at [124, 436] on span "NHZ_ezetimib_SUKLS183636_2023" at bounding box center [151, 438] width 178 height 12
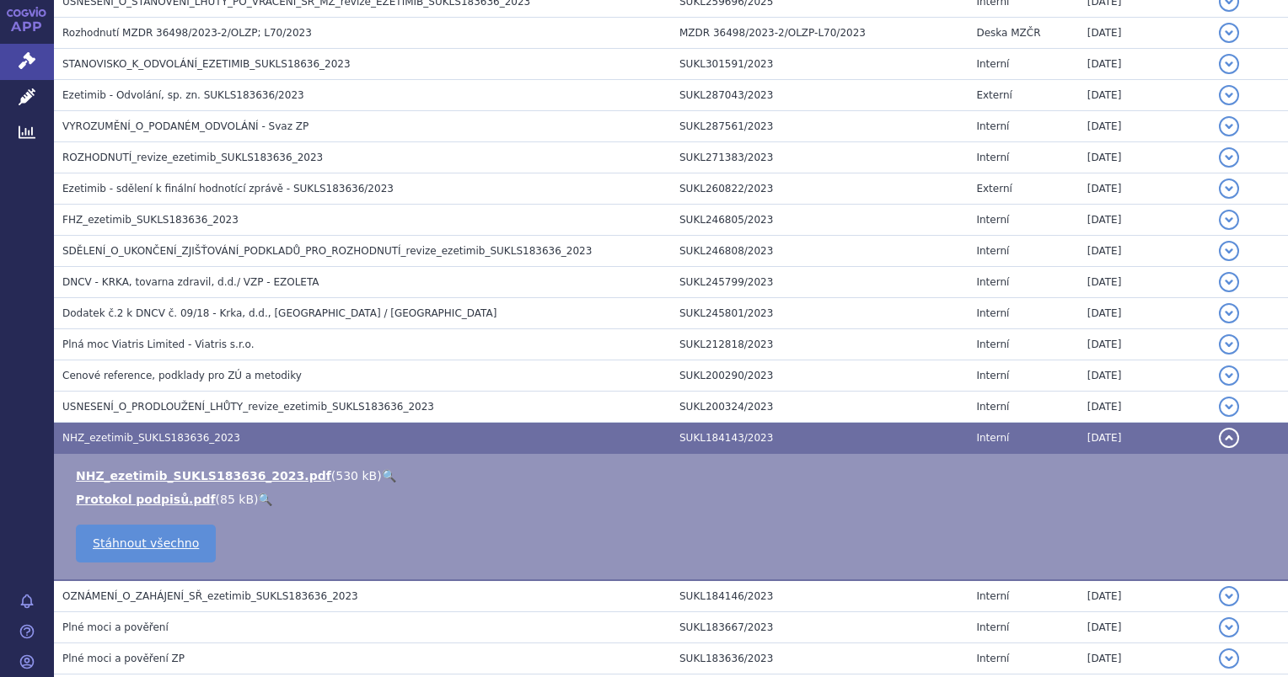
click at [382, 473] on link "🔍" at bounding box center [389, 475] width 14 height 13
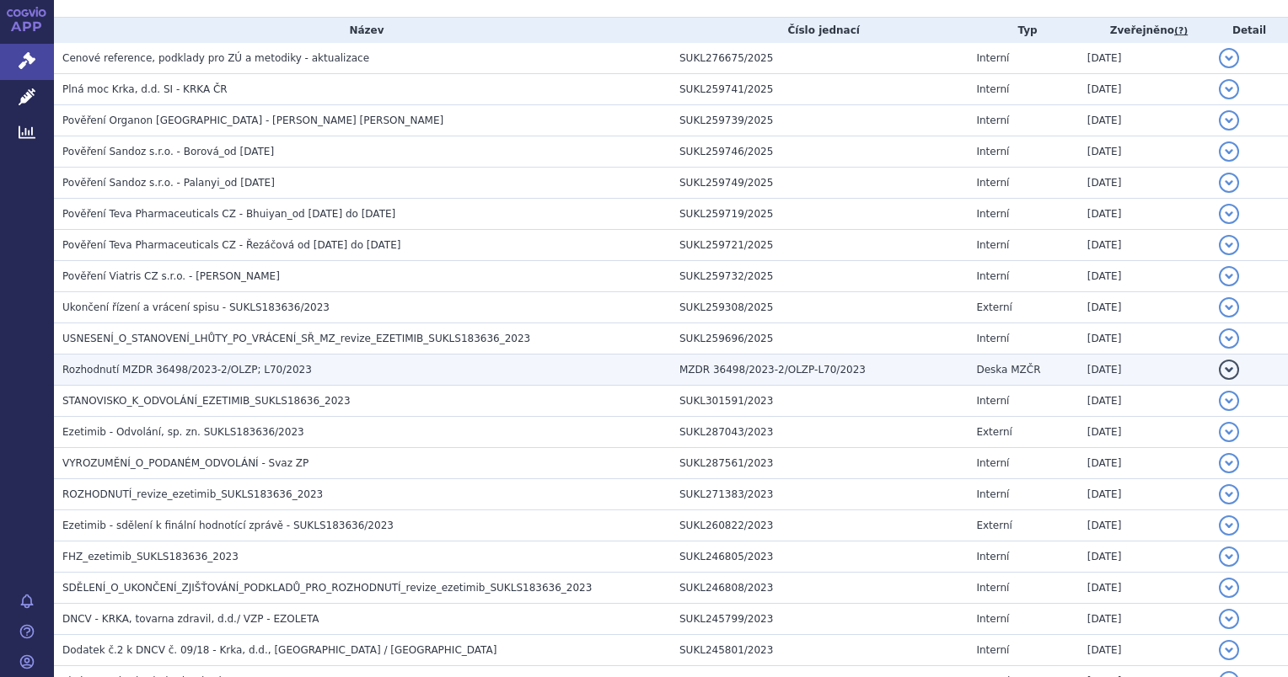
scroll to position [276, 0]
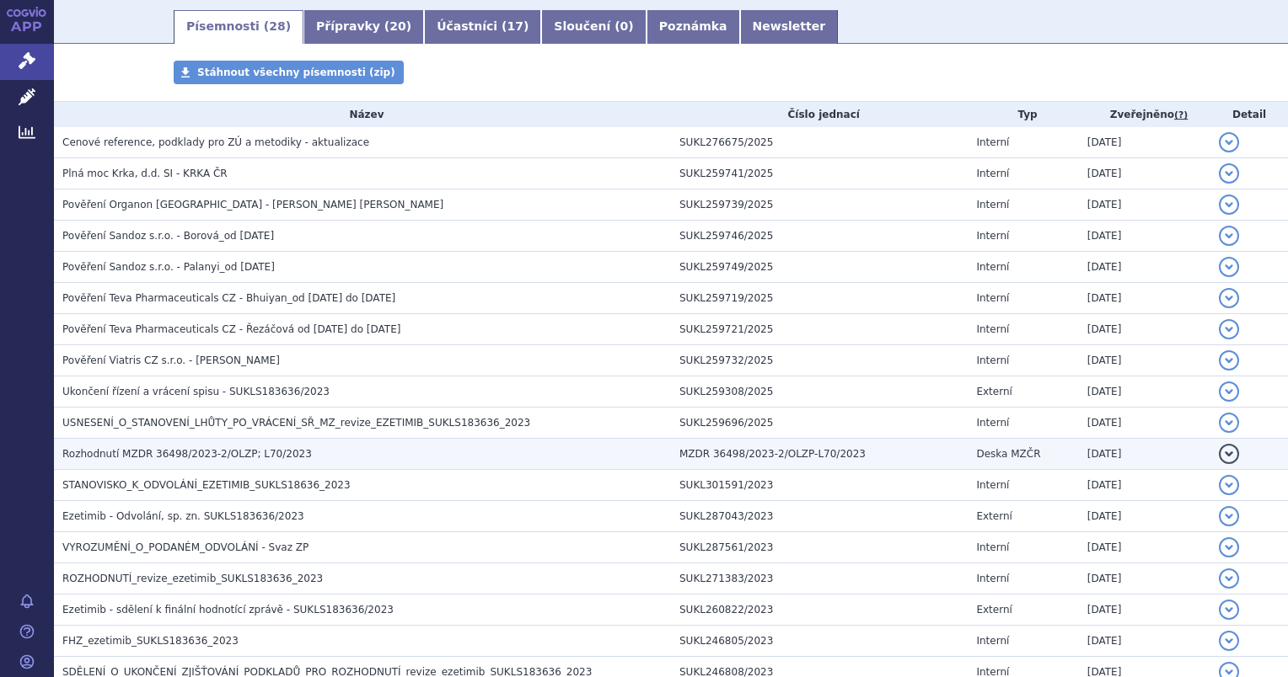
click at [138, 446] on h3 "Rozhodnutí MZDR 36498/2023-2/OLZP; L70/2023" at bounding box center [366, 454] width 608 height 17
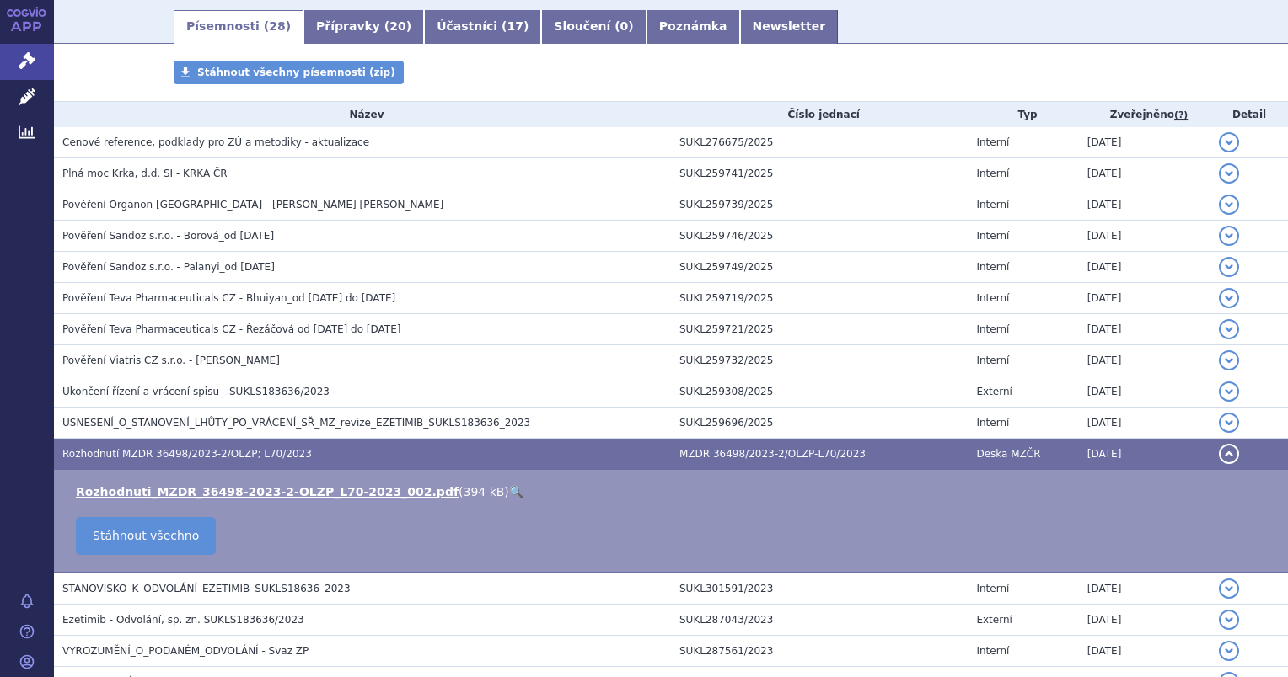
click at [509, 492] on link "🔍" at bounding box center [516, 491] width 14 height 13
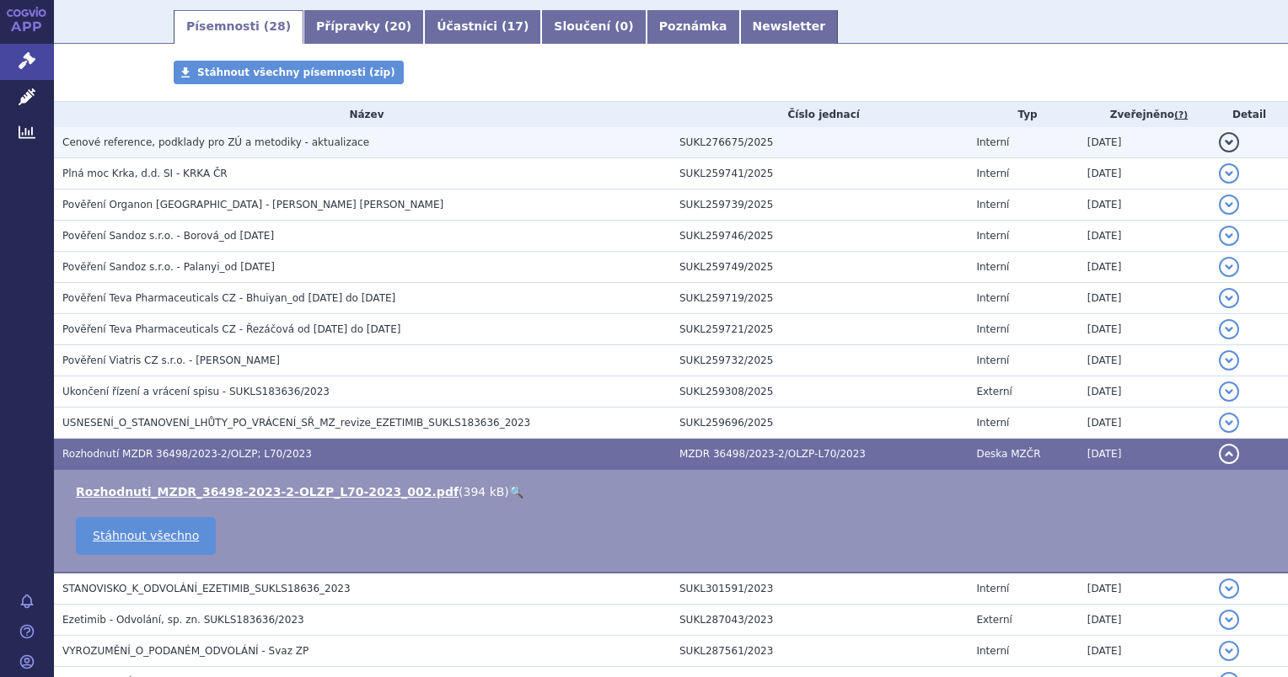
click at [127, 147] on span "Cenové reference, podklady pro ZÚ a metodiky - aktualizace" at bounding box center [215, 143] width 307 height 12
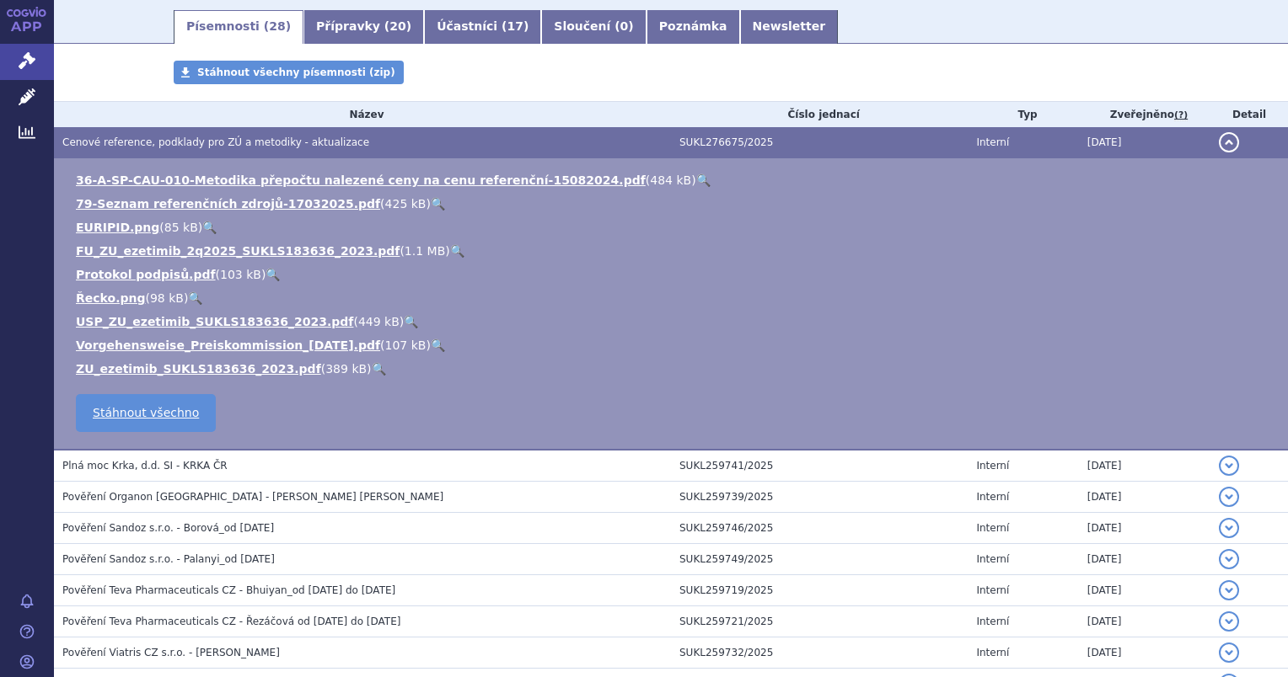
click at [450, 256] on link "🔍" at bounding box center [457, 250] width 14 height 13
click at [372, 376] on link "🔍" at bounding box center [379, 368] width 14 height 13
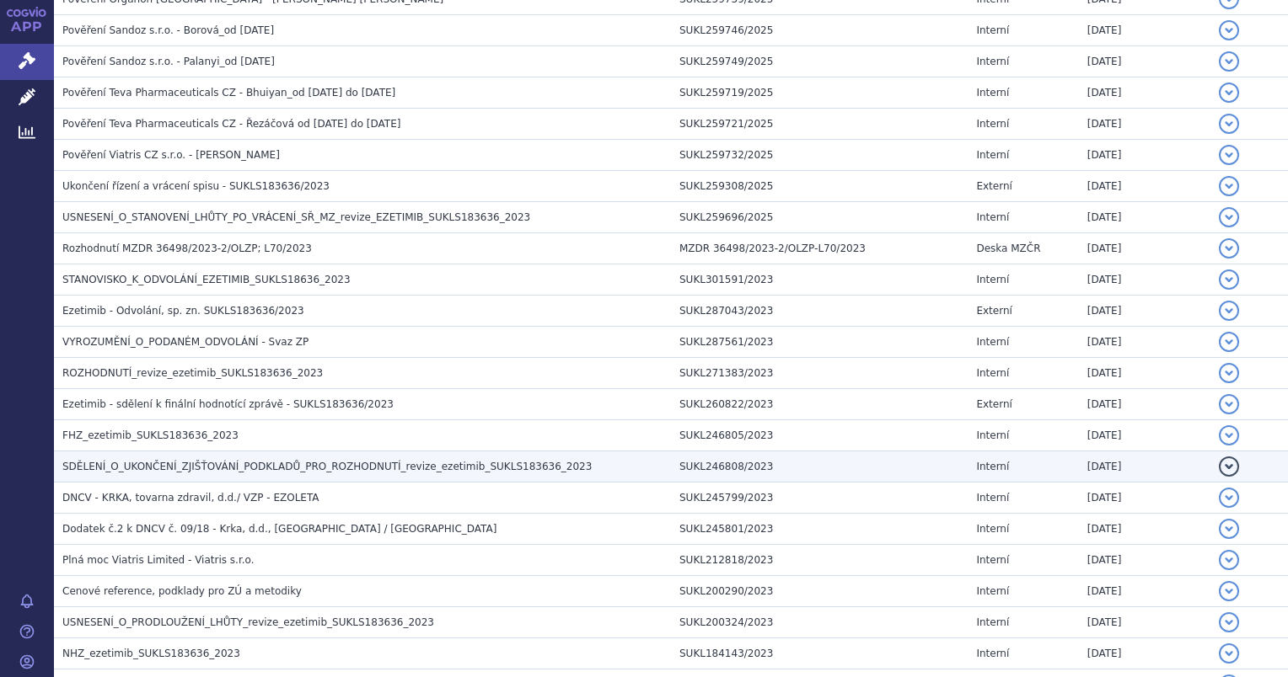
scroll to position [782, 0]
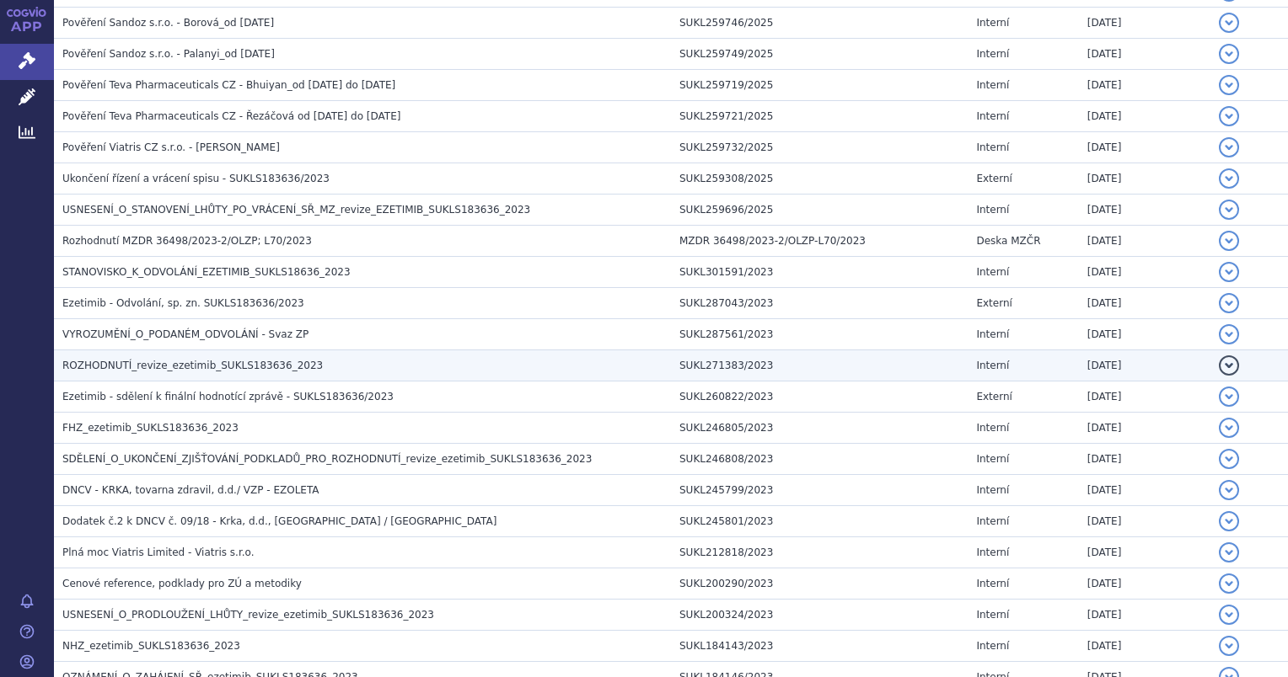
click at [138, 364] on span "ROZHODNUTÍ_revize_ezetimib_SUKLS183636_2023" at bounding box center [192, 366] width 260 height 12
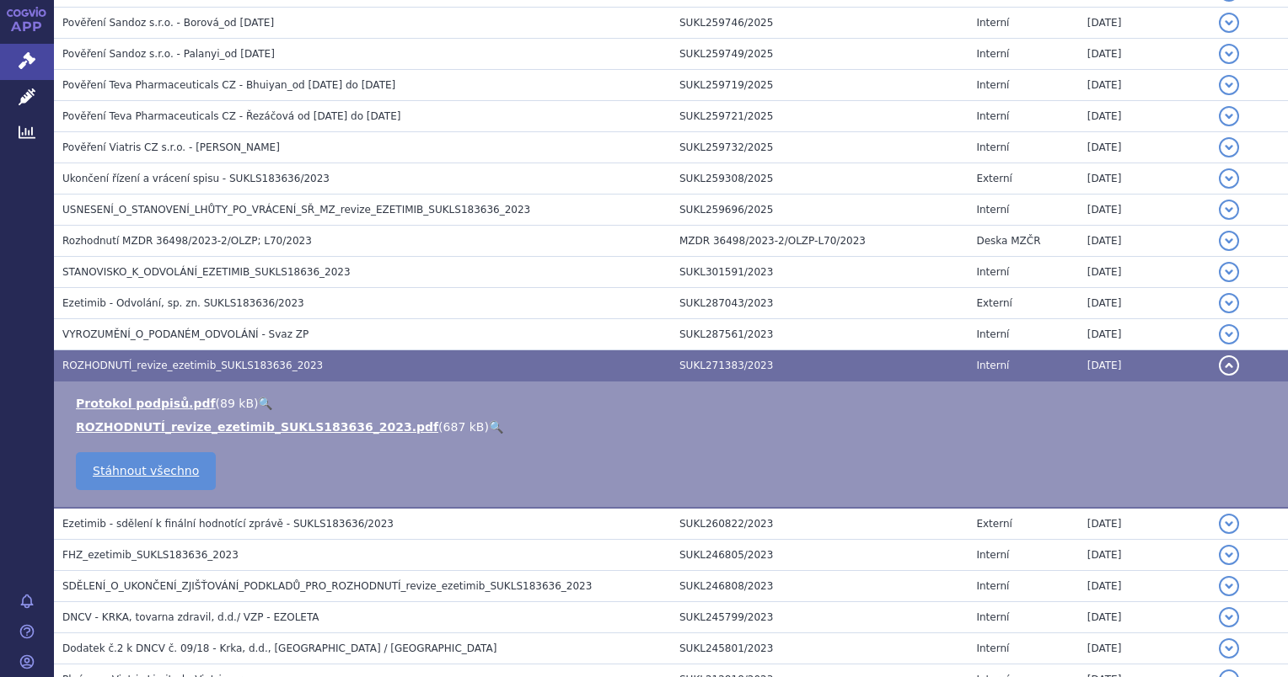
click at [489, 426] on link "🔍" at bounding box center [496, 426] width 14 height 13
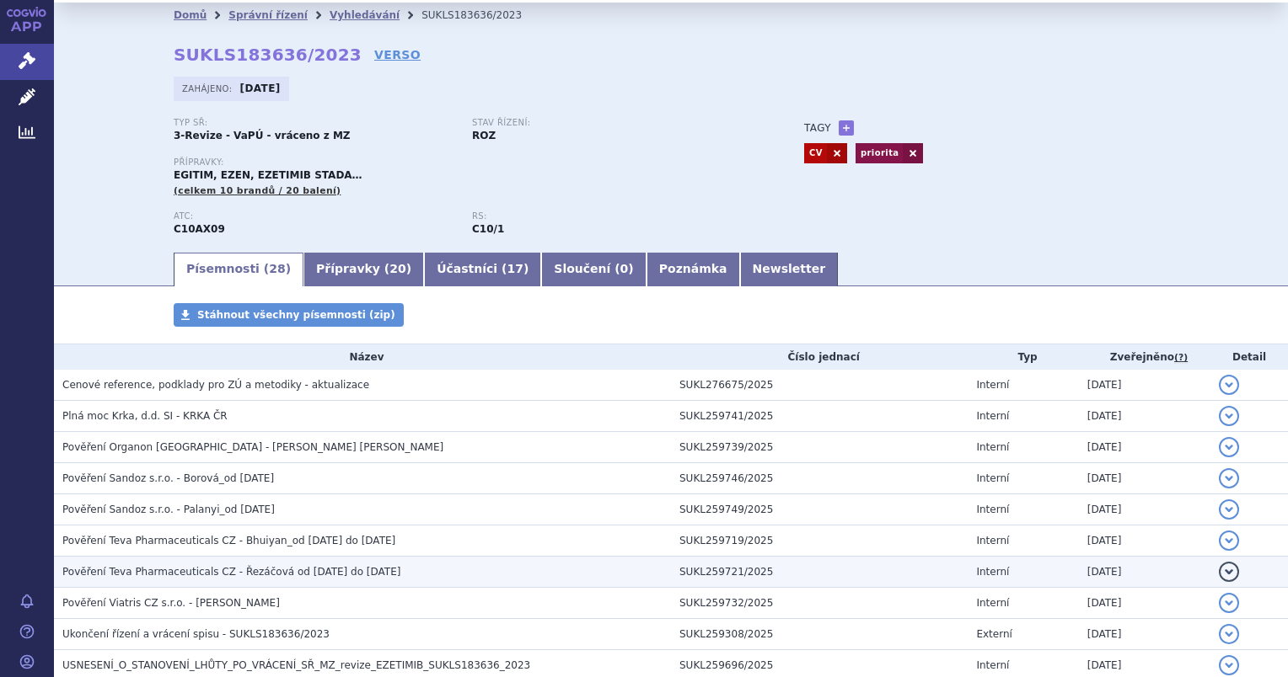
scroll to position [0, 0]
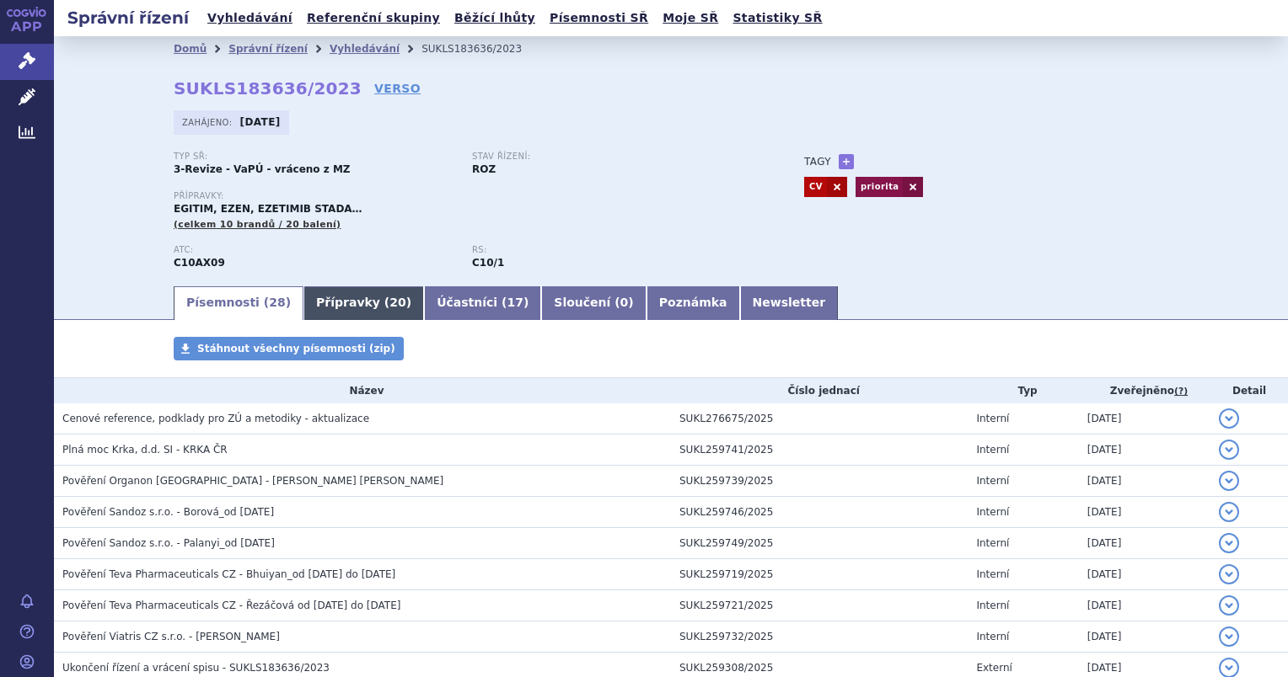
click at [308, 303] on link "Přípravky ( 20 )" at bounding box center [363, 303] width 120 height 34
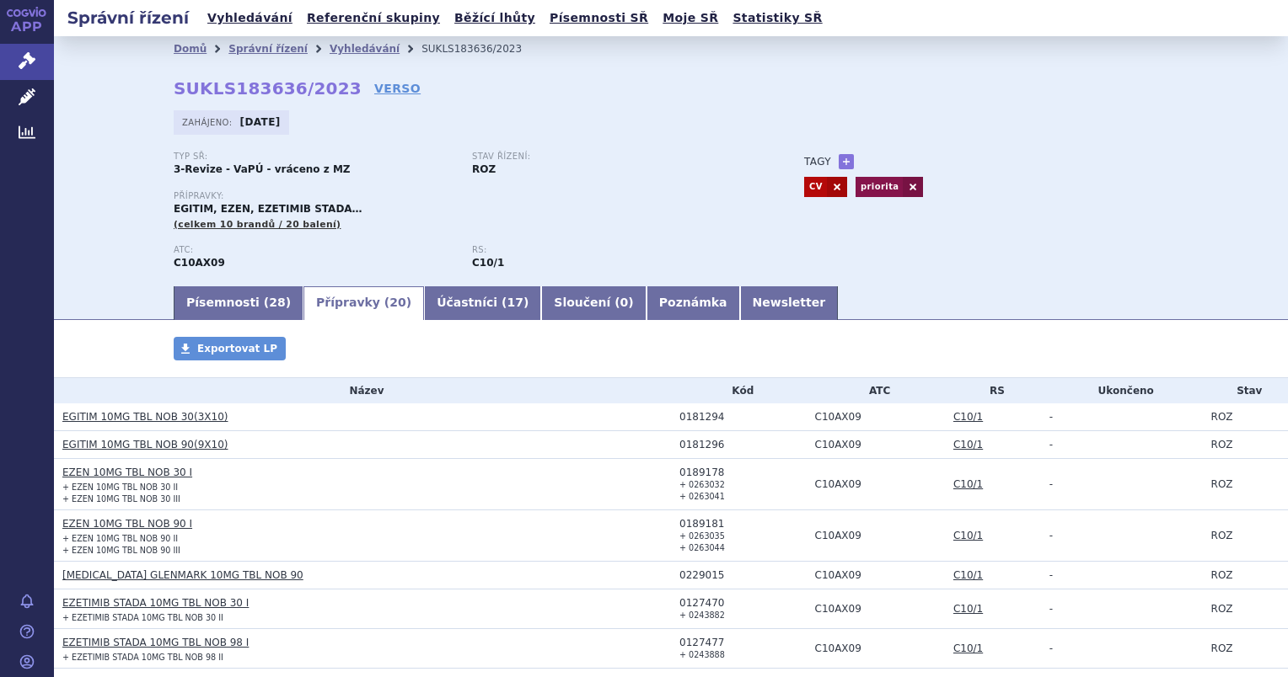
click at [688, 421] on div "0181294" at bounding box center [742, 417] width 127 height 12
click at [683, 418] on div "0181294" at bounding box center [742, 417] width 127 height 12
copy div "0181294"
click at [218, 302] on link "Písemnosti ( 28 )" at bounding box center [239, 303] width 130 height 34
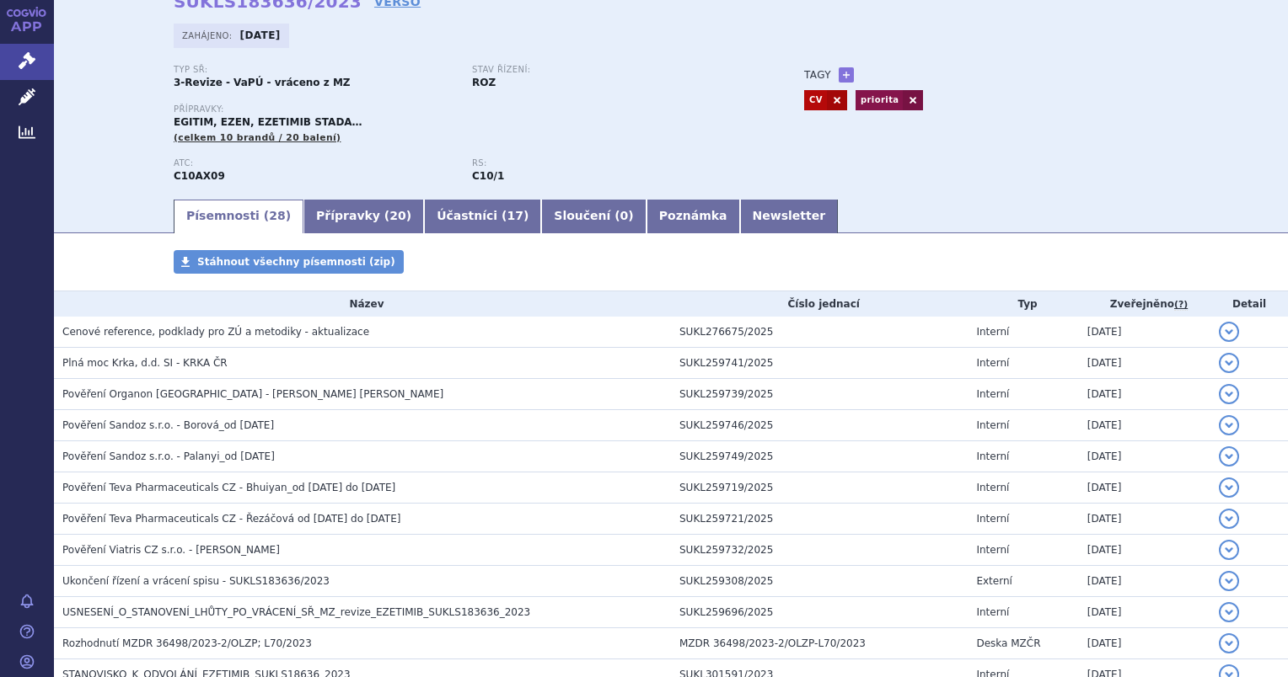
scroll to position [84, 0]
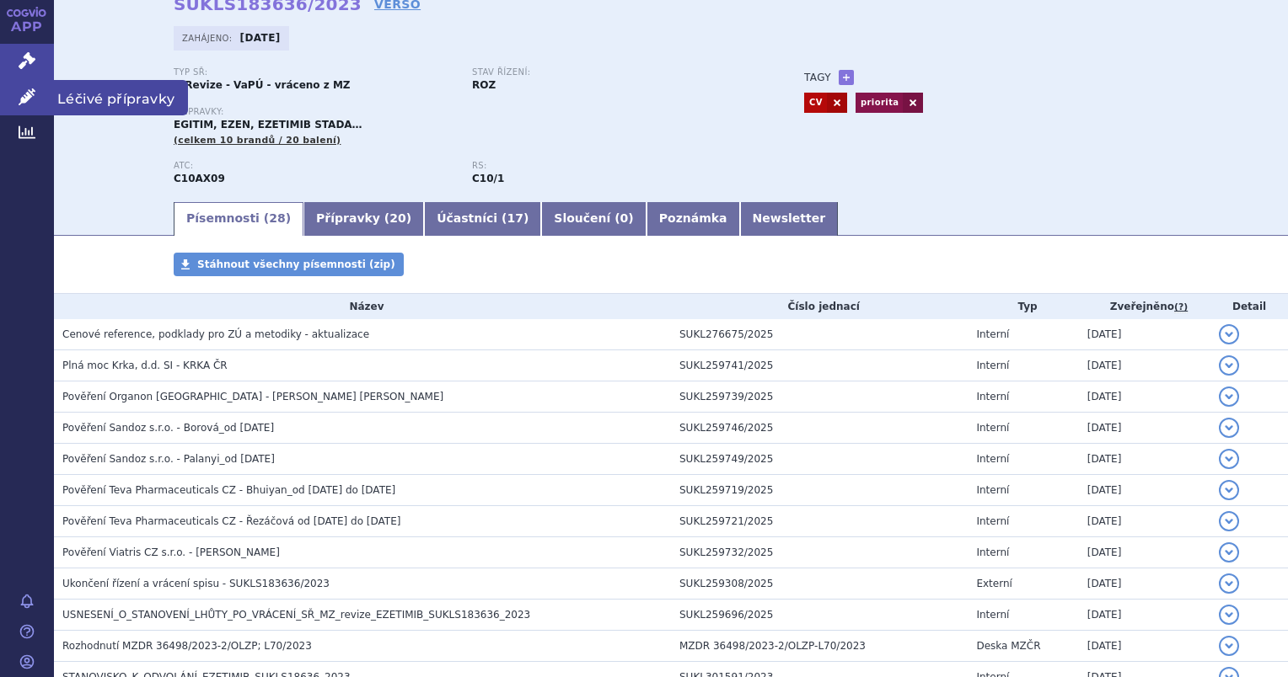
click at [30, 88] on icon at bounding box center [27, 96] width 17 height 17
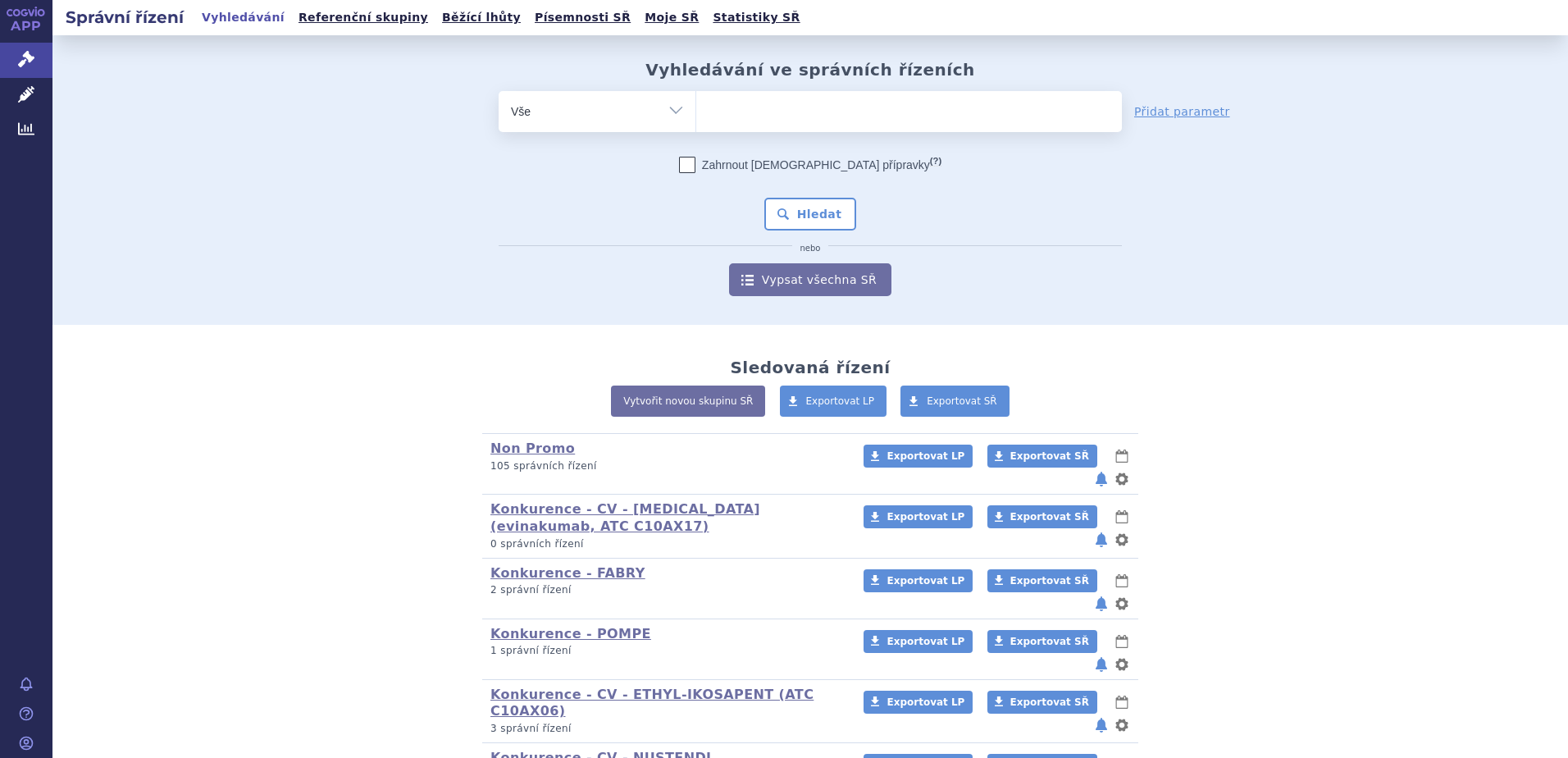
drag, startPoint x: 497, startPoint y: 18, endPoint x: 508, endPoint y: 34, distance: 19.4
click at [529, 18] on link "Písemnosti SŘ" at bounding box center [582, 18] width 106 height 22
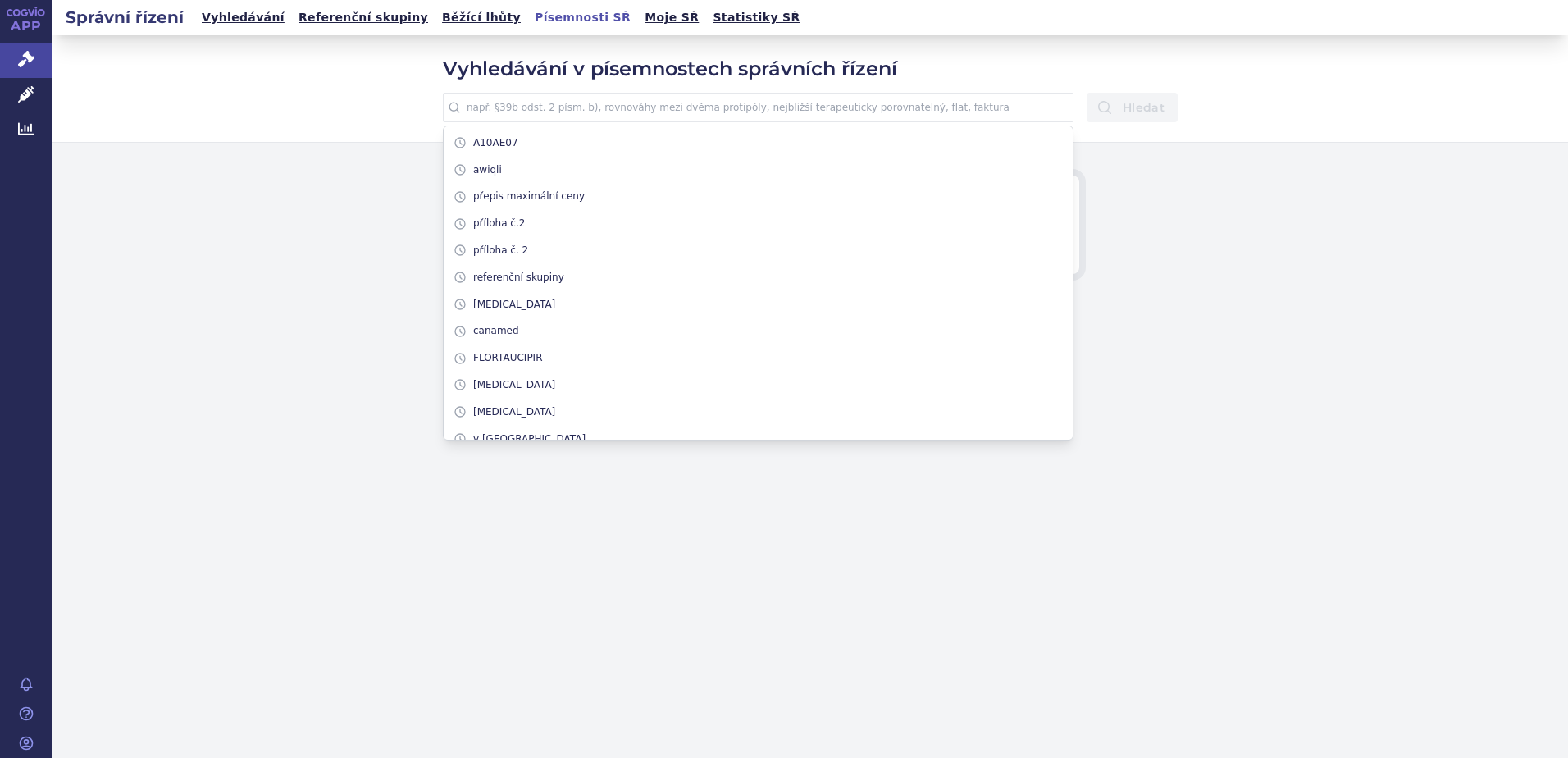
click at [548, 107] on input "text" at bounding box center [758, 107] width 631 height 29
paste input "MZDR22978/2017-2/FAR"
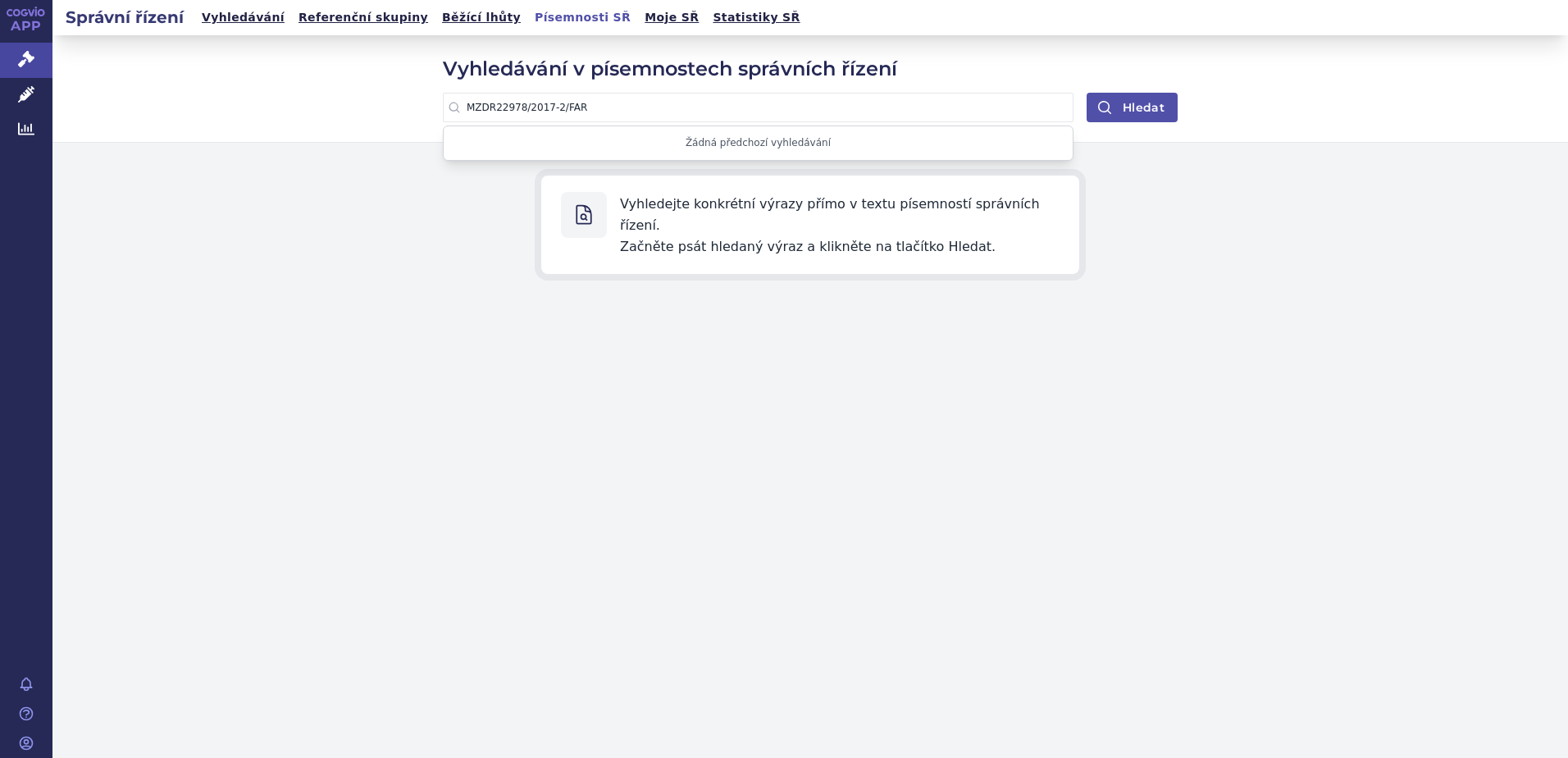
type input "MZDR22978/2017-2/FAR"
click at [1128, 108] on button "Hledat" at bounding box center [1132, 107] width 91 height 29
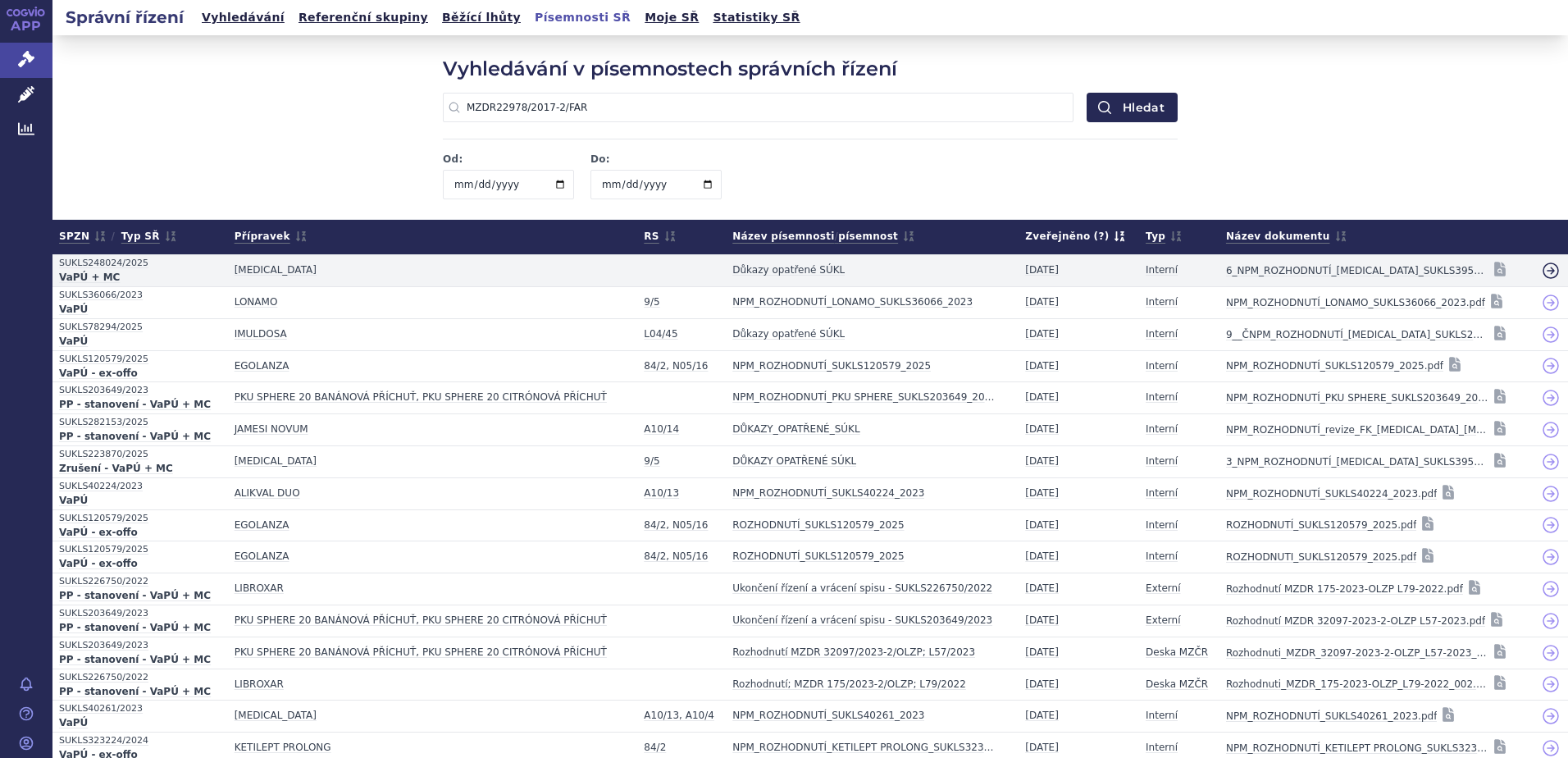
click at [1548, 272] on icon at bounding box center [1550, 271] width 7 height 7
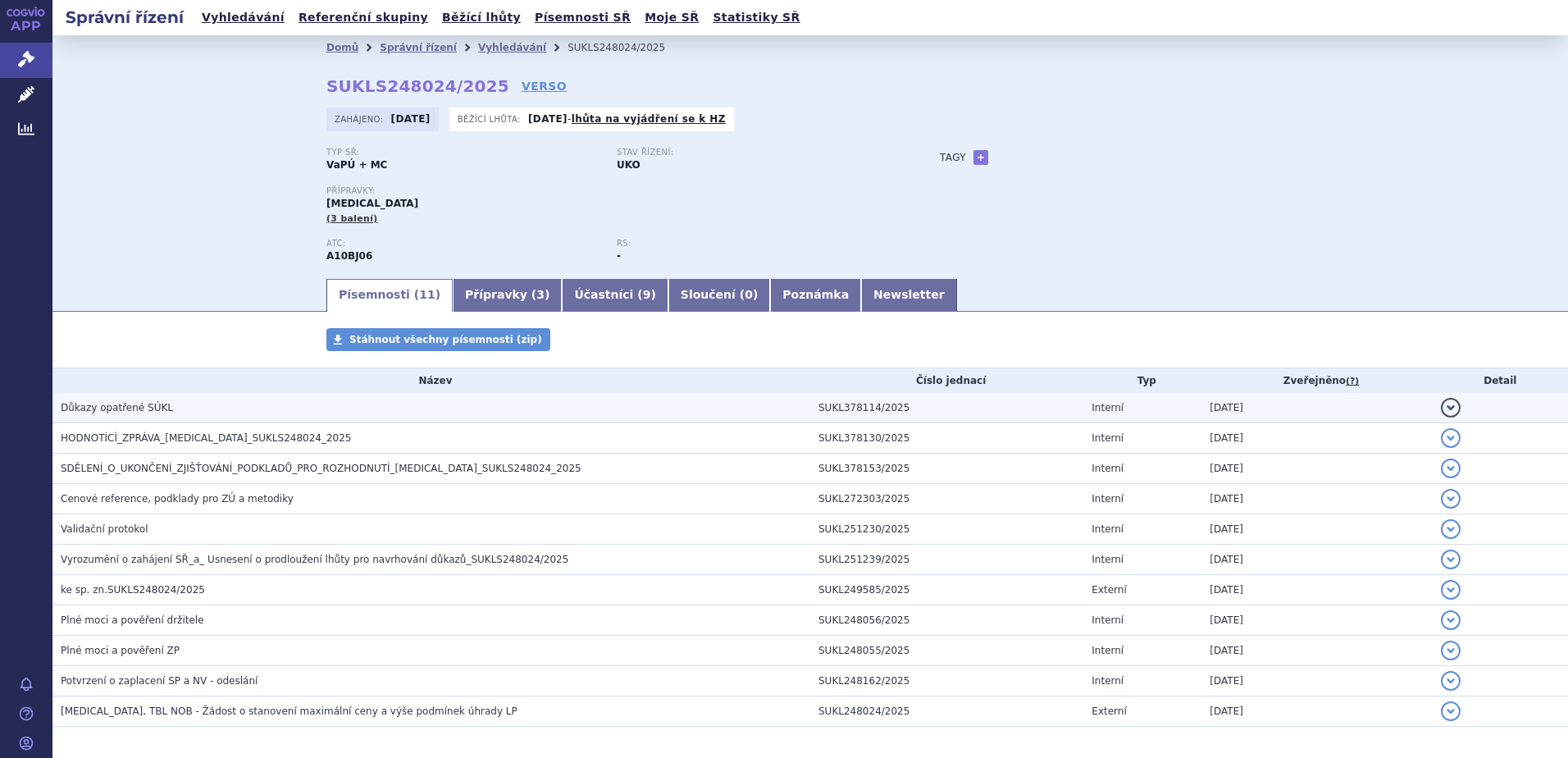
click at [110, 409] on span "Důkazy opatřené SÚKL" at bounding box center [116, 408] width 112 height 12
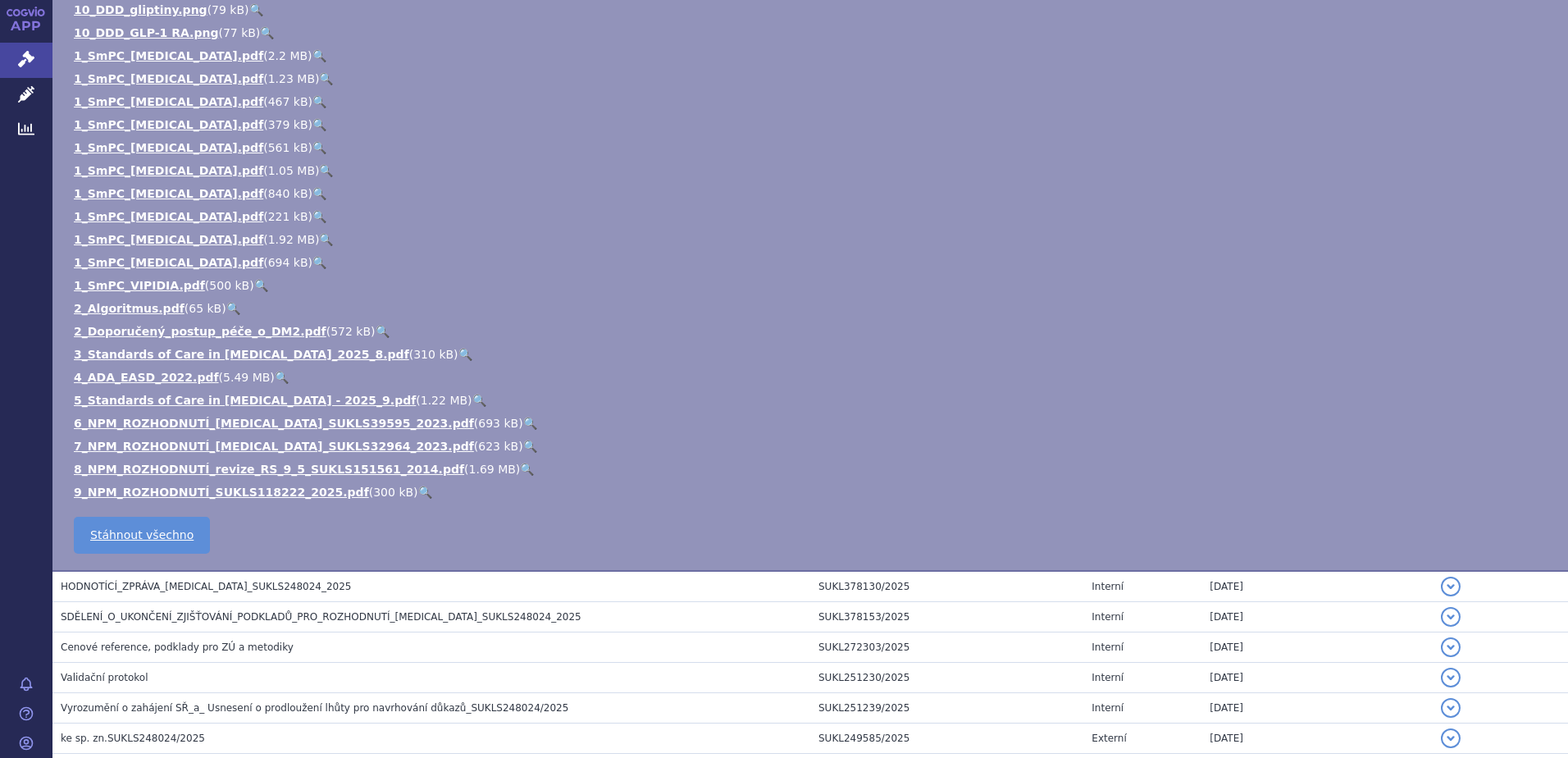
scroll to position [492, 0]
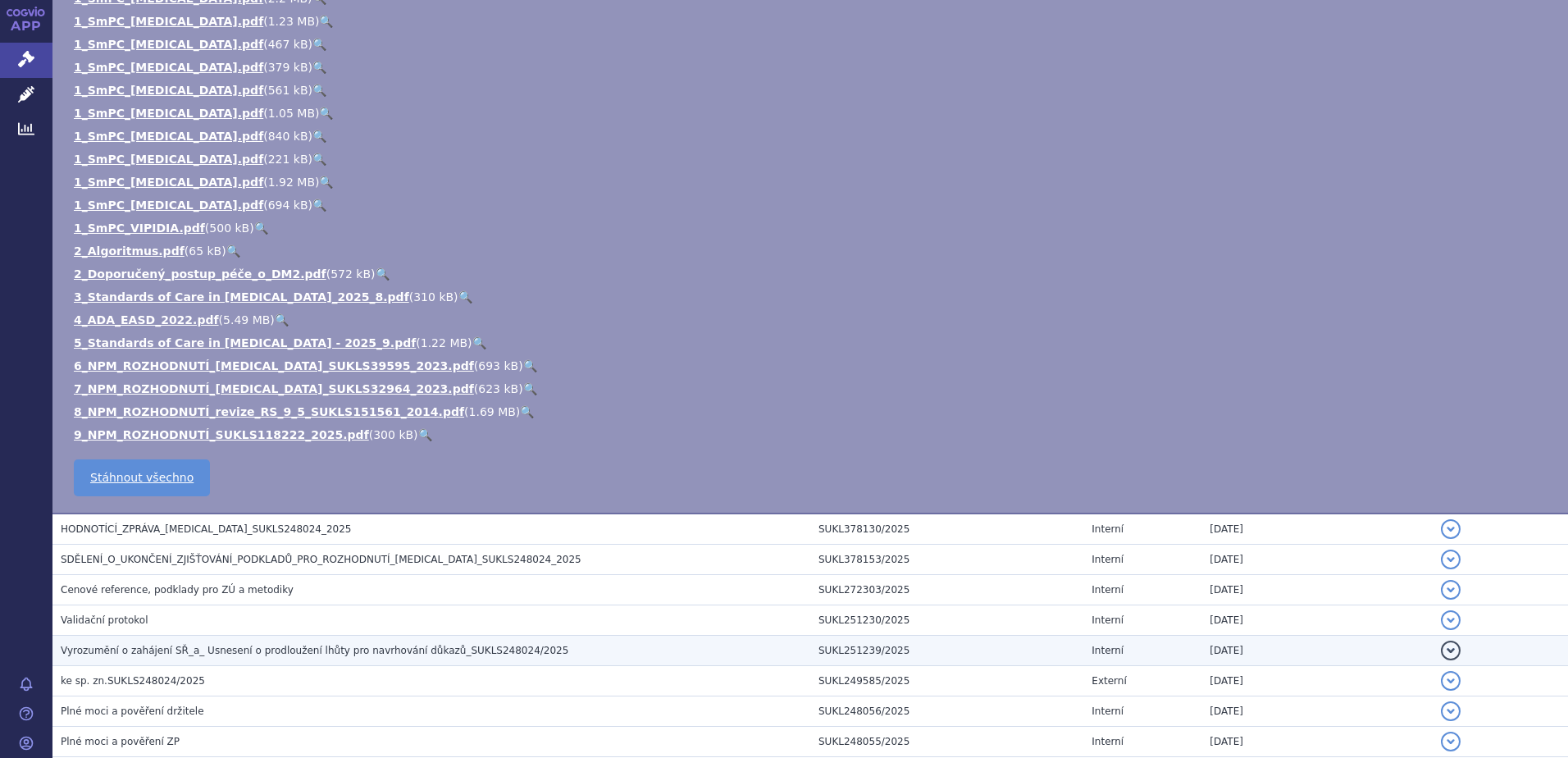
click at [171, 646] on span "Vyrozumění o zahájení SŘ_a_ Usnesení o prodloužení lhůty pro navrhování důkazů_…" at bounding box center [314, 650] width 508 height 12
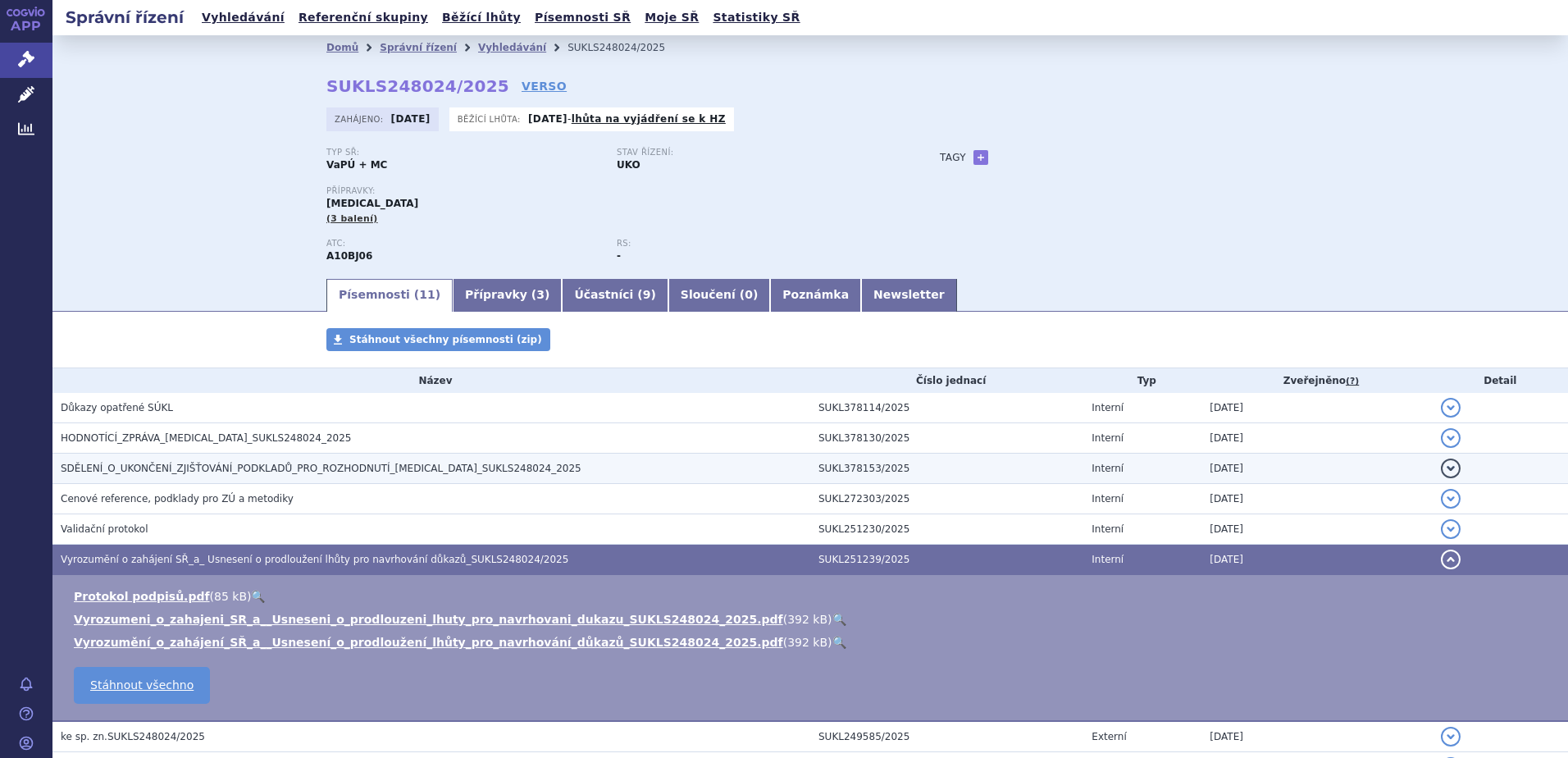
click at [140, 462] on span "SDĚLENÍ_O_UKONČENÍ_ZJIŠŤOVÁNÍ_PODKLADŮ_PRO_ROZHODNUTÍ_RYBELSUS_SUKLS248024_2025" at bounding box center [320, 468] width 521 height 12
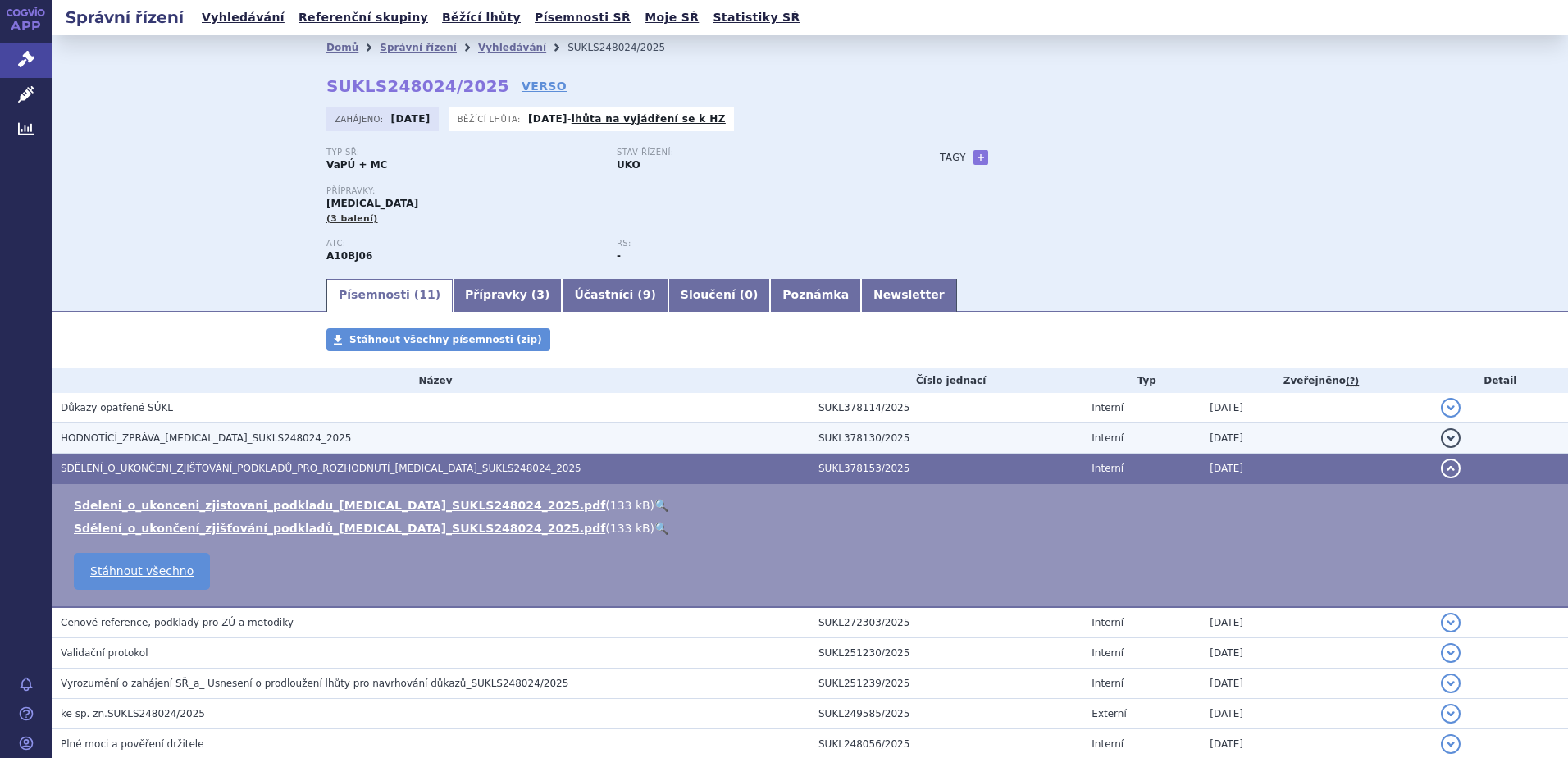
click at [153, 444] on span "HODNOTÍCÍ_ZPRÁVA_RYBELSUS_SUKLS248024_2025" at bounding box center [205, 438] width 291 height 12
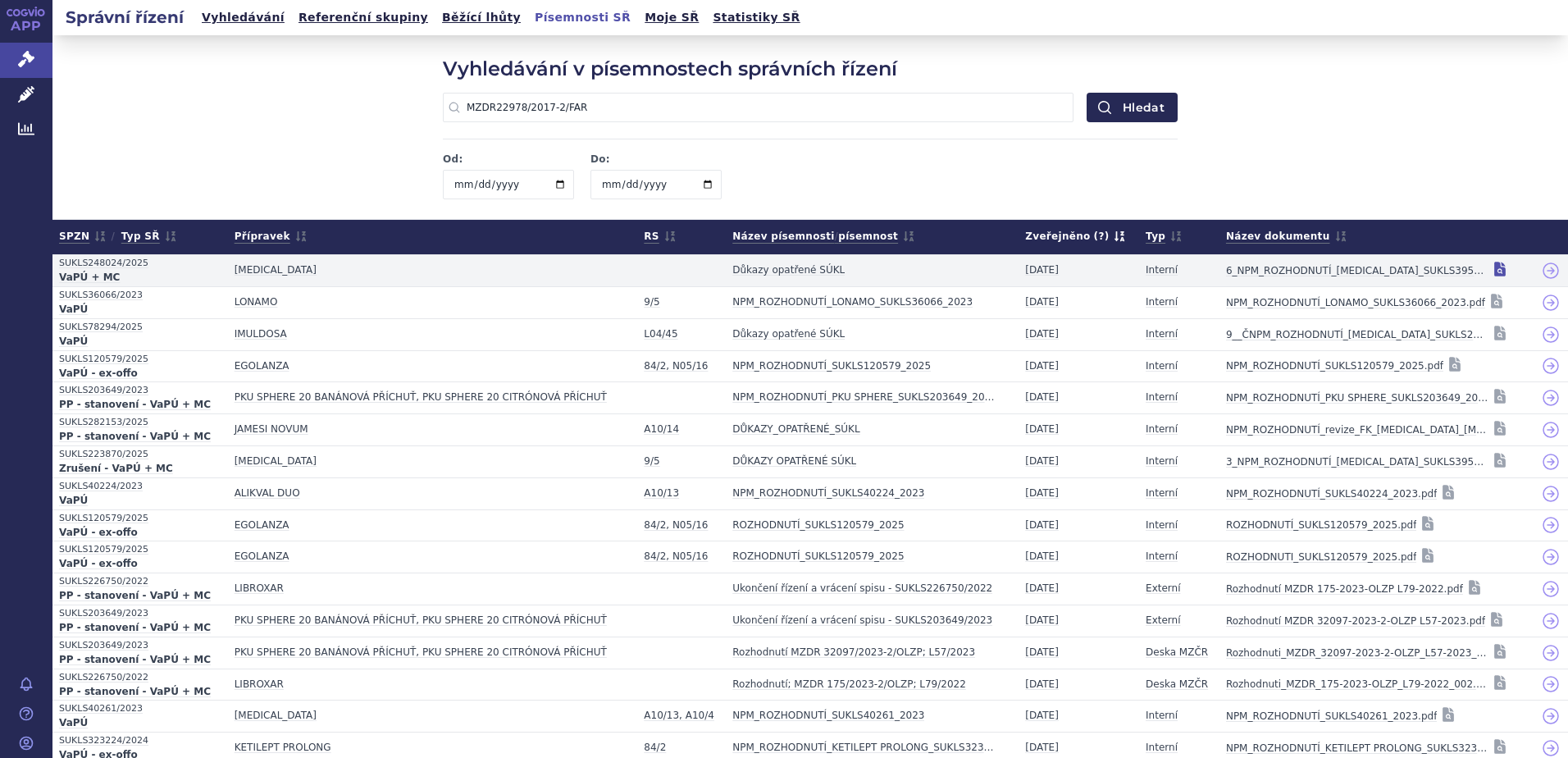
click at [1494, 268] on icon at bounding box center [1500, 269] width 12 height 15
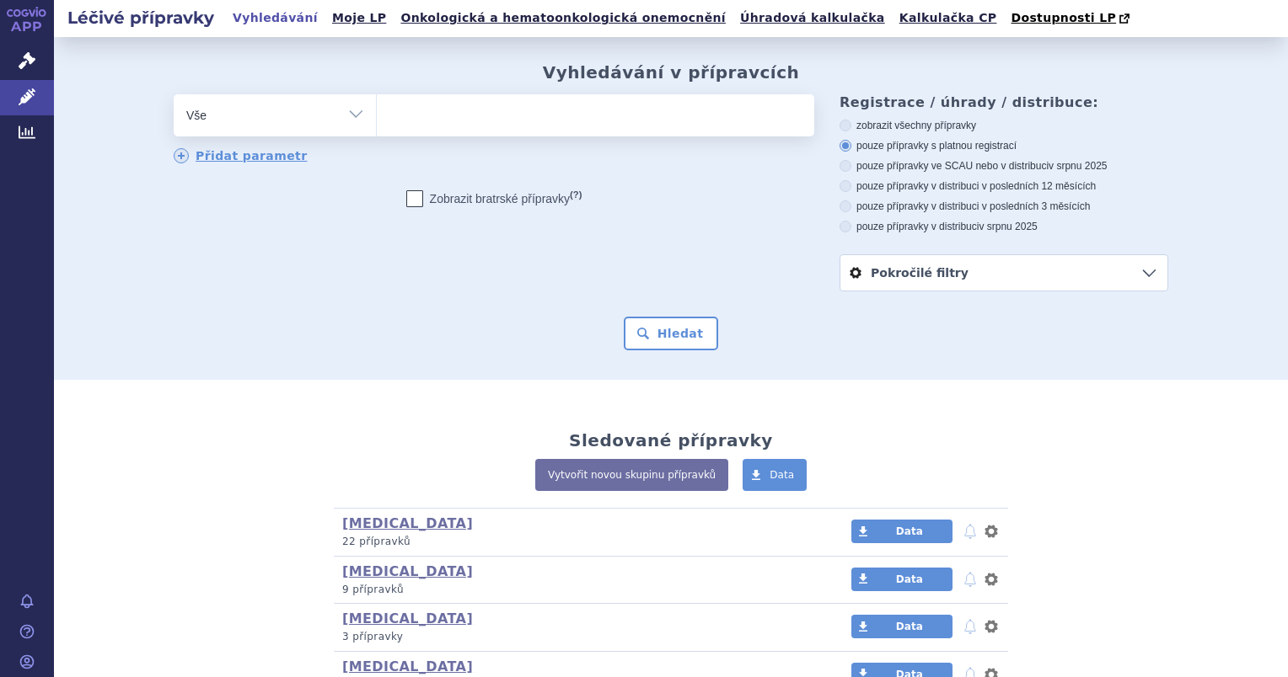
type input "0181294"
select select "0181294"
click at [670, 332] on button "Hledat" at bounding box center [671, 334] width 95 height 34
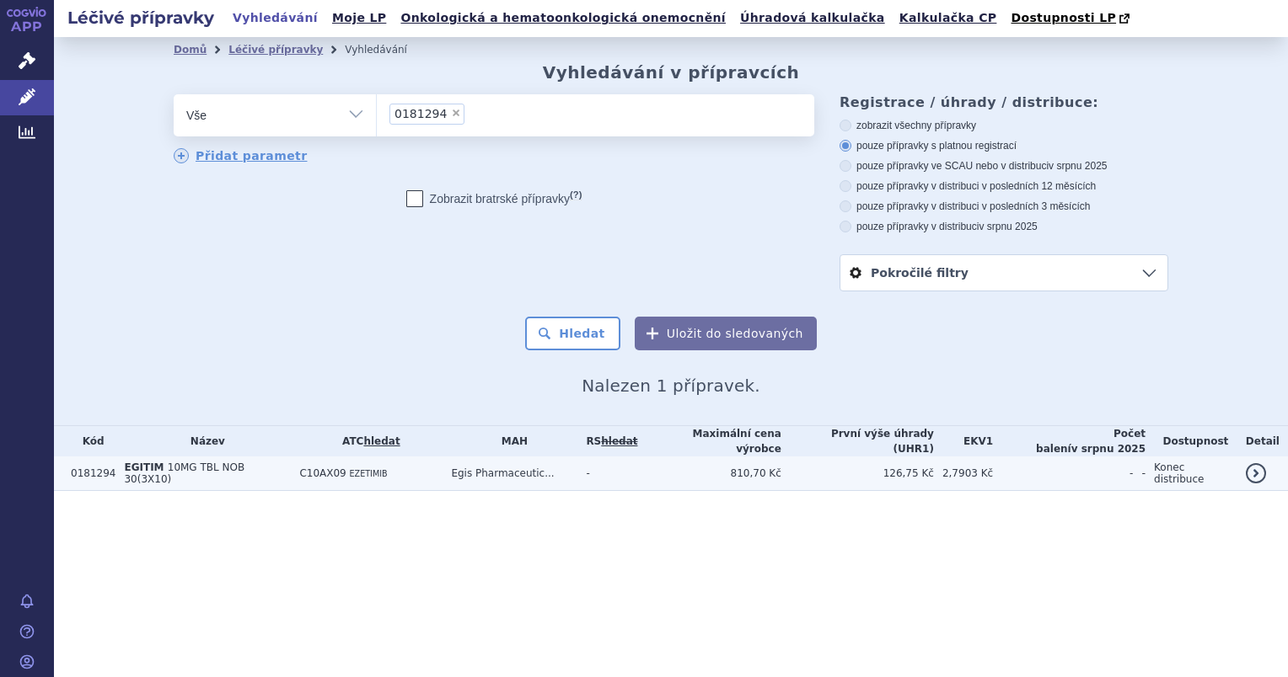
click at [140, 468] on span "EGITIM" at bounding box center [144, 468] width 40 height 12
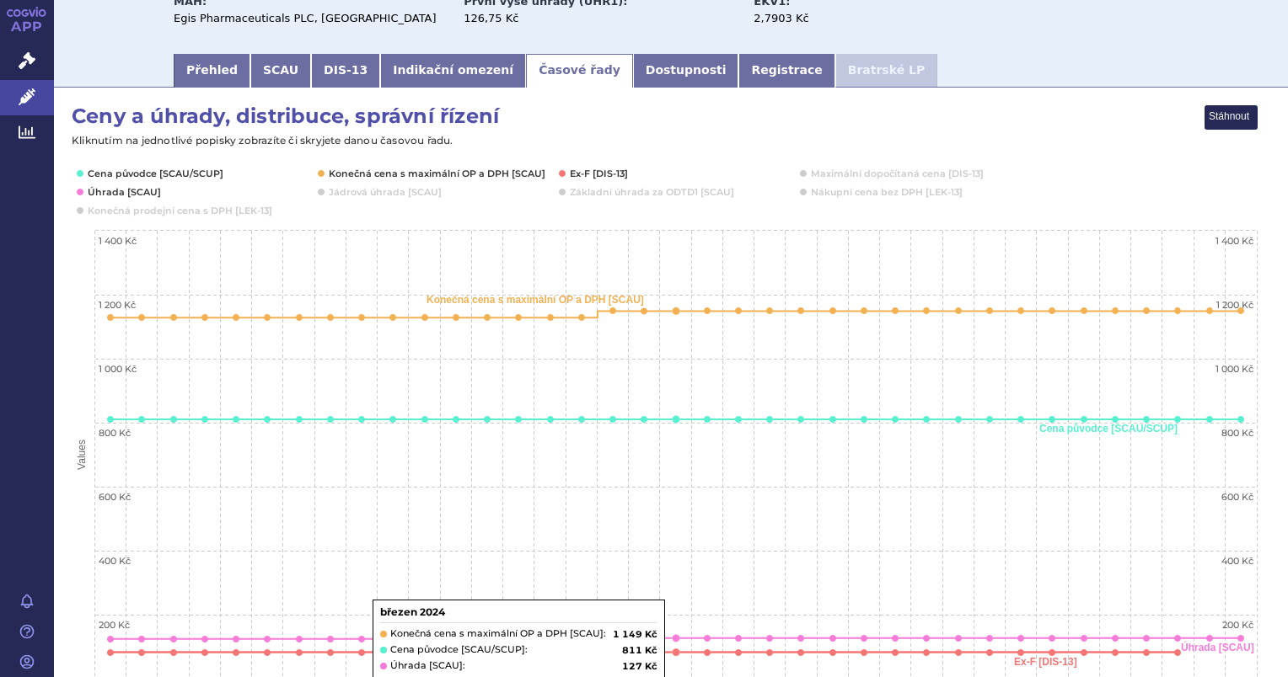
scroll to position [169, 0]
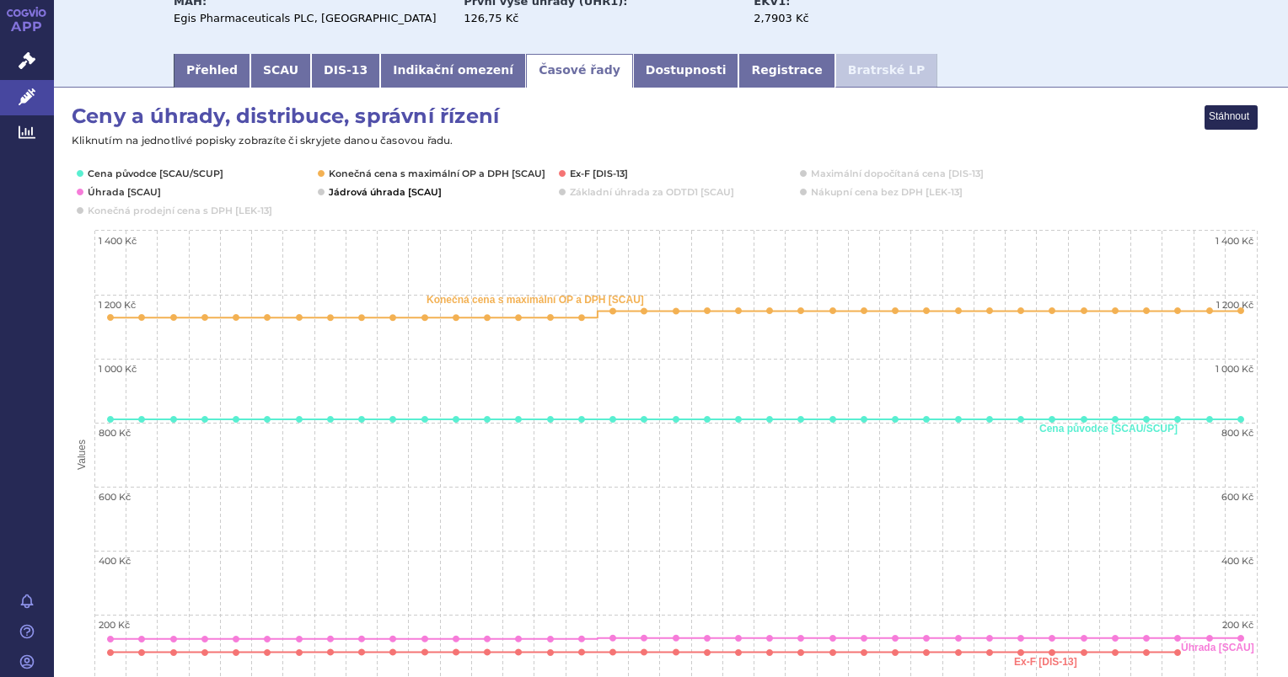
click at [340, 199] on button "Show Jádrová úhrada [SCAU]" at bounding box center [384, 191] width 110 height 13
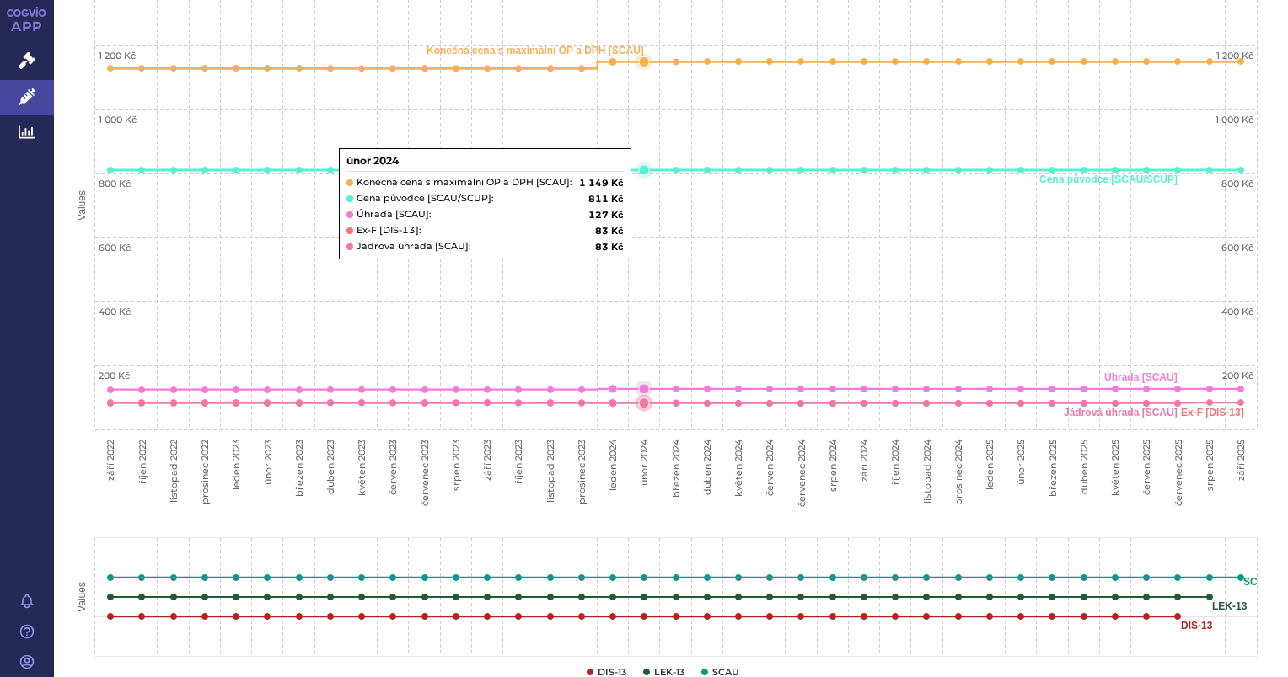
scroll to position [421, 0]
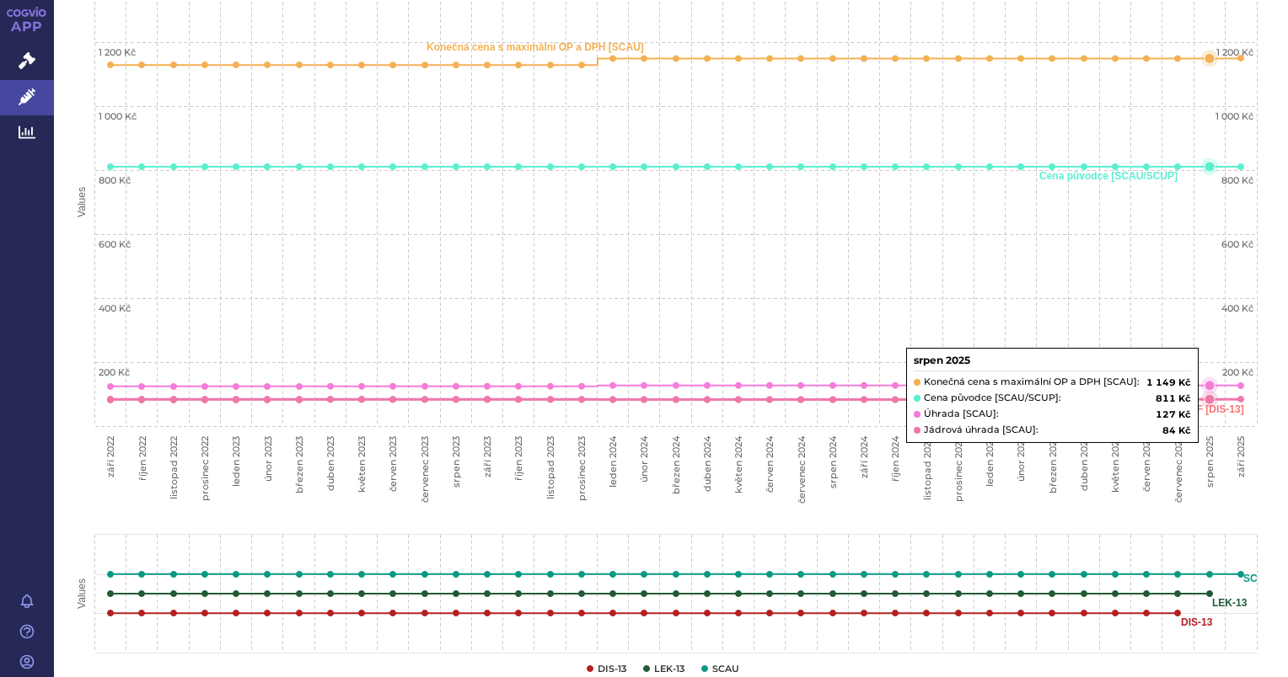
click at [1210, 404] on text "Ex-F [DIS-13]" at bounding box center [1211, 410] width 63 height 12
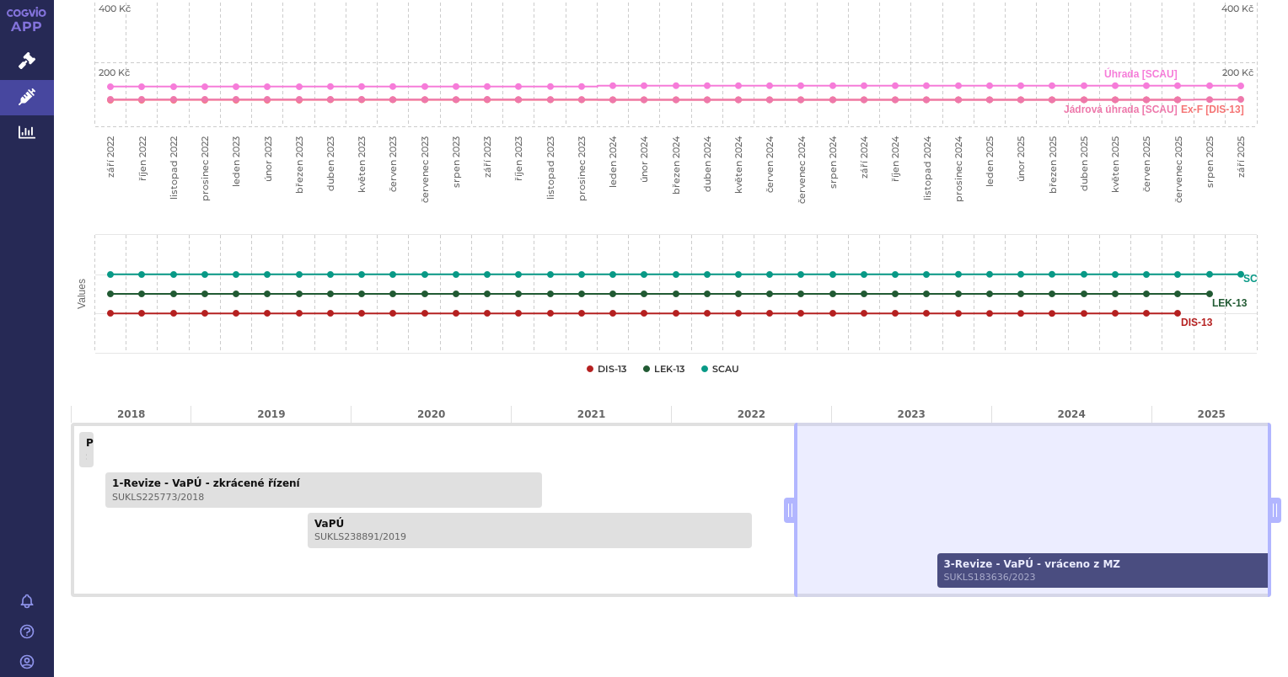
scroll to position [744, 0]
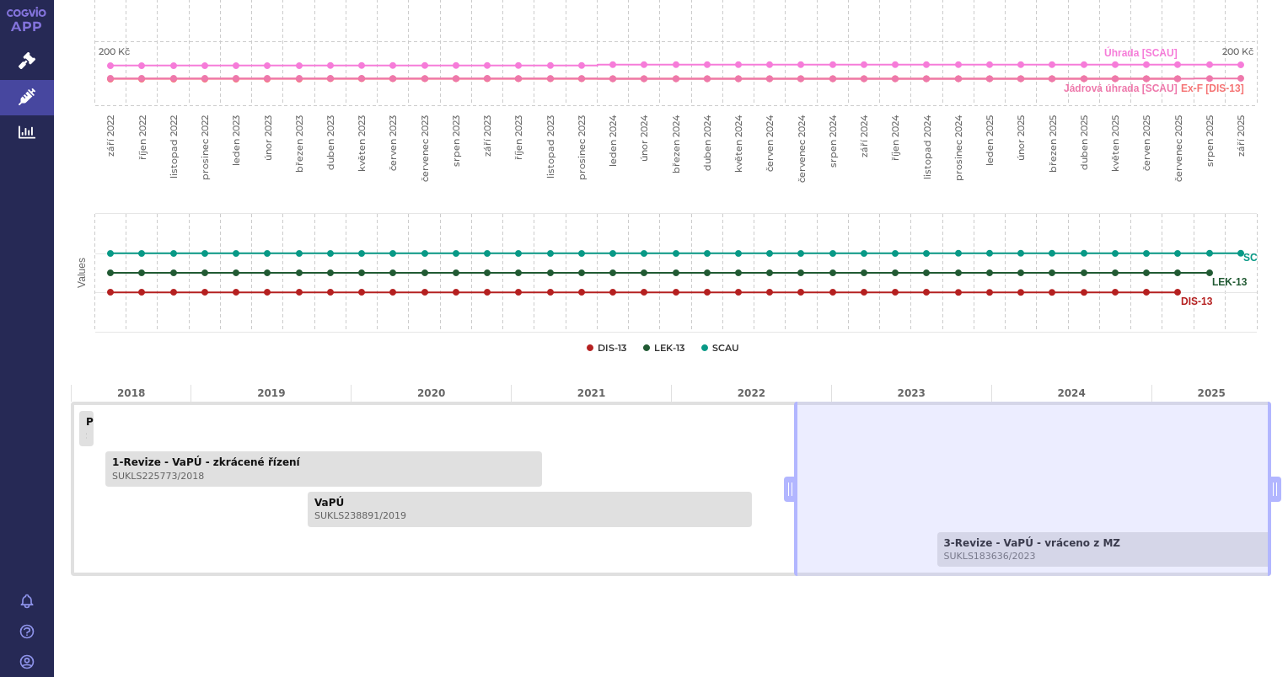
drag, startPoint x: 772, startPoint y: 482, endPoint x: 889, endPoint y: 479, distance: 117.2
click at [889, 479] on div "PP - stanovení - VaPÚ + MC SUKLS60858/2018 1-Revize - VaPÚ - zkrácené řízení SU…" at bounding box center [671, 489] width 1200 height 174
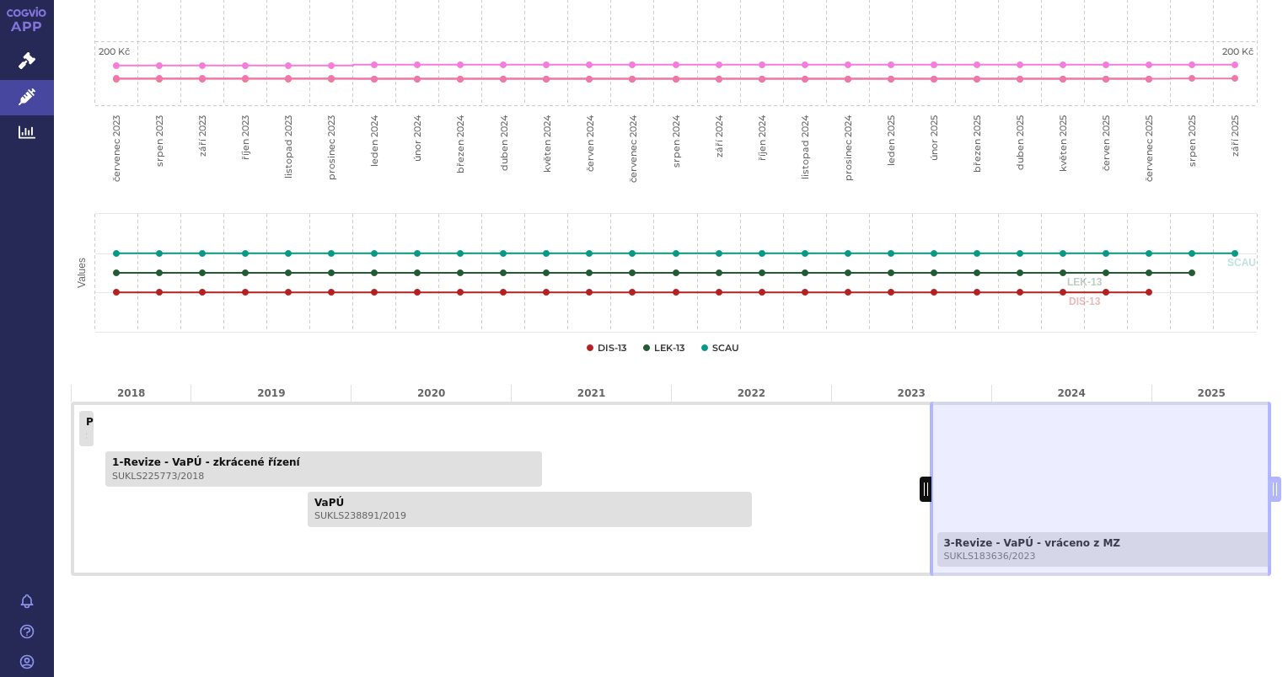
drag, startPoint x: 782, startPoint y: 489, endPoint x: 916, endPoint y: 495, distance: 134.1
click at [919, 495] on span at bounding box center [925, 489] width 12 height 25
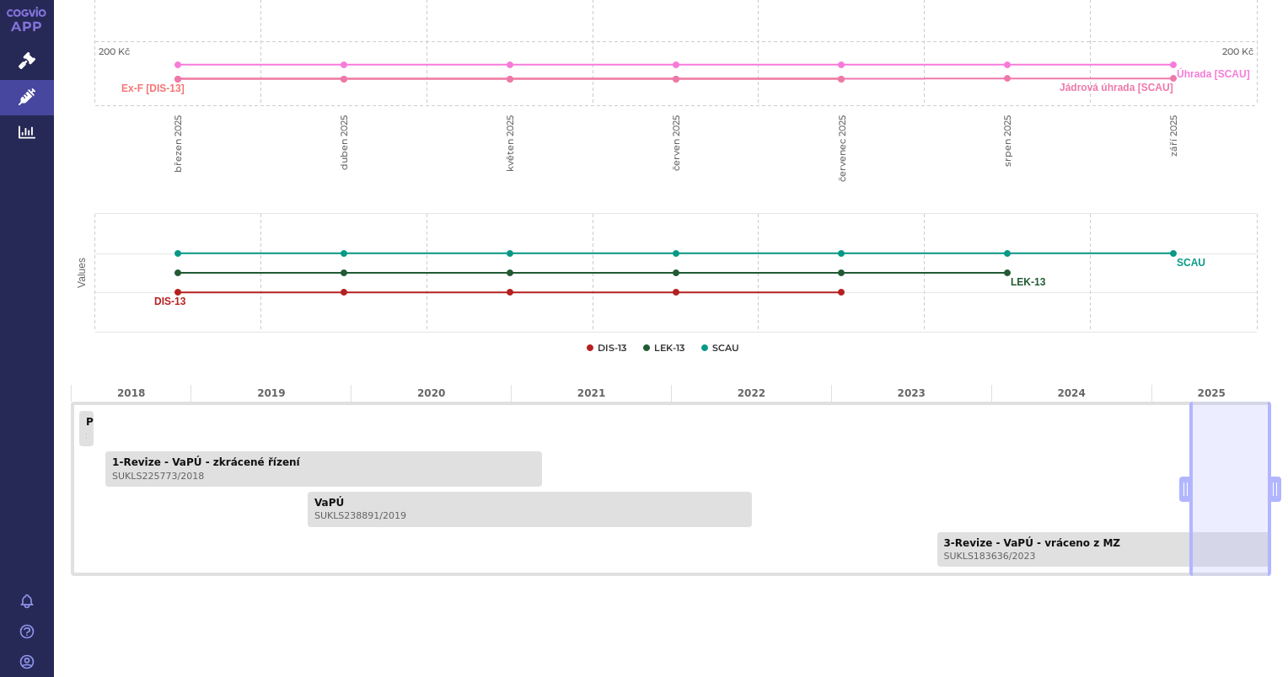
drag, startPoint x: 916, startPoint y: 491, endPoint x: 1175, endPoint y: 471, distance: 259.5
click at [1175, 471] on div "PP - stanovení - VaPÚ + MC SUKLS60858/2018 1-Revize - VaPÚ - zkrácené řízení SU…" at bounding box center [671, 489] width 1200 height 174
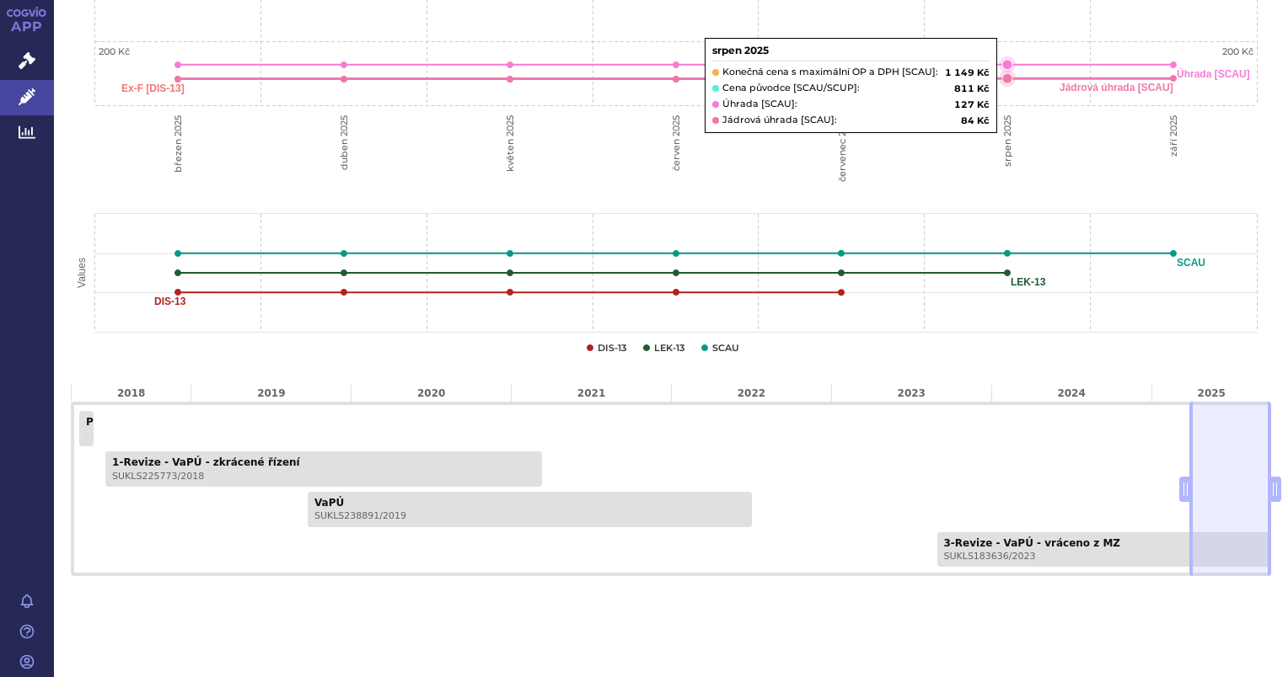
click at [1003, 80] on icon "srpen 2025, 83.71. Jádrová úhrada [SCAU]." at bounding box center [1007, 78] width 10 height 10
click at [1008, 78] on icon "srpen 2025, 83.71. Jádrová úhrada [SCAU]." at bounding box center [1007, 78] width 10 height 10
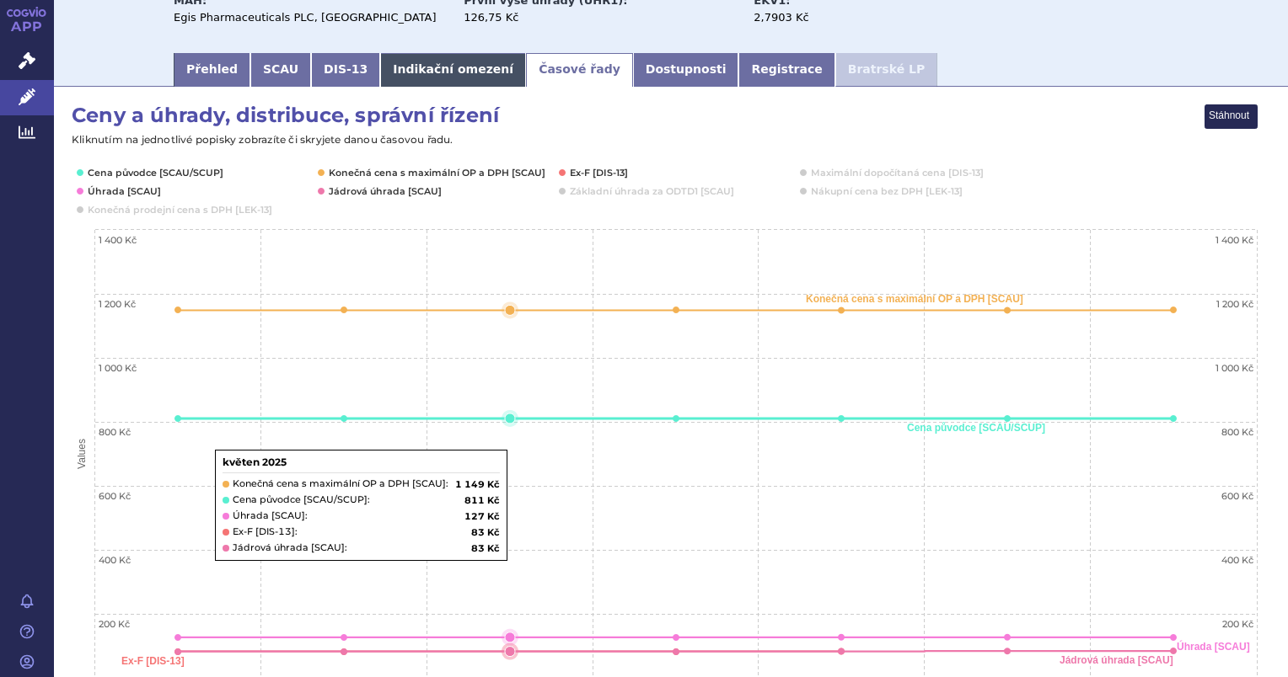
scroll to position [0, 0]
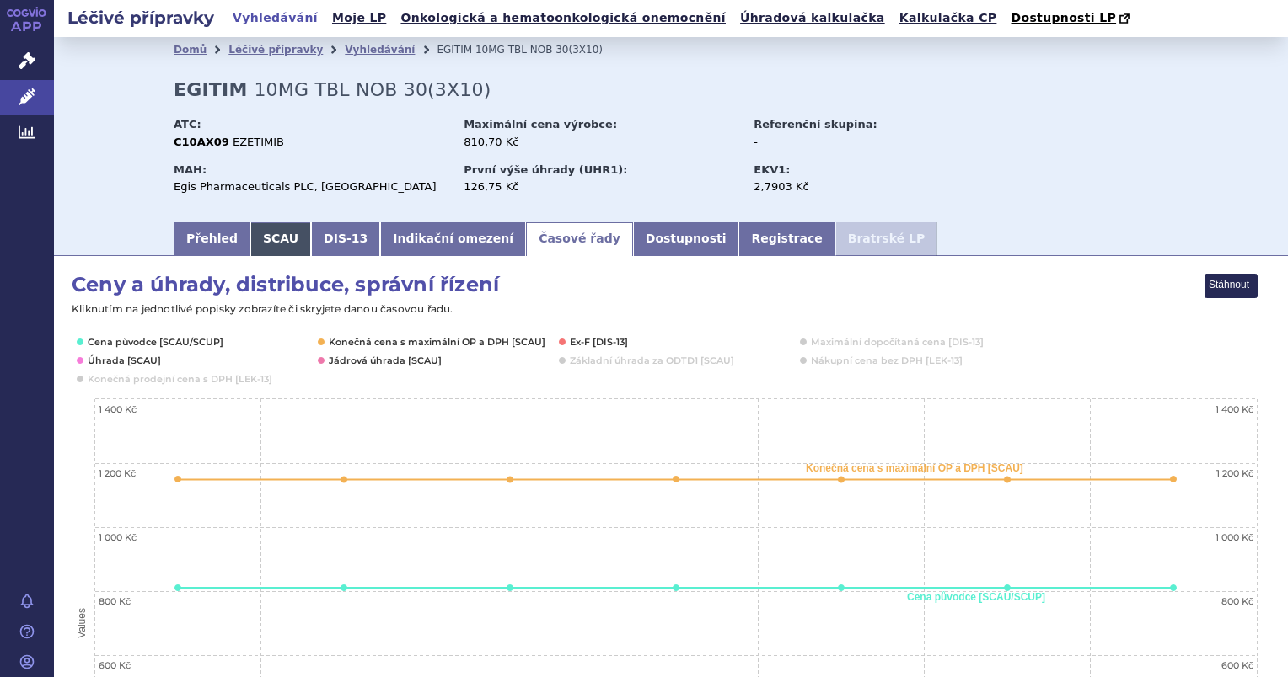
click at [266, 245] on link "SCAU" at bounding box center [280, 239] width 61 height 34
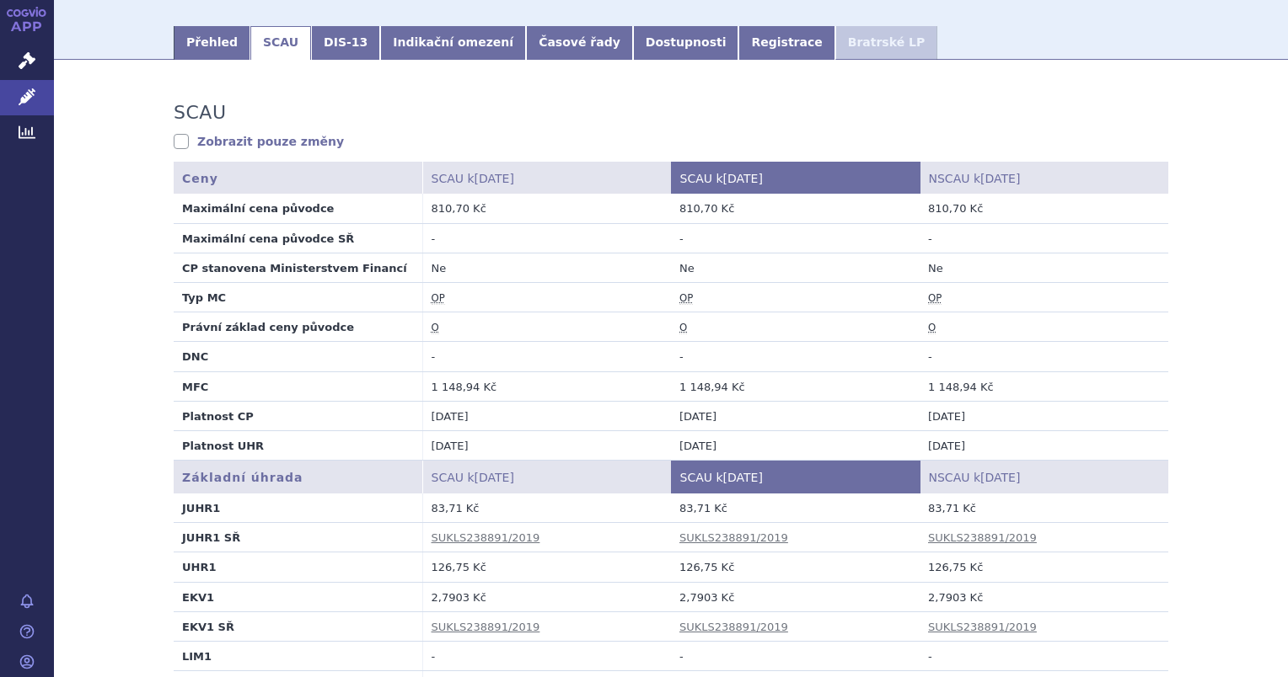
scroll to position [169, 0]
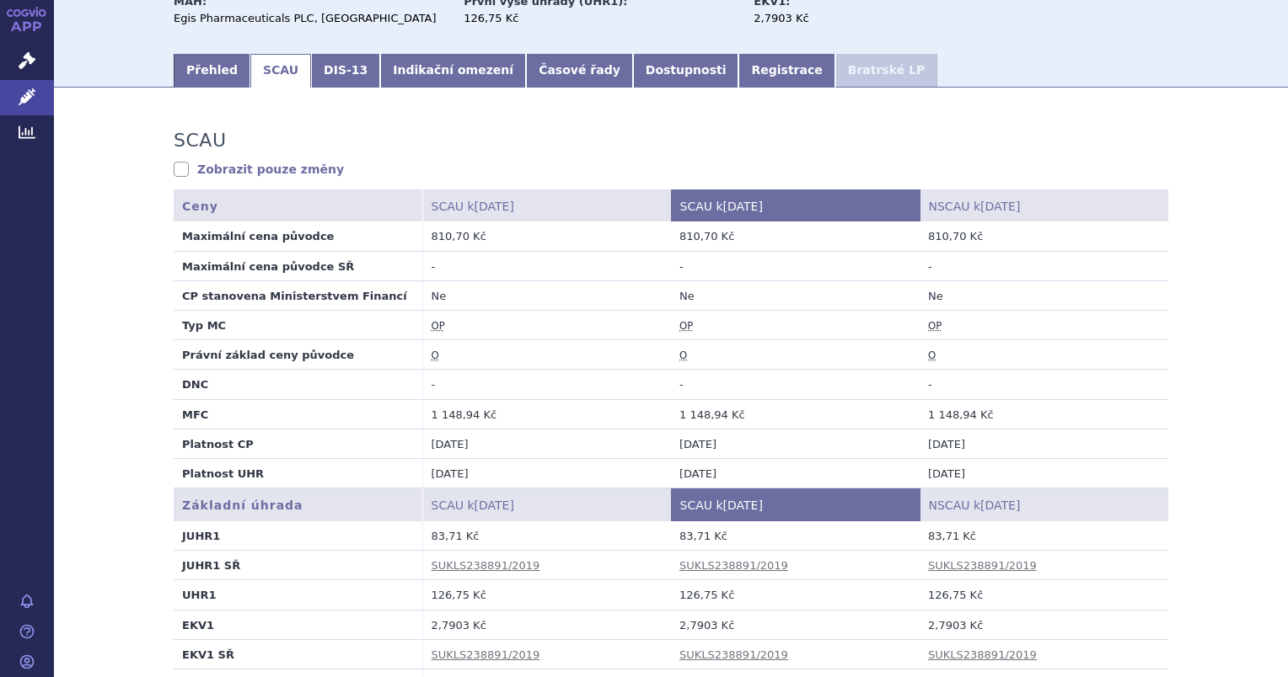
click at [256, 172] on link "Zobrazit pouze změny" at bounding box center [259, 169] width 170 height 17
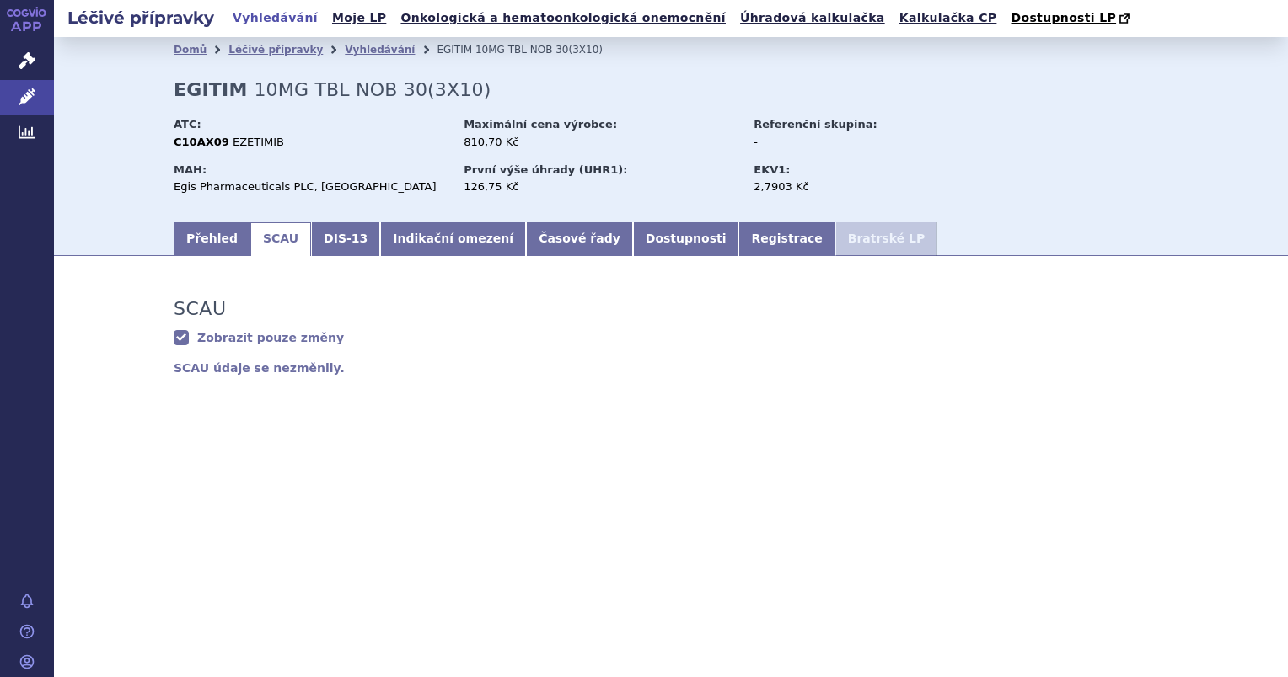
scroll to position [0, 0]
click at [184, 341] on link "Zobrazit pouze změny" at bounding box center [259, 337] width 170 height 17
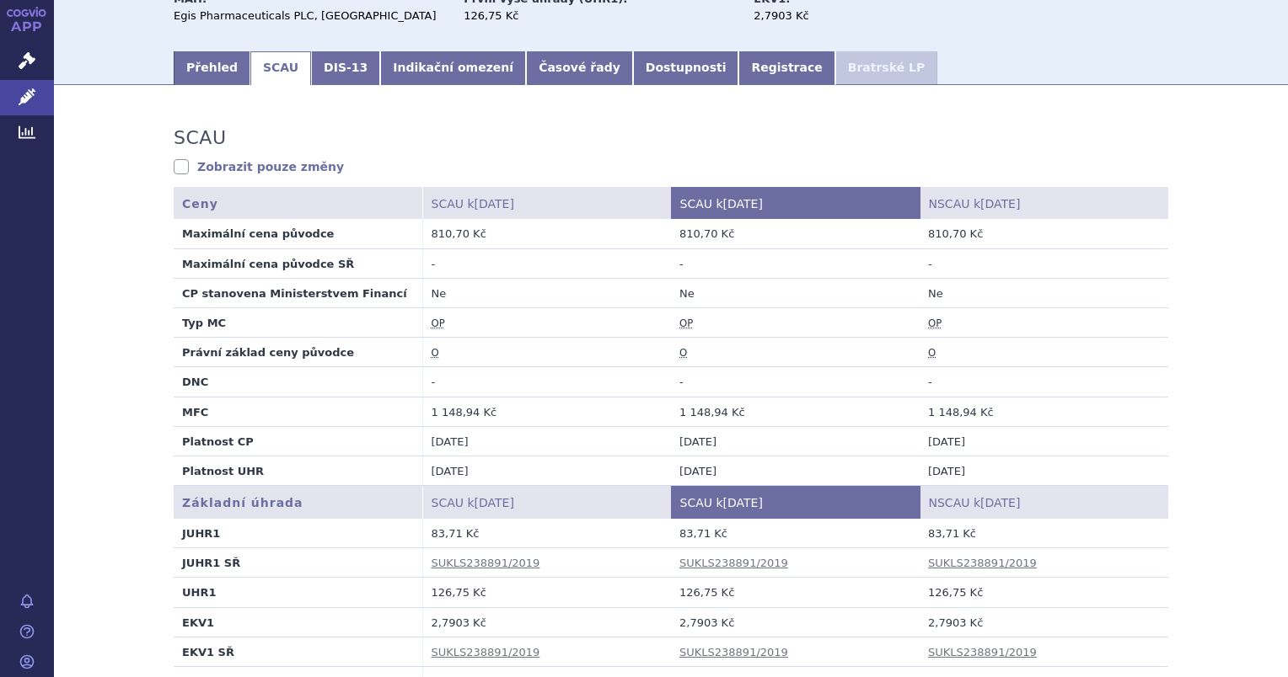
scroll to position [169, 0]
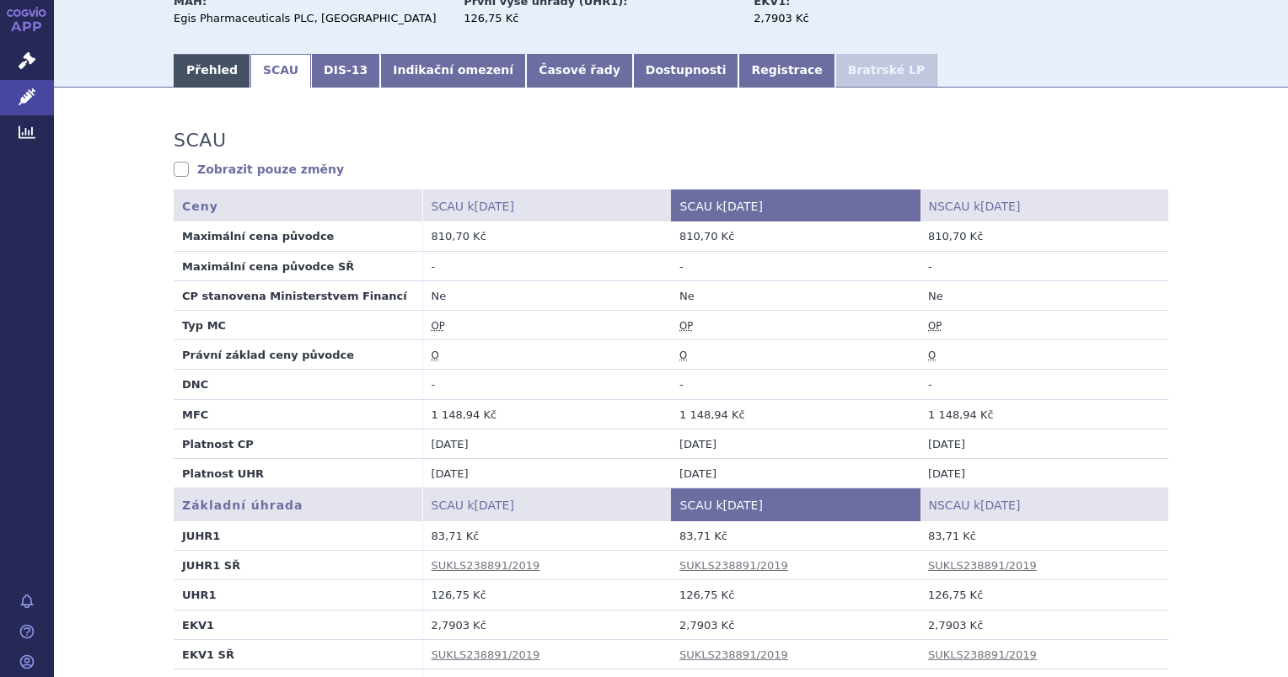
click at [192, 73] on link "Přehled" at bounding box center [212, 71] width 77 height 34
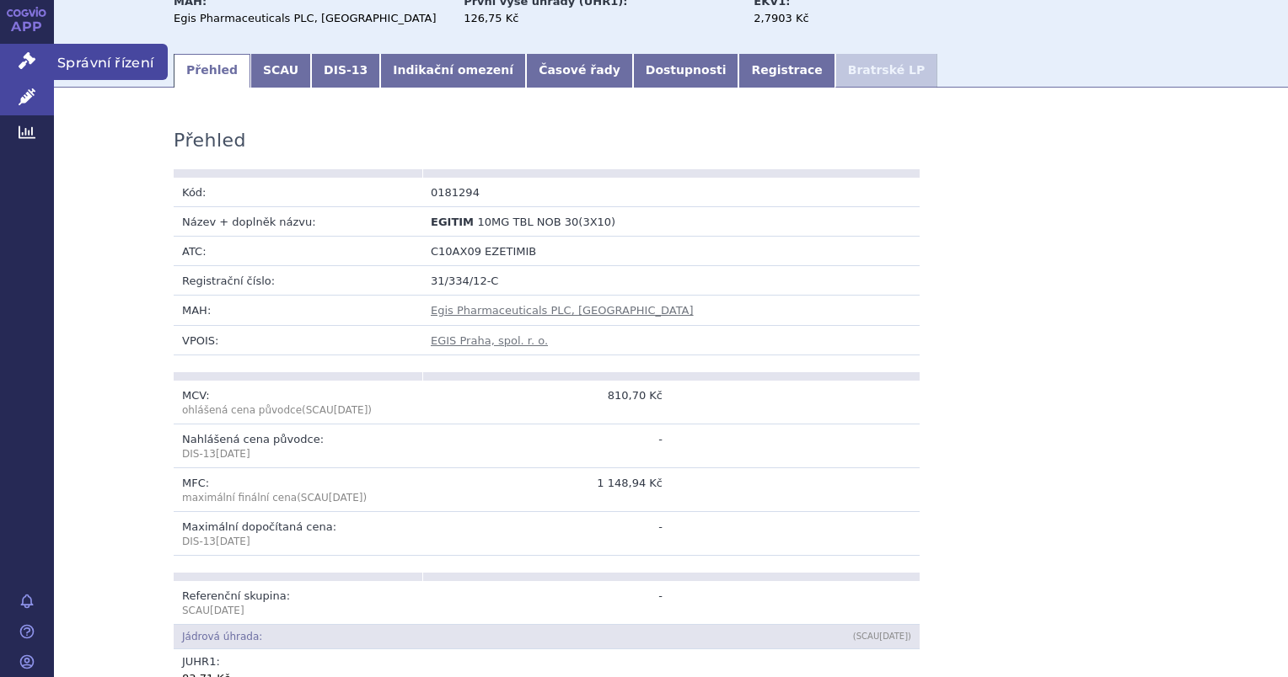
click at [39, 57] on link "Správní řízení" at bounding box center [27, 61] width 54 height 35
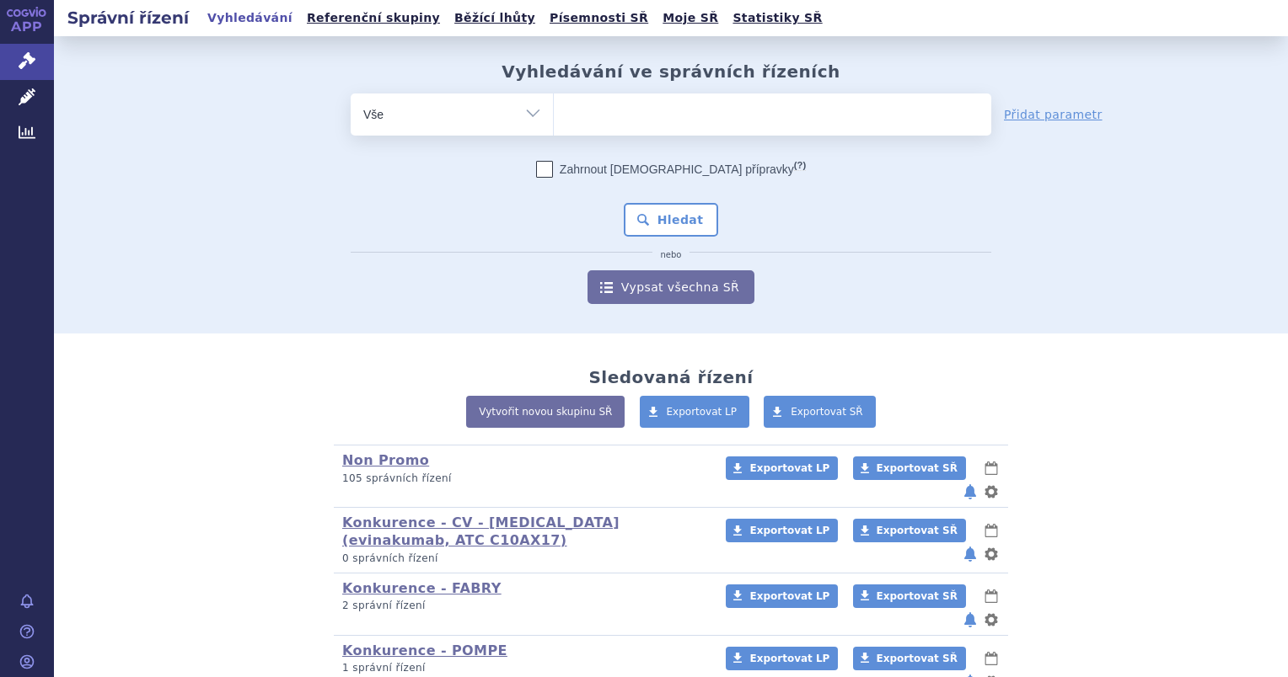
click at [580, 121] on ul at bounding box center [772, 111] width 437 height 35
click at [554, 121] on select at bounding box center [553, 114] width 1 height 42
paste input "0181294"
type input "0181294"
select select "0181294"
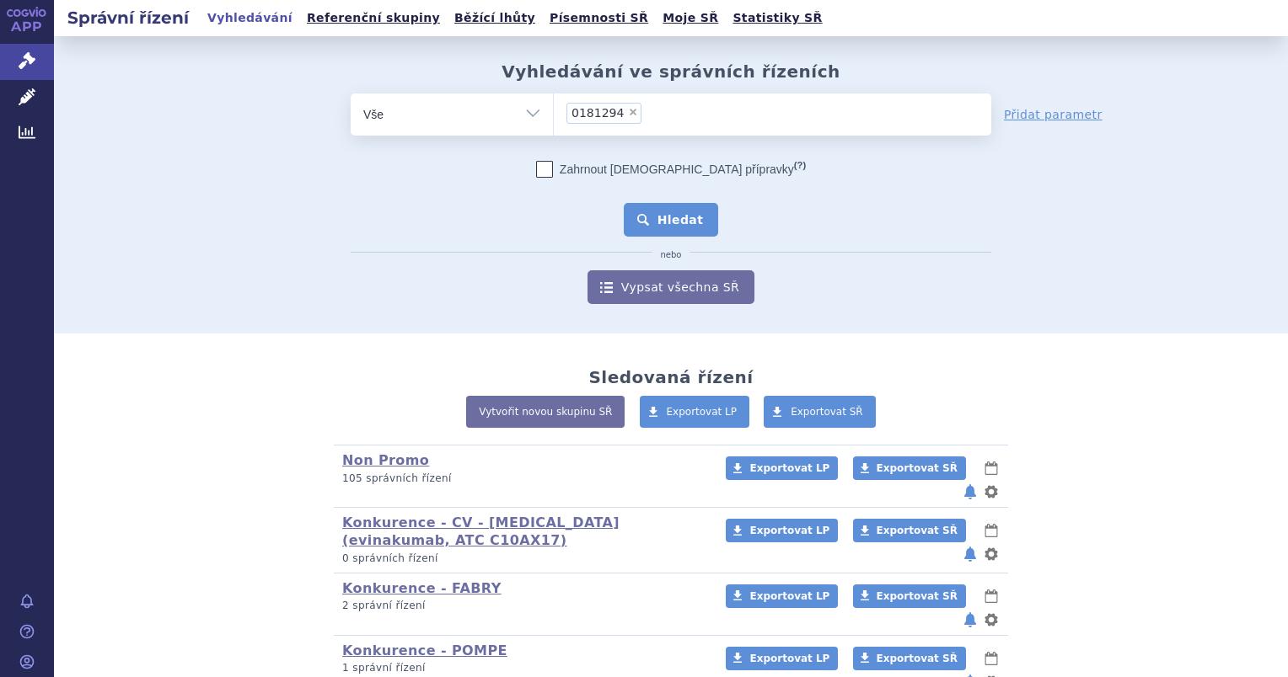
click at [654, 218] on button "Hledat" at bounding box center [671, 220] width 95 height 34
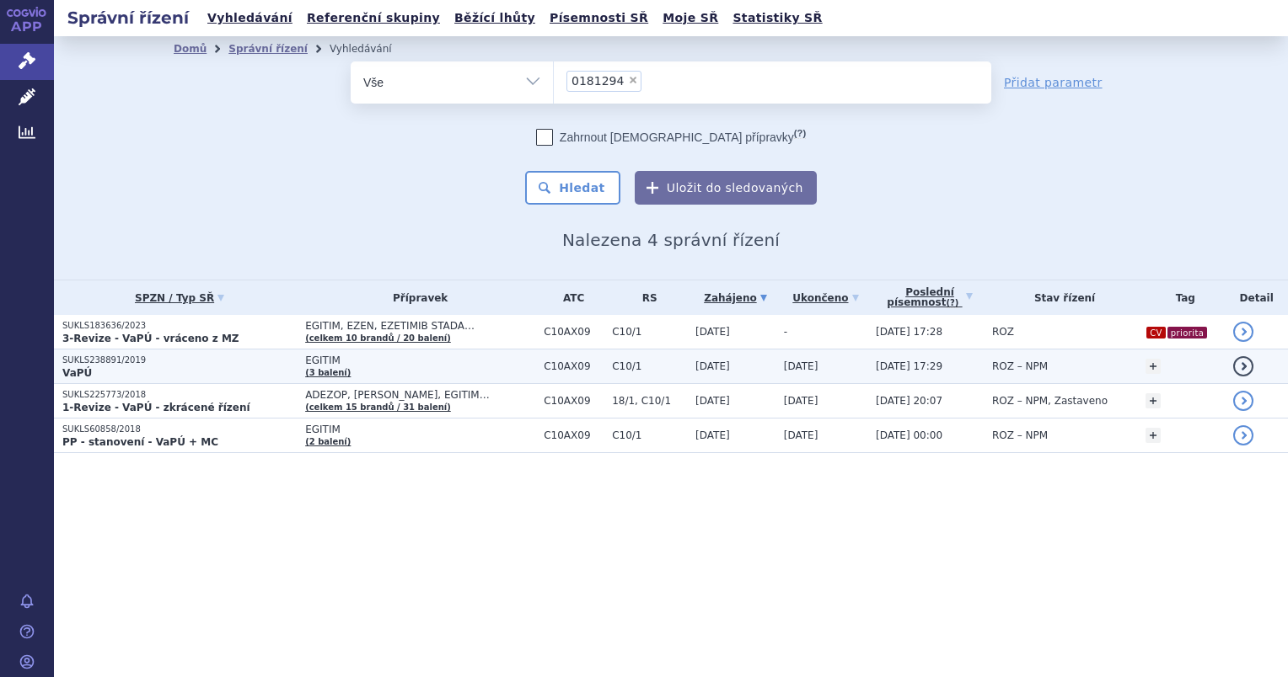
click at [124, 358] on p "SUKLS238891/2019" at bounding box center [179, 361] width 234 height 12
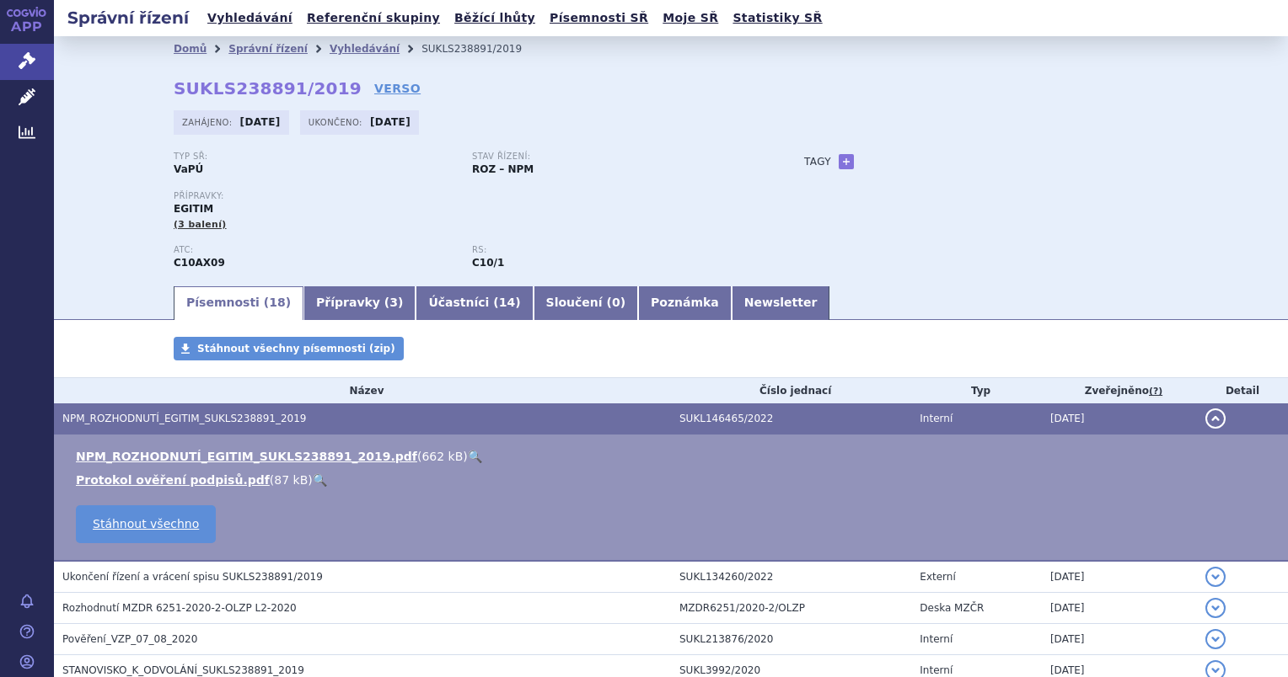
click at [468, 458] on link "🔍" at bounding box center [475, 456] width 14 height 13
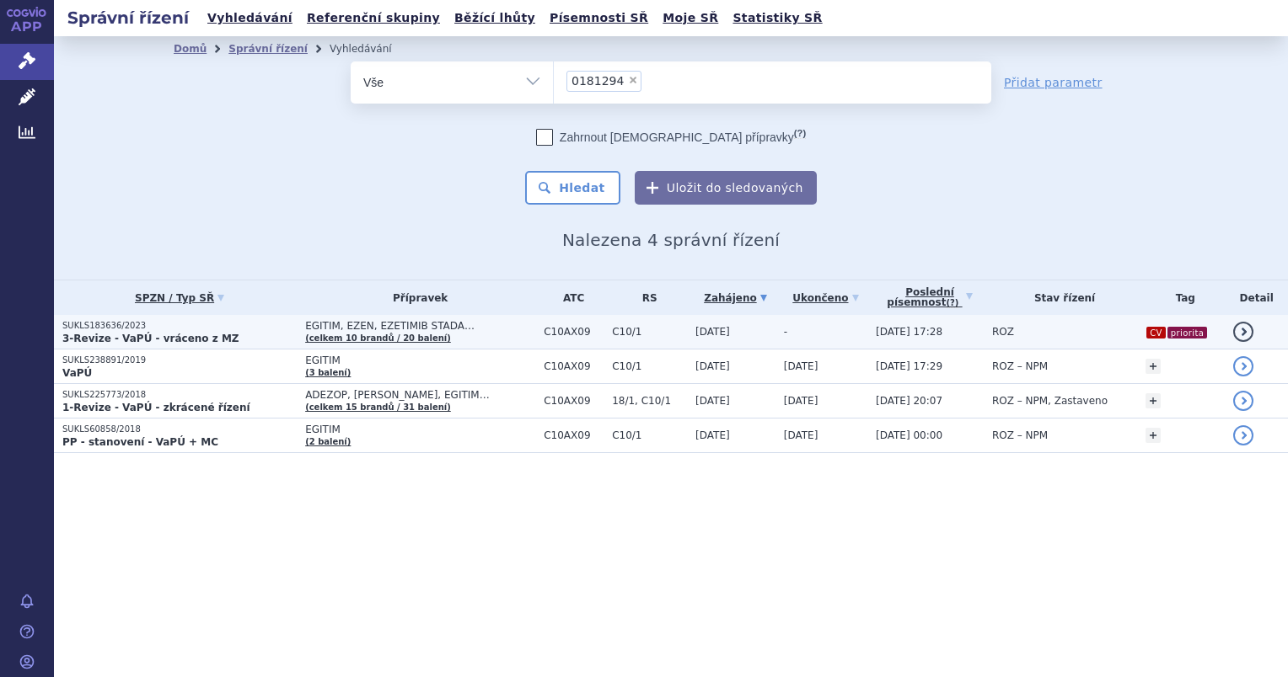
click at [115, 334] on strong "3-Revize - VaPÚ - vráceno z MZ" at bounding box center [150, 339] width 177 height 12
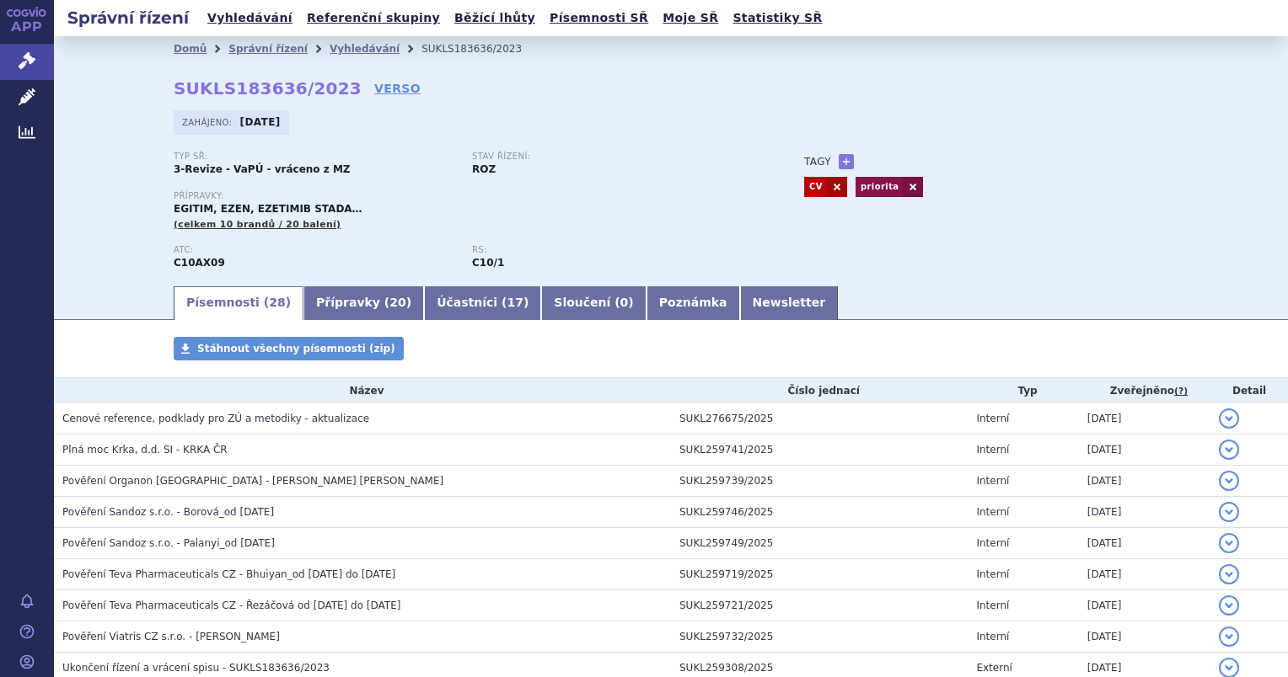
scroll to position [698, 0]
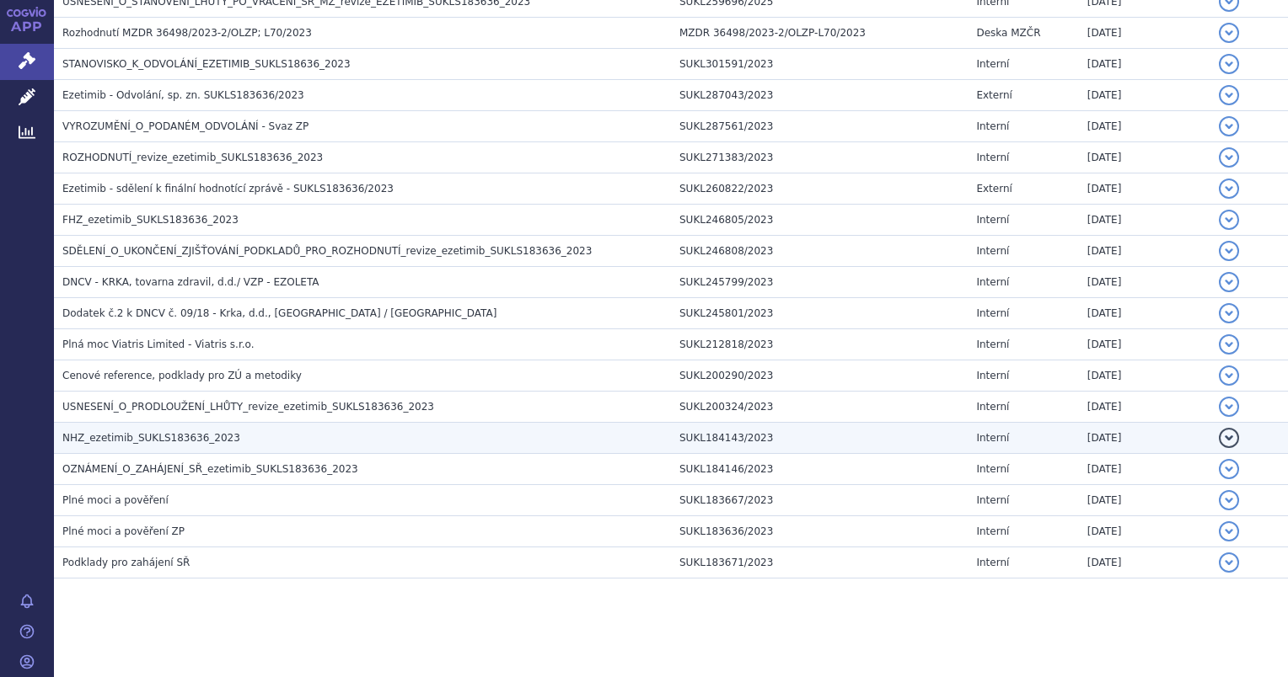
click at [91, 441] on span "NHZ_ezetimib_SUKLS183636_2023" at bounding box center [151, 438] width 178 height 12
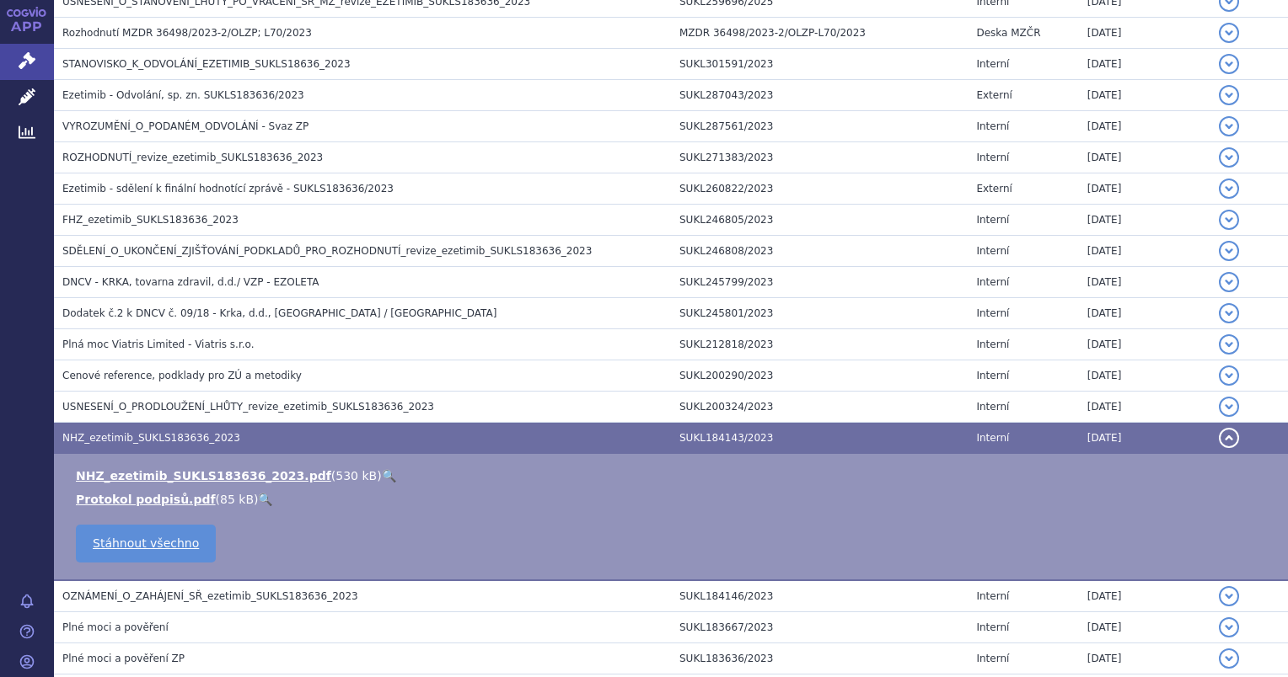
click at [382, 479] on link "🔍" at bounding box center [389, 475] width 14 height 13
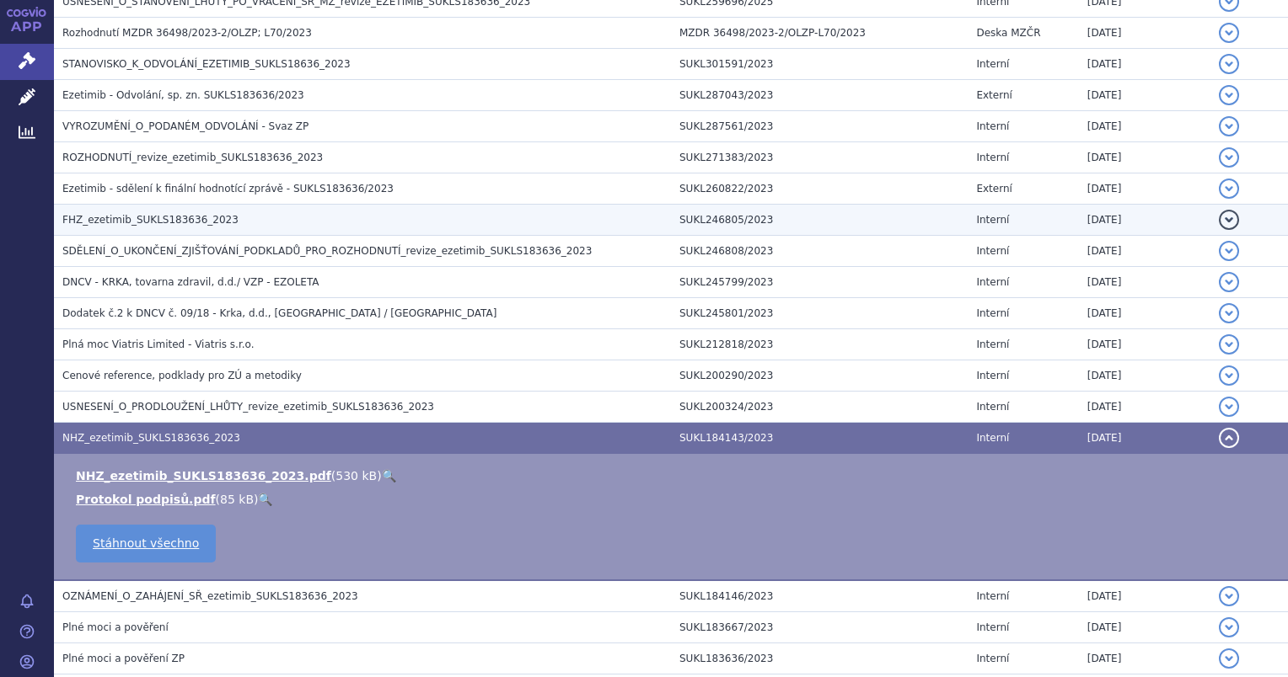
click at [100, 222] on span "FHZ_ezetimib_SUKLS183636_2023" at bounding box center [150, 220] width 176 height 12
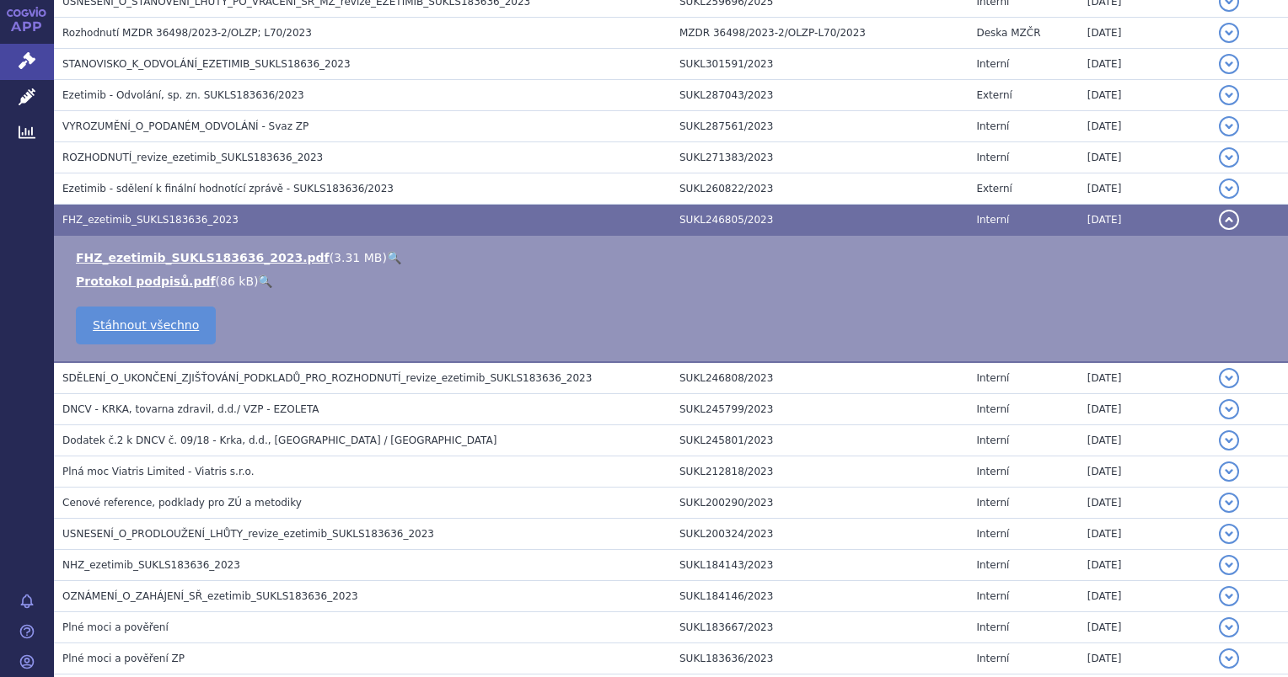
click at [387, 262] on link "🔍" at bounding box center [394, 257] width 14 height 13
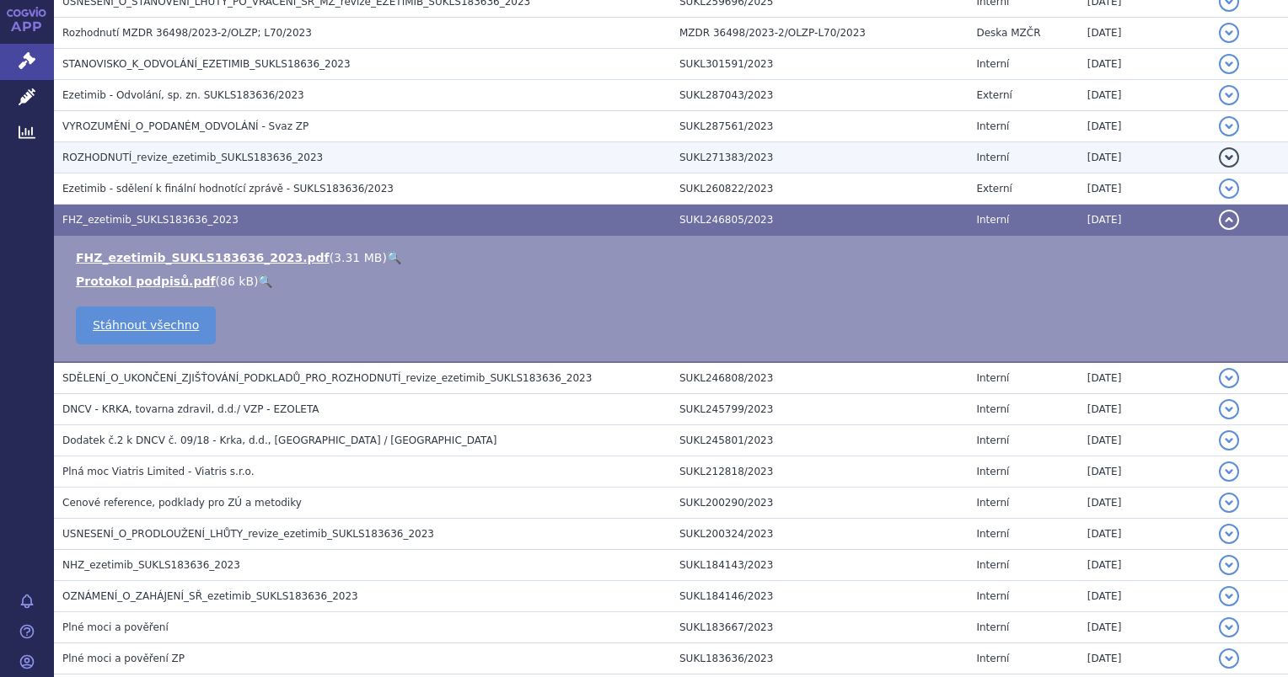
click at [128, 159] on span "ROZHODNUTÍ_revize_ezetimib_SUKLS183636_2023" at bounding box center [192, 158] width 260 height 12
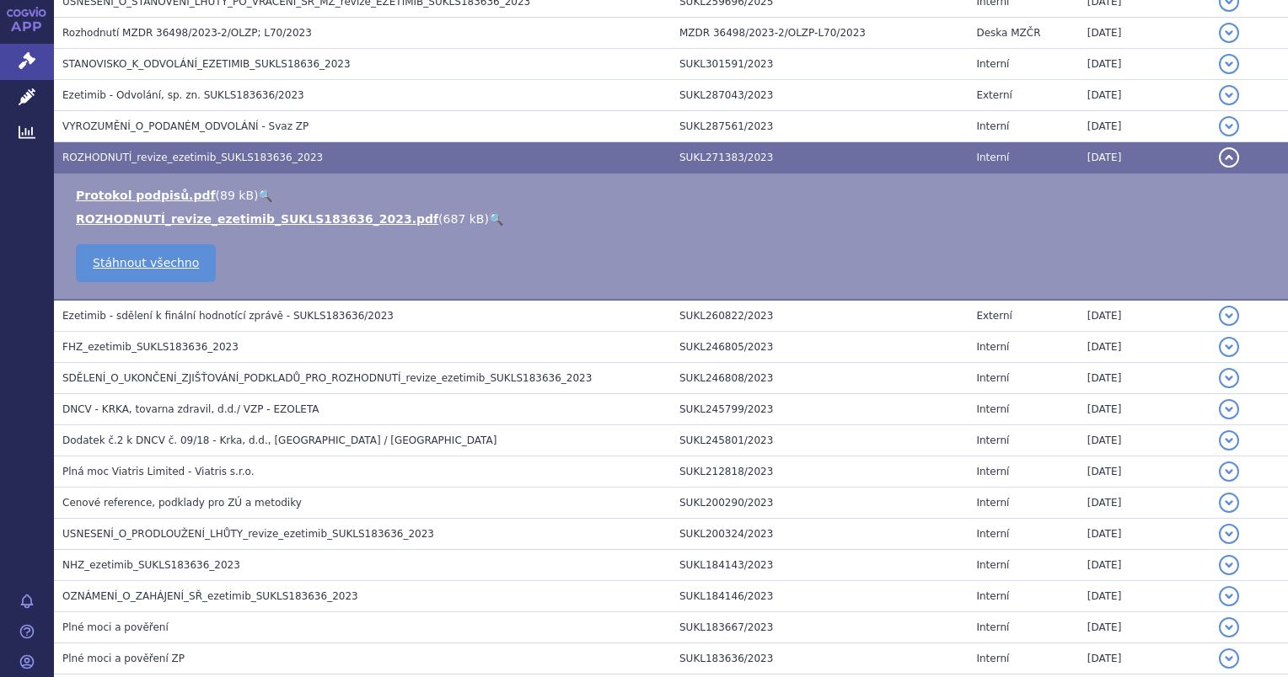
click at [489, 221] on link "🔍" at bounding box center [496, 218] width 14 height 13
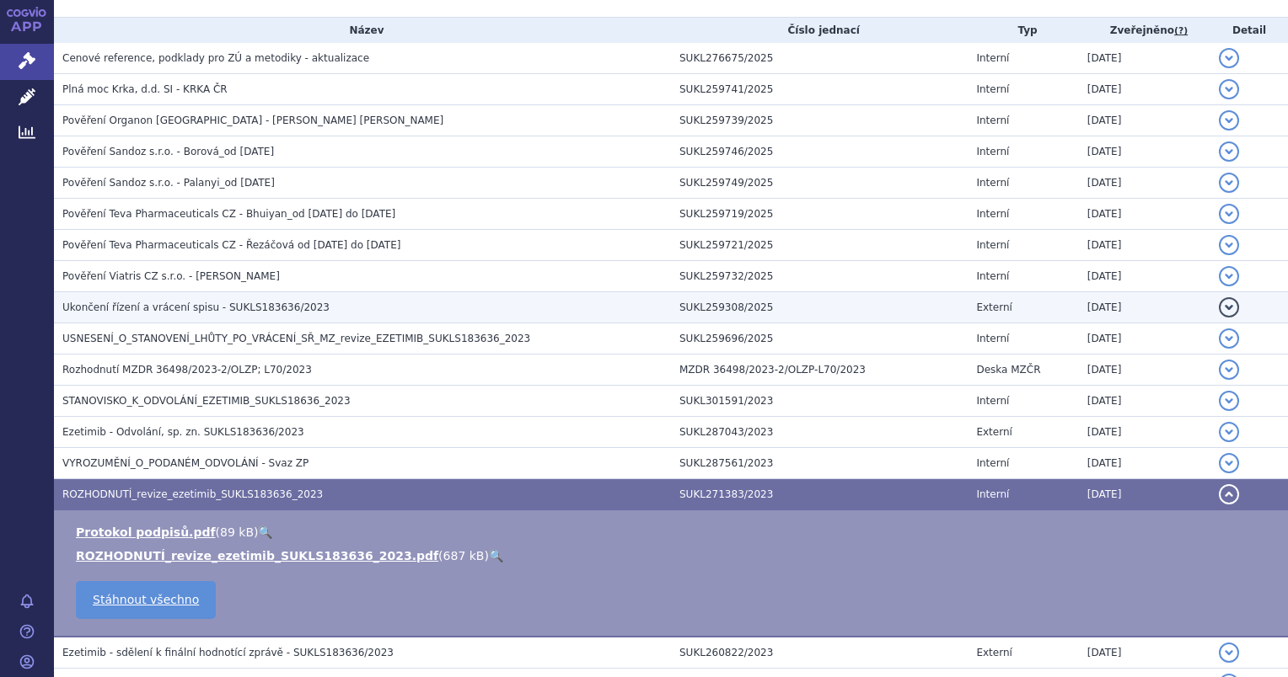
scroll to position [276, 0]
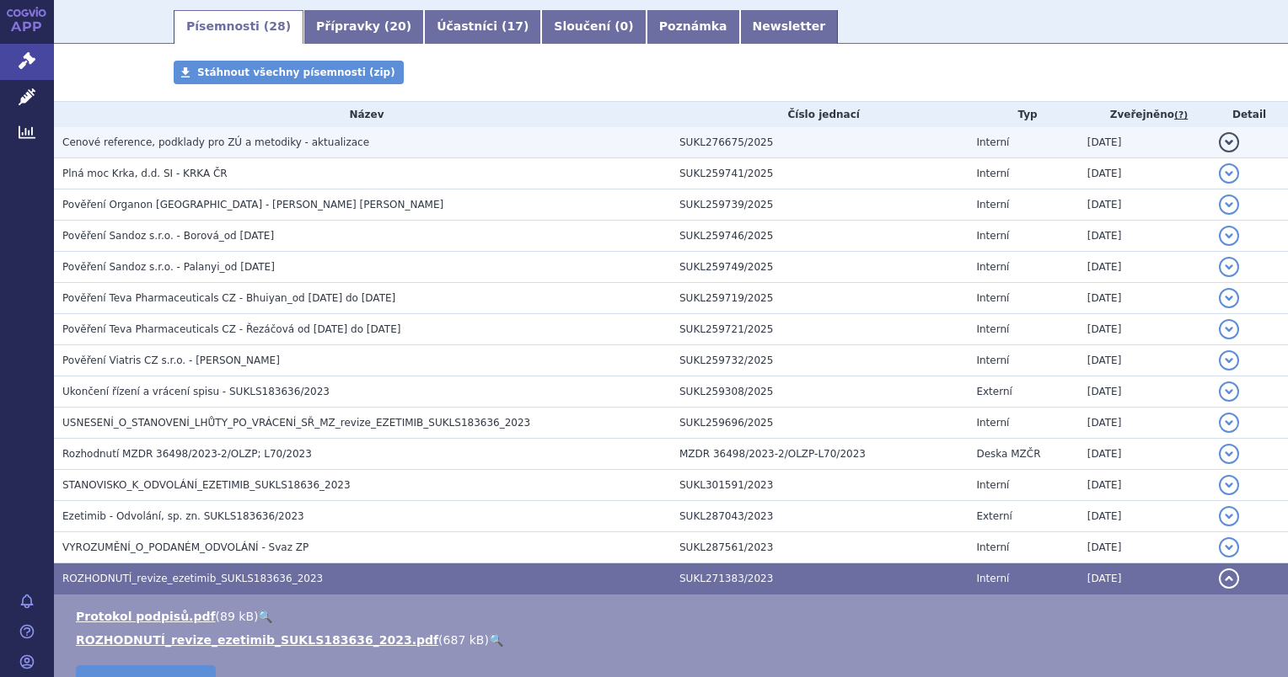
click at [195, 138] on span "Cenové reference, podklady pro ZÚ a metodiky - aktualizace" at bounding box center [215, 143] width 307 height 12
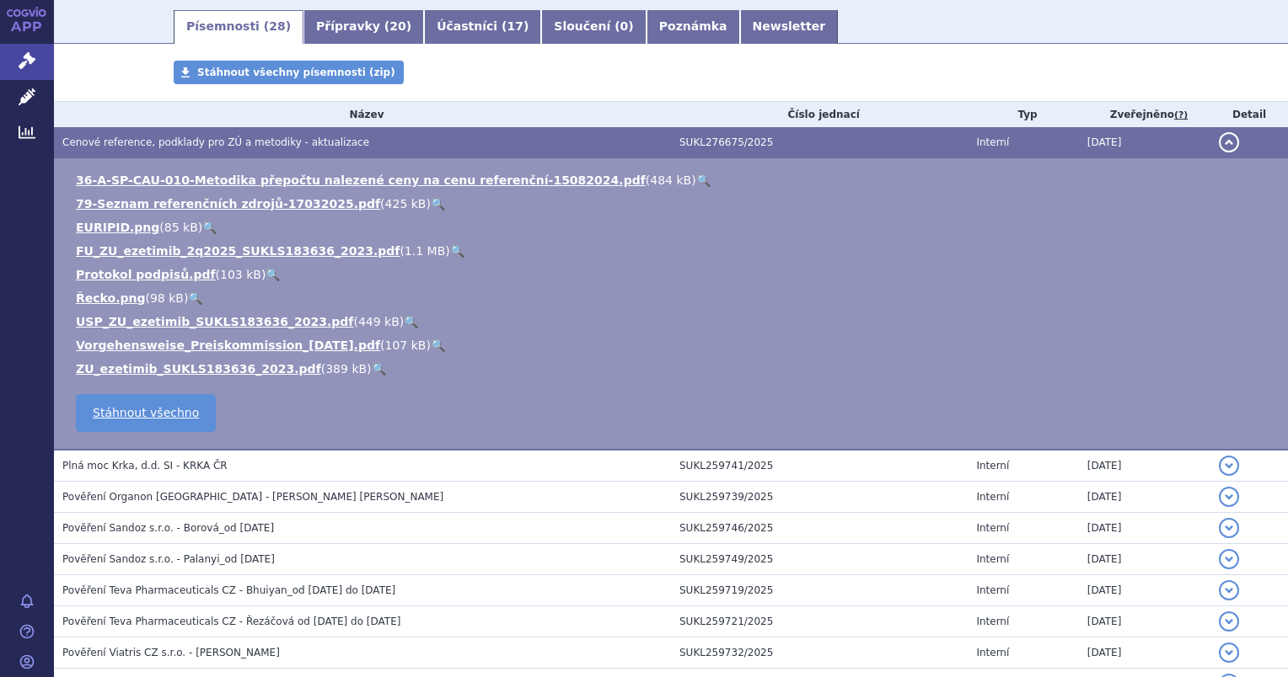
click at [450, 254] on link "🔍" at bounding box center [457, 250] width 14 height 13
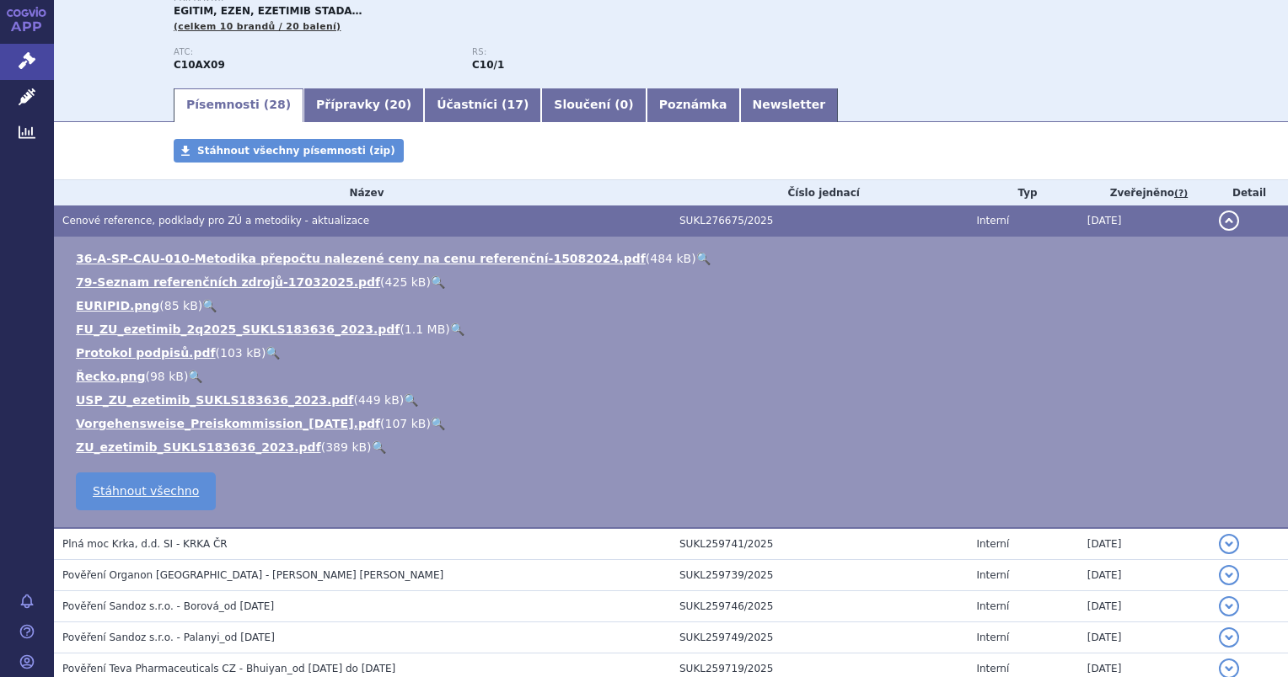
scroll to position [169, 0]
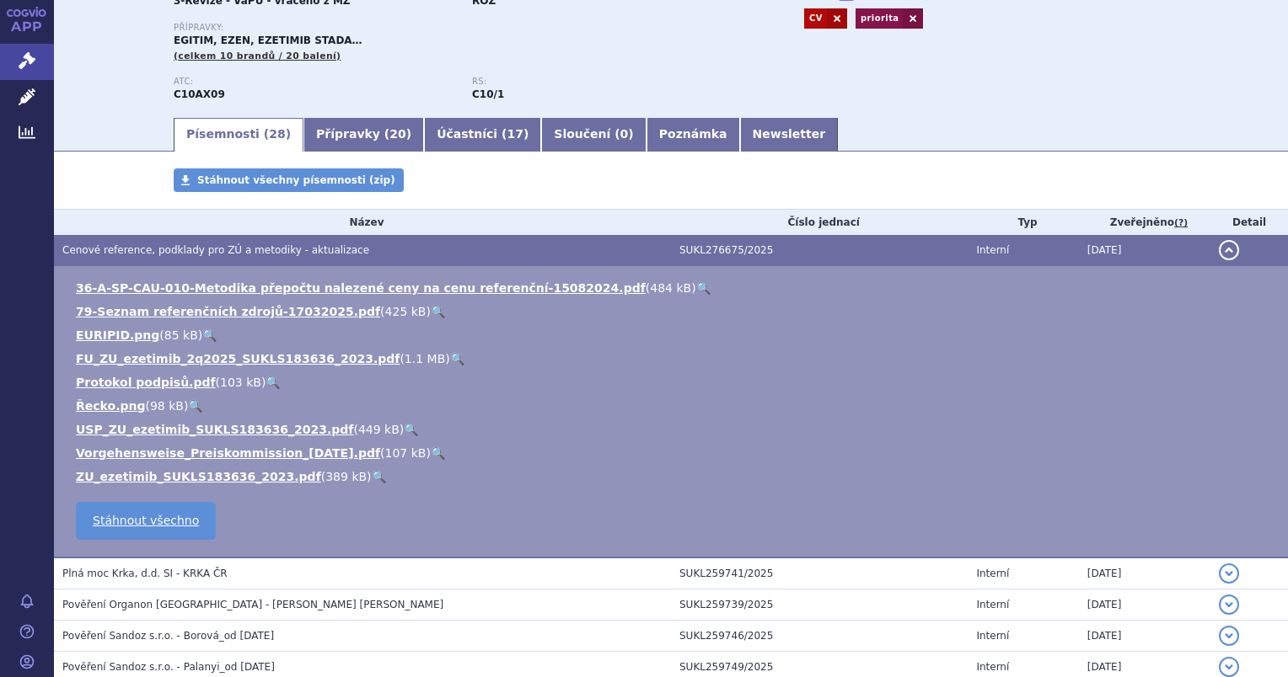
click at [158, 253] on span "Cenové reference, podklady pro ZÚ a metodiky - aktualizace" at bounding box center [215, 250] width 307 height 12
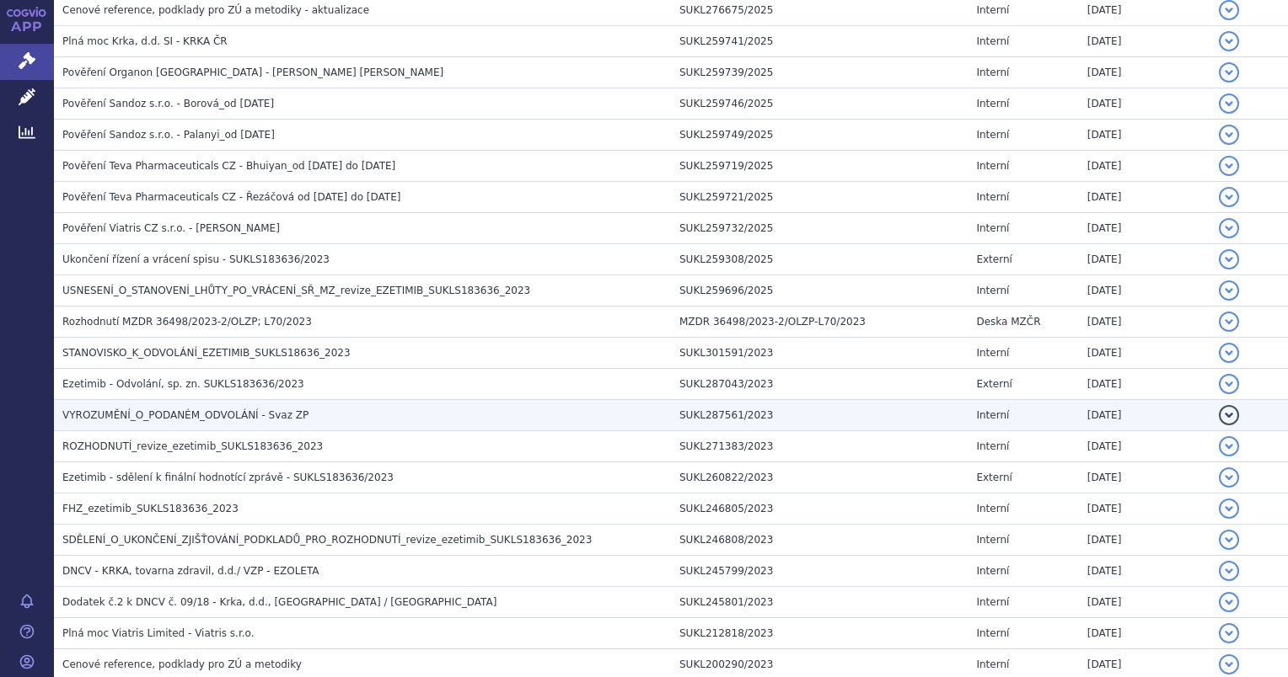
scroll to position [421, 0]
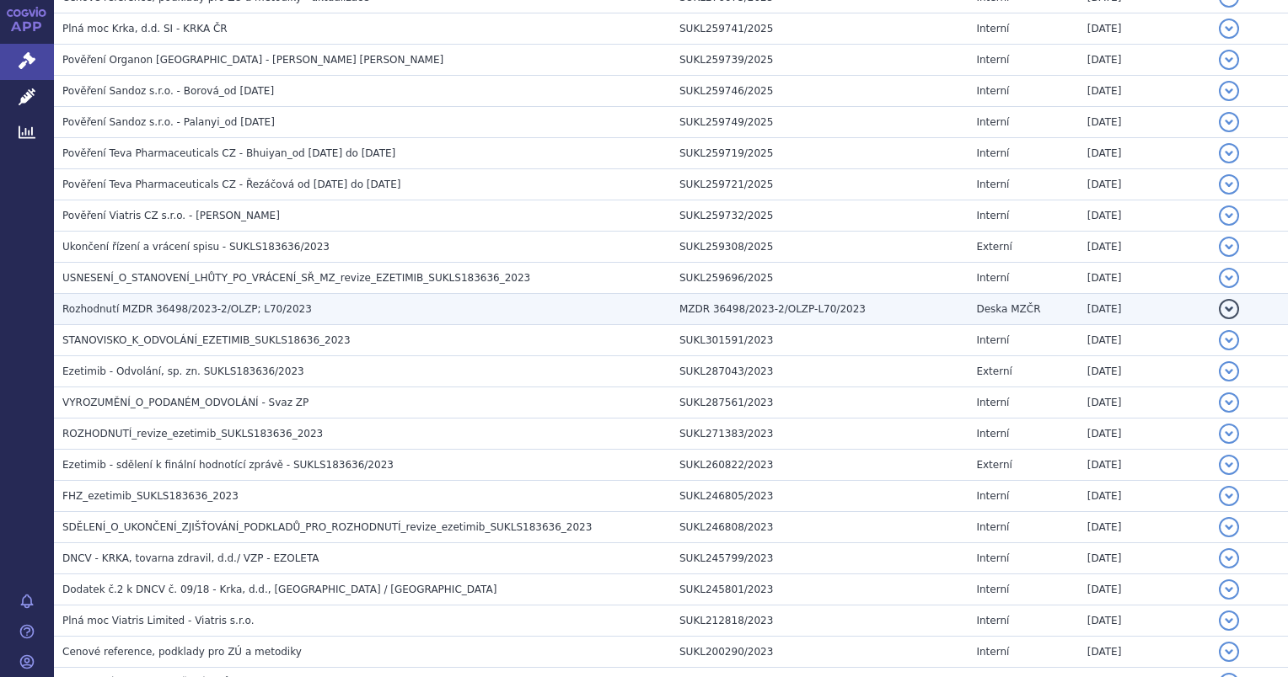
click at [117, 313] on span "Rozhodnutí MZDR 36498/2023-2/OLZP; L70/2023" at bounding box center [186, 309] width 249 height 12
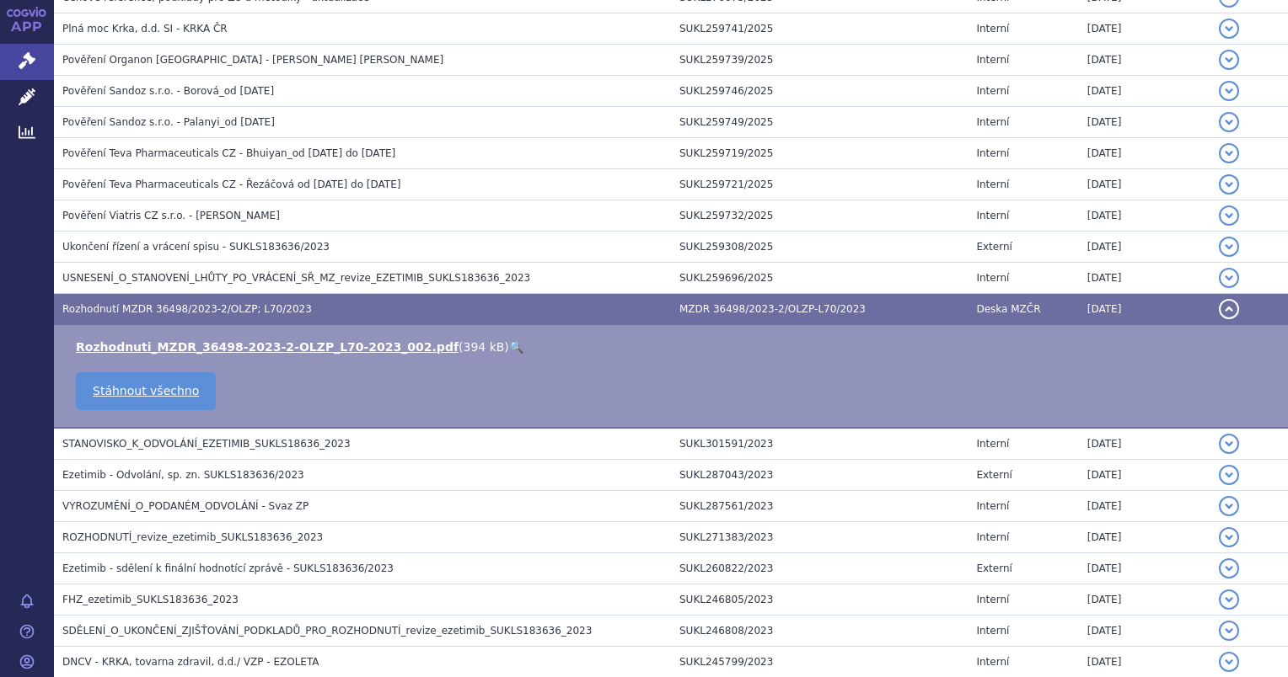
click at [509, 347] on link "🔍" at bounding box center [516, 346] width 14 height 13
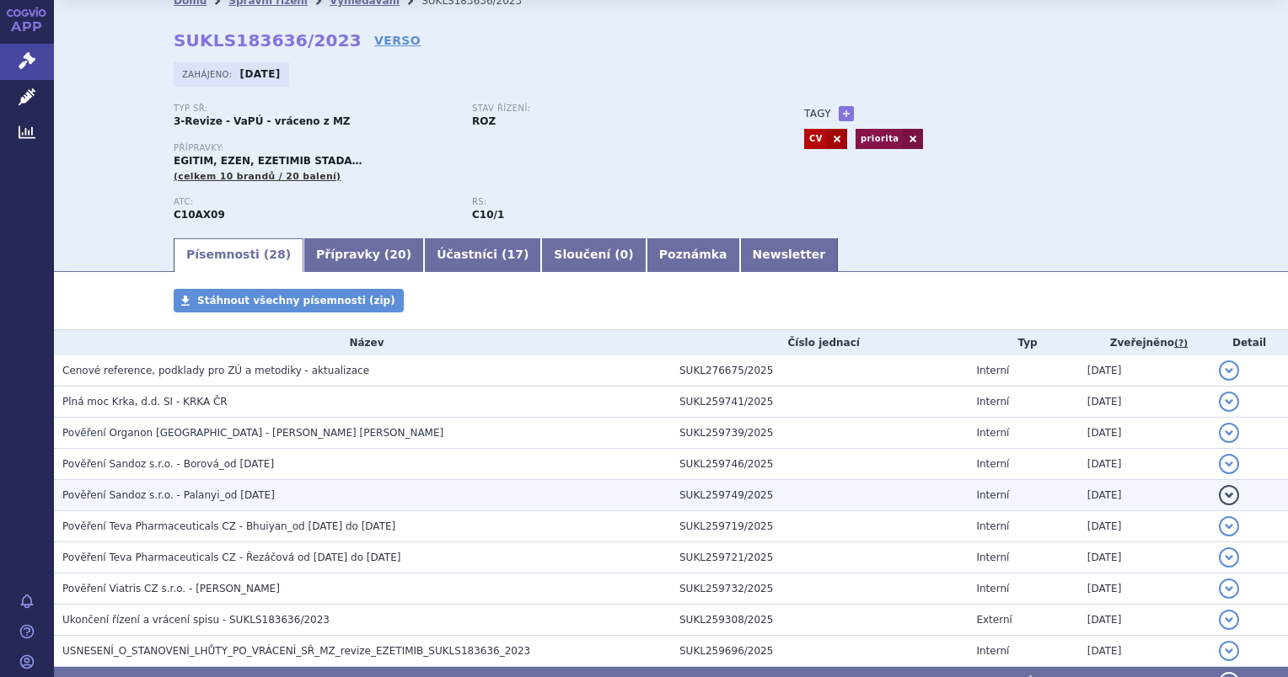
scroll to position [0, 0]
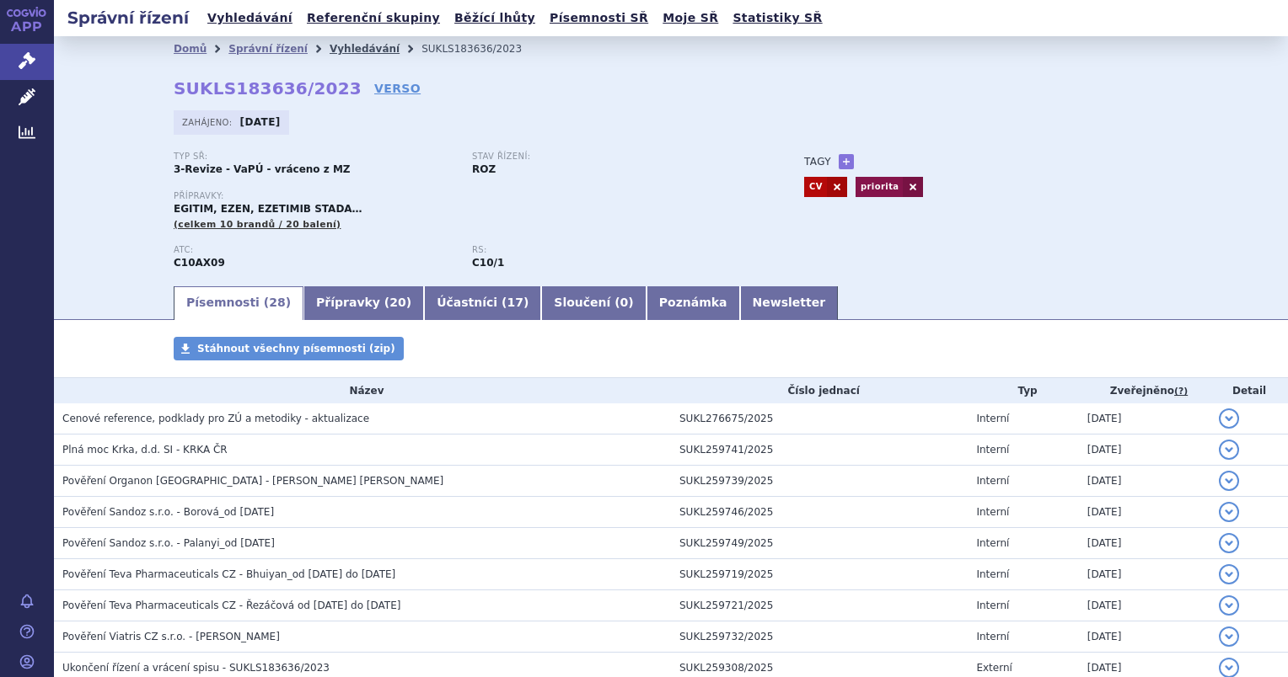
click at [329, 50] on link "Vyhledávání" at bounding box center [364, 49] width 70 height 12
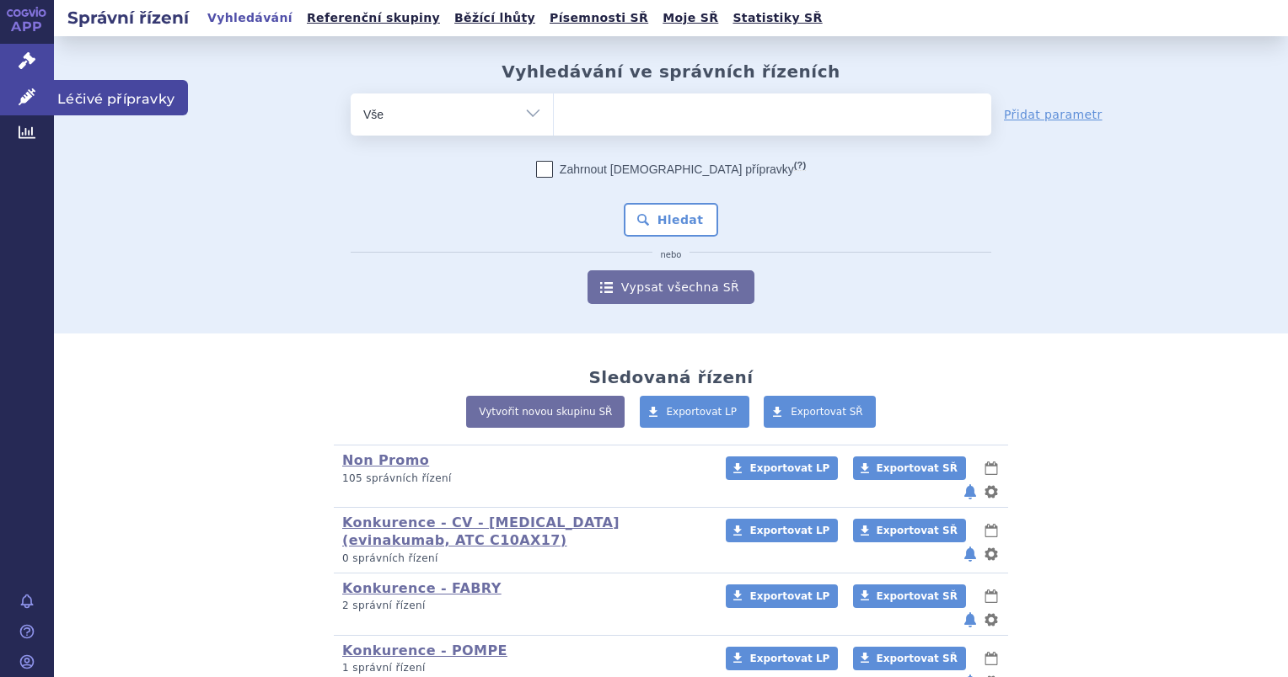
click at [30, 95] on icon at bounding box center [27, 96] width 17 height 17
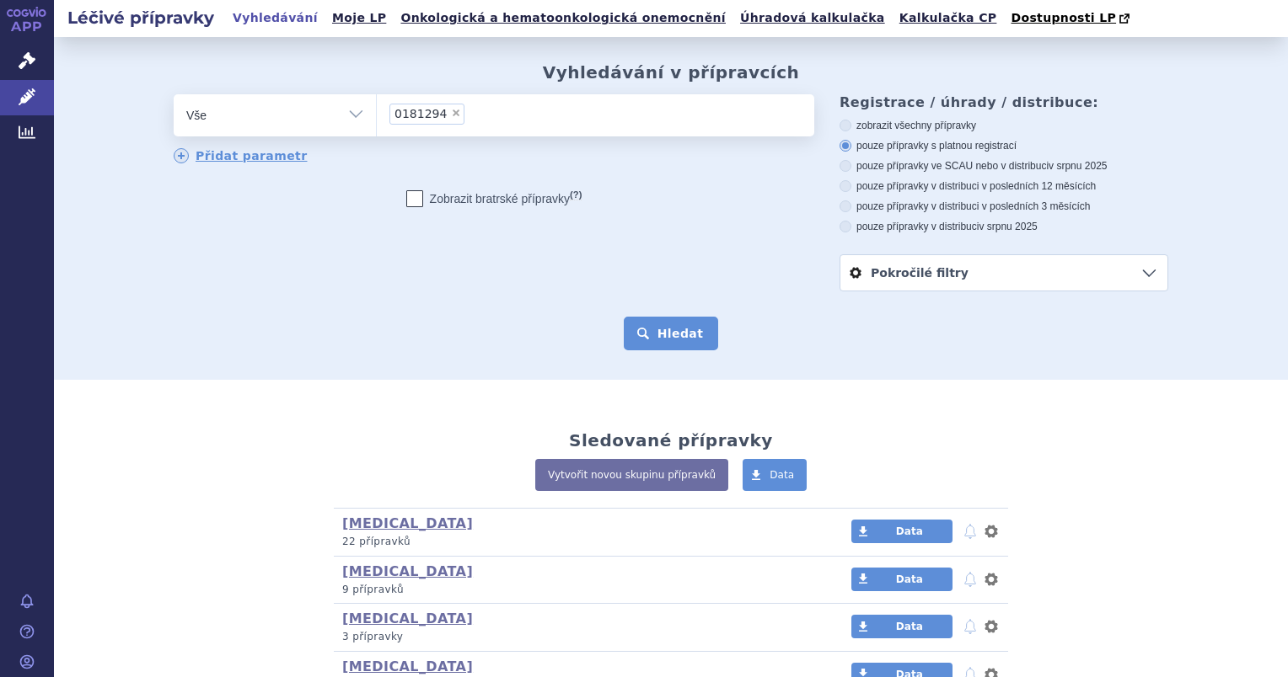
click at [659, 337] on button "Hledat" at bounding box center [671, 334] width 95 height 34
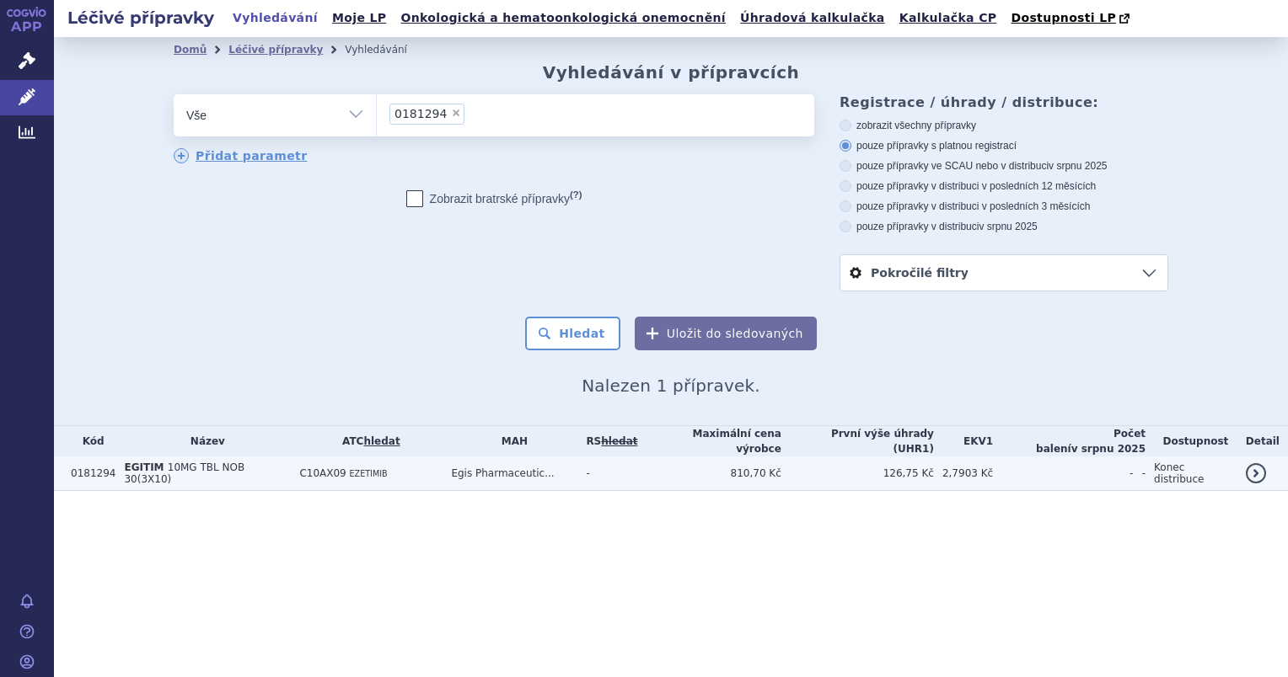
click at [140, 466] on span "EGITIM" at bounding box center [144, 468] width 40 height 12
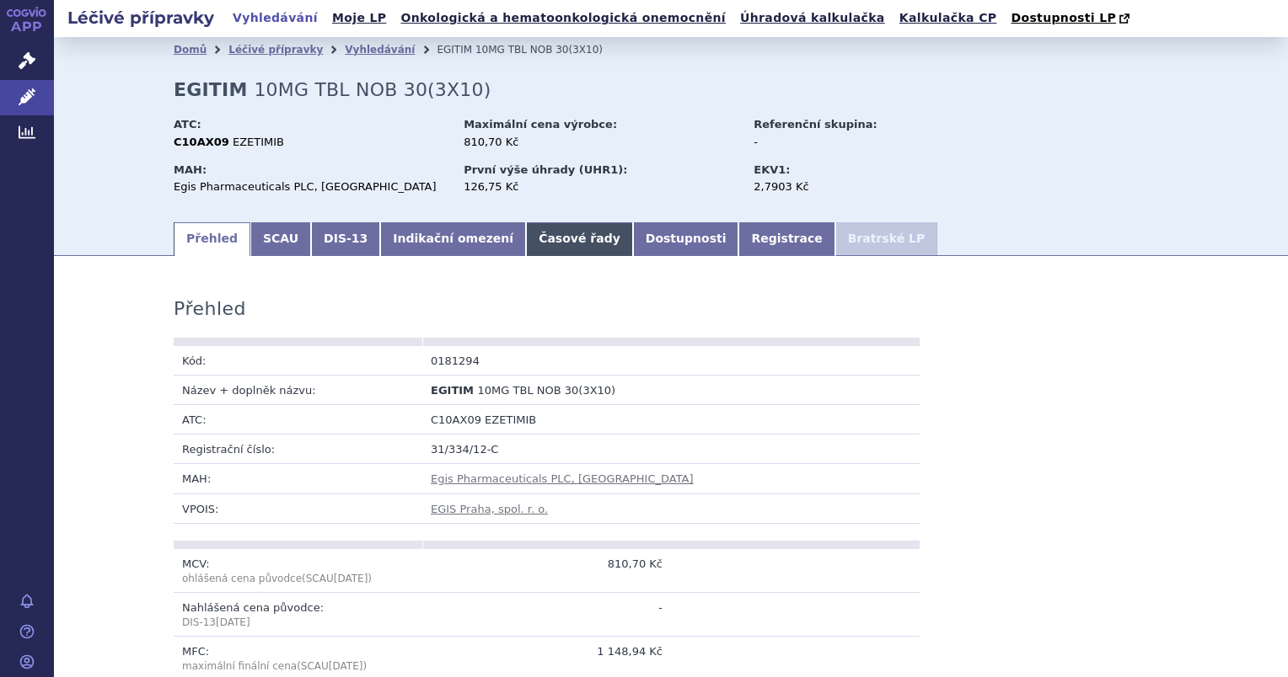
click at [526, 242] on link "Časové řady" at bounding box center [579, 239] width 107 height 34
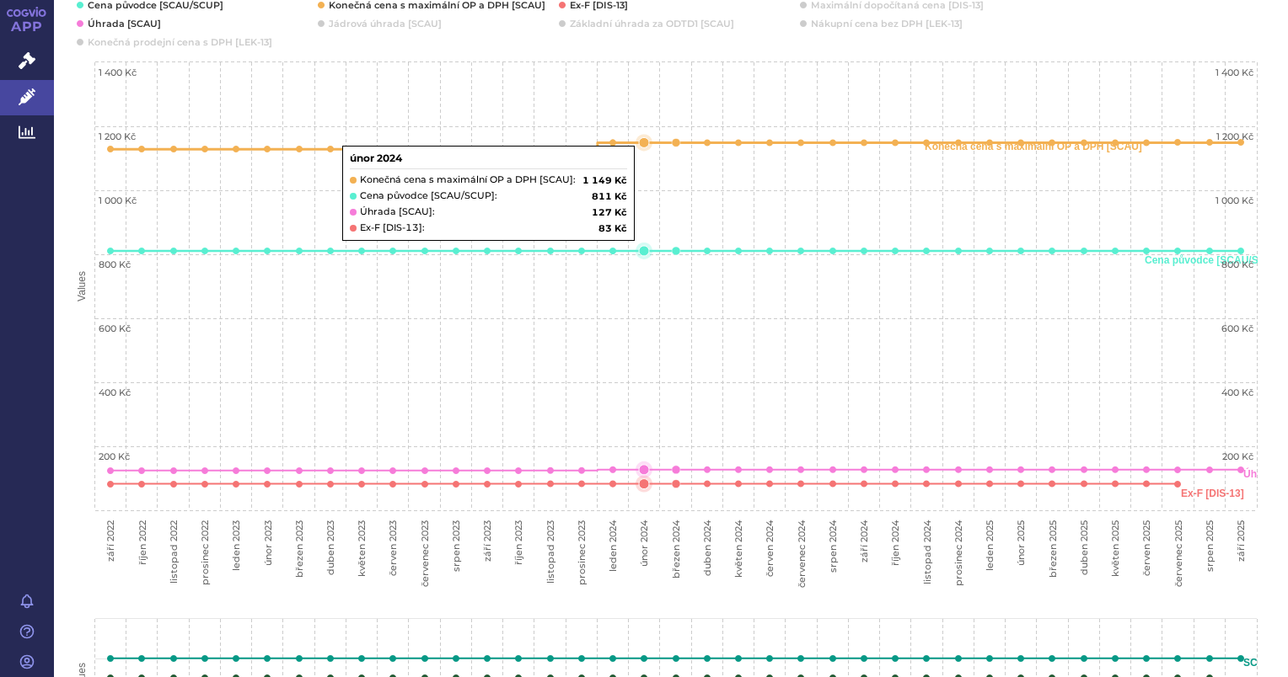
scroll to position [253, 0]
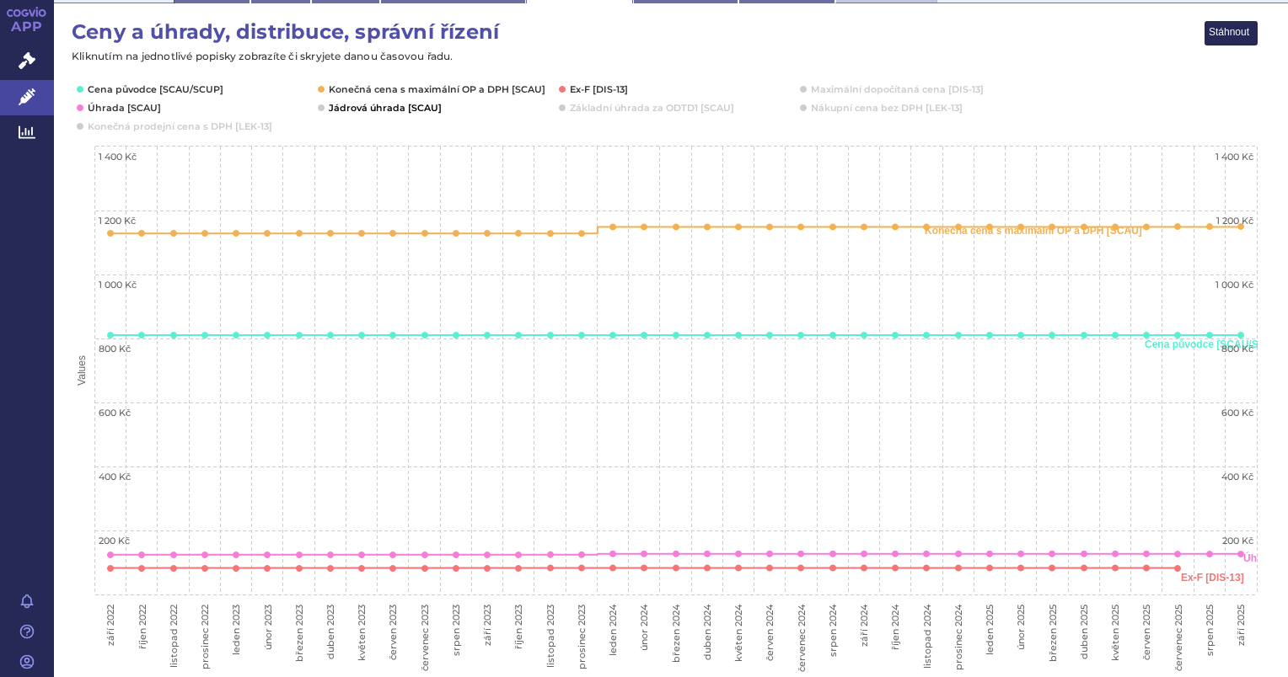
click at [364, 110] on button "Show Jádrová úhrada [SCAU]" at bounding box center [384, 107] width 110 height 13
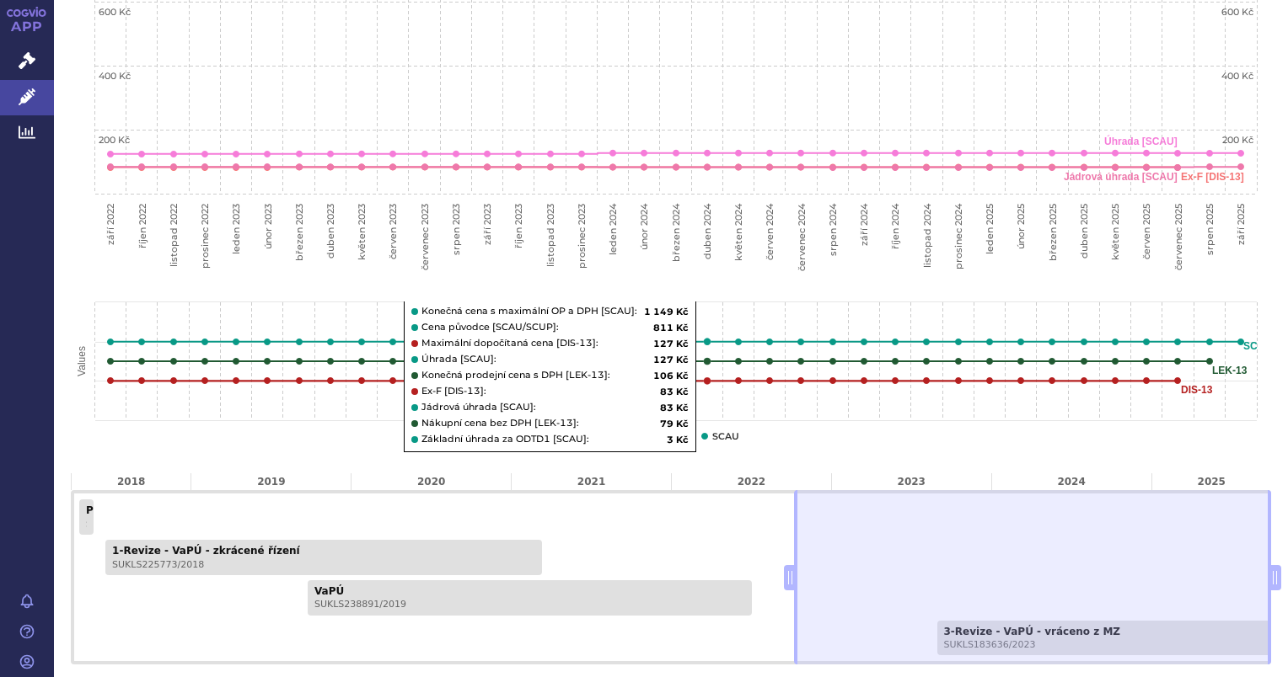
scroll to position [744, 0]
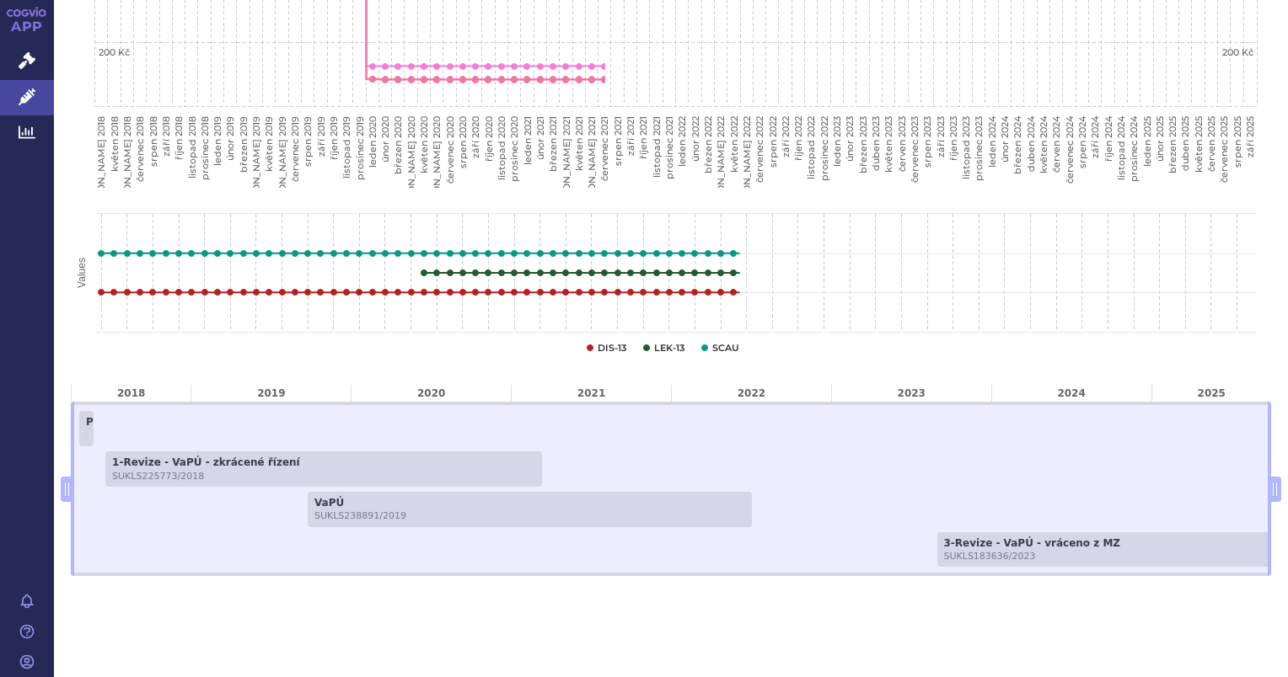
drag, startPoint x: 781, startPoint y: 483, endPoint x: 44, endPoint y: 490, distance: 737.3
click at [44, 490] on div "APP Správní řízení Léčivé přípravky Analytics Notifikace Nápověda Martin Ráček" at bounding box center [644, 338] width 1288 height 677
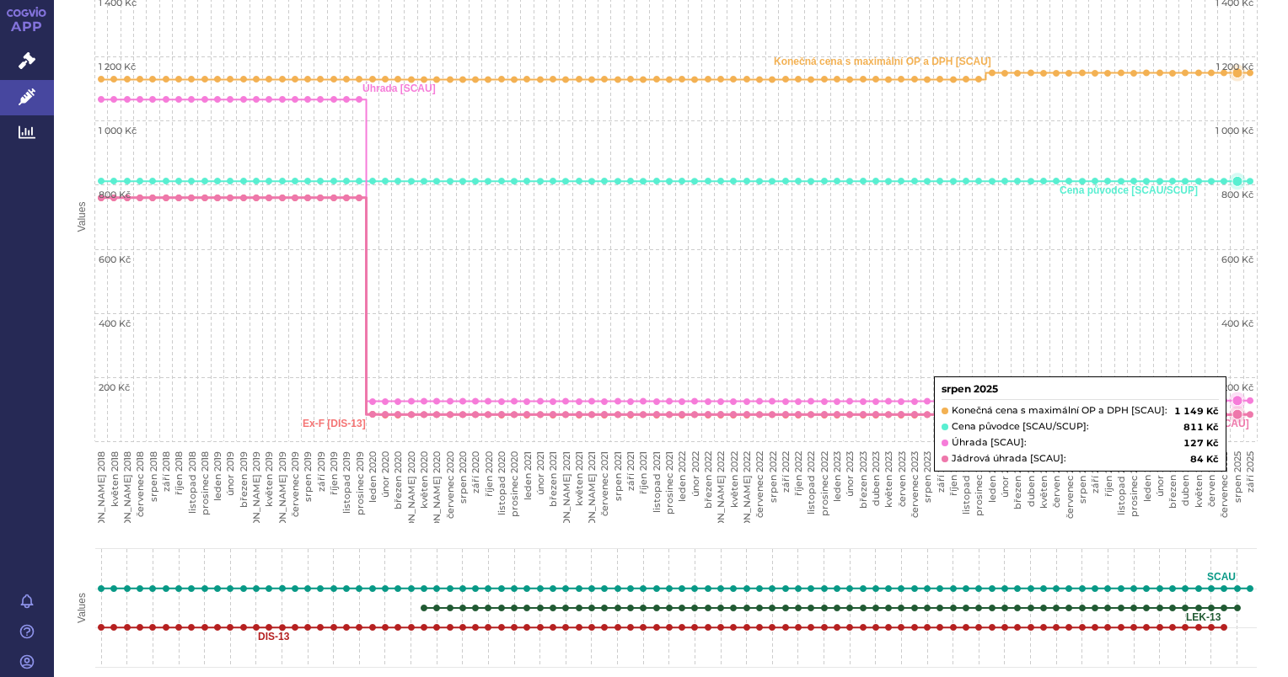
scroll to position [323, 0]
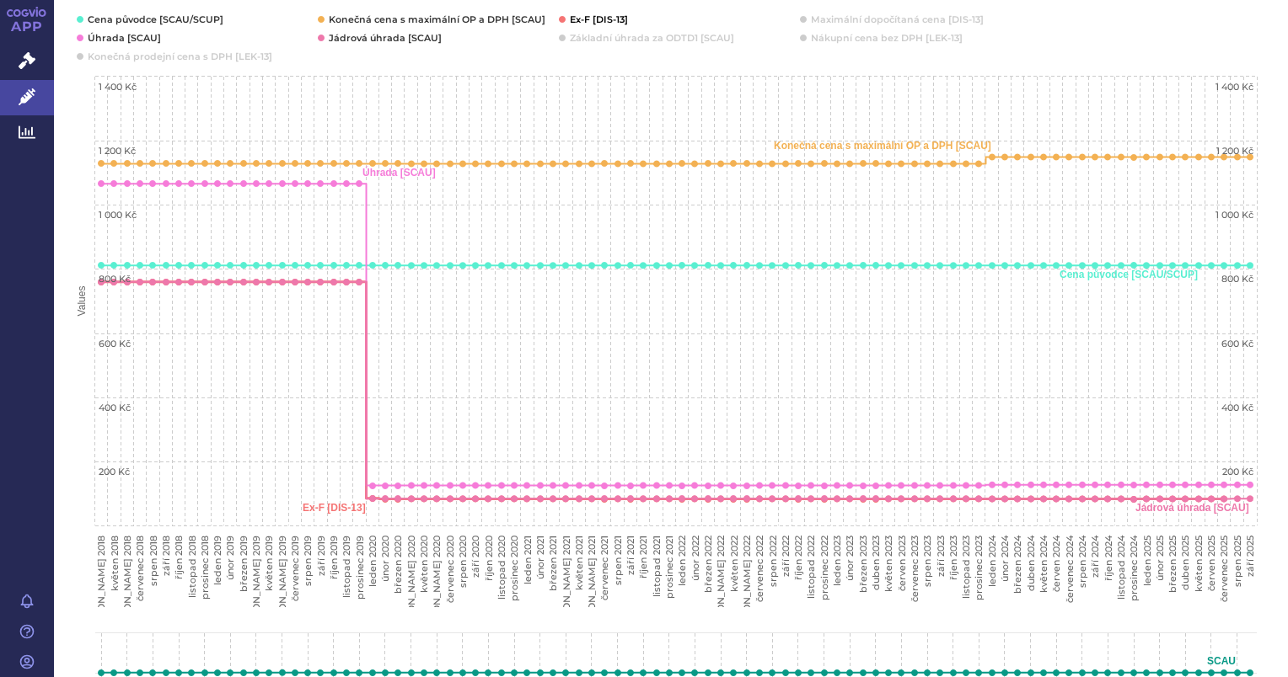
click at [590, 17] on button "Show Ex-F [DIS-13]" at bounding box center [599, 19] width 59 height 13
click at [364, 20] on button "Show Konečná cena s maximální OP a DPH [SCAU]" at bounding box center [435, 19] width 213 height 13
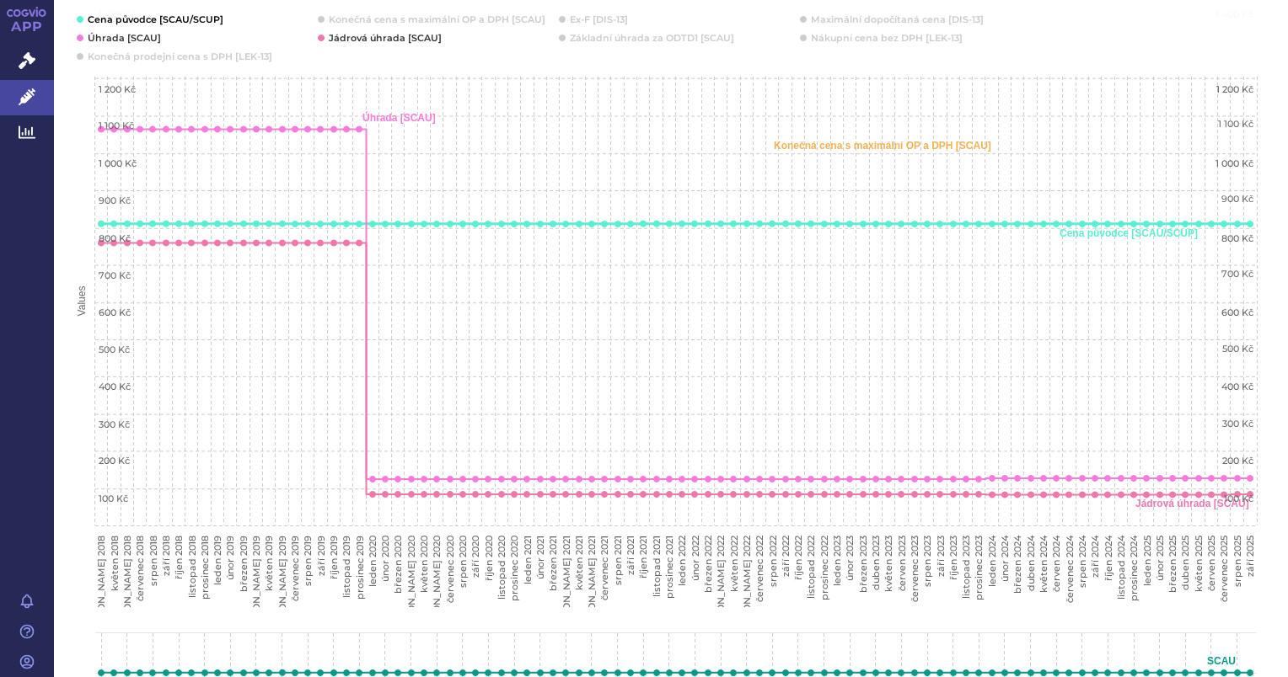
click at [171, 18] on button "Show Cena původce [SCAU/SCUP]" at bounding box center [154, 19] width 133 height 13
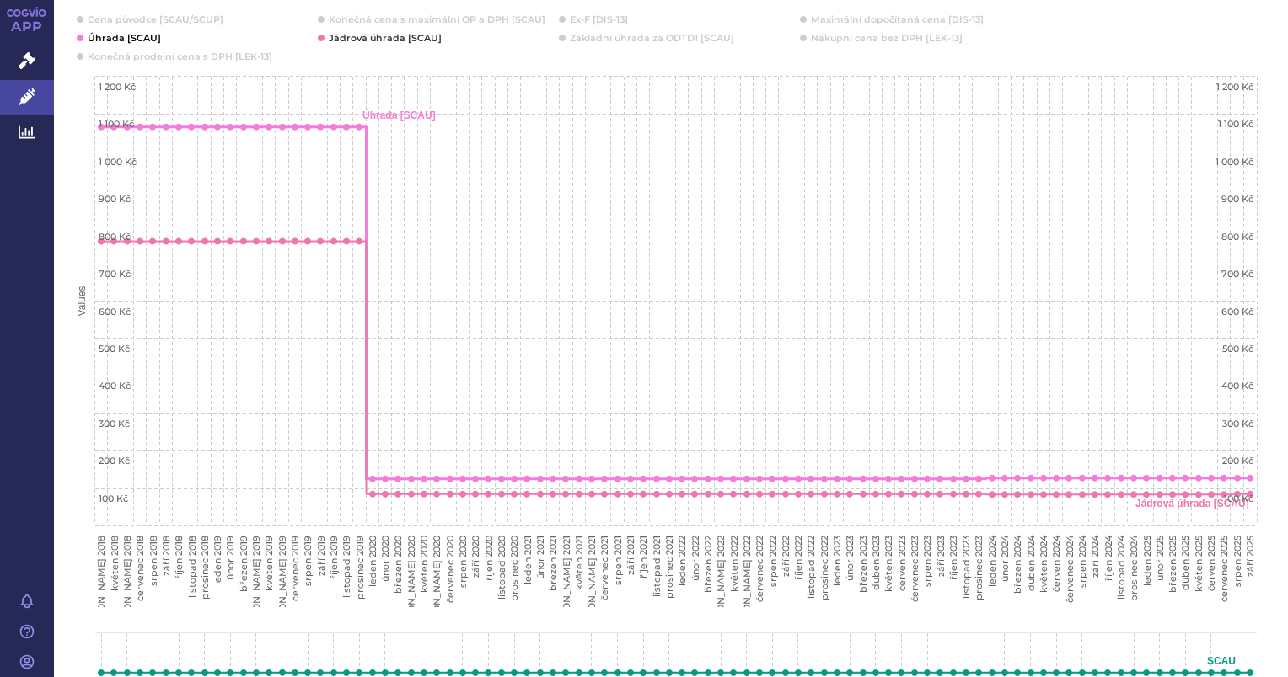
click at [121, 40] on button "Show Úhrada [SCAU]" at bounding box center [123, 37] width 70 height 13
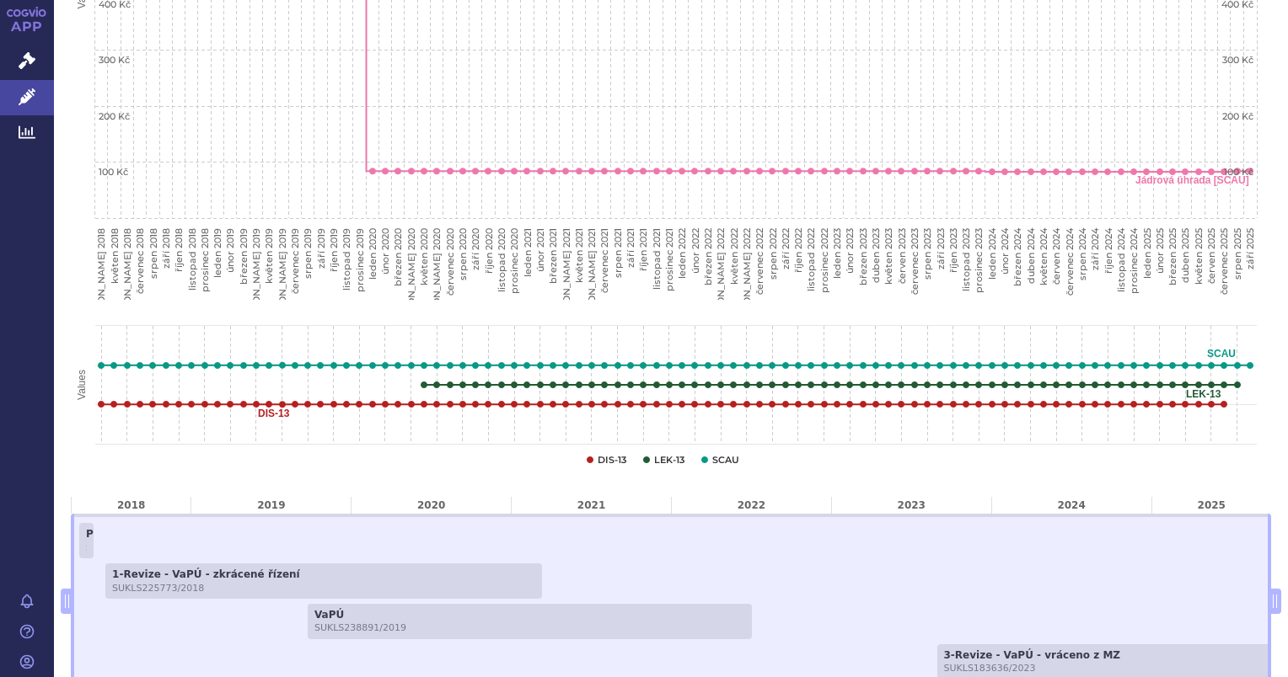
scroll to position [660, 0]
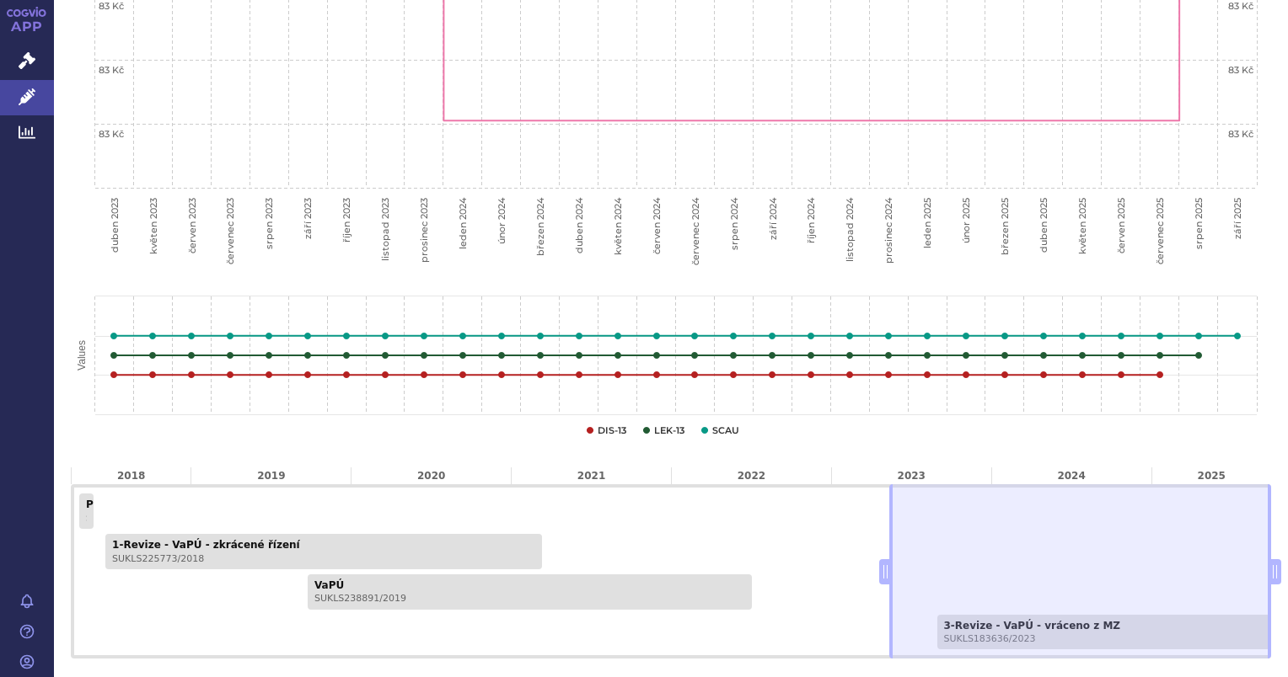
drag, startPoint x: 62, startPoint y: 568, endPoint x: 871, endPoint y: 557, distance: 809.0
click at [871, 557] on div "PP - stanovení - VaPÚ + MC SUKLS60858/2018 1-Revize - VaPÚ - zkrácené řízení SU…" at bounding box center [671, 572] width 1200 height 174
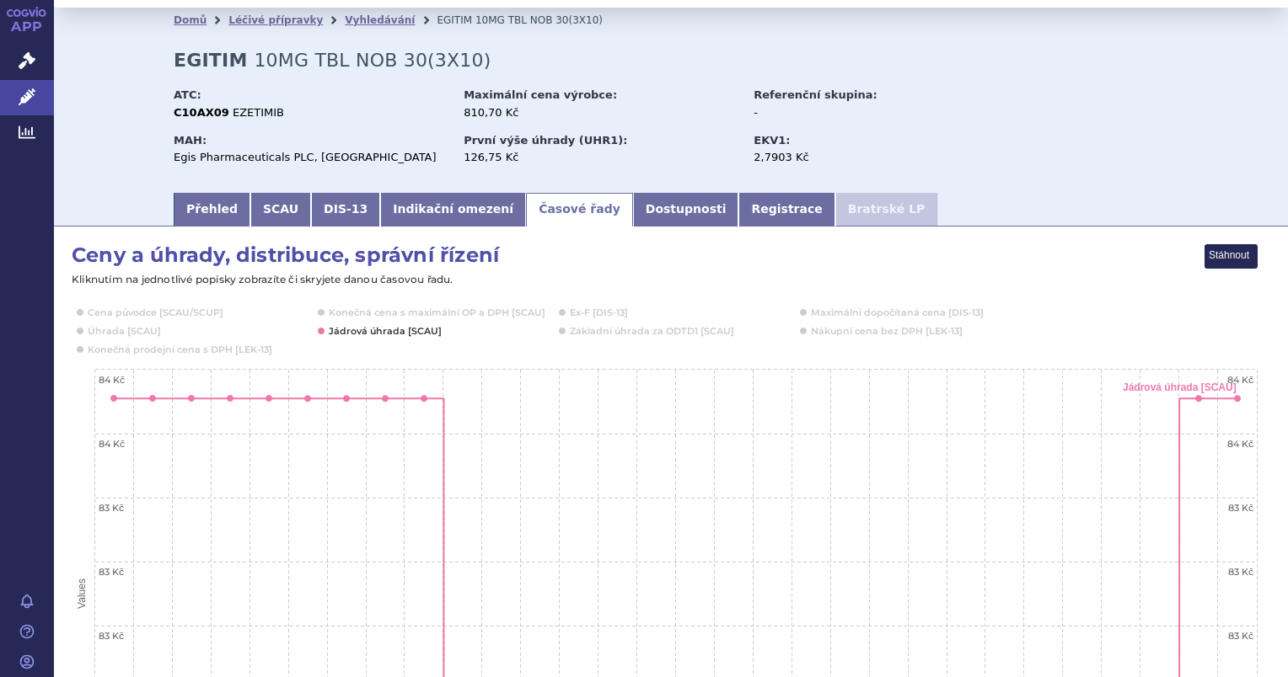
scroll to position [0, 0]
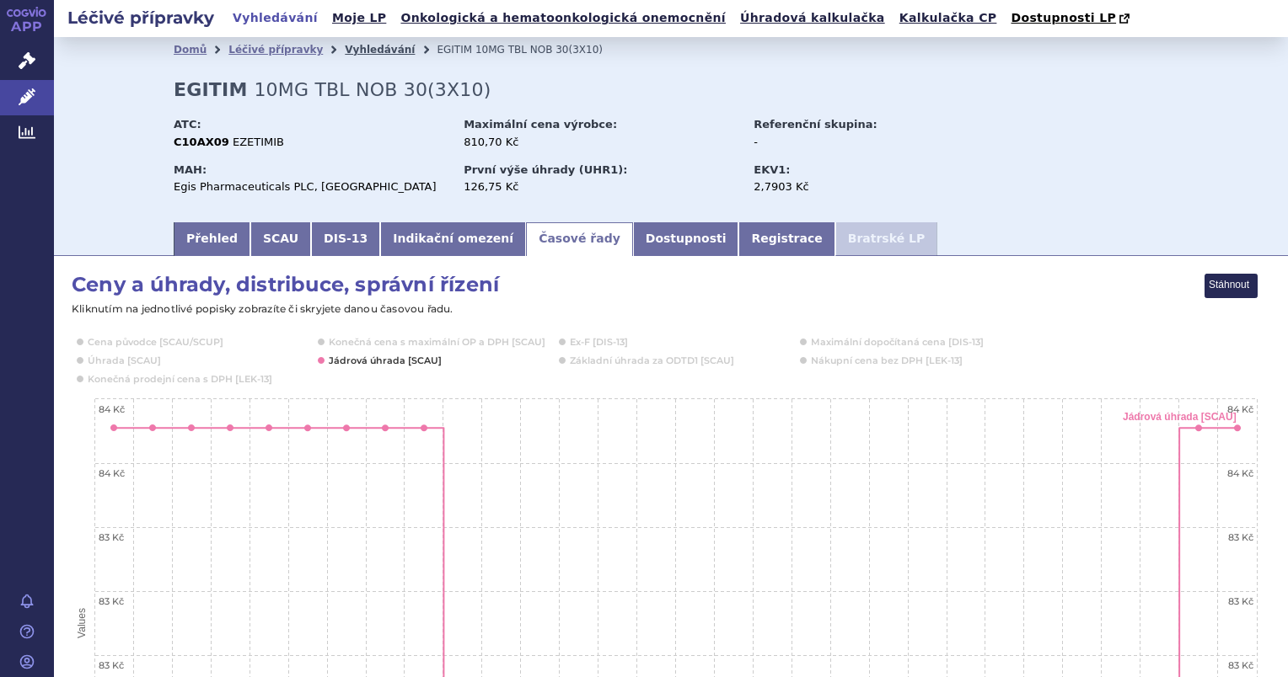
click at [345, 51] on link "Vyhledávání" at bounding box center [380, 50] width 70 height 12
click at [345, 55] on link "Vyhledávání" at bounding box center [380, 50] width 70 height 12
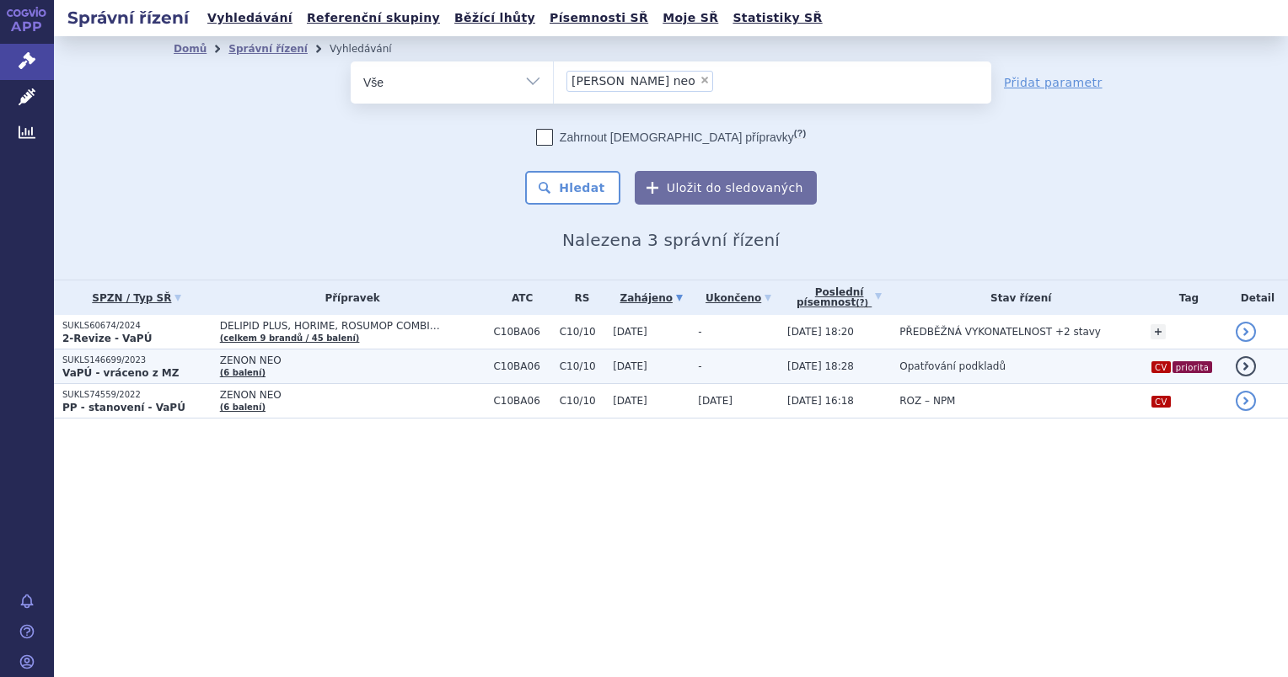
click at [133, 356] on p "SUKLS146699/2023" at bounding box center [136, 361] width 149 height 12
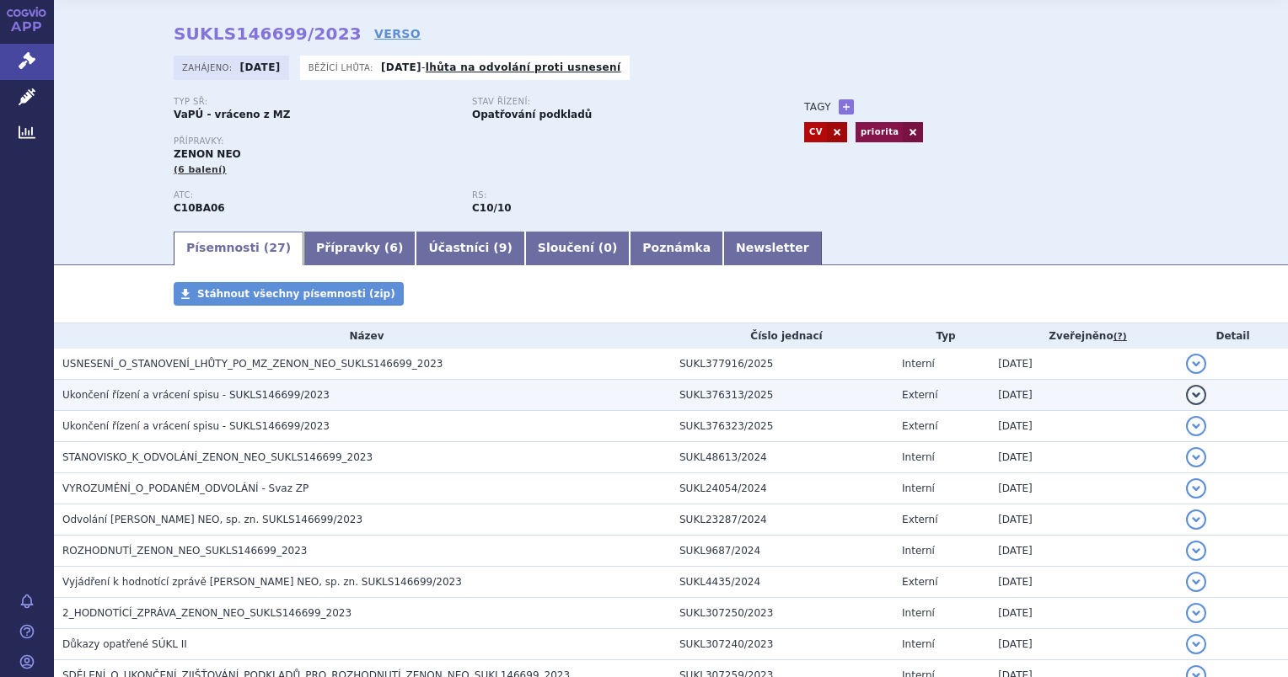
scroll to position [84, 0]
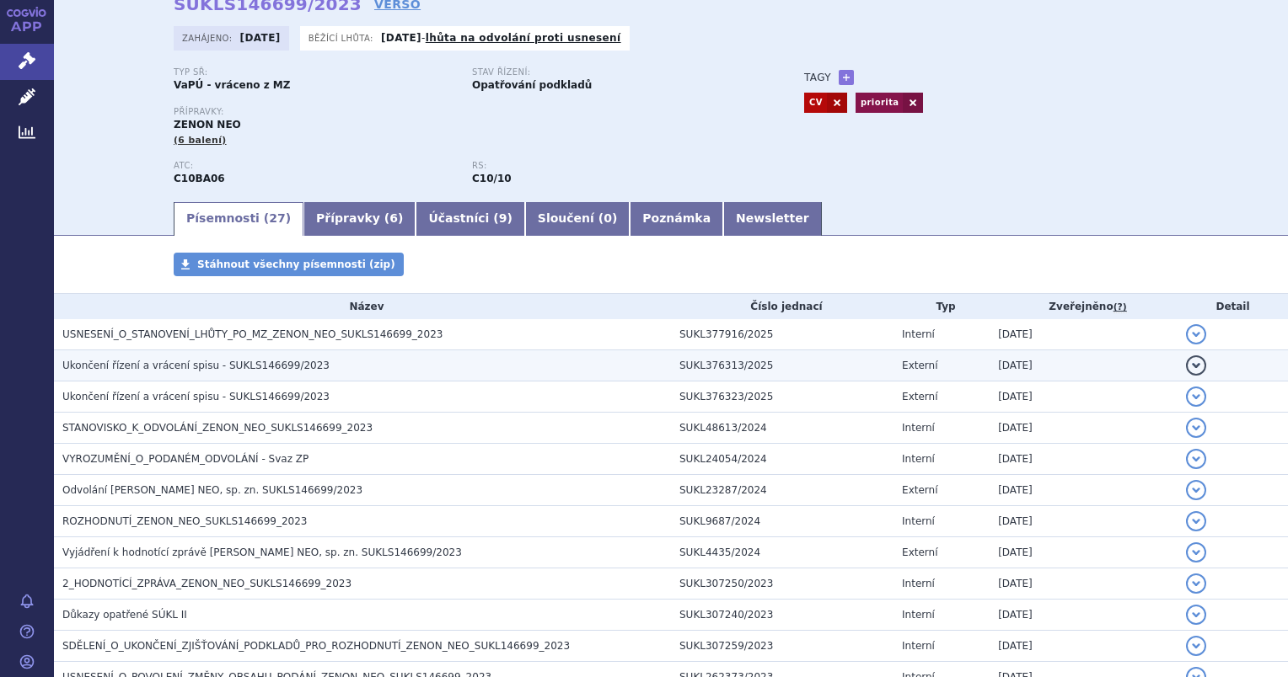
click at [148, 370] on span "Ukončení řízení a vrácení spisu - SUKLS146699/2023" at bounding box center [195, 366] width 267 height 12
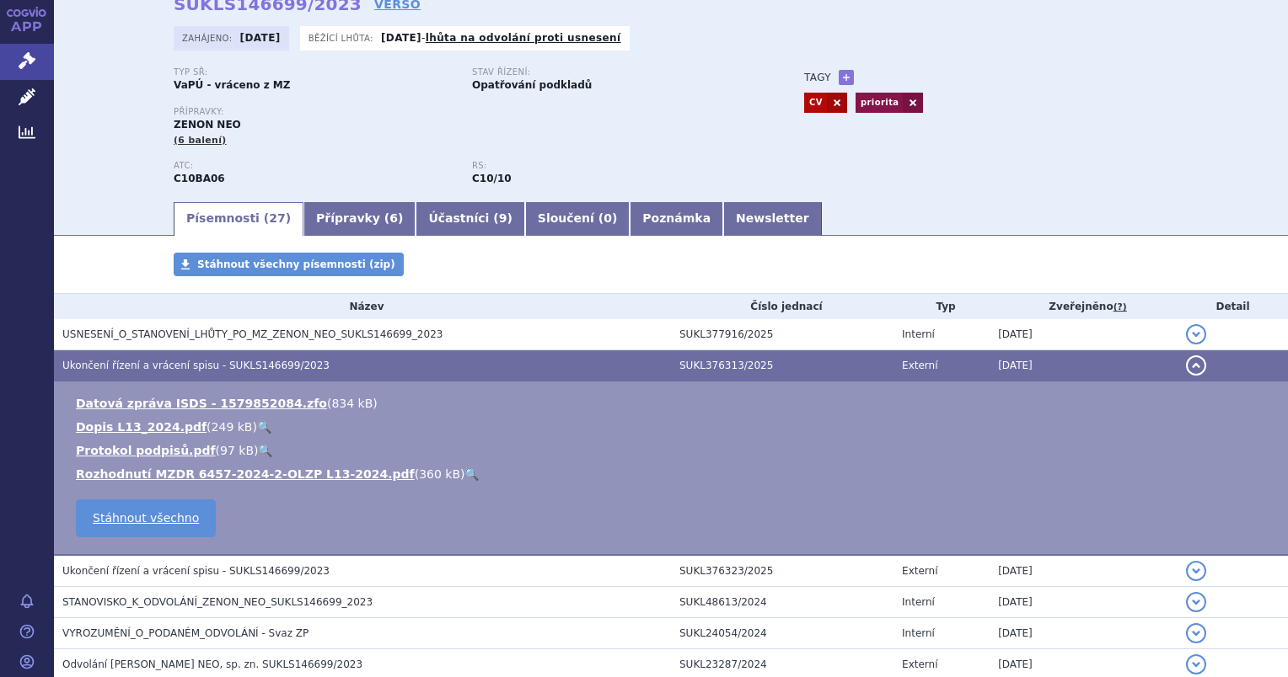
click at [464, 475] on link "🔍" at bounding box center [471, 474] width 14 height 13
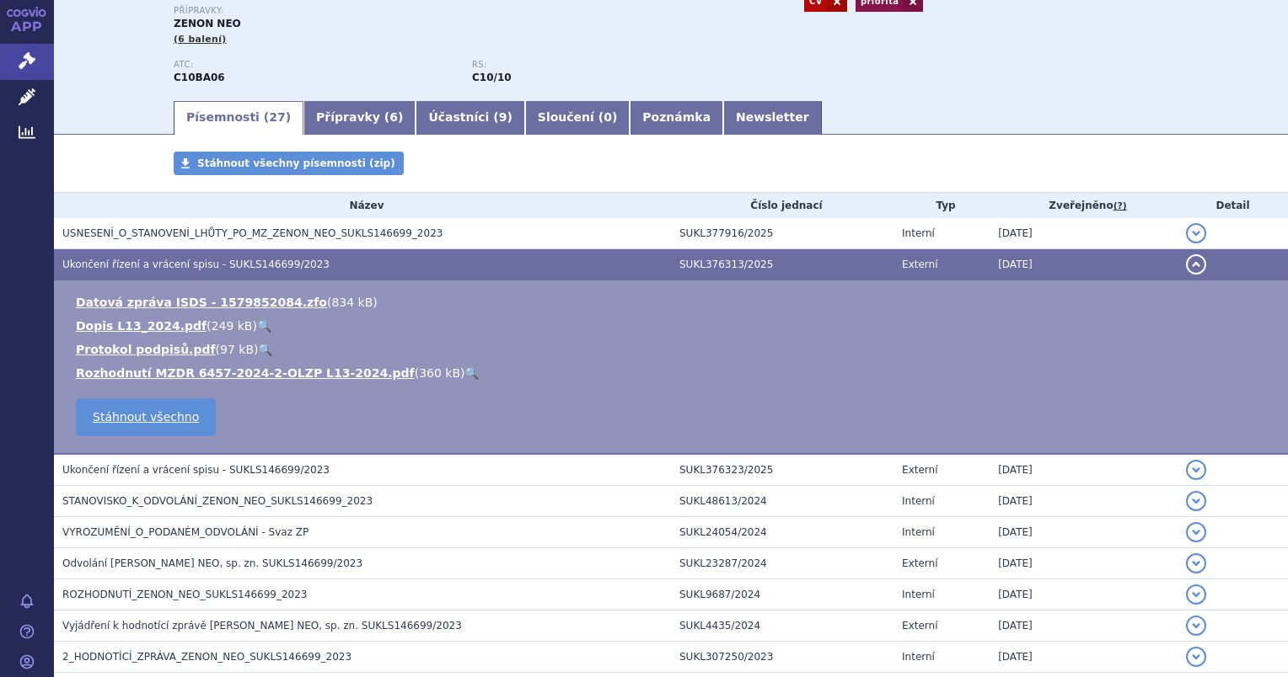
scroll to position [253, 0]
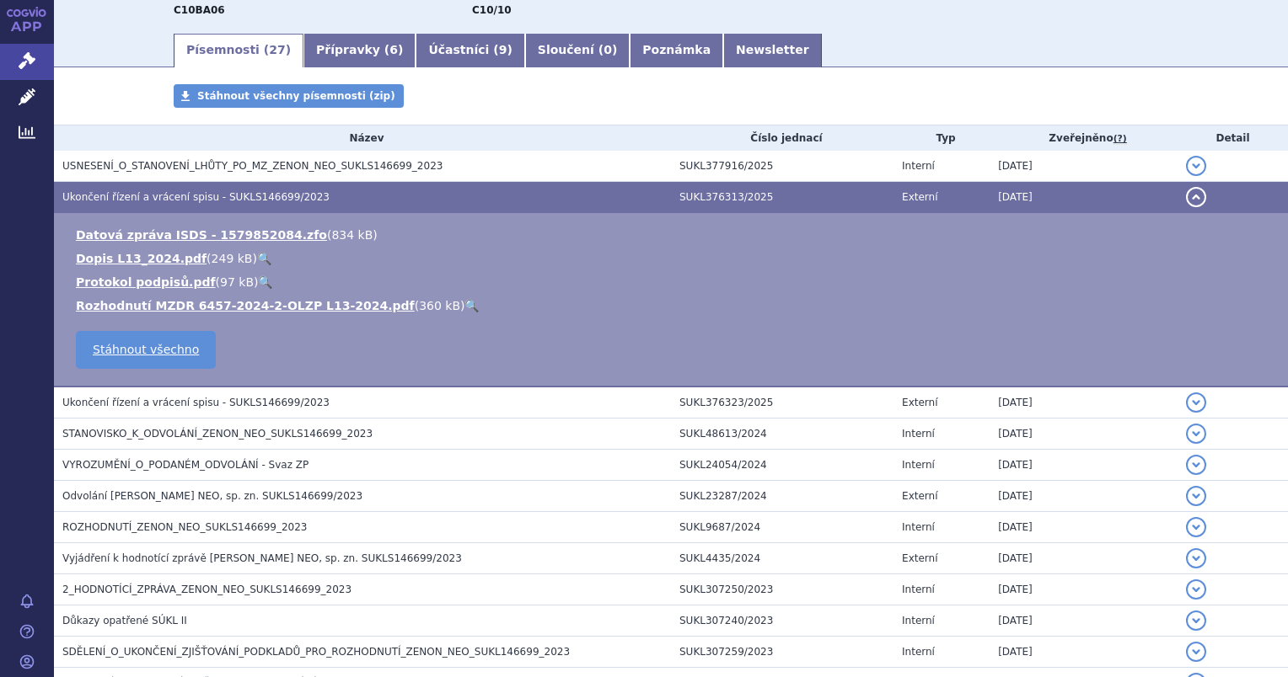
click at [208, 191] on span "Ukončení řízení a vrácení spisu - SUKLS146699/2023" at bounding box center [195, 197] width 267 height 12
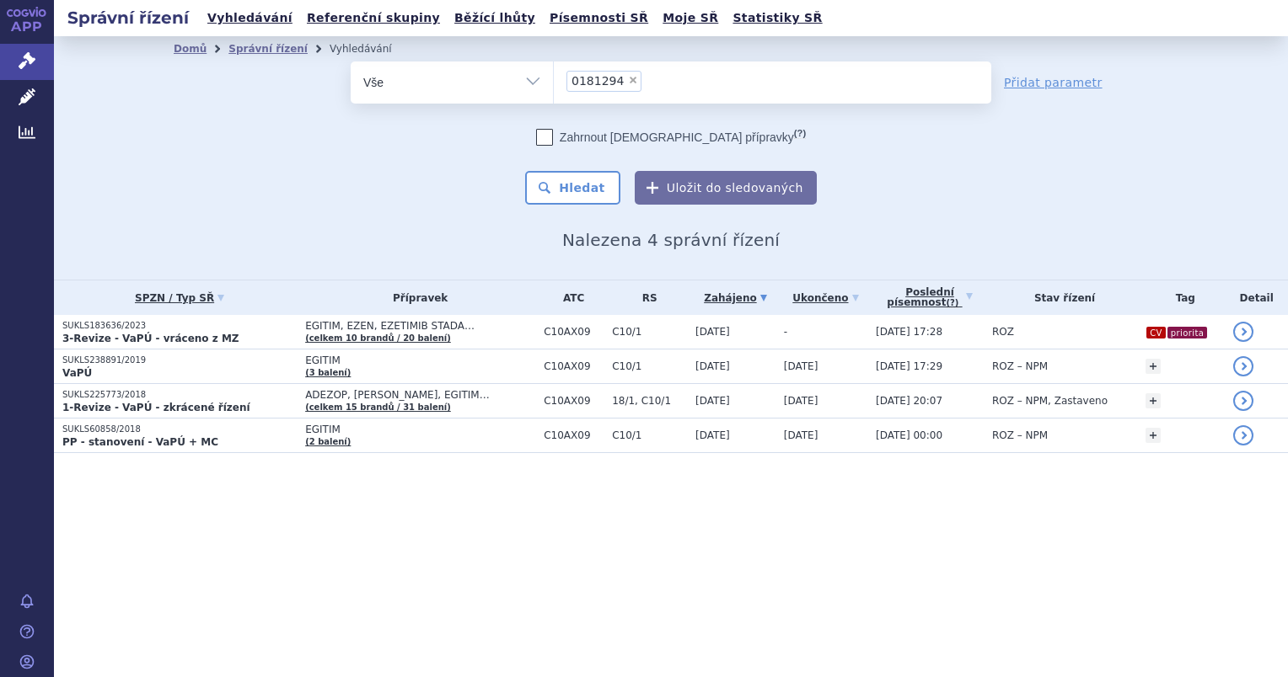
click at [628, 83] on span "×" at bounding box center [633, 80] width 10 height 10
click at [554, 83] on select "0181294" at bounding box center [553, 82] width 1 height 42
select select
click at [623, 85] on ul at bounding box center [772, 79] width 437 height 35
click at [554, 85] on select "0181294" at bounding box center [553, 82] width 1 height 42
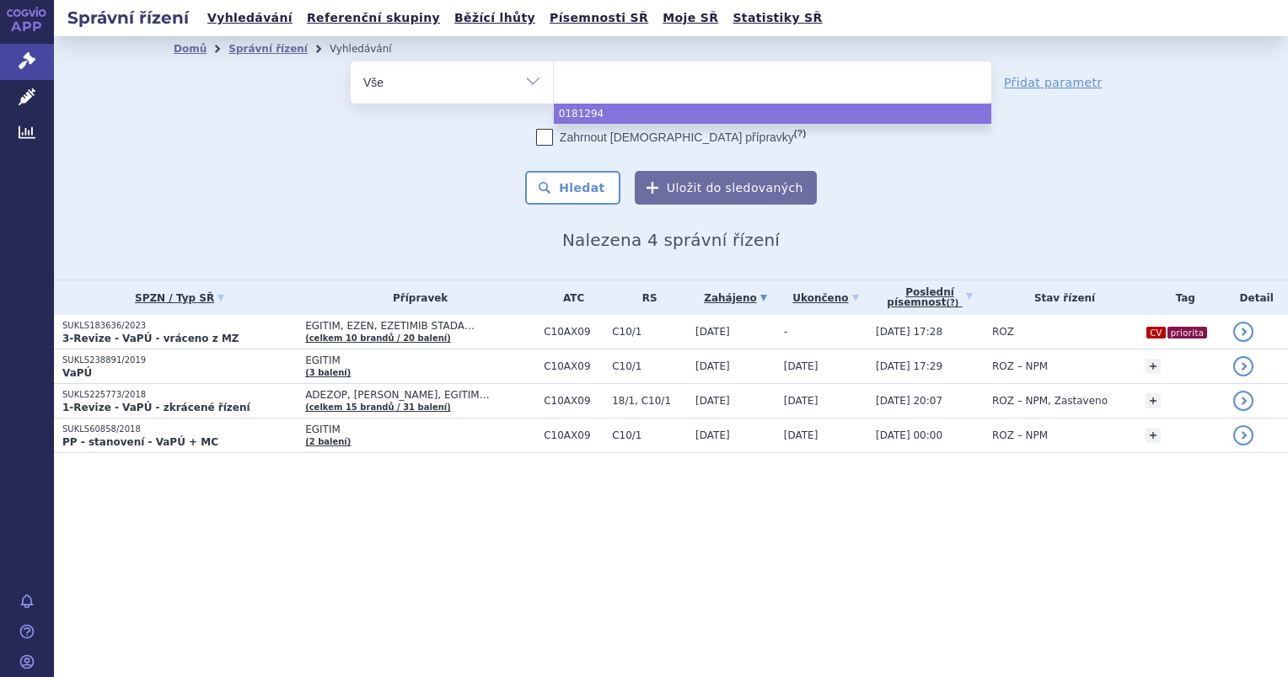
paste input "SUKLS60674_2024"
type input "SUKLS60674_2024"
select select "SUKLS60674_2024"
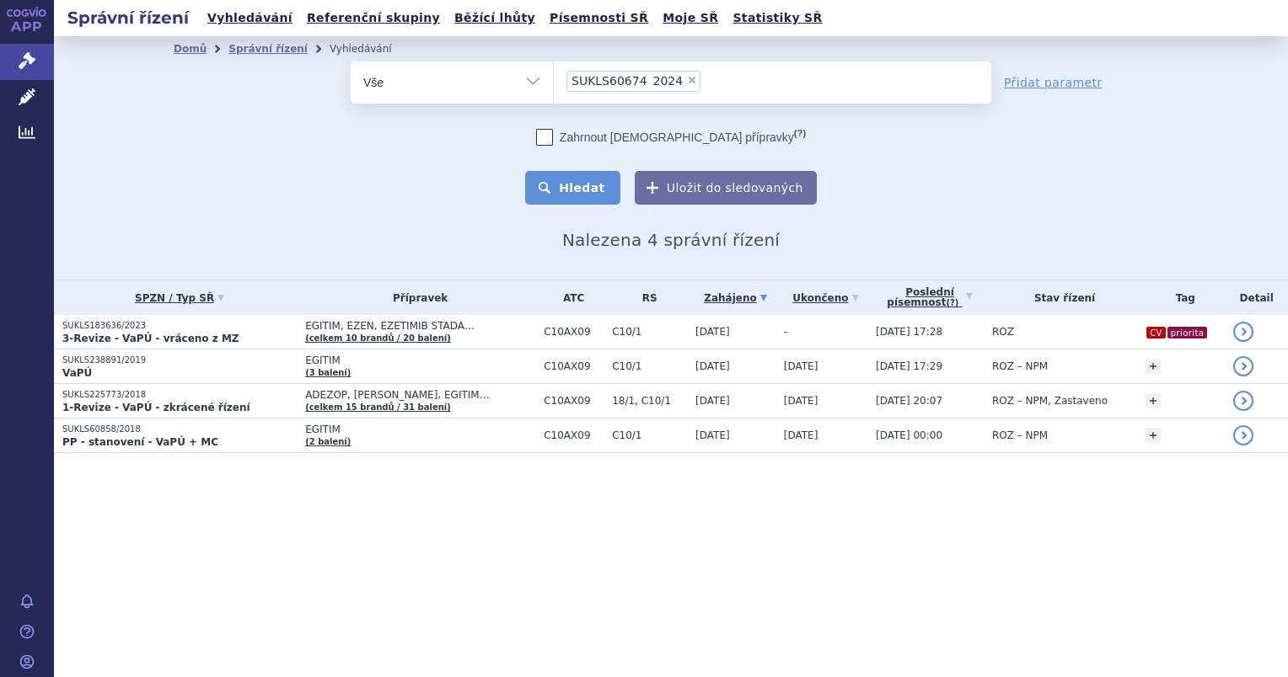
click at [578, 192] on button "Hledat" at bounding box center [572, 188] width 95 height 34
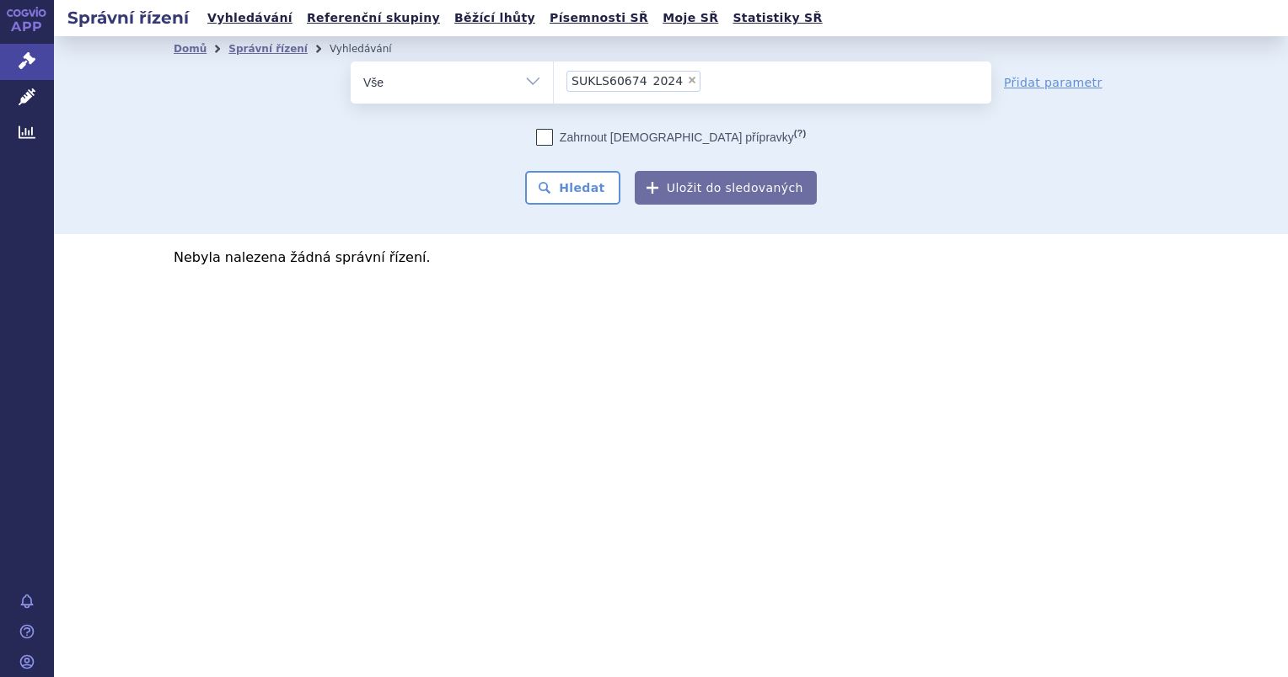
click at [701, 77] on ul "× SUKLS60674_2024" at bounding box center [772, 80] width 437 height 37
click at [554, 77] on select "SUKLS60674_2024" at bounding box center [553, 82] width 1 height 42
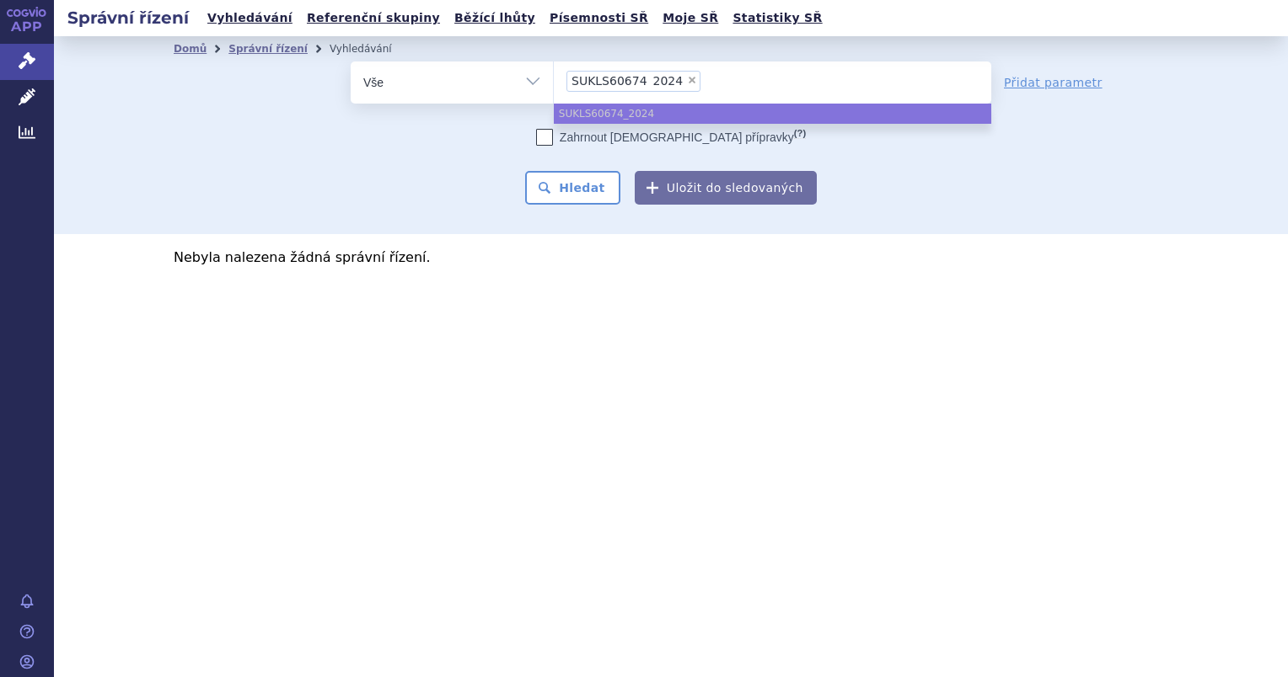
click at [643, 81] on span "SUKLS60674_2024" at bounding box center [626, 81] width 111 height 12
click at [554, 81] on select "SUKLS60674_2024" at bounding box center [553, 82] width 1 height 42
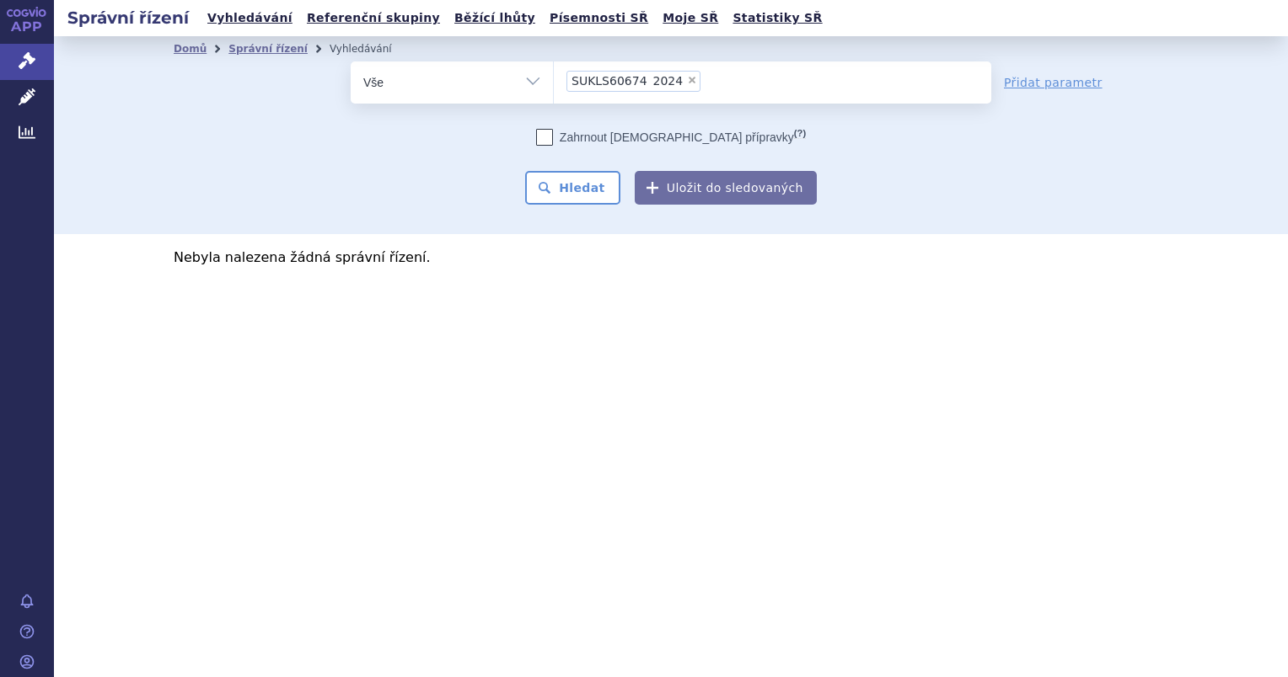
select select
type input "SUKLS60674_2024"
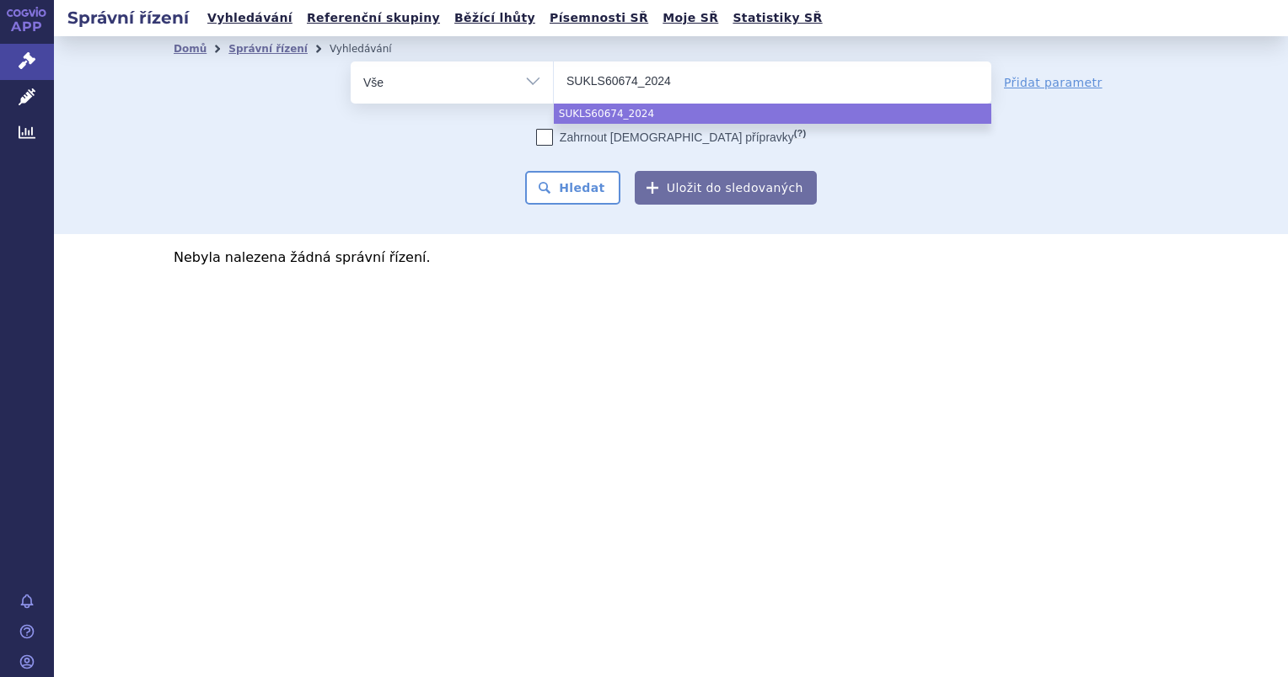
click at [647, 80] on input "SUKLS60674_2024" at bounding box center [637, 80] width 142 height 21
select select "SUKLS60674_2024"
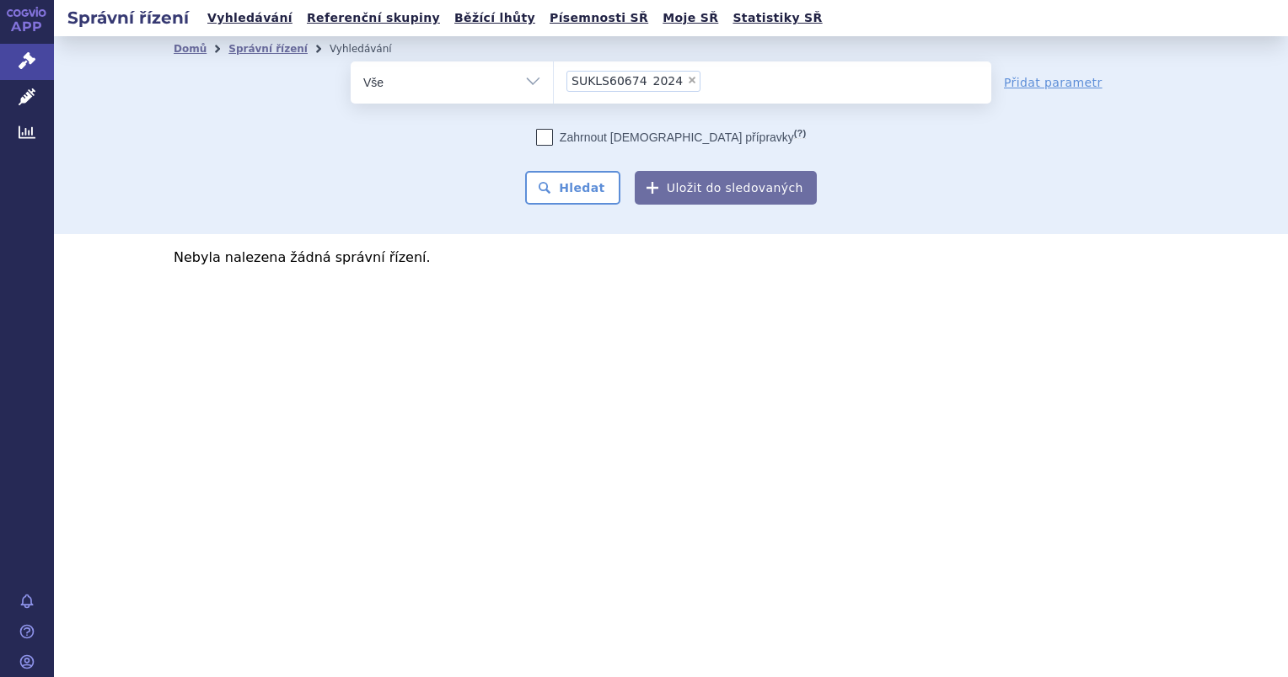
click at [644, 80] on span "SUKLS60674_2024" at bounding box center [626, 81] width 111 height 12
click at [554, 80] on select "SUKLS60674_2024" at bounding box center [553, 82] width 1 height 42
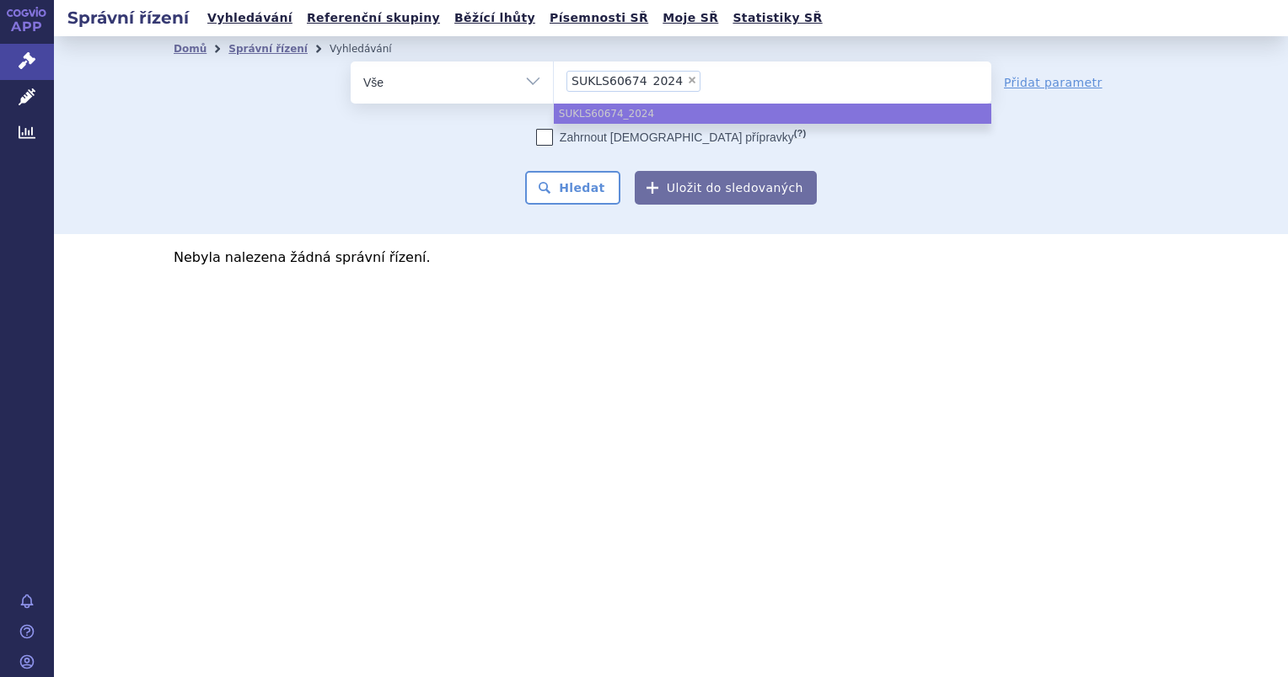
select select
type input "SUKLS60674_2024"
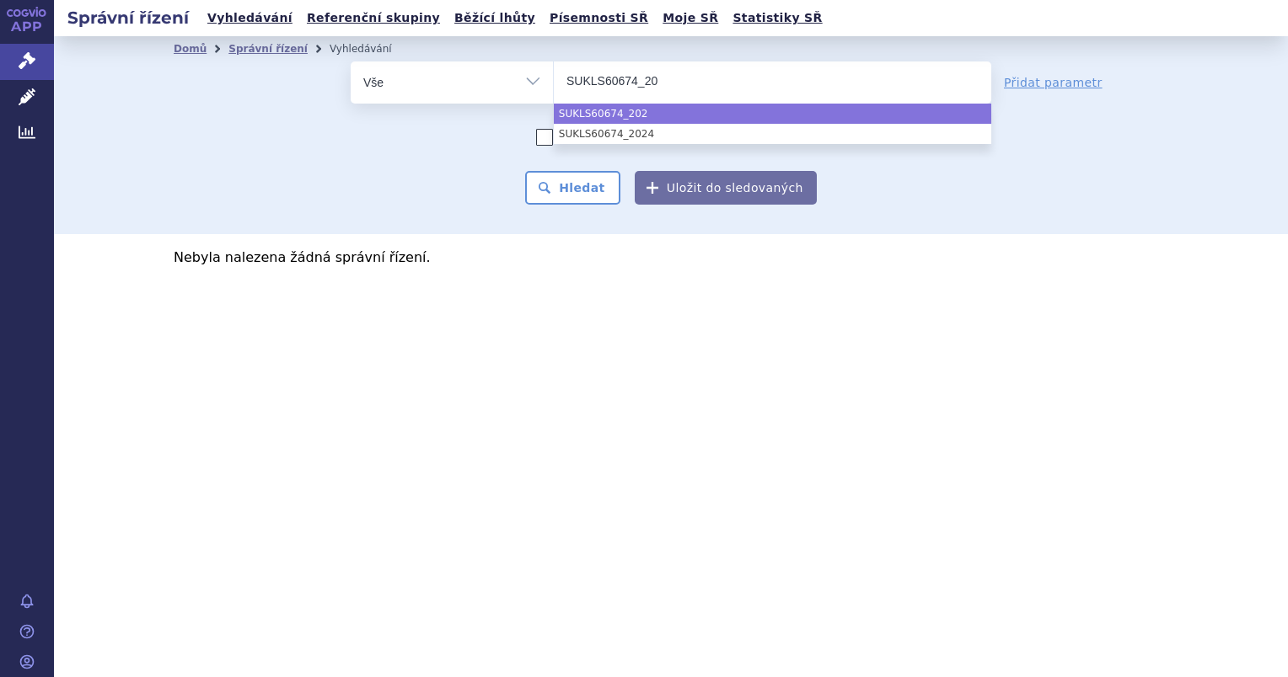
type input "SUKLS60674_2"
type input "SUKLS60674_"
type input "SUKLS6067"
type input "SUKLS60674"
type input "SUKLS60674/"
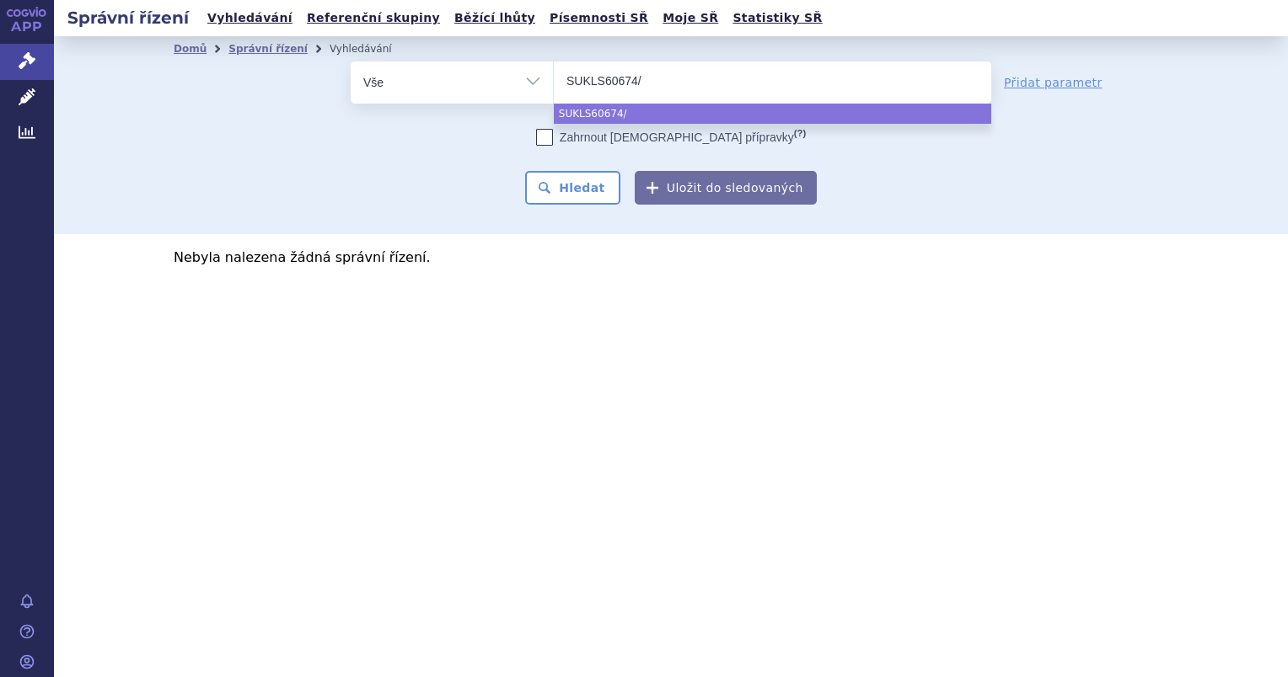
type input "SUKLS60674/2"
type input "SUKLS60674/20"
type input "SUKLS60674/202"
type input "SUKLS60674/2024"
select select "SUKLS60674/2024"
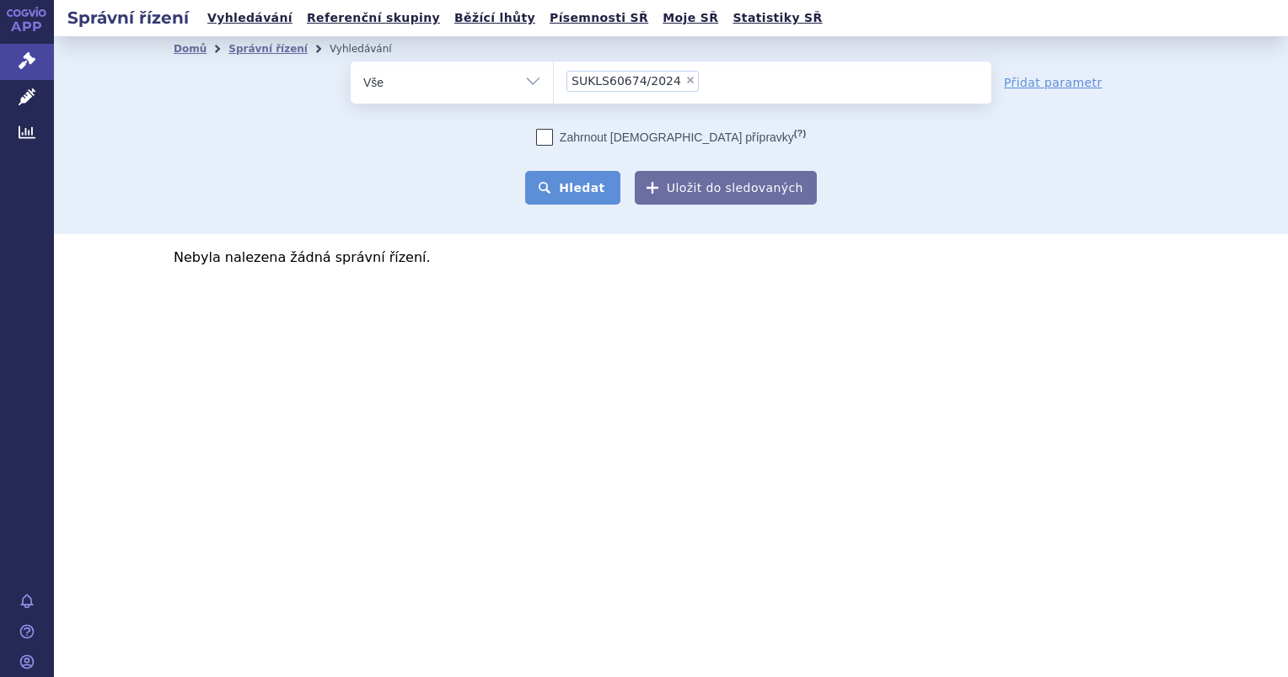
click at [576, 193] on button "Hledat" at bounding box center [572, 188] width 95 height 34
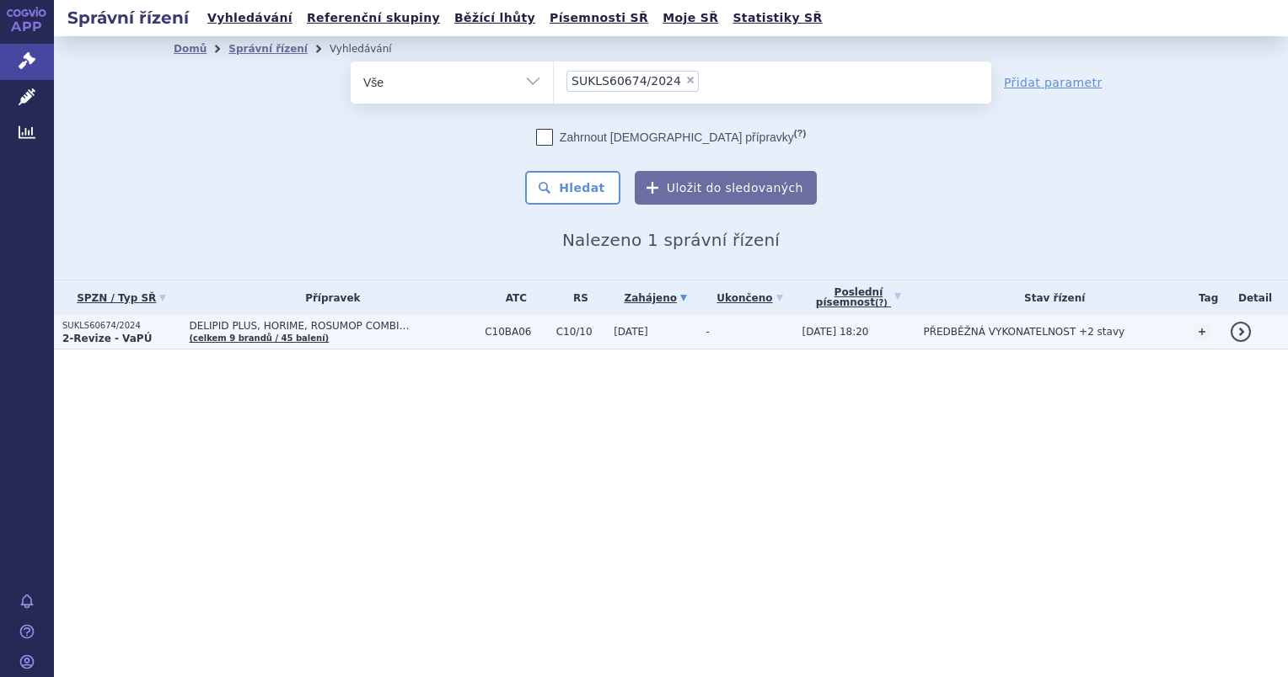
click at [118, 339] on strong "2-Revize - VaPÚ" at bounding box center [106, 339] width 89 height 12
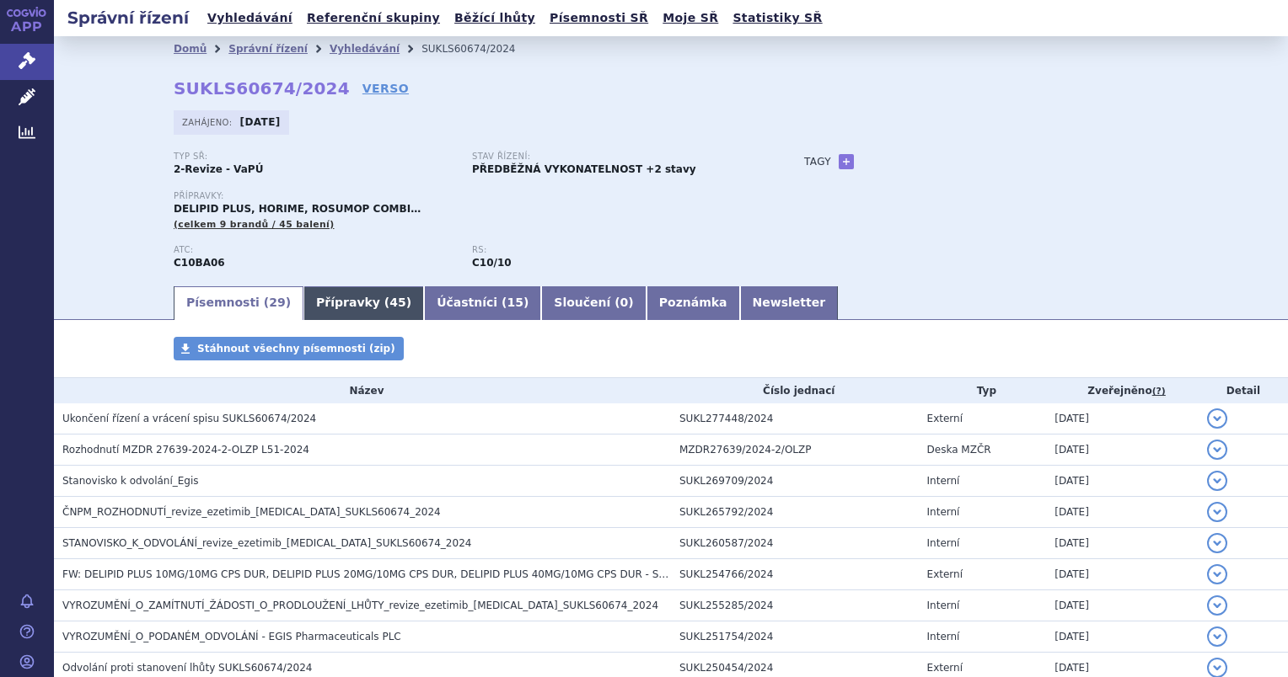
click at [335, 315] on link "Přípravky ( 45 )" at bounding box center [363, 303] width 120 height 34
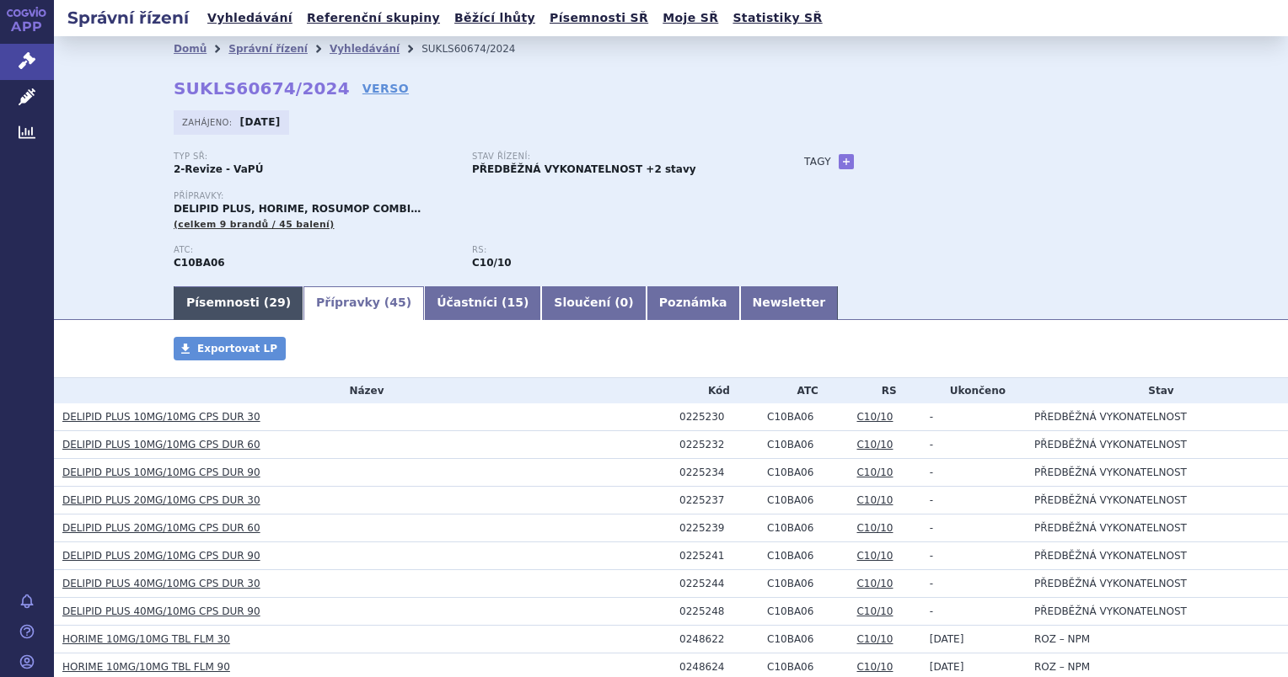
click at [189, 297] on link "Písemnosti ( 29 )" at bounding box center [239, 303] width 130 height 34
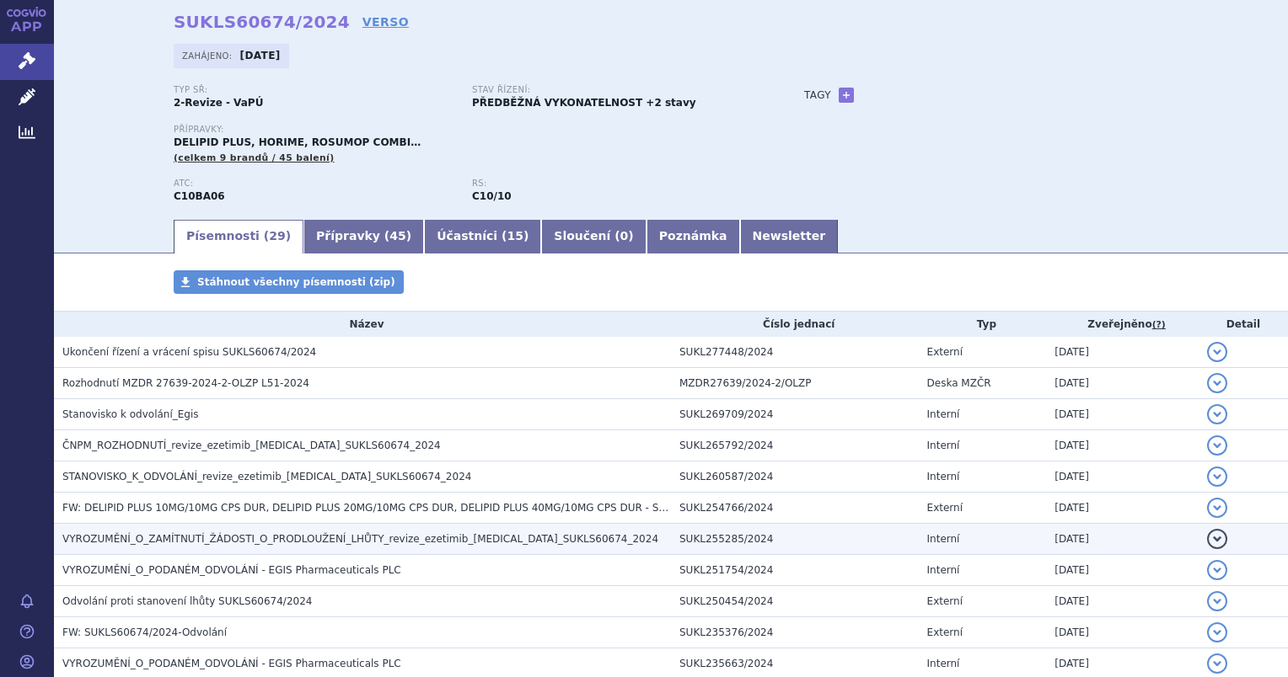
scroll to position [169, 0]
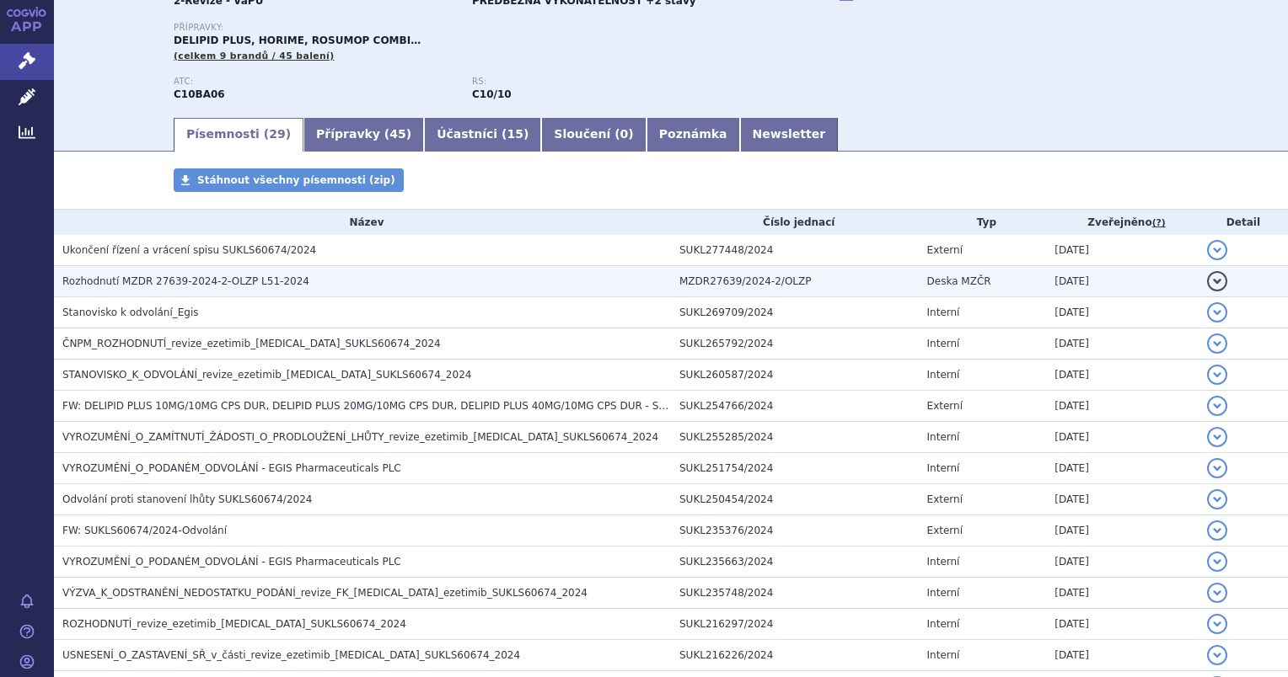
click at [195, 276] on span "Rozhodnutí MZDR 27639-2024-2-OLZP L51-2024" at bounding box center [185, 282] width 247 height 12
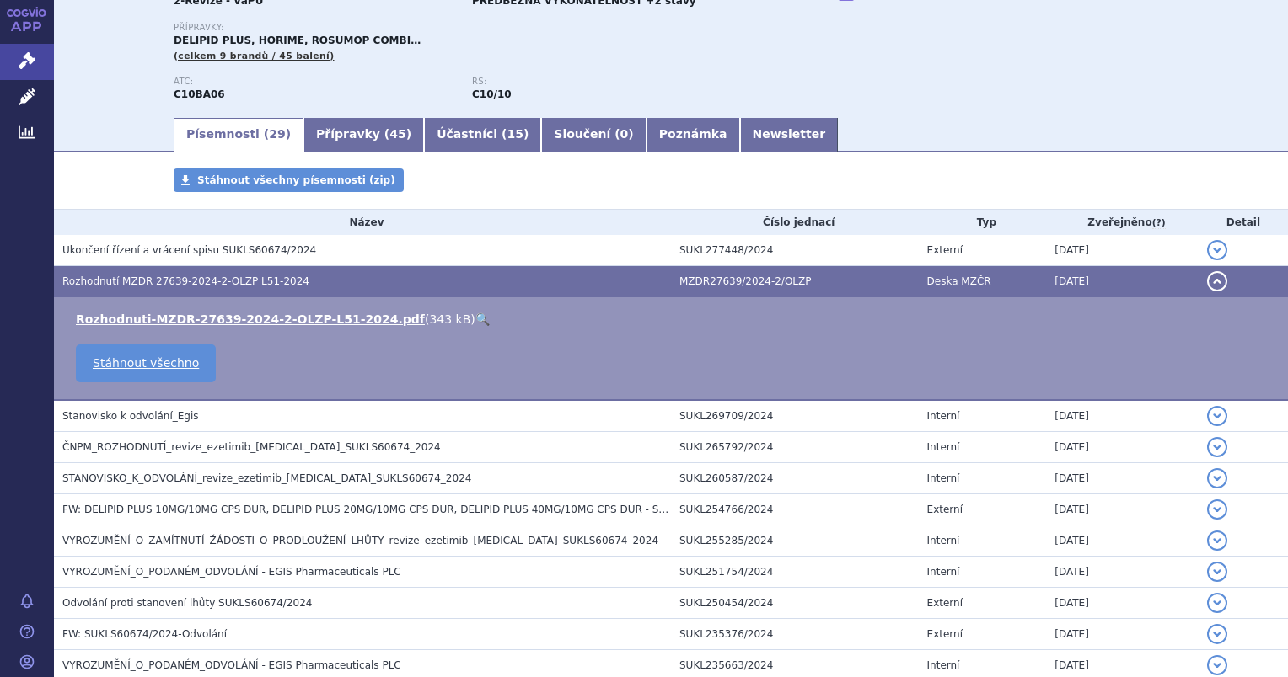
click at [475, 321] on link "🔍" at bounding box center [482, 319] width 14 height 13
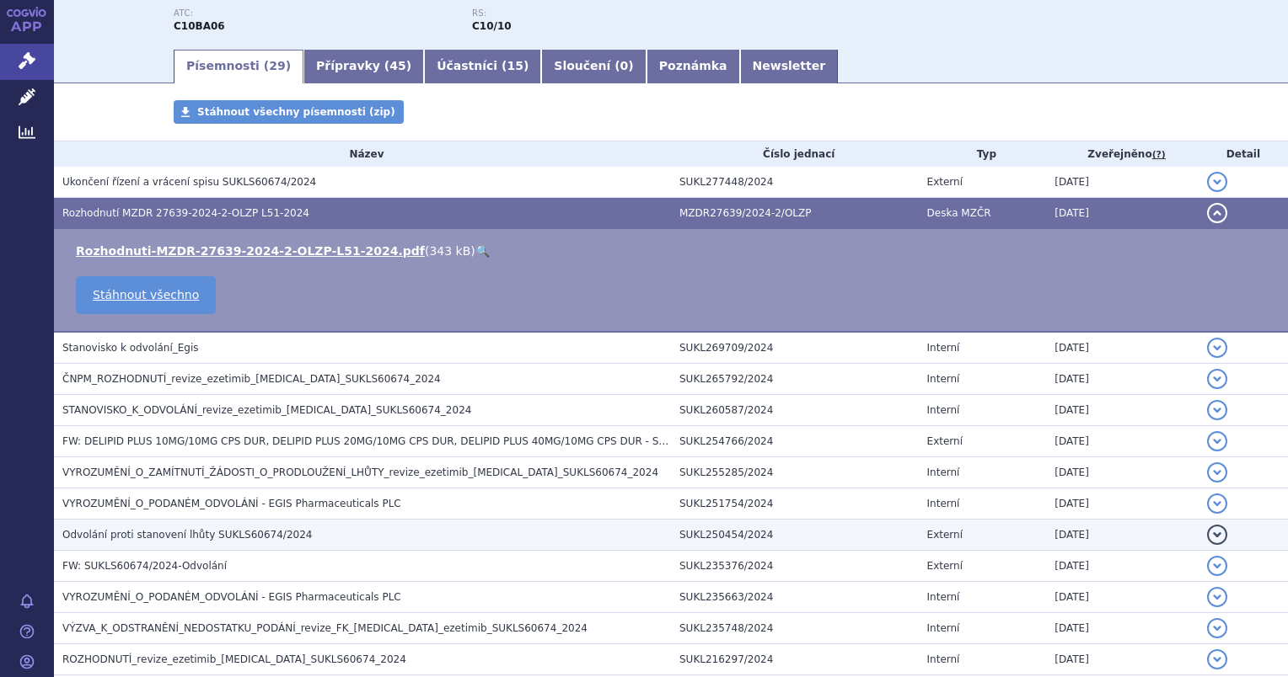
scroll to position [337, 0]
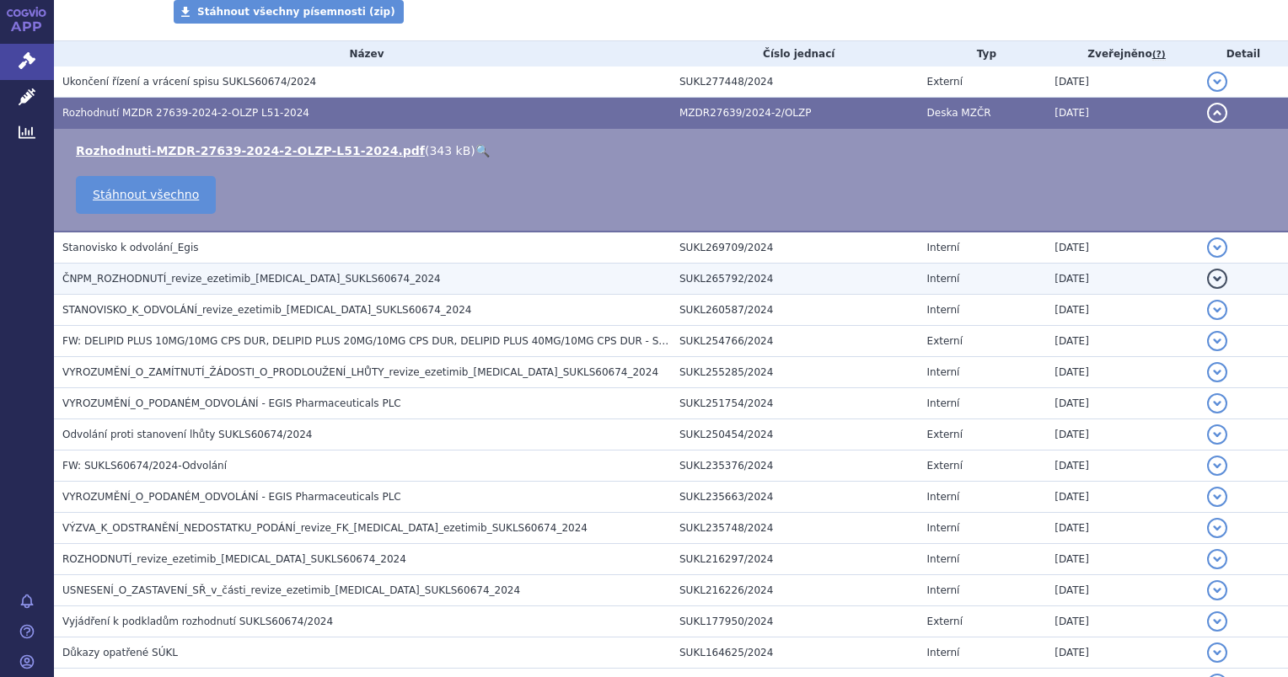
click at [122, 274] on span "ČNPM_ROZHODNUTÍ_revize_ezetimib_rosuvastatin_SUKLS60674_2024" at bounding box center [251, 279] width 378 height 12
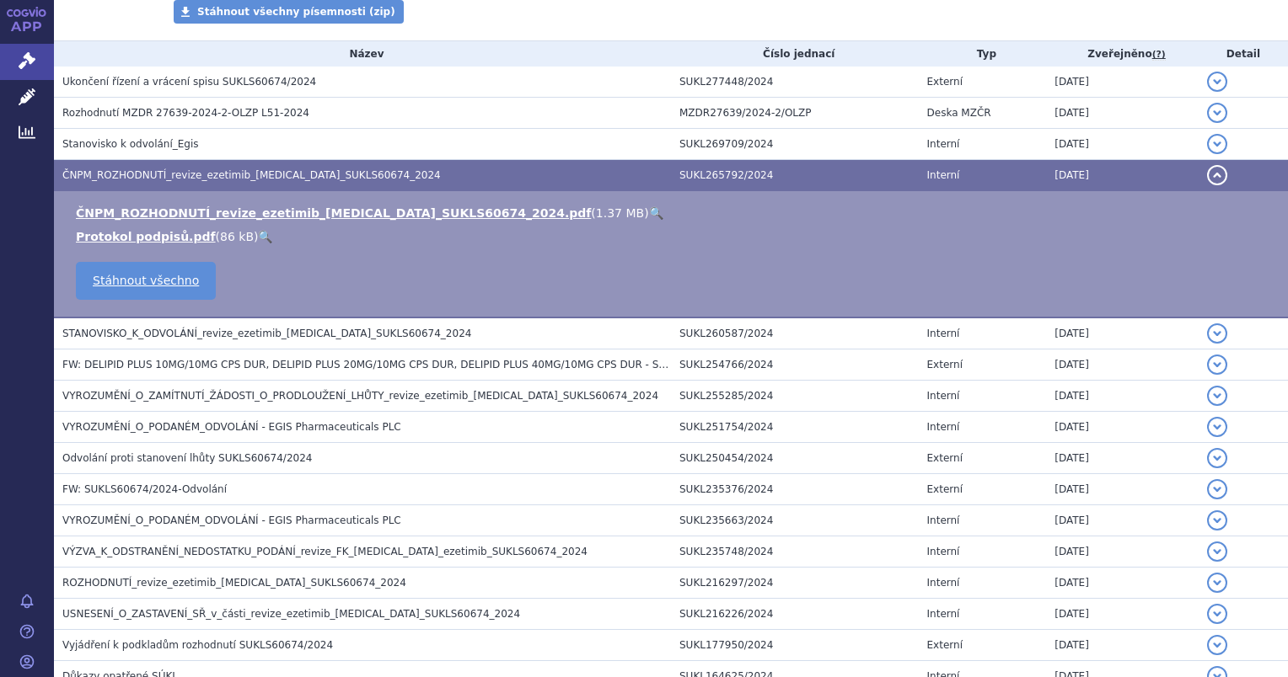
click at [649, 219] on link "🔍" at bounding box center [656, 212] width 14 height 13
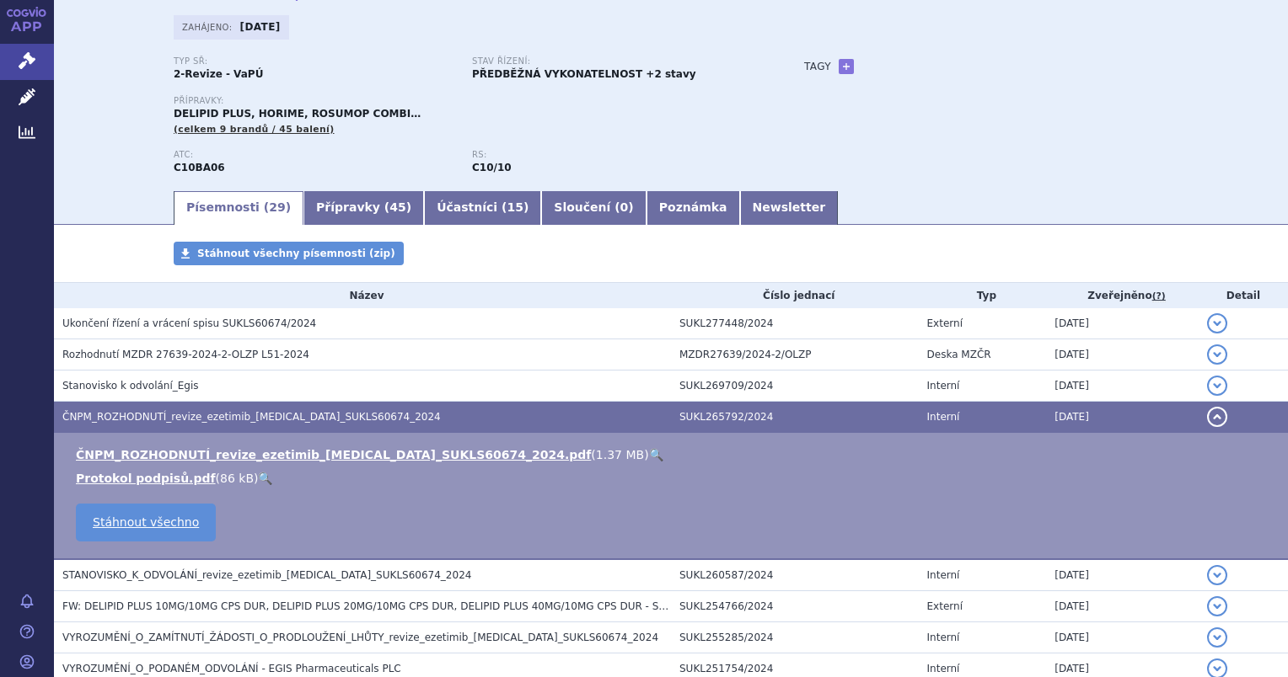
scroll to position [84, 0]
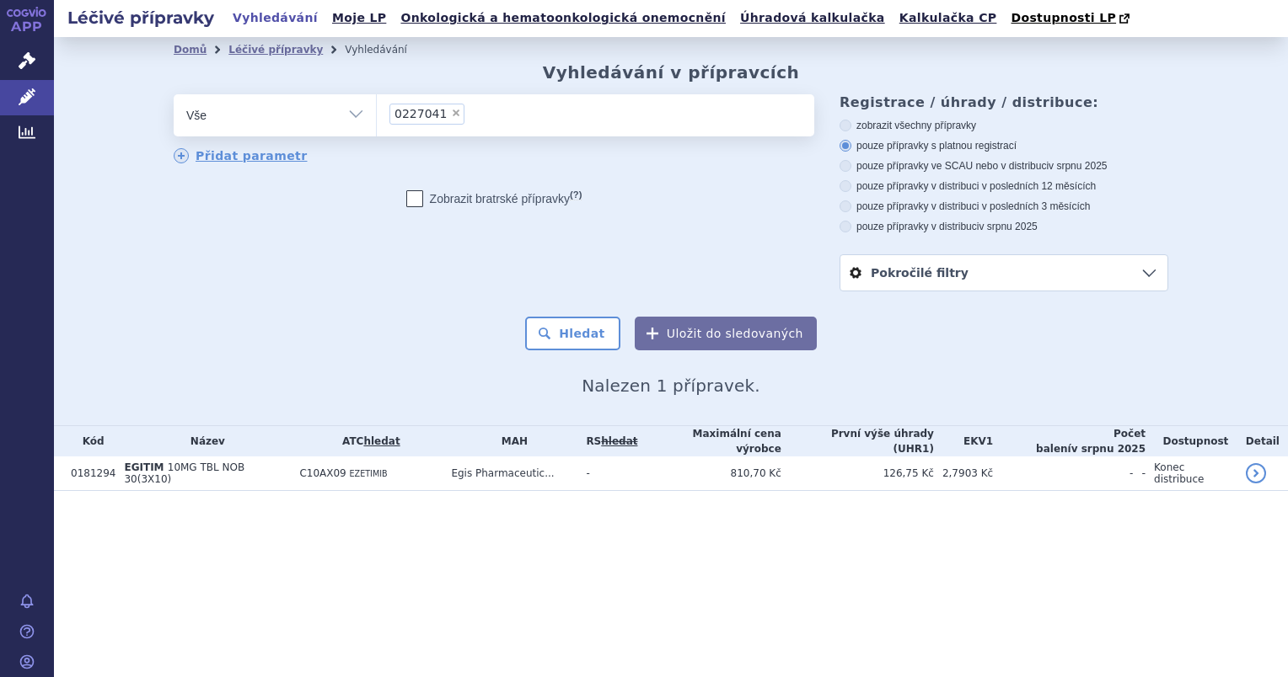
select select "0227041"
click at [569, 320] on button "Hledat" at bounding box center [572, 334] width 95 height 34
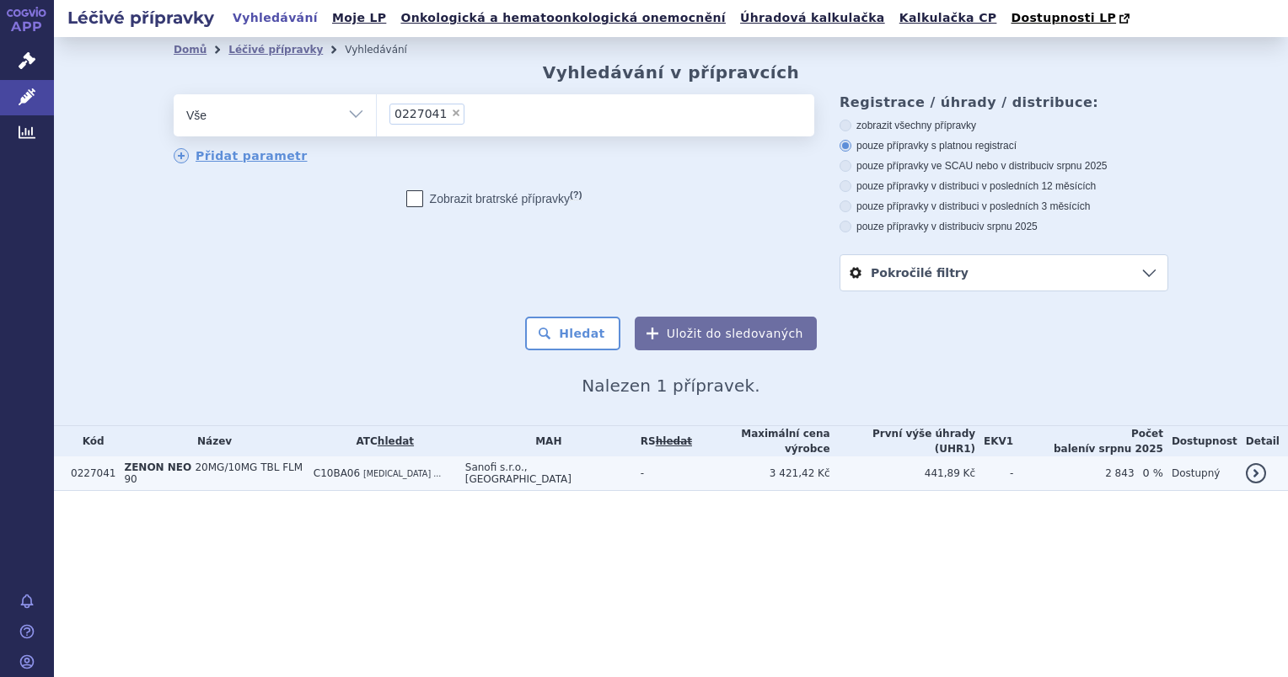
click at [170, 464] on span "ZENON NEO" at bounding box center [157, 468] width 67 height 12
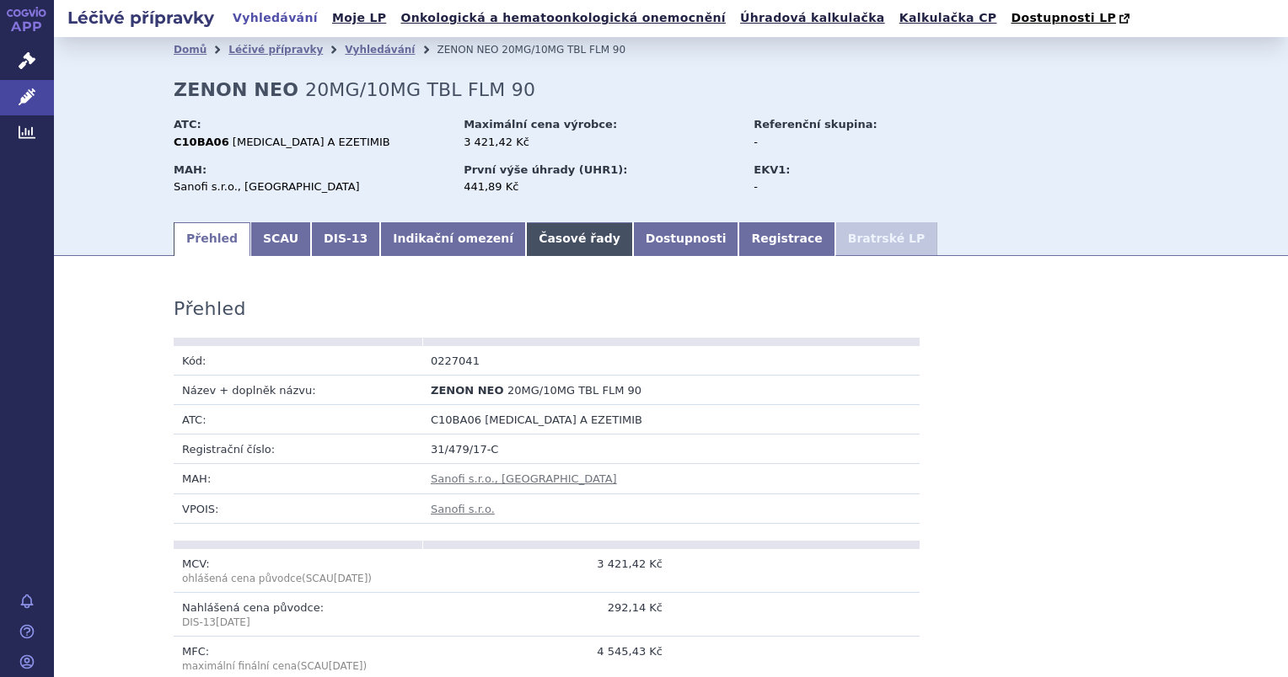
click at [526, 246] on link "Časové řady" at bounding box center [579, 239] width 107 height 34
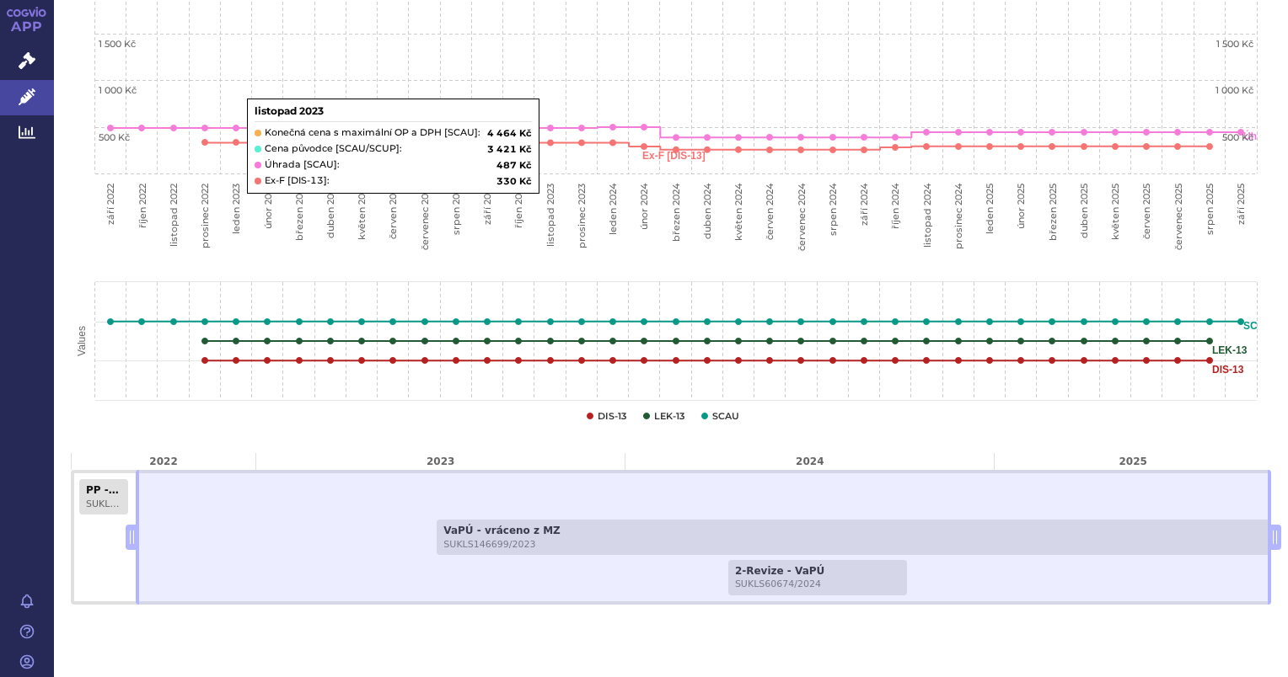
scroll to position [704, 0]
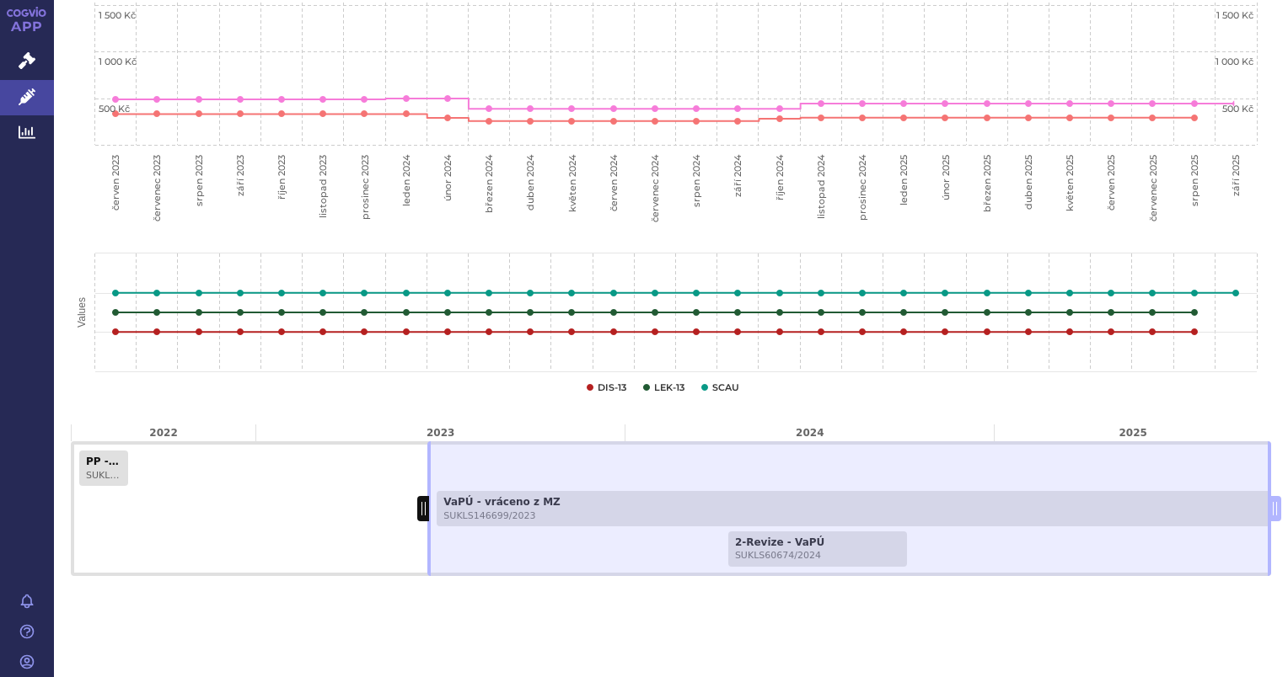
drag, startPoint x: 131, startPoint y: 510, endPoint x: 415, endPoint y: 515, distance: 284.0
click at [417, 515] on span at bounding box center [423, 508] width 12 height 25
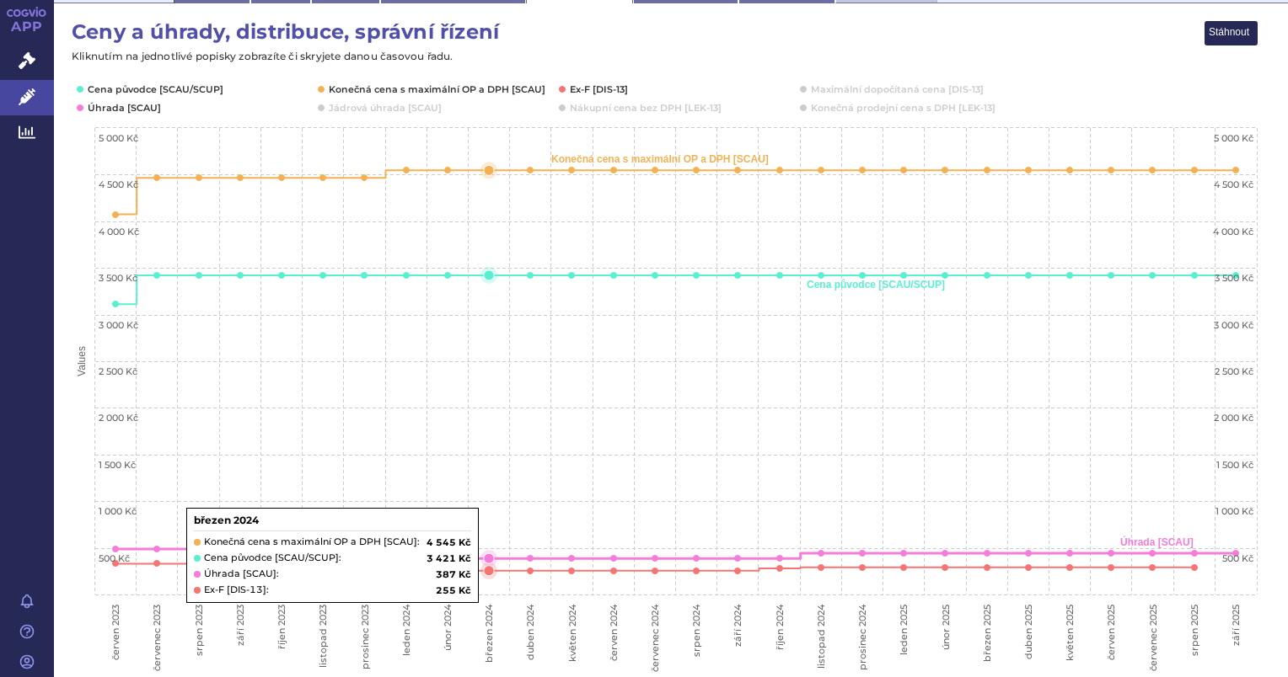
scroll to position [282, 0]
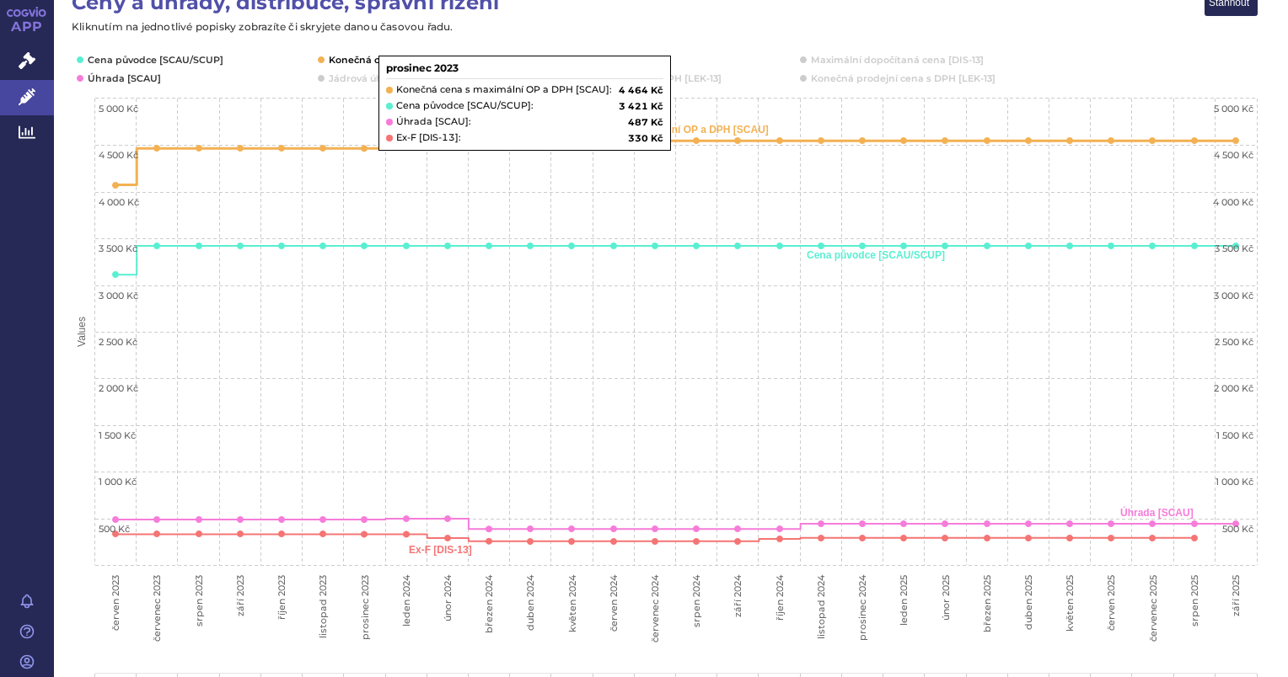
click at [341, 57] on button "Show Konečná cena s maximální OP a DPH [SCAU]" at bounding box center [435, 59] width 213 height 13
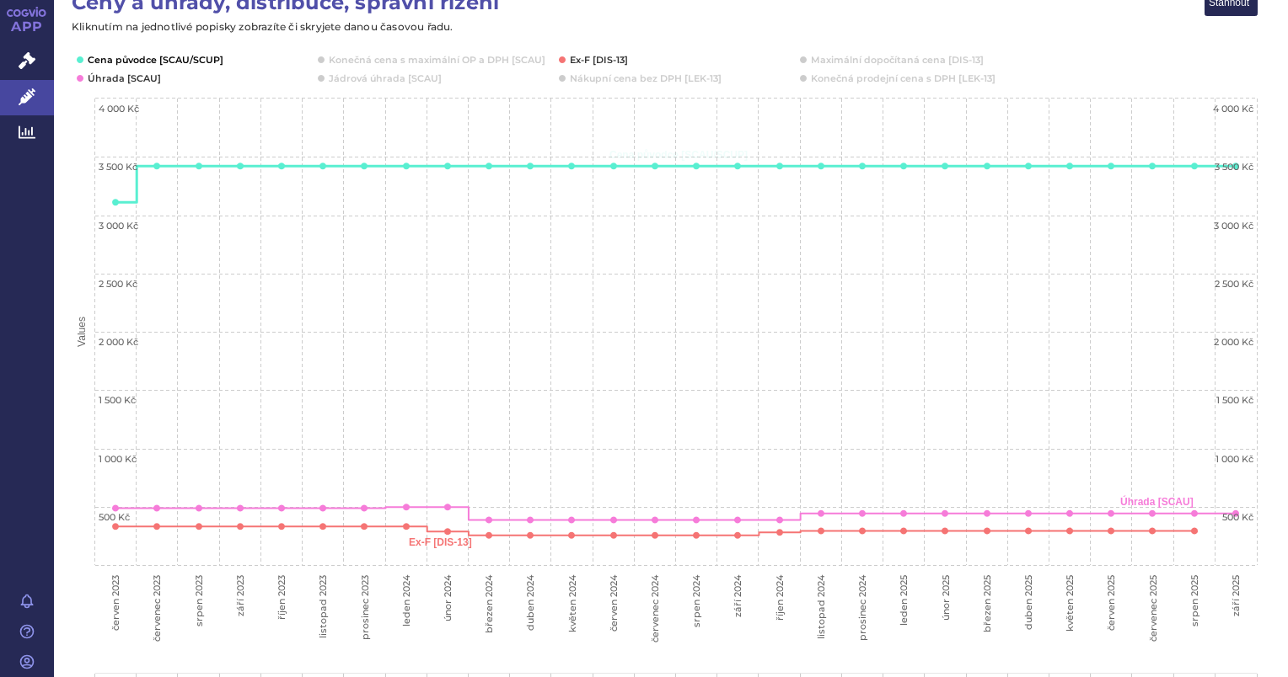
click at [175, 58] on button "Show Cena původce [SCAU/SCUP]" at bounding box center [154, 59] width 133 height 13
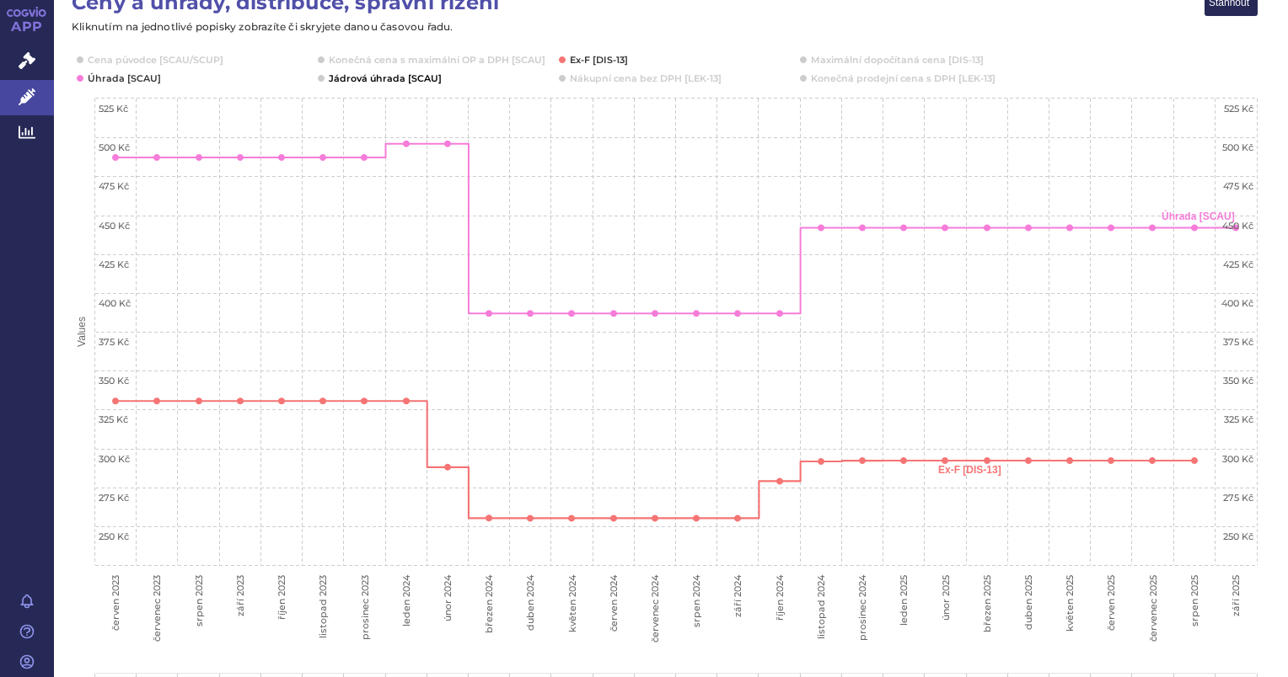
click at [404, 82] on button "Show Jádrová úhrada [SCAU]" at bounding box center [384, 78] width 110 height 13
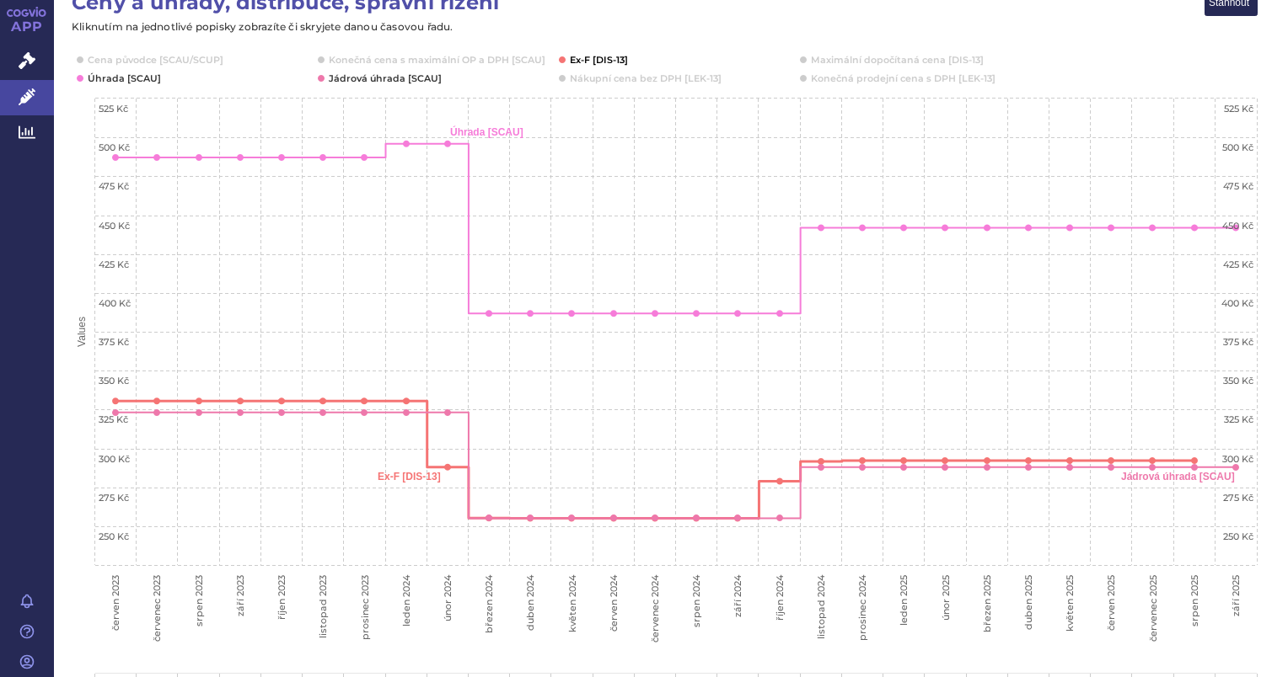
click at [592, 61] on button "Show Ex-F [DIS-13]" at bounding box center [599, 59] width 59 height 13
